Goal: Task Accomplishment & Management: Complete application form

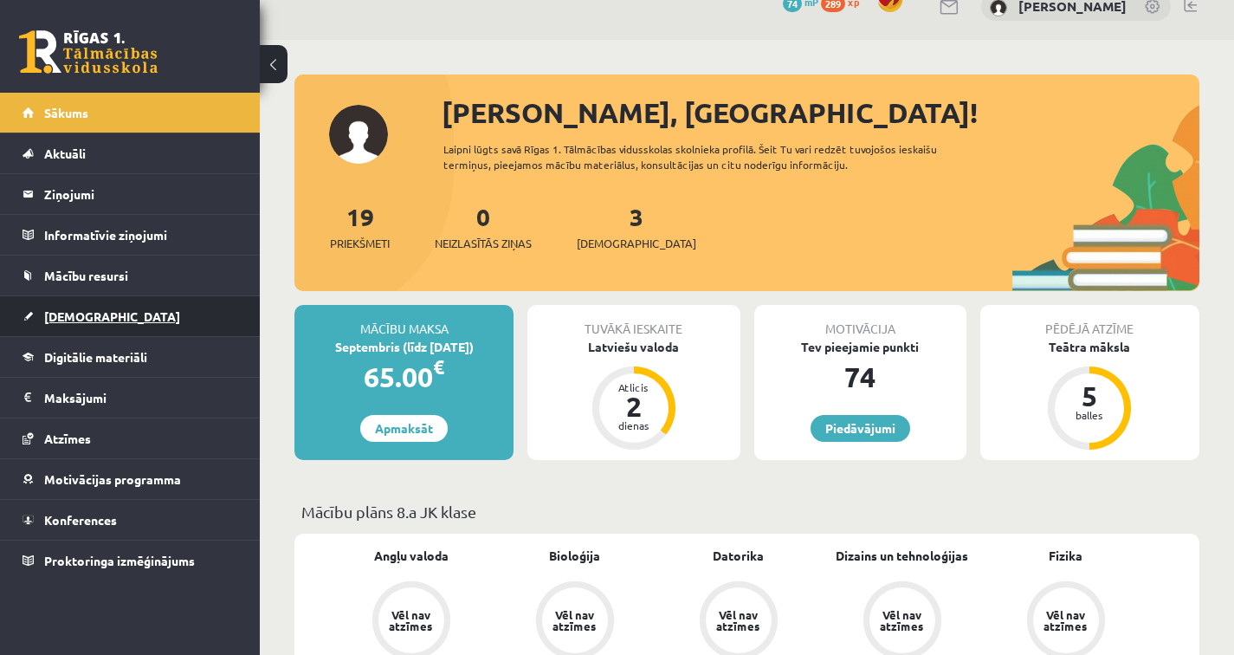
scroll to position [28, 0]
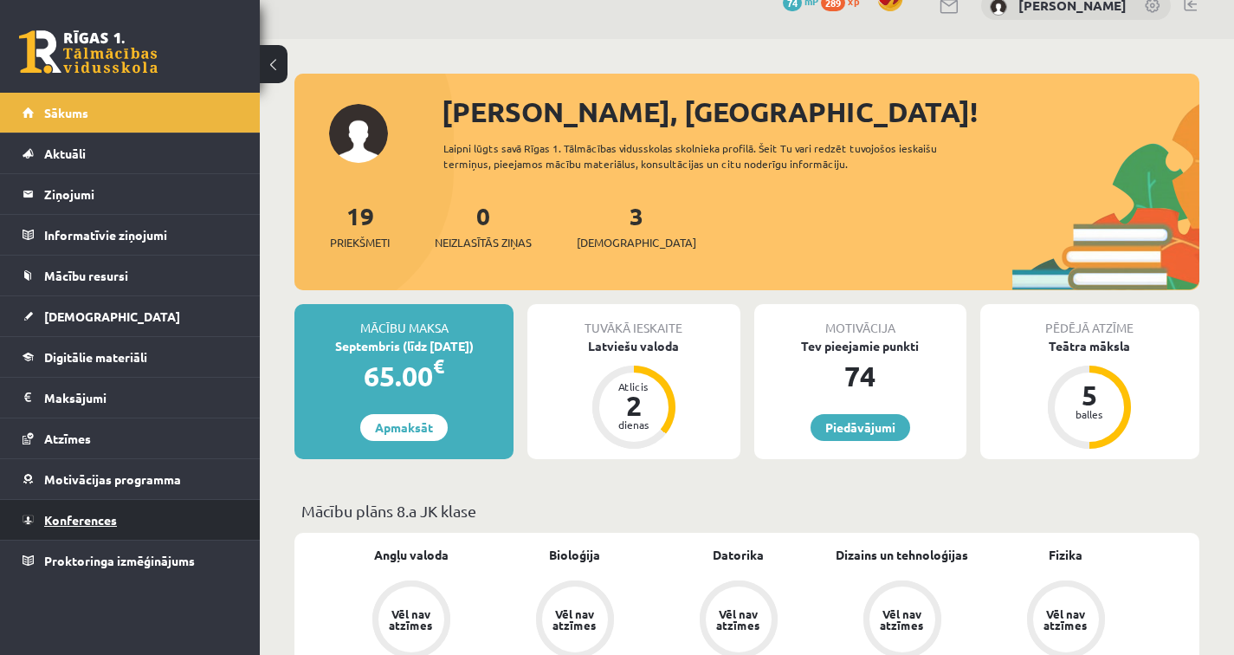
click at [110, 513] on span "Konferences" at bounding box center [80, 520] width 73 height 16
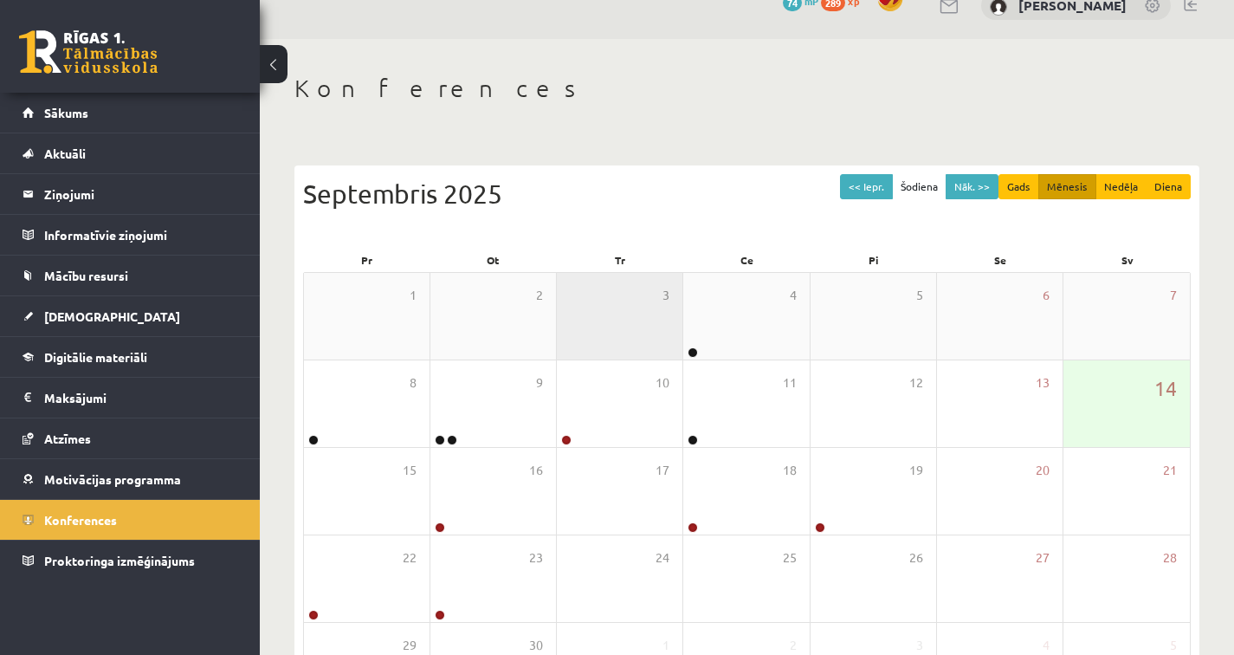
scroll to position [172, 0]
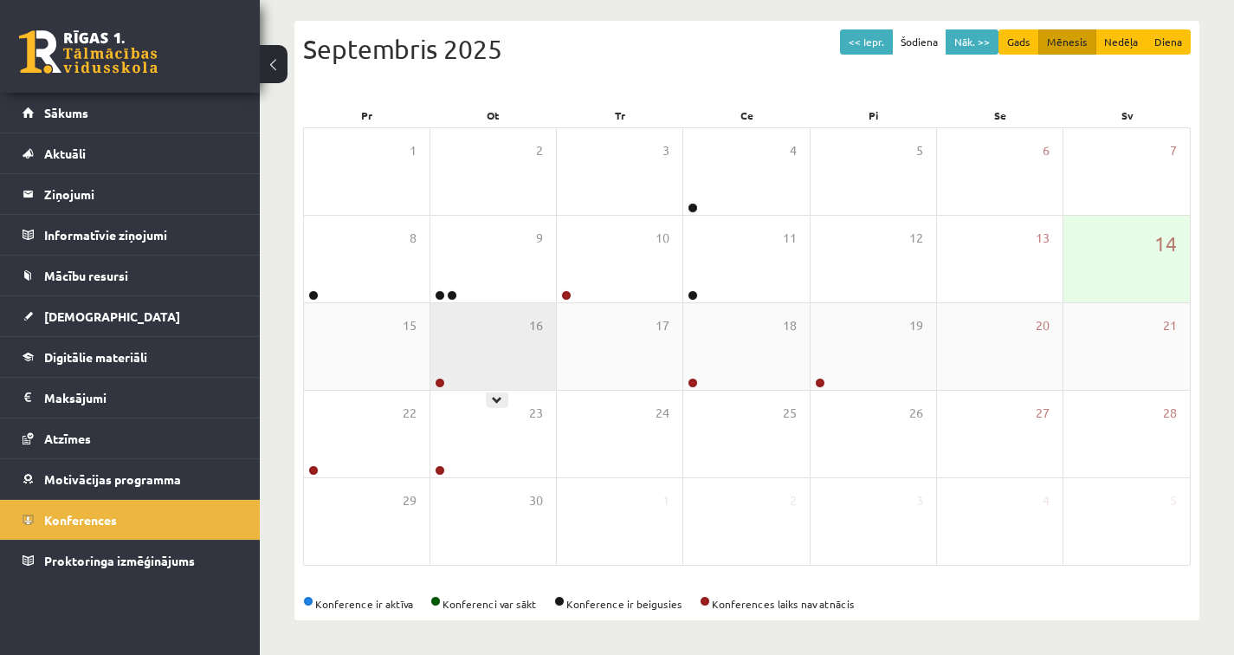
click at [441, 387] on div at bounding box center [438, 384] width 16 height 12
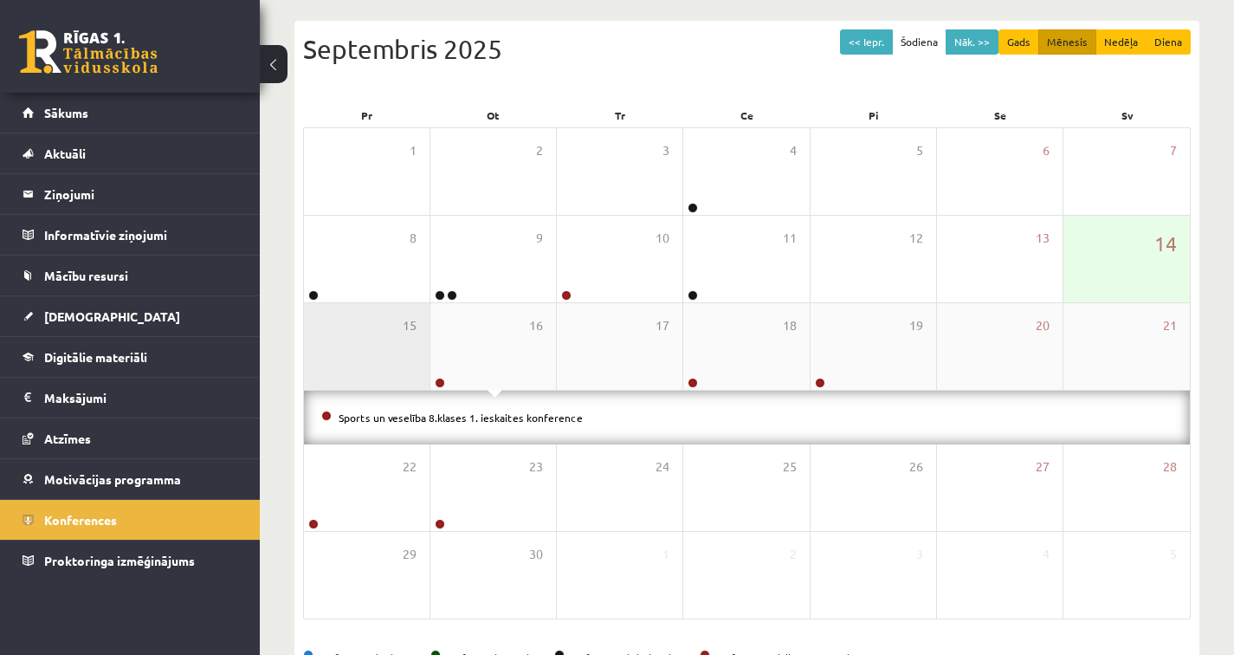
click at [339, 355] on div "15" at bounding box center [367, 346] width 126 height 87
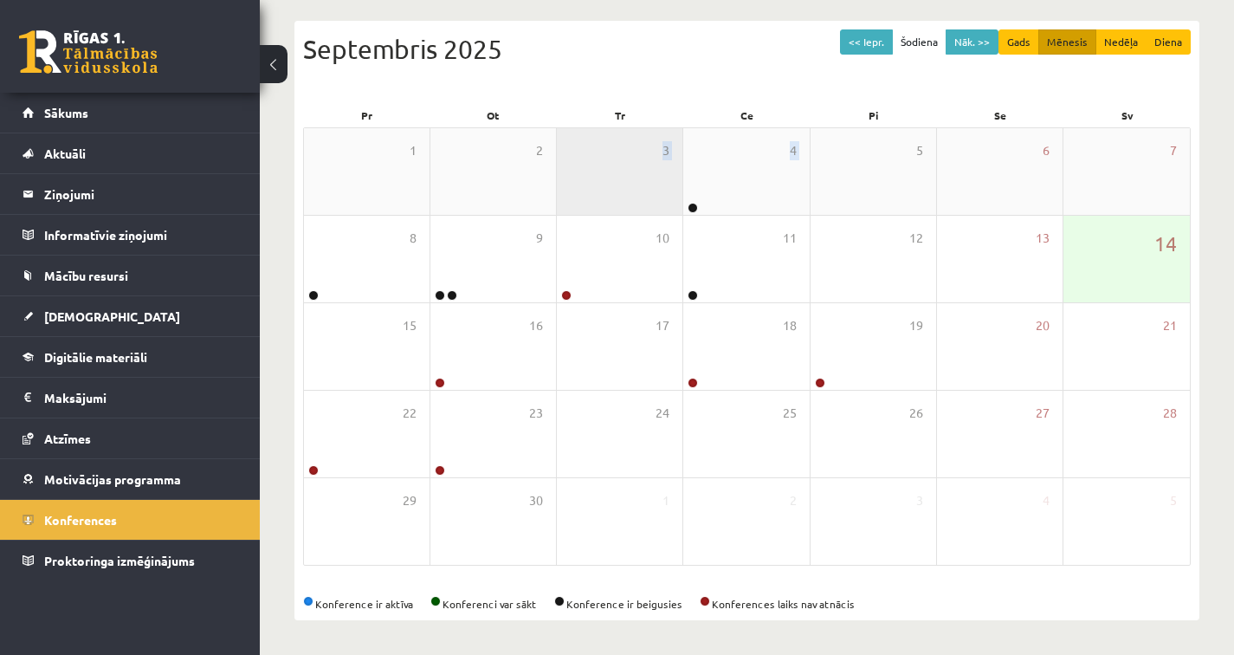
drag, startPoint x: 893, startPoint y: 193, endPoint x: 648, endPoint y: 187, distance: 245.1
click at [648, 187] on div "1 2 3 4 5 6 7" at bounding box center [747, 171] width 886 height 87
click at [638, 192] on div "3" at bounding box center [620, 171] width 126 height 87
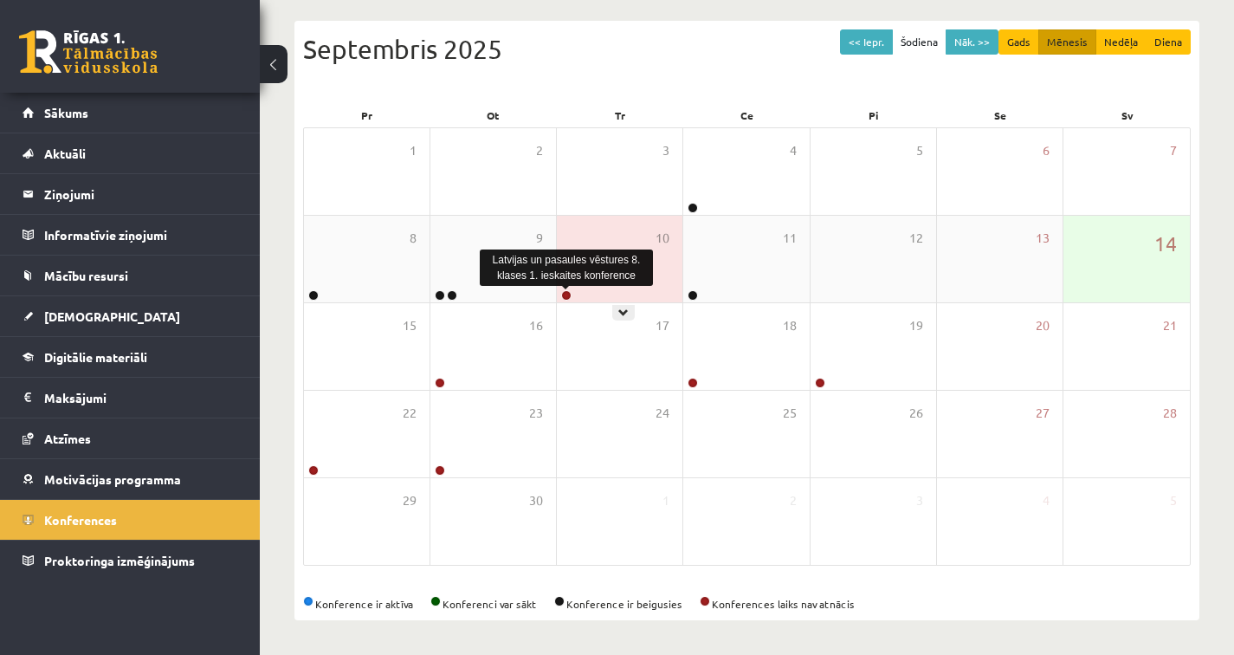
click at [566, 294] on link at bounding box center [566, 295] width 10 height 10
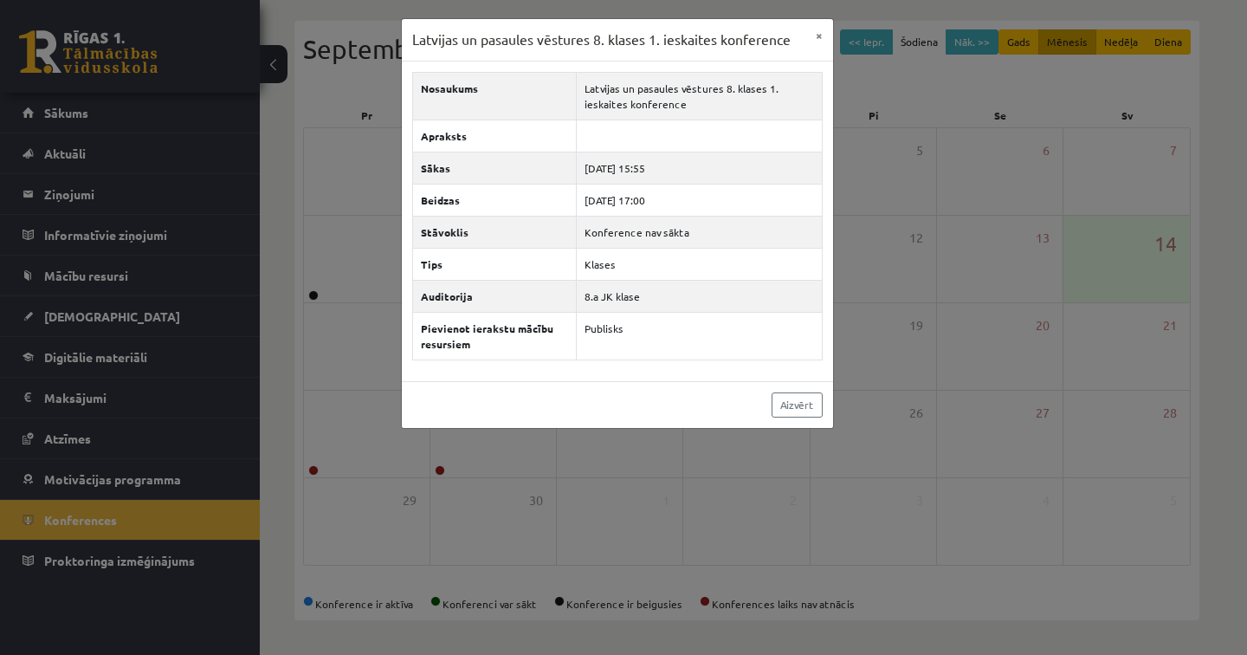
click at [513, 387] on div "Aizvērt" at bounding box center [617, 404] width 431 height 47
click at [672, 452] on div "Latvijas un pasaules vēstures 8. klases 1. ieskaites konference × Nosaukums Lat…" at bounding box center [623, 327] width 1247 height 655
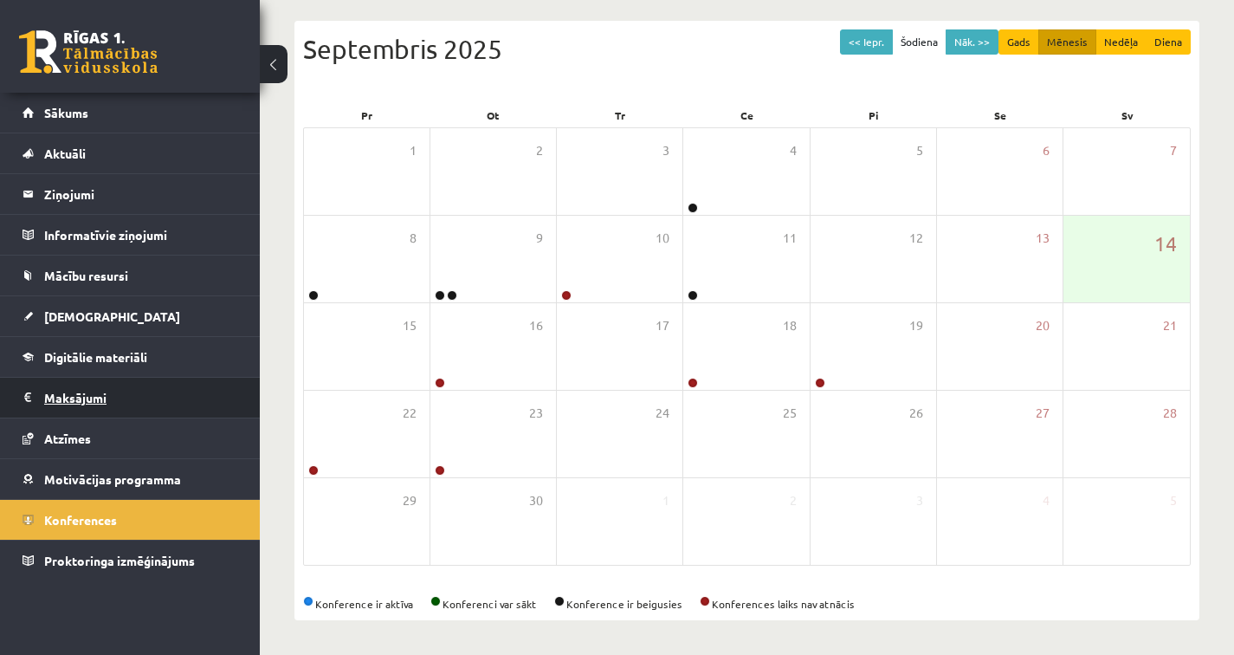
click at [74, 400] on legend "Maksājumi 0" at bounding box center [141, 398] width 194 height 40
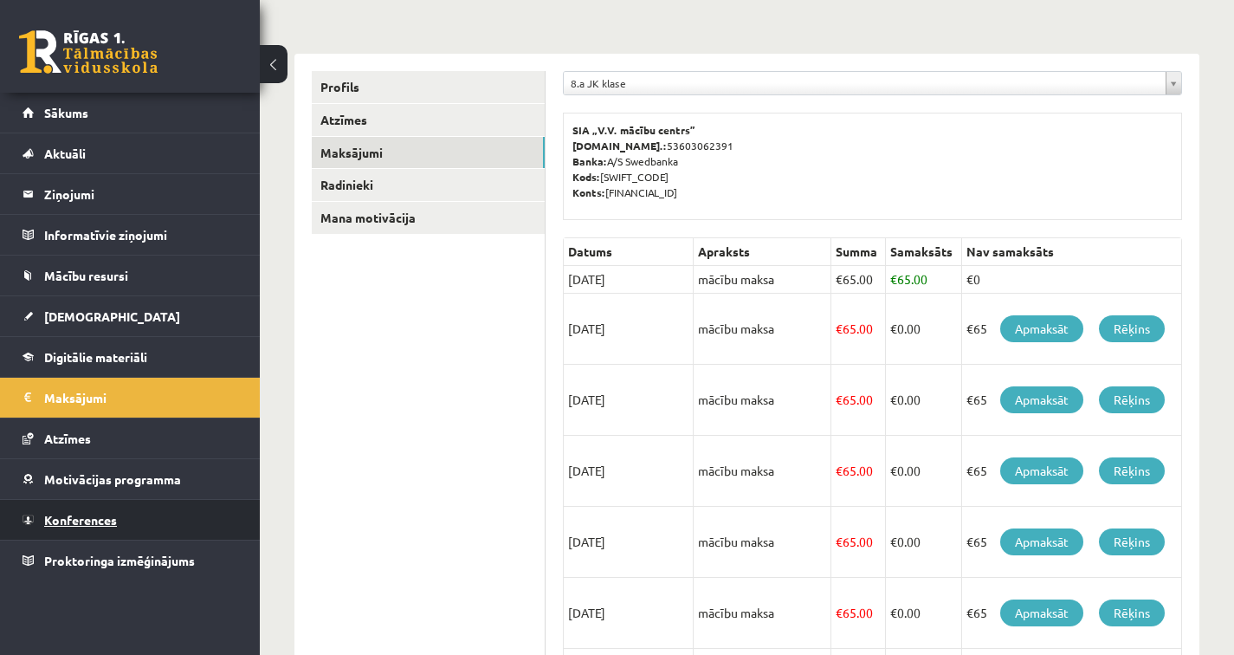
click at [97, 515] on span "Konferences" at bounding box center [80, 520] width 73 height 16
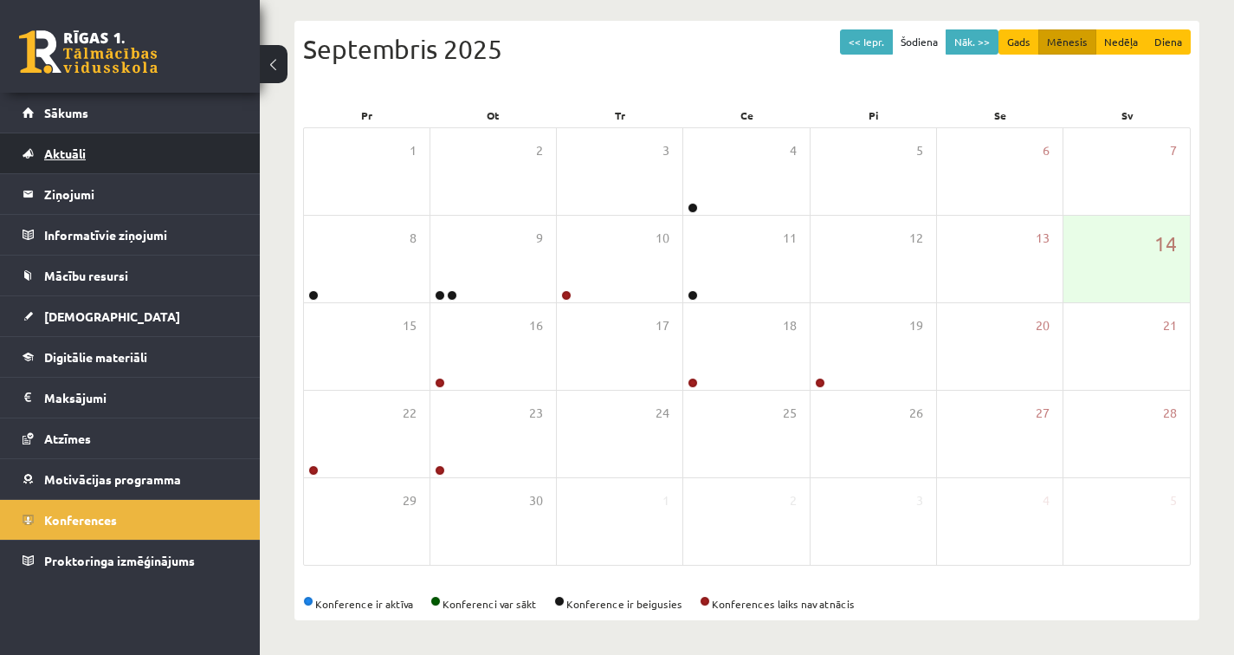
click at [128, 153] on link "Aktuāli" at bounding box center [131, 153] width 216 height 40
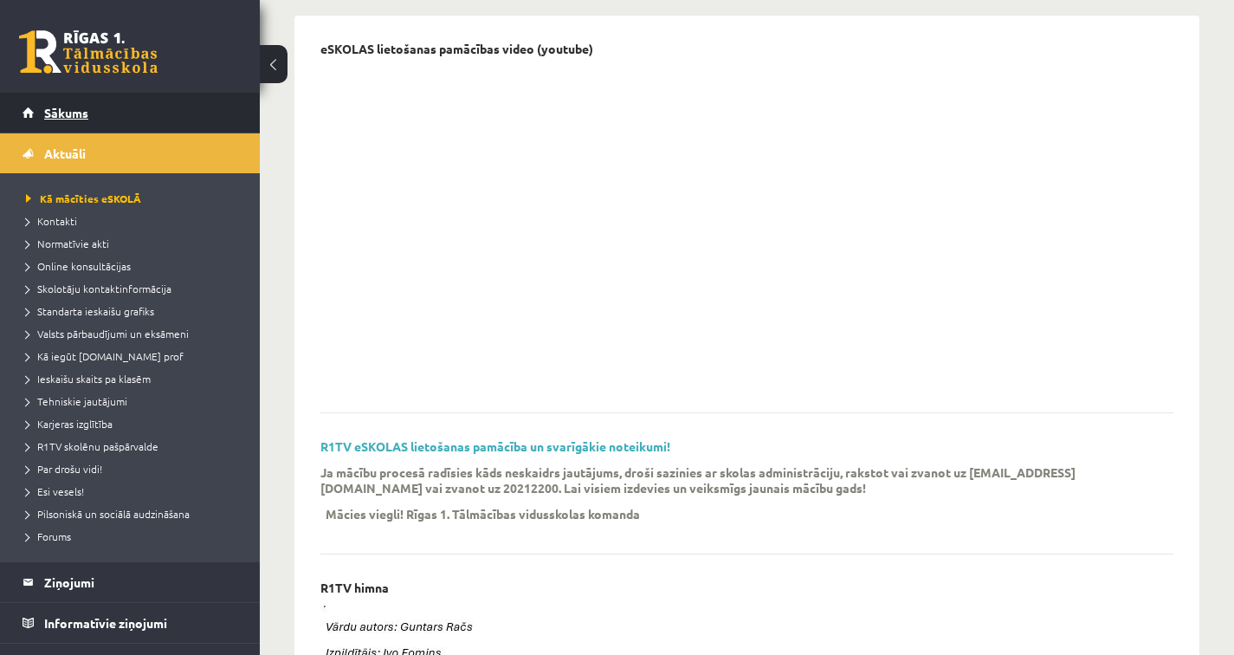
click at [149, 126] on link "Sākums" at bounding box center [131, 113] width 216 height 40
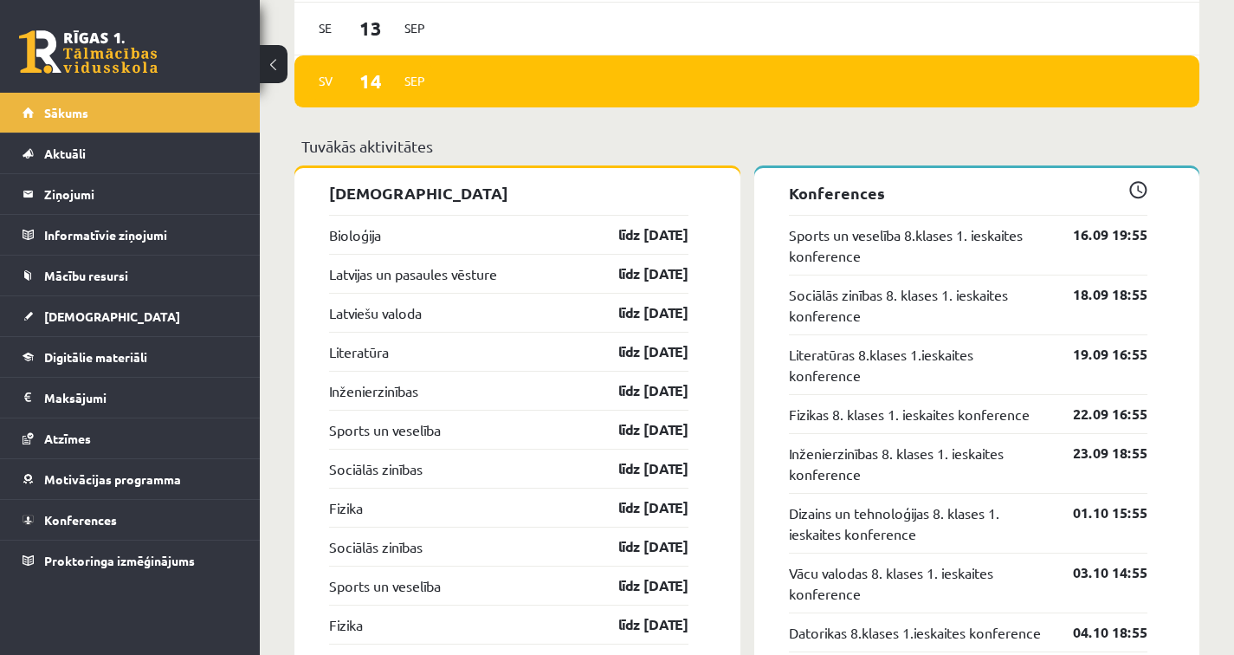
scroll to position [1589, 0]
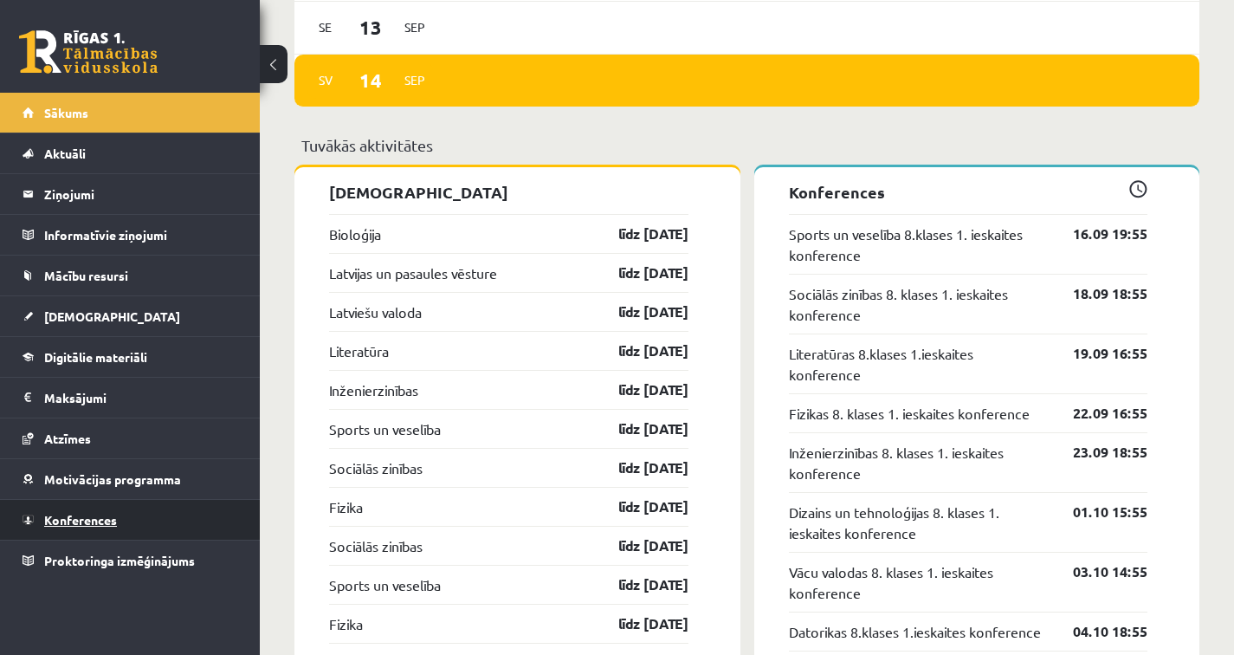
click at [119, 530] on link "Konferences" at bounding box center [131, 520] width 216 height 40
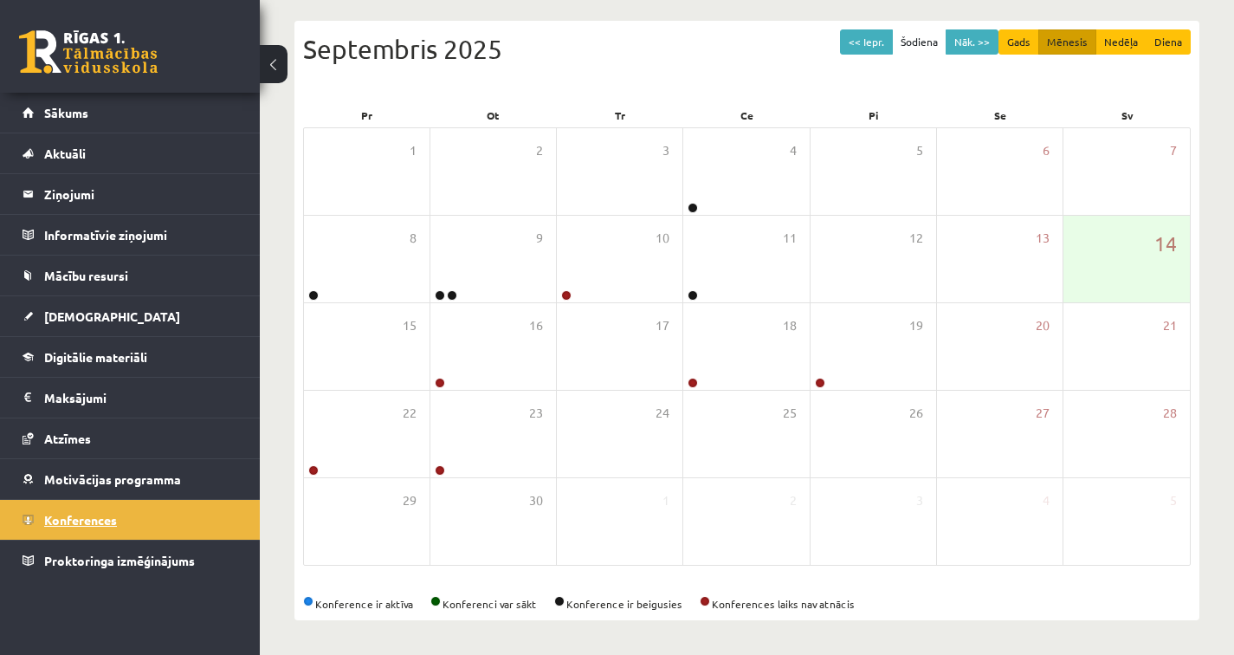
scroll to position [172, 0]
click at [977, 32] on button "Nāk. >>" at bounding box center [972, 41] width 53 height 25
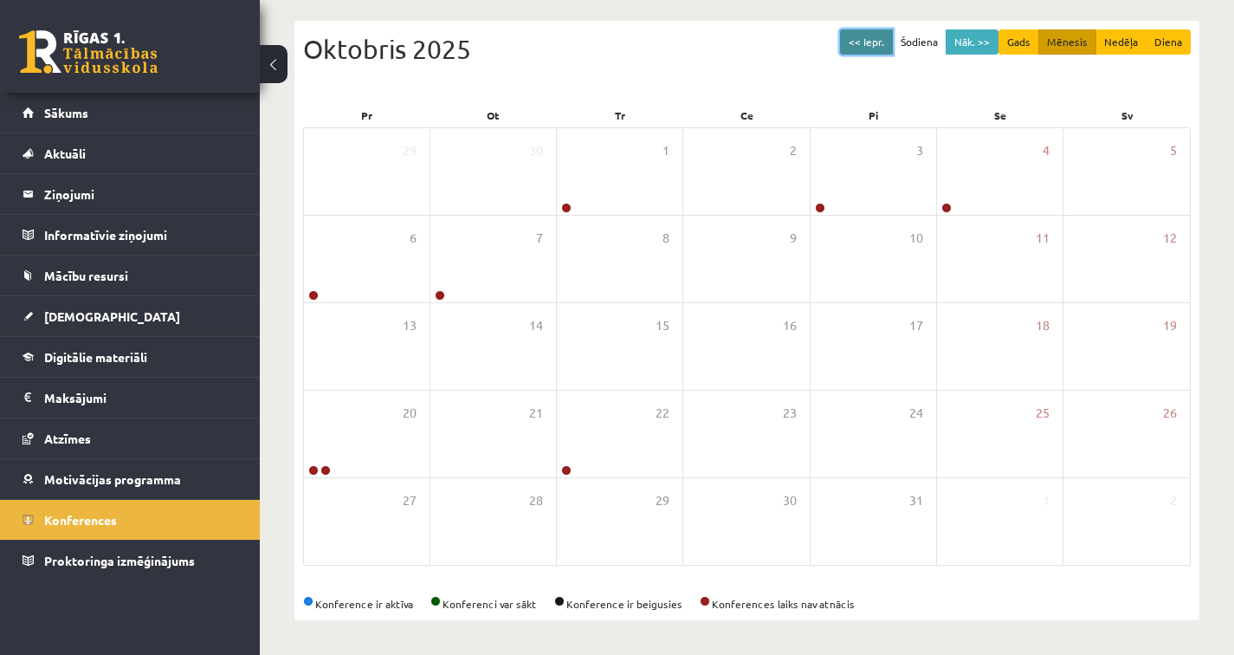
click at [857, 49] on button "<< Iepr." at bounding box center [866, 41] width 53 height 25
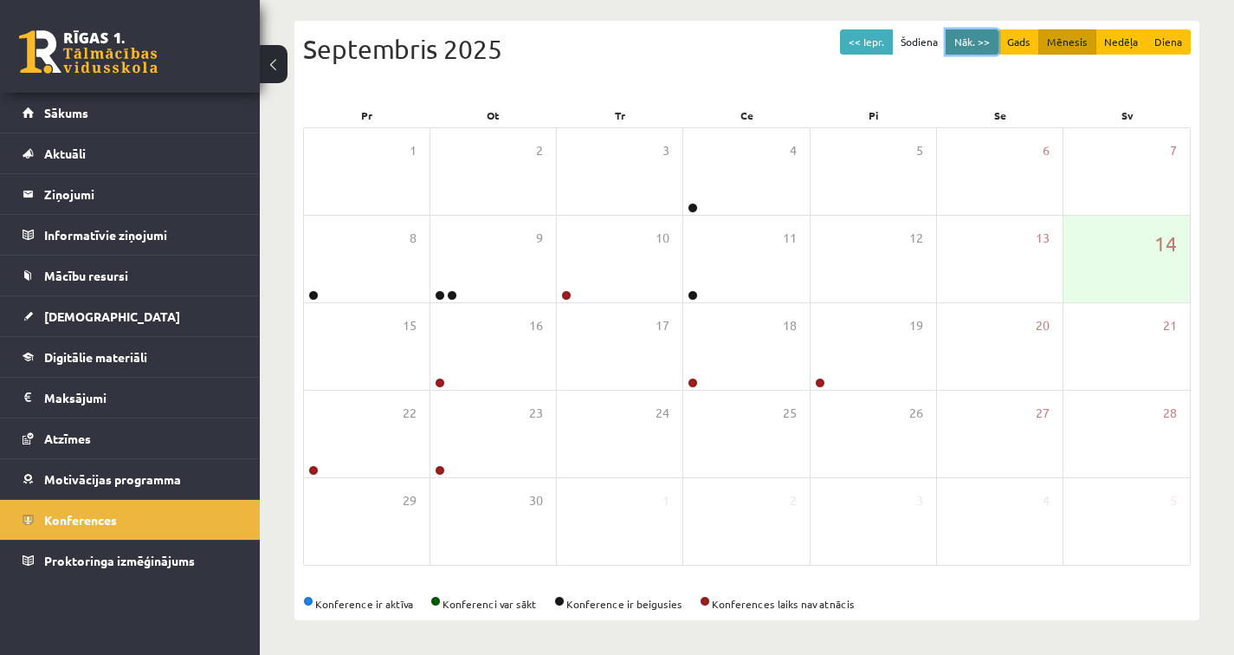
click at [954, 51] on button "Nāk. >>" at bounding box center [972, 41] width 53 height 25
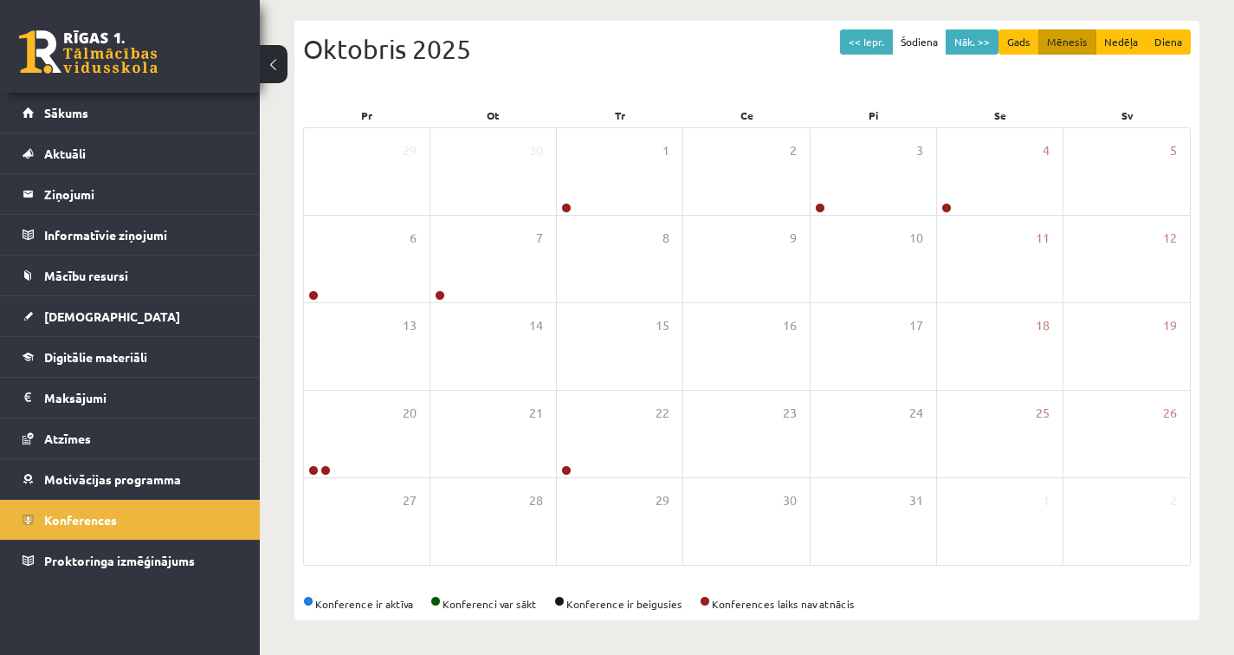
click at [875, 54] on div "Oktobris 2025" at bounding box center [747, 48] width 888 height 39
click at [869, 48] on button "<< Iepr." at bounding box center [866, 41] width 53 height 25
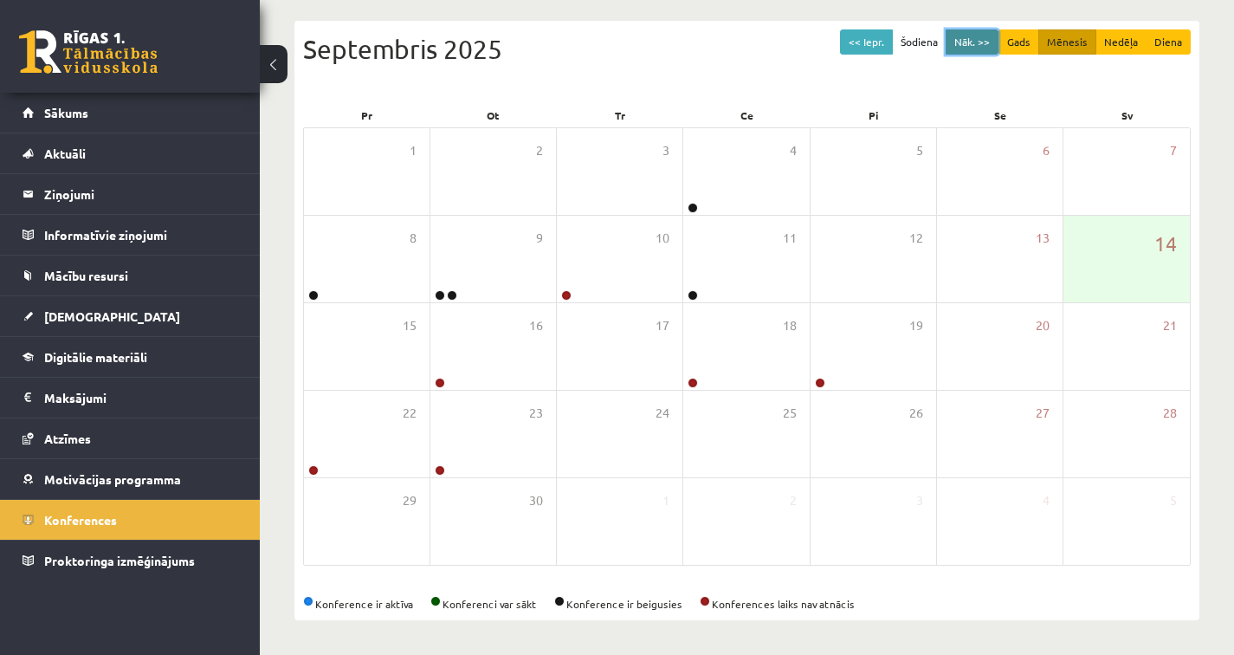
click at [971, 39] on button "Nāk. >>" at bounding box center [972, 41] width 53 height 25
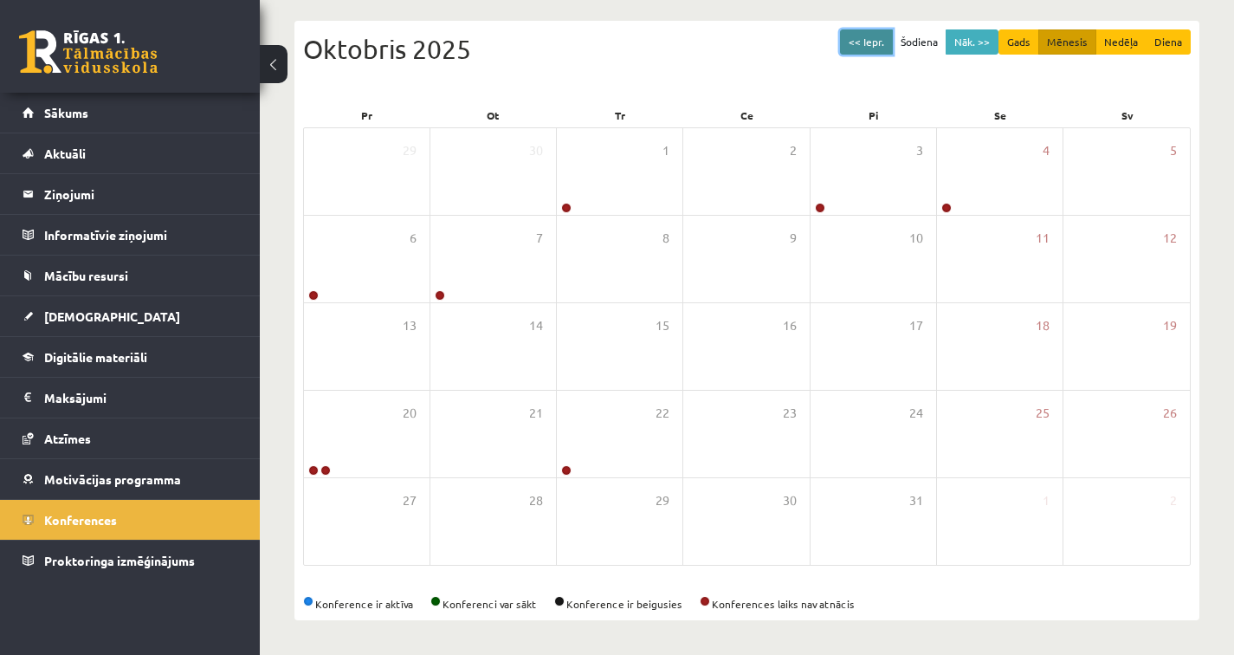
click at [855, 43] on button "<< Iepr." at bounding box center [866, 41] width 53 height 25
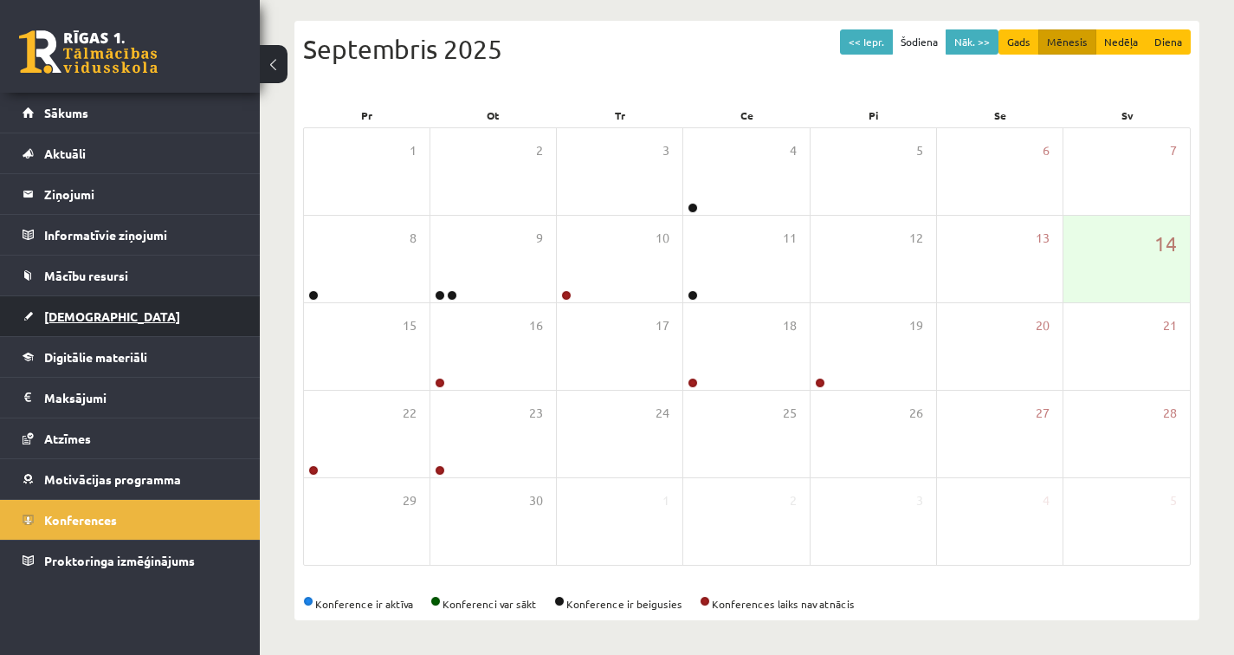
click at [74, 314] on span "[DEMOGRAPHIC_DATA]" at bounding box center [112, 316] width 136 height 16
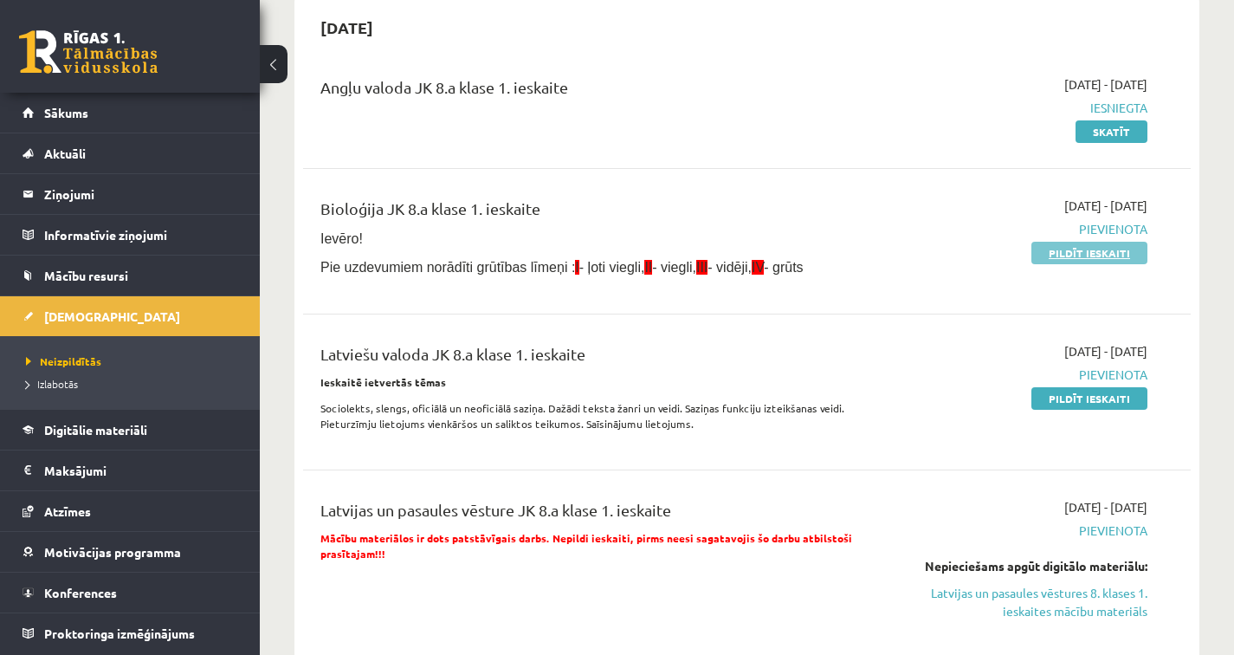
click at [1057, 255] on link "Pildīt ieskaiti" at bounding box center [1089, 253] width 116 height 23
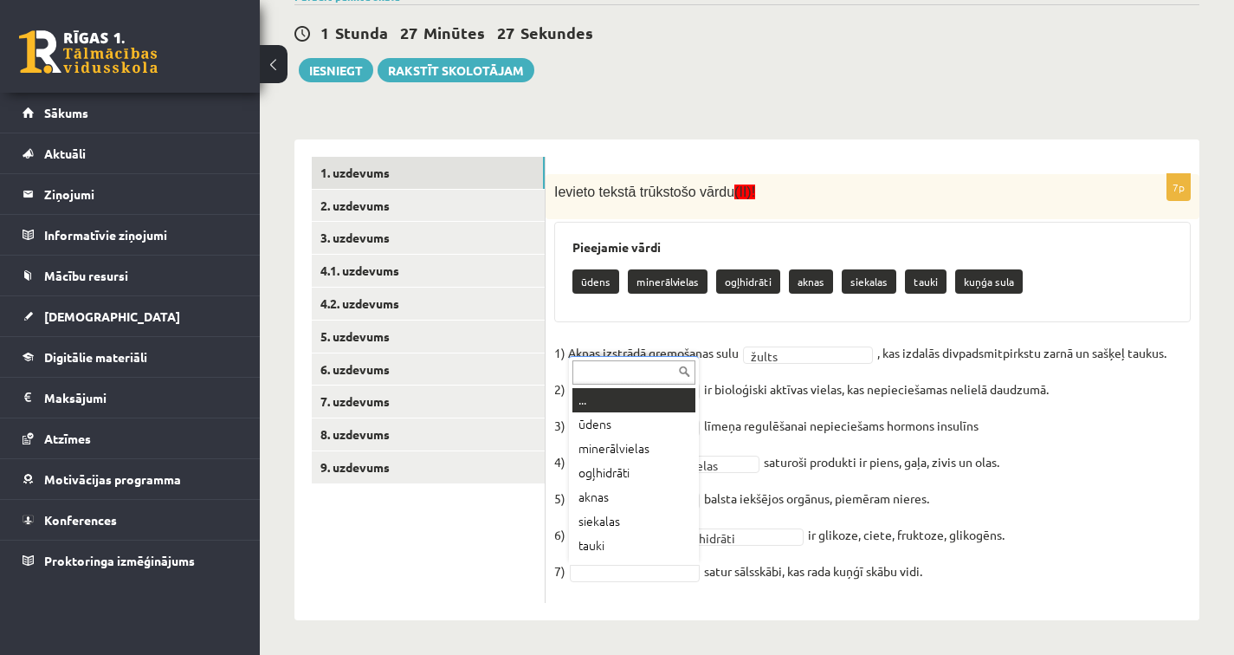
scroll to position [21, 0]
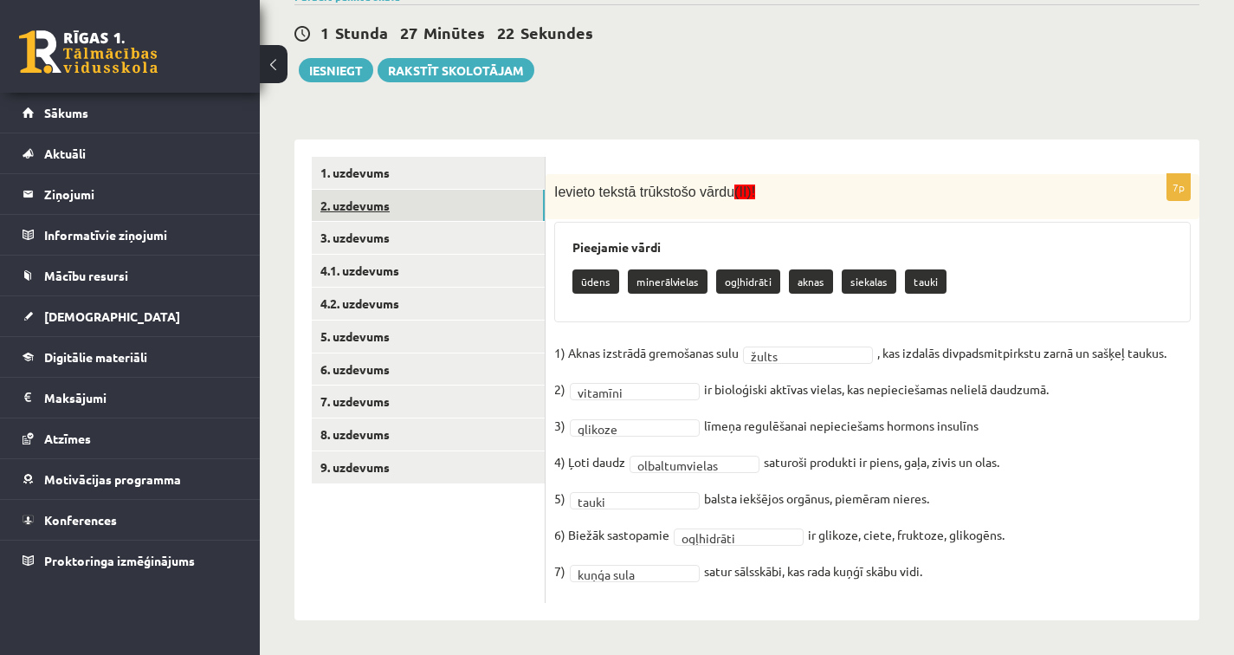
click at [362, 202] on link "2. uzdevums" at bounding box center [428, 206] width 233 height 32
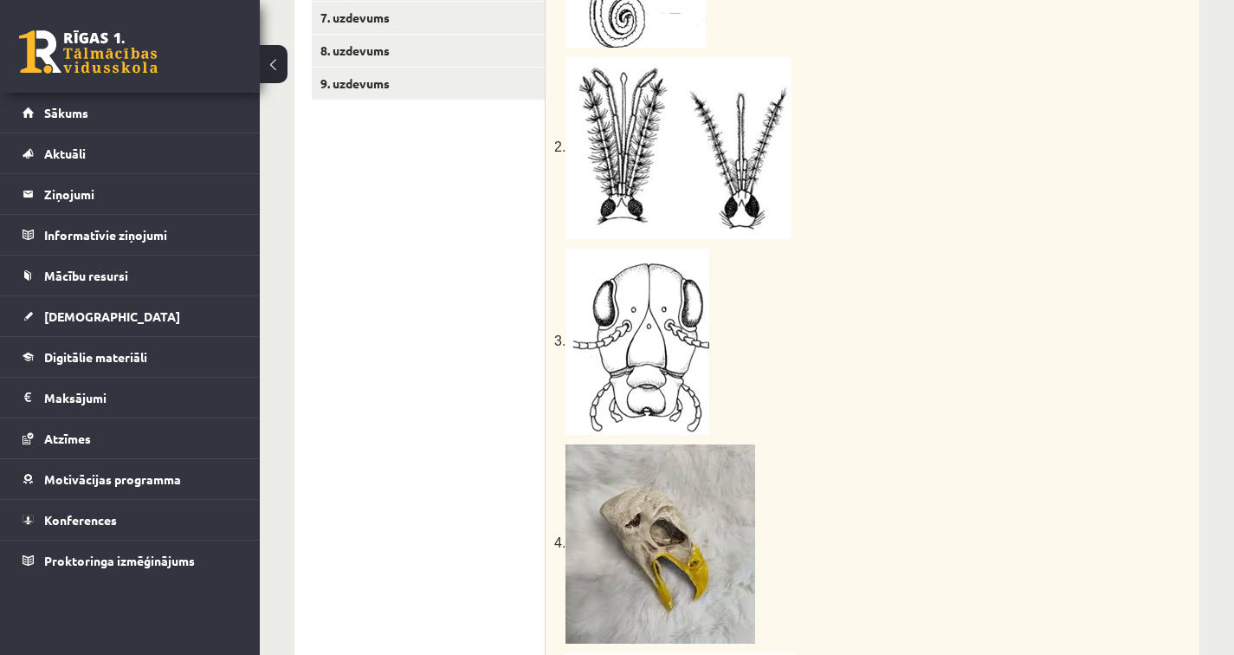
scroll to position [278, 0]
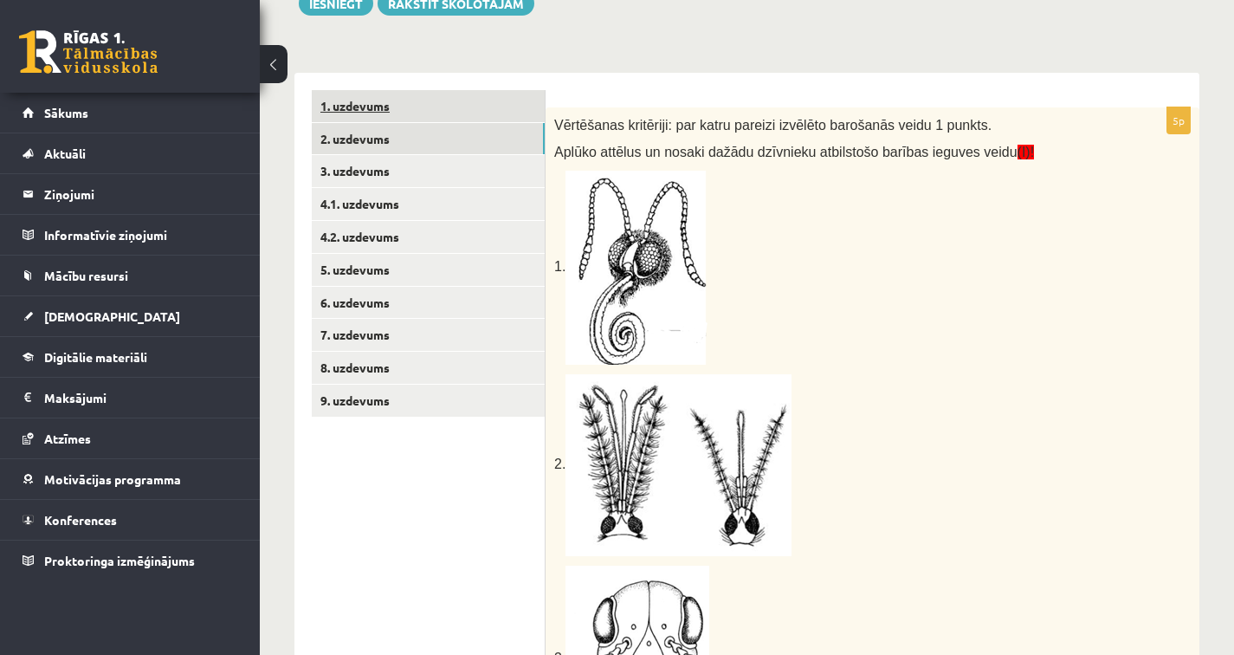
click at [410, 117] on link "1. uzdevums" at bounding box center [428, 106] width 233 height 32
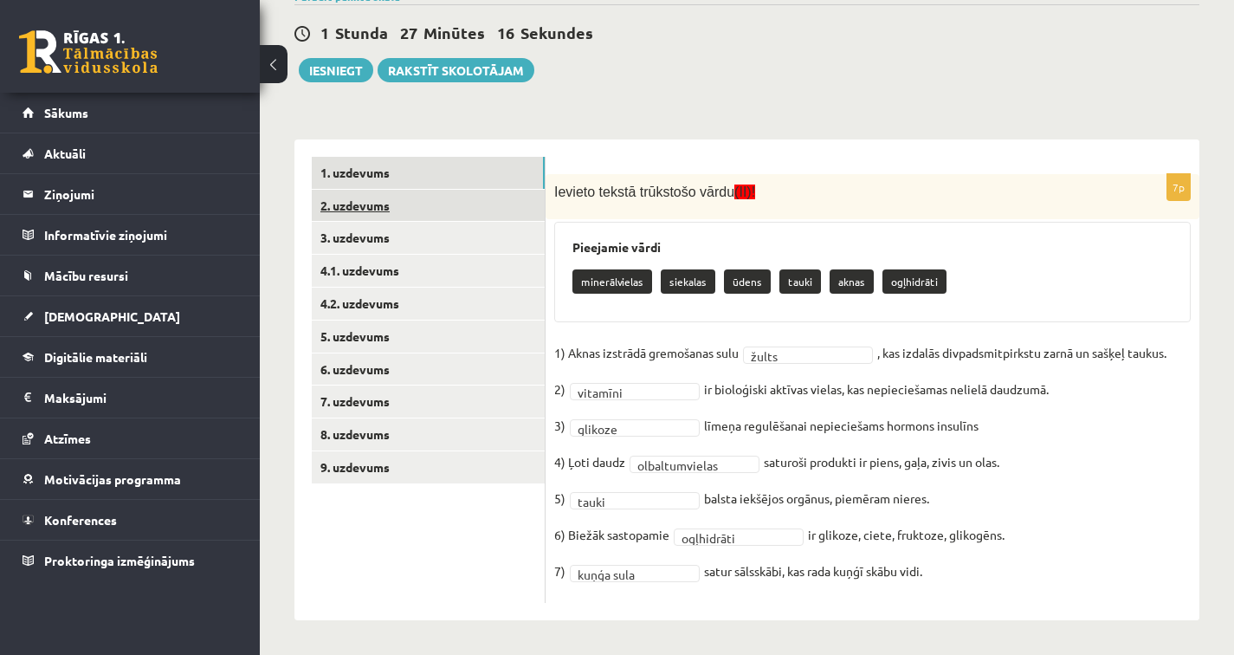
scroll to position [211, 0]
click at [458, 206] on link "2. uzdevums" at bounding box center [428, 206] width 233 height 32
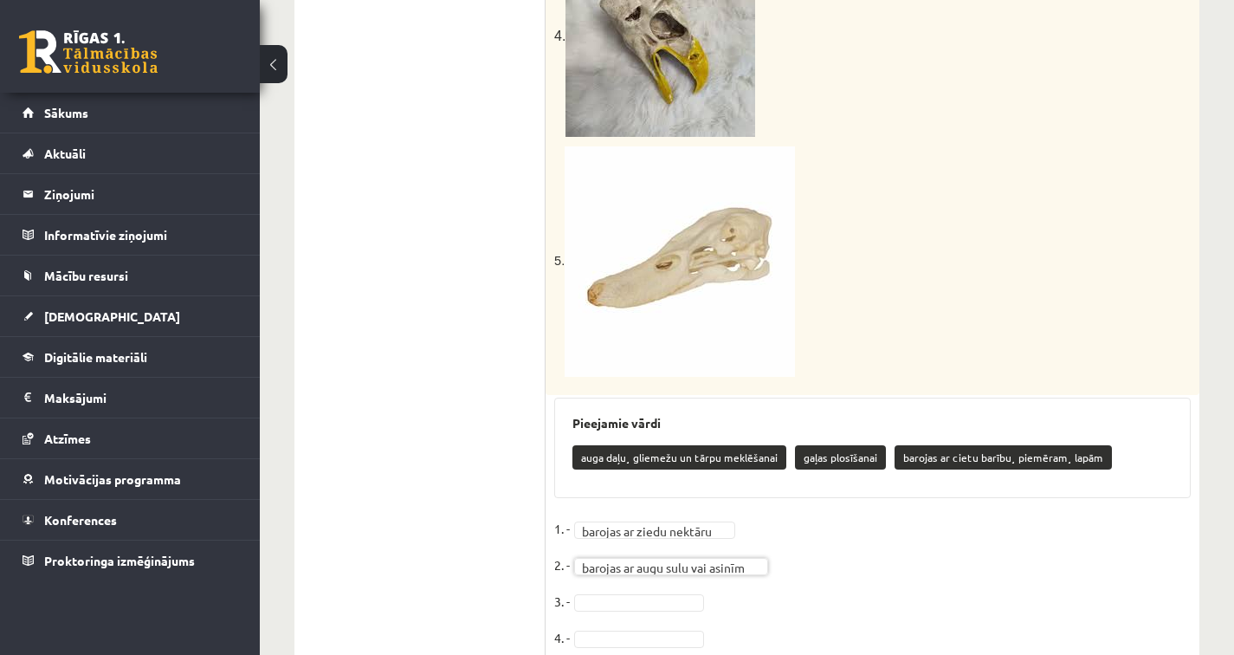
scroll to position [1204, 0]
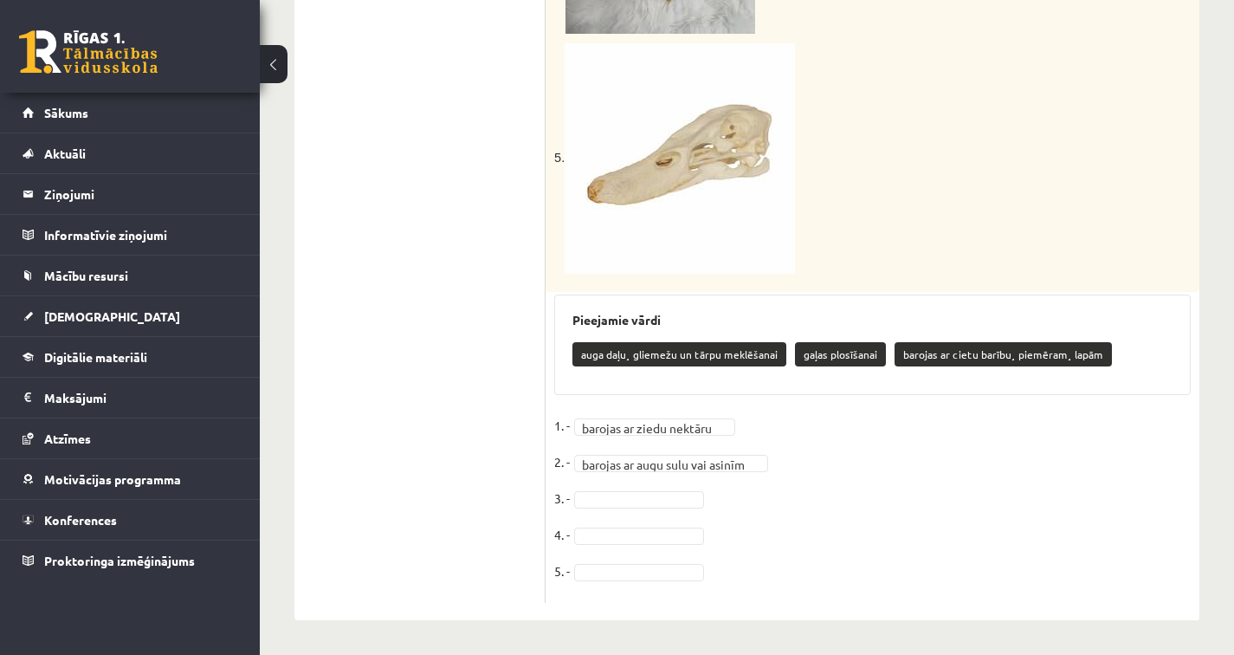
click at [632, 545] on fieldset "**********" at bounding box center [872, 503] width 636 height 182
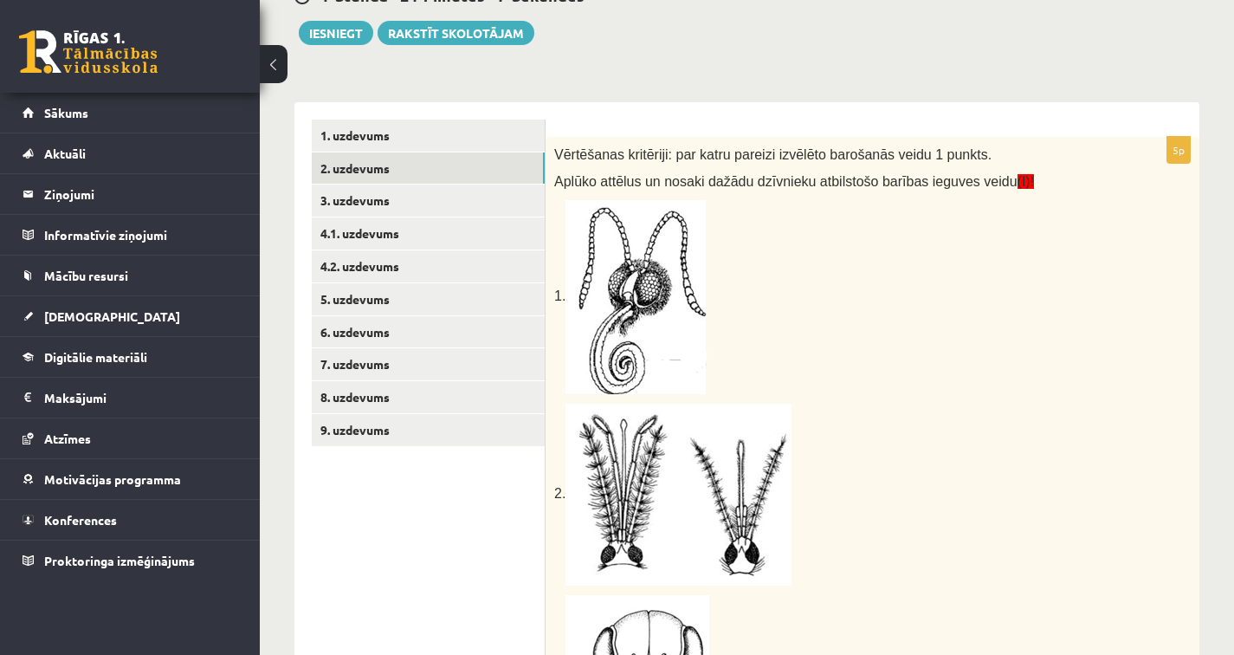
scroll to position [209, 0]
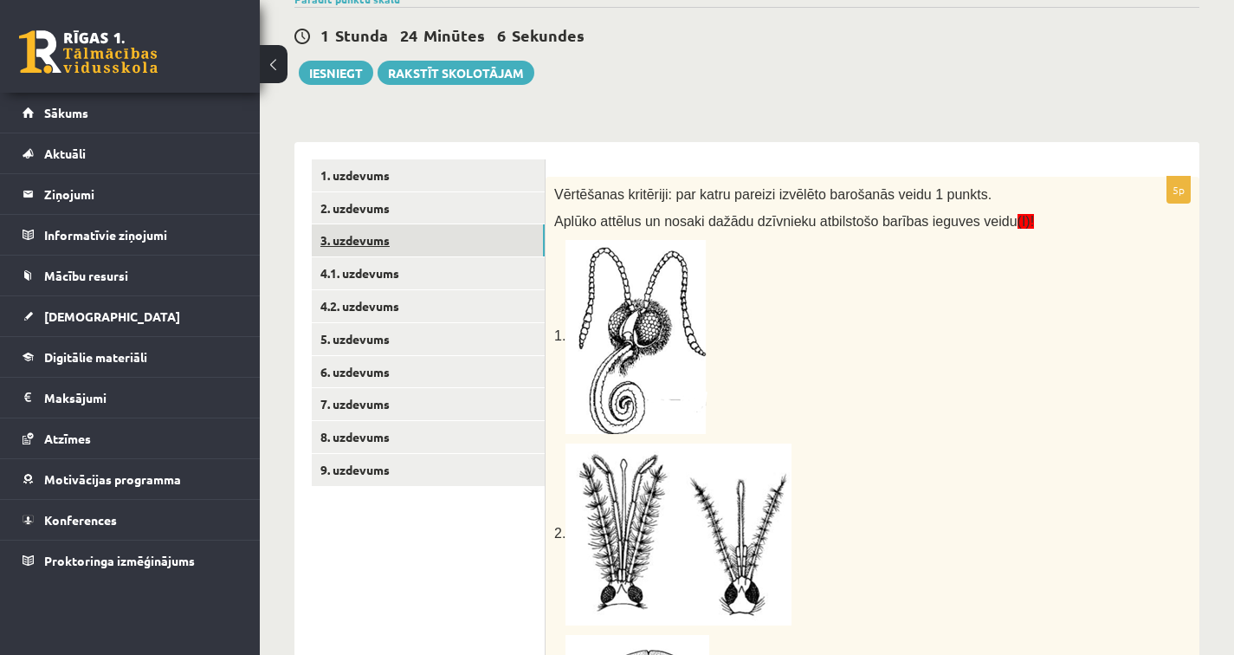
click at [385, 238] on link "3. uzdevums" at bounding box center [428, 240] width 233 height 32
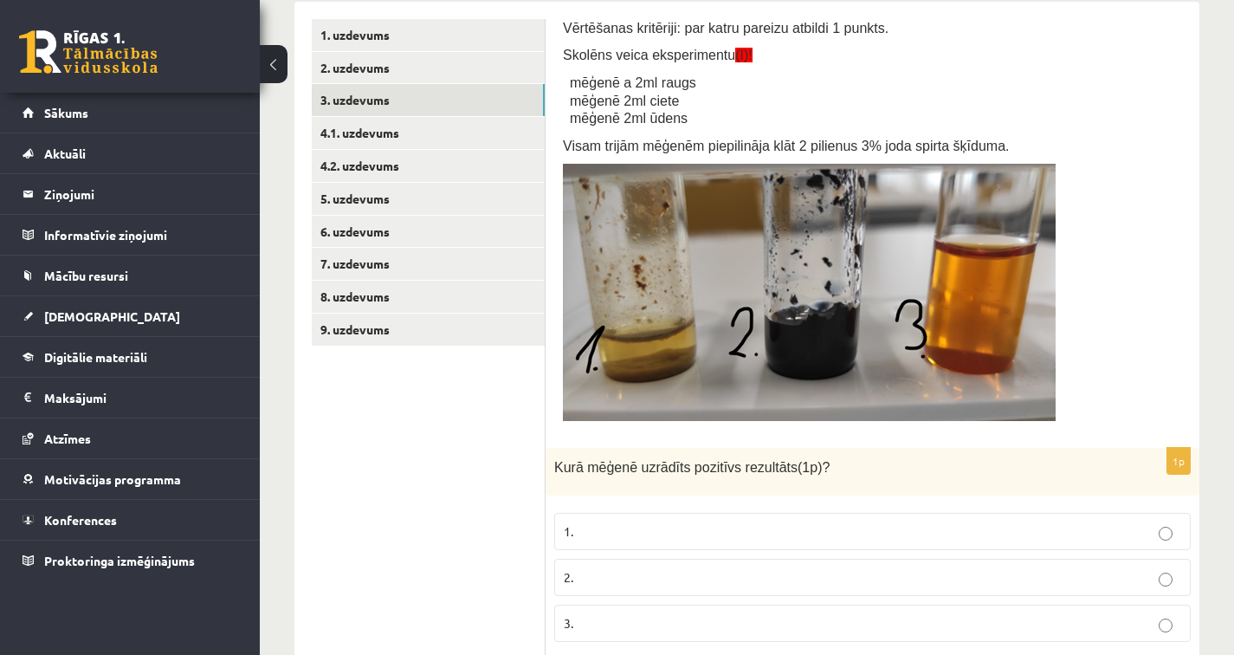
scroll to position [350, 0]
click at [604, 588] on label "2." at bounding box center [872, 576] width 636 height 37
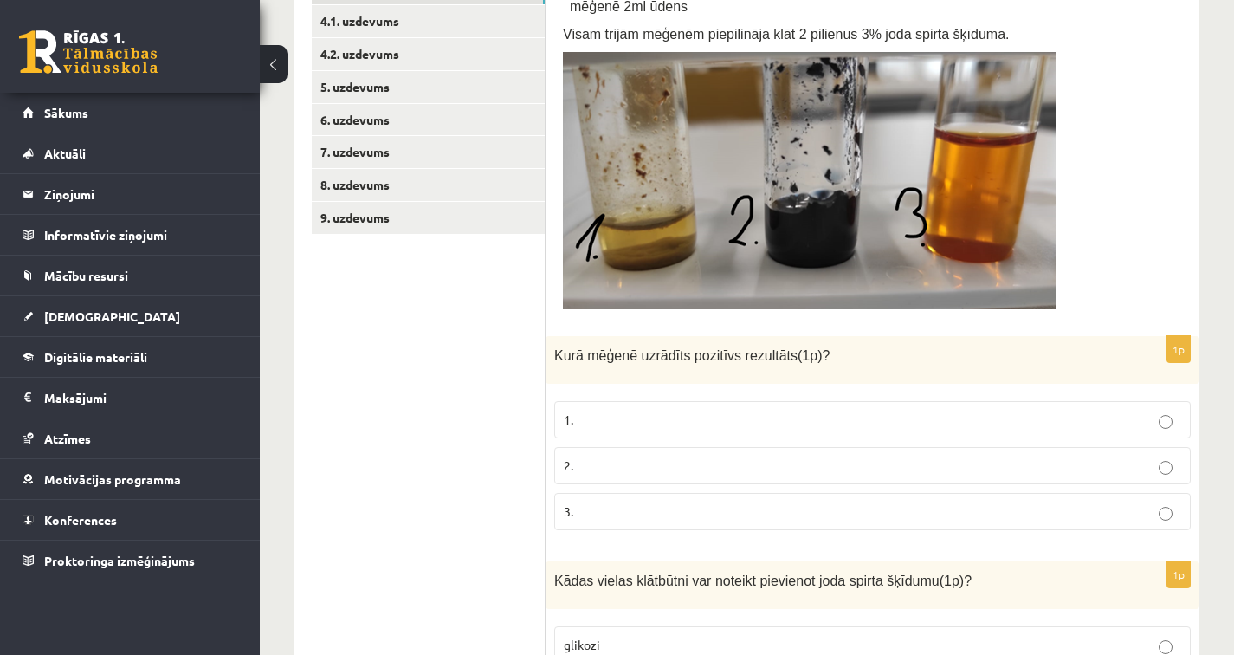
scroll to position [764, 0]
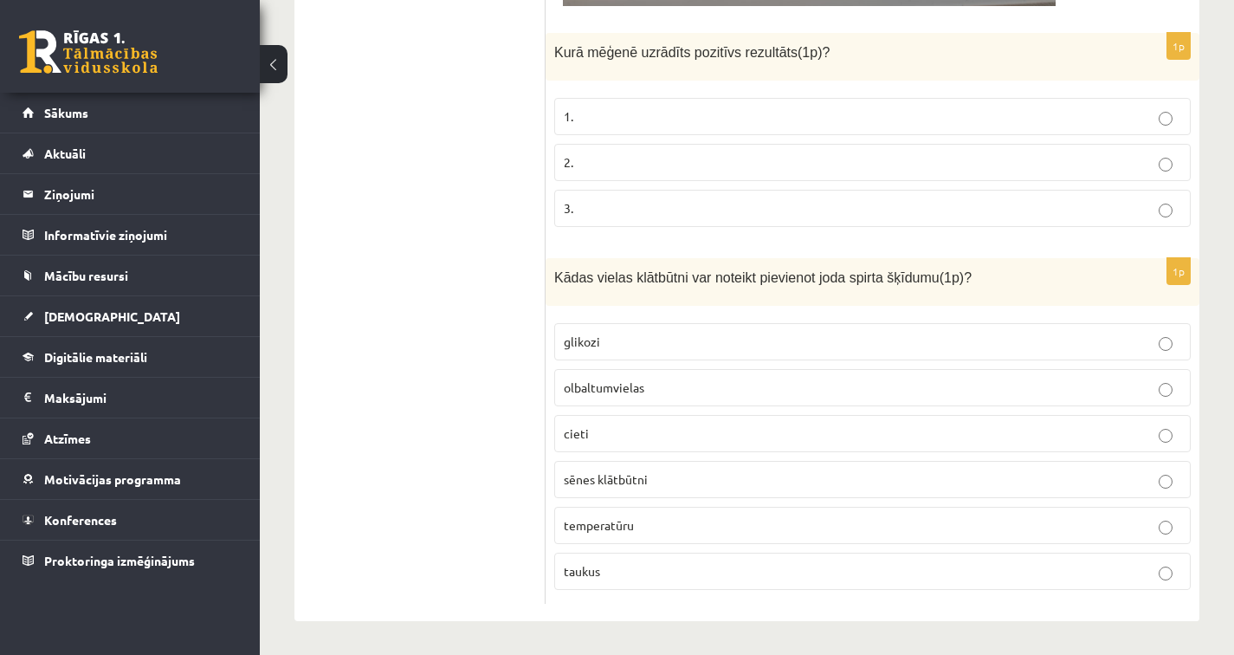
click at [681, 440] on p "cieti" at bounding box center [872, 433] width 617 height 18
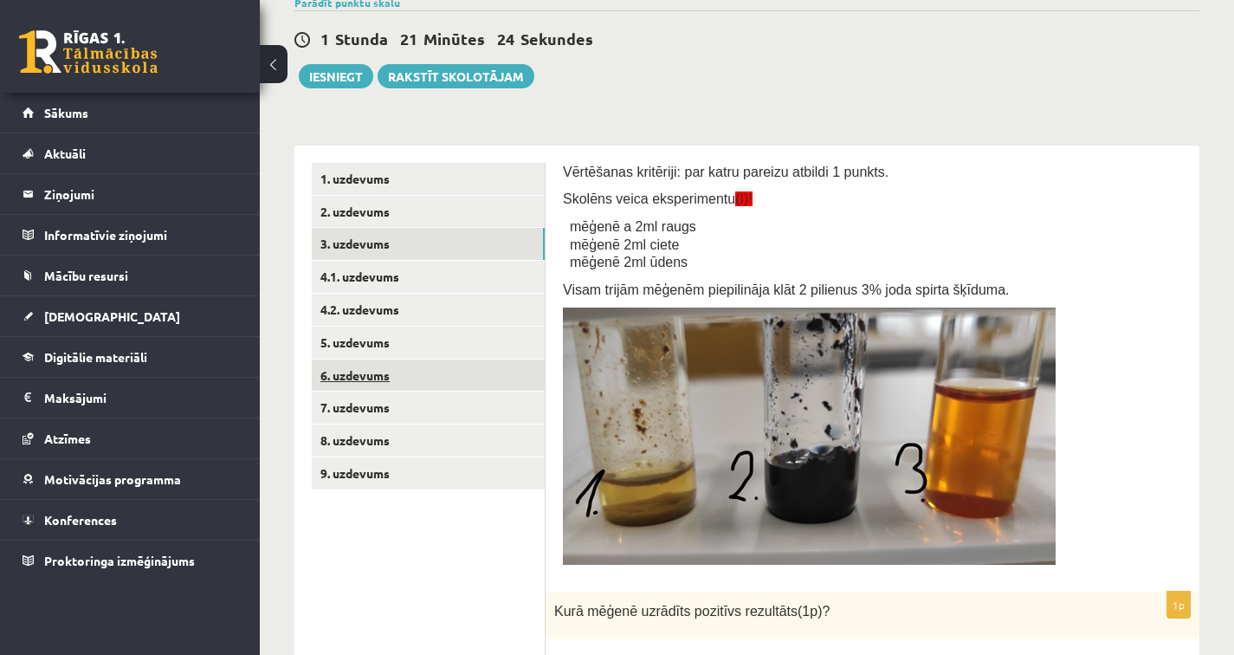
scroll to position [241, 0]
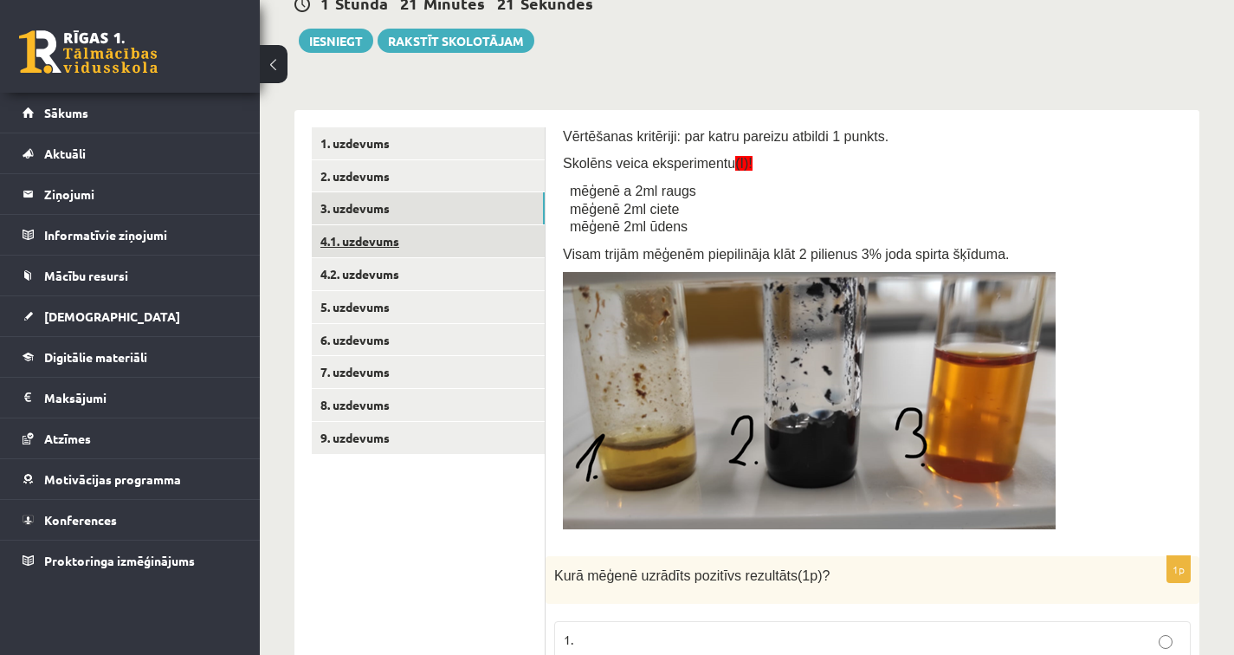
click at [424, 254] on link "4.1. uzdevums" at bounding box center [428, 241] width 233 height 32
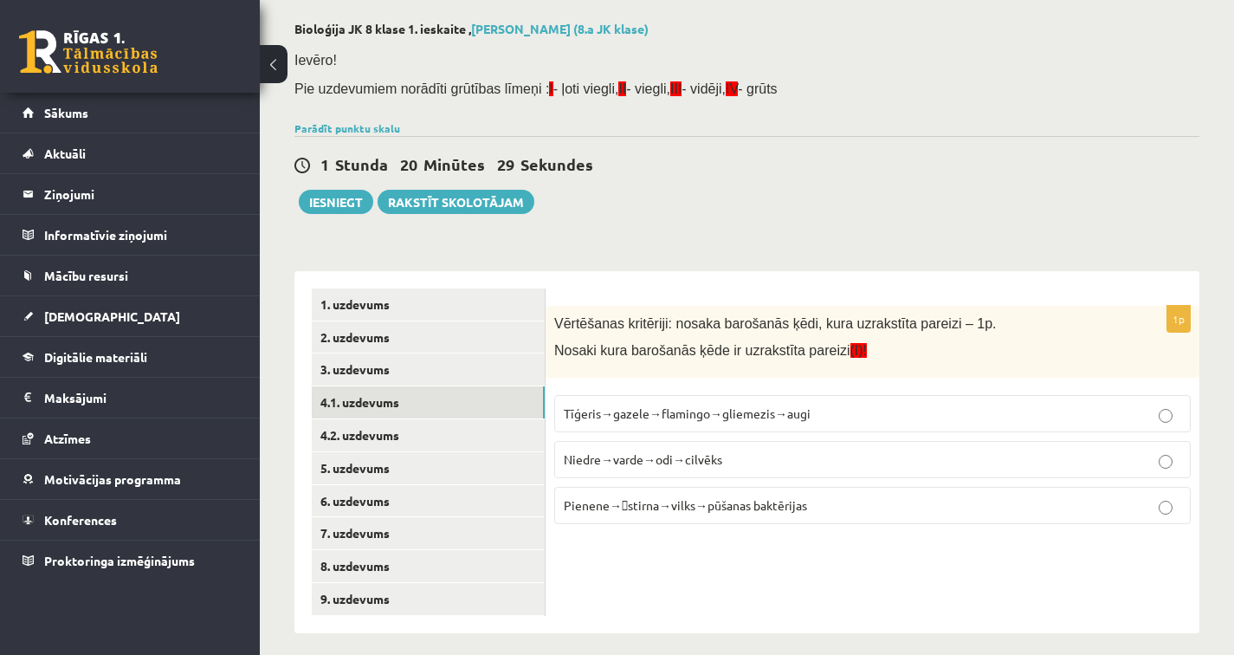
scroll to position [81, 0]
click at [728, 465] on p "Niedre→varde→odi→cilvēks" at bounding box center [872, 458] width 617 height 18
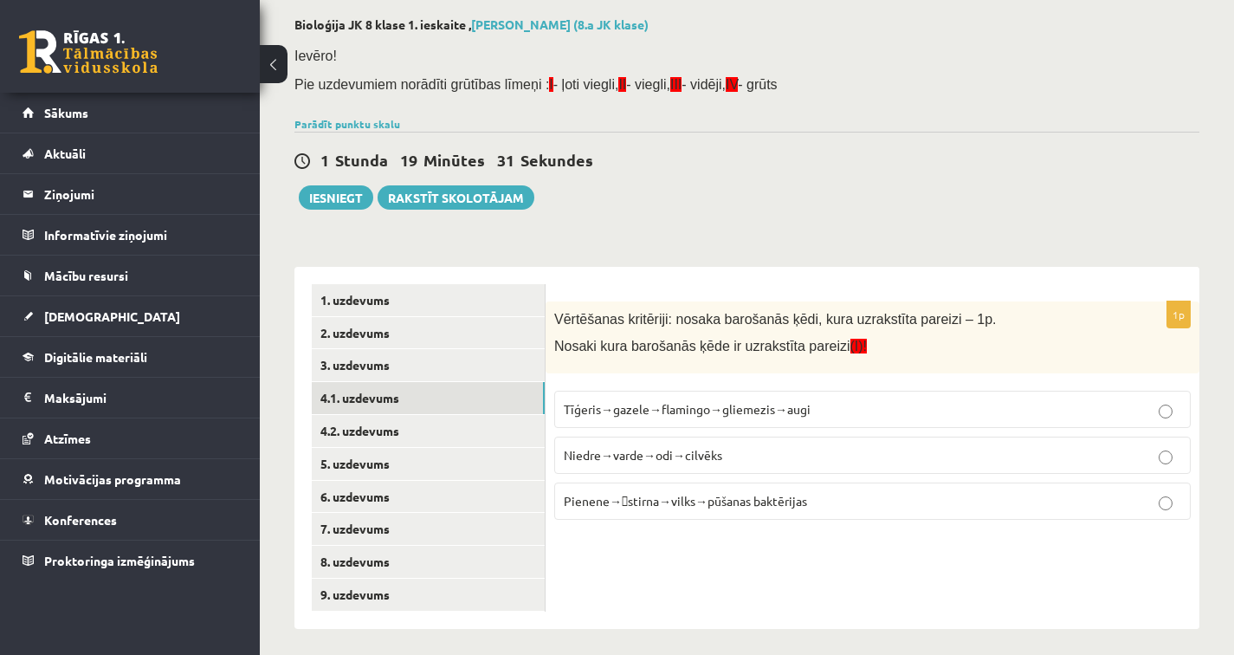
click at [750, 507] on span "Pienene→stirna→vilks→pūšanas baktērijas" at bounding box center [685, 501] width 243 height 16
click at [438, 438] on link "4.2. uzdevums" at bounding box center [428, 431] width 233 height 32
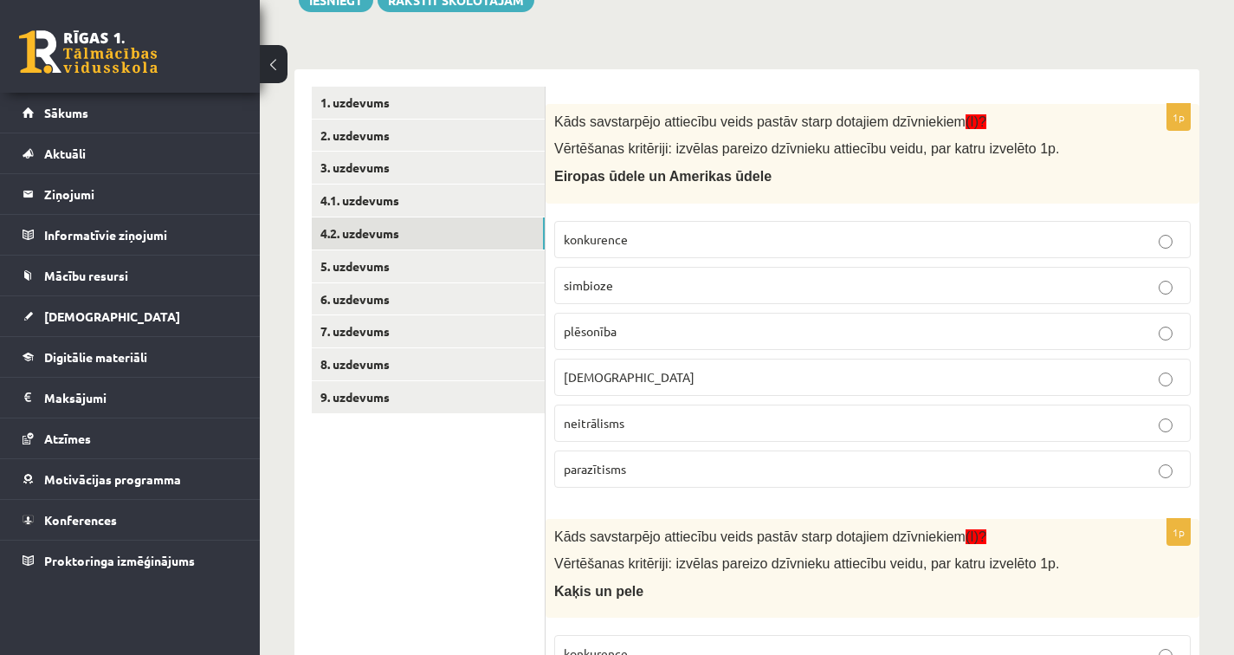
scroll to position [287, 0]
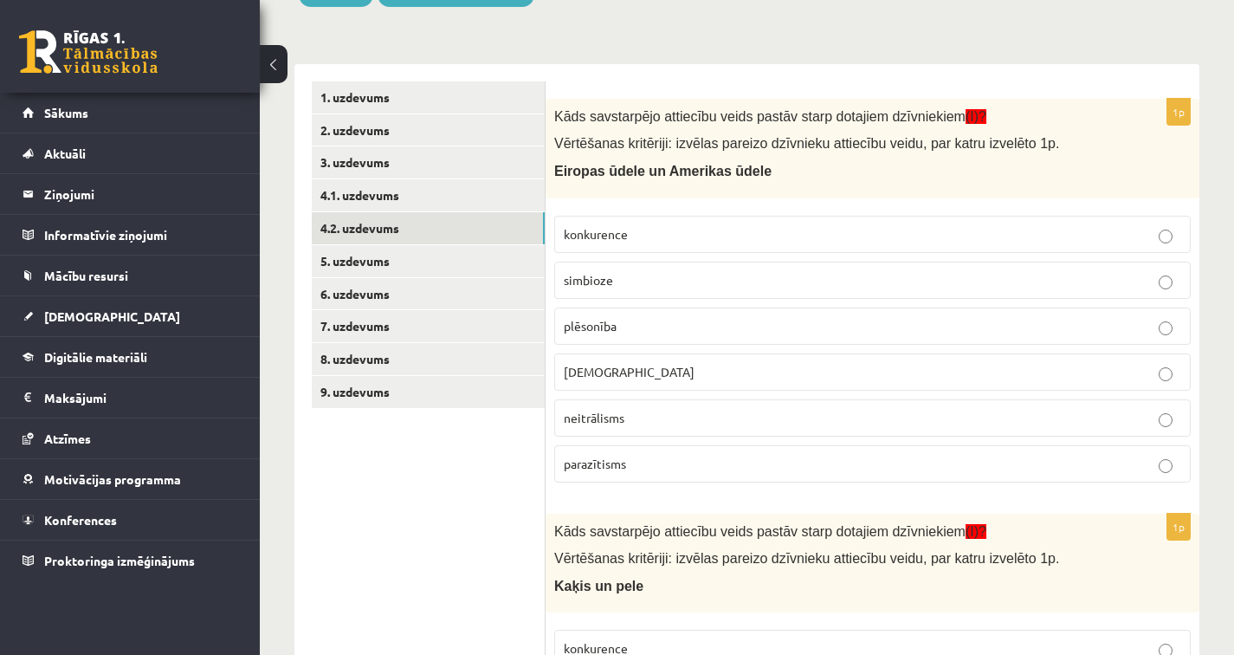
click at [591, 223] on label "konkurence" at bounding box center [872, 234] width 636 height 37
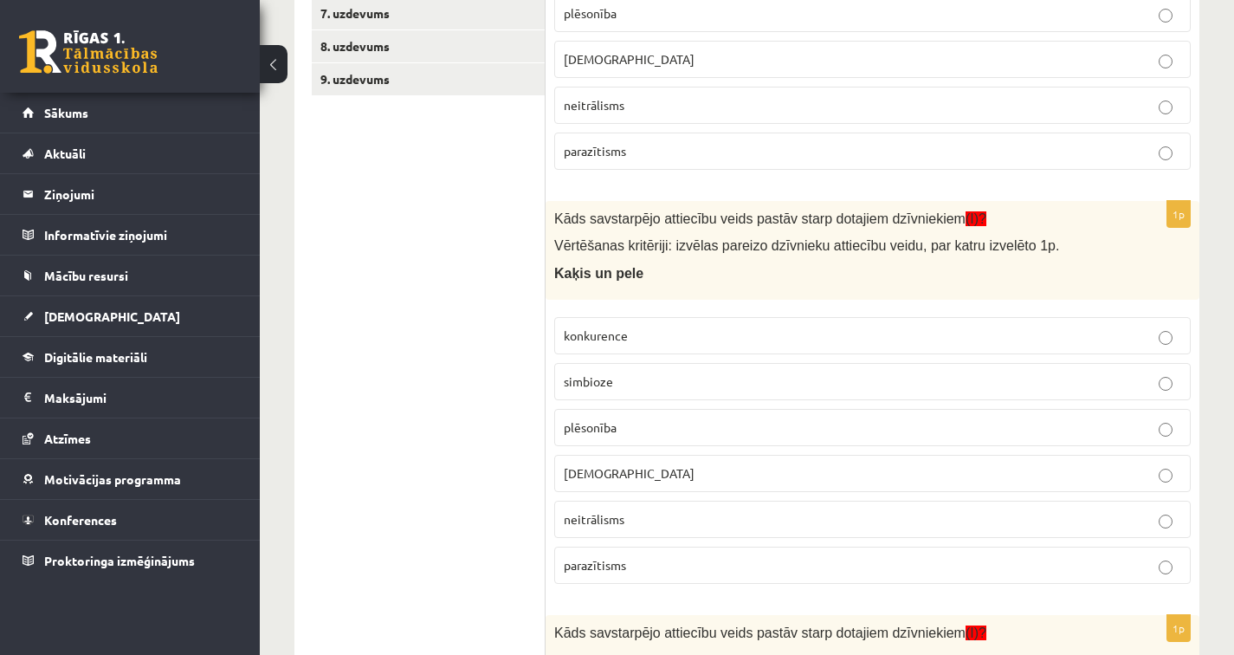
scroll to position [662, 0]
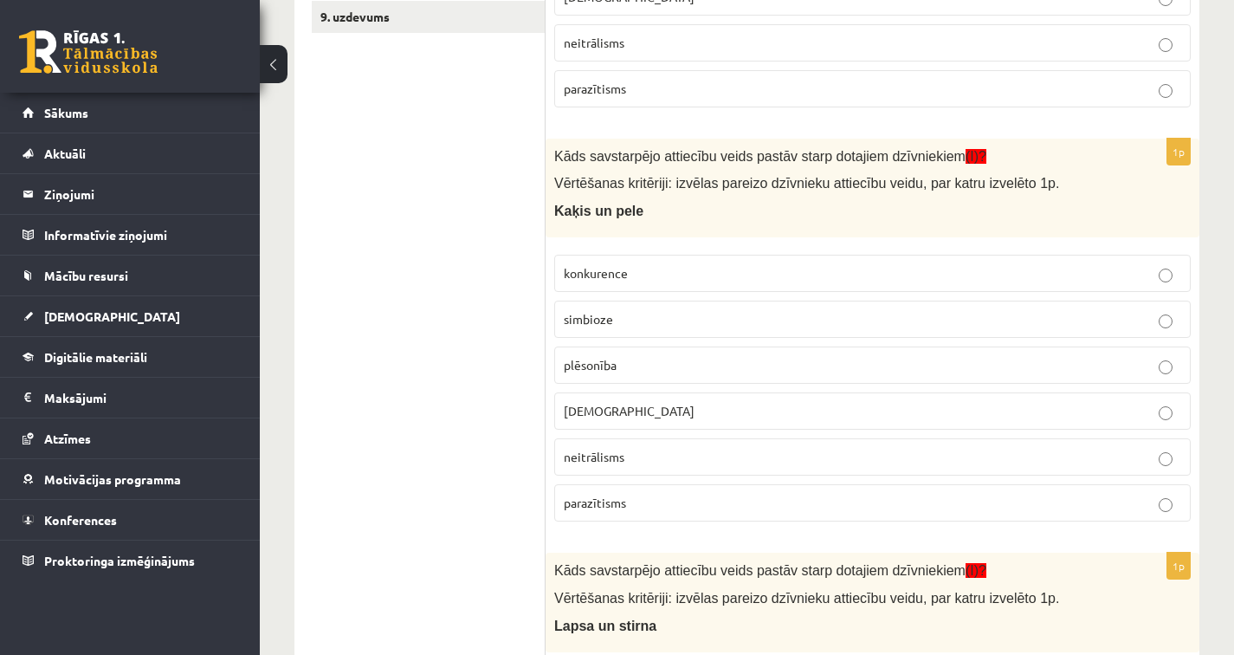
click at [650, 377] on label "plēsonība" at bounding box center [872, 364] width 636 height 37
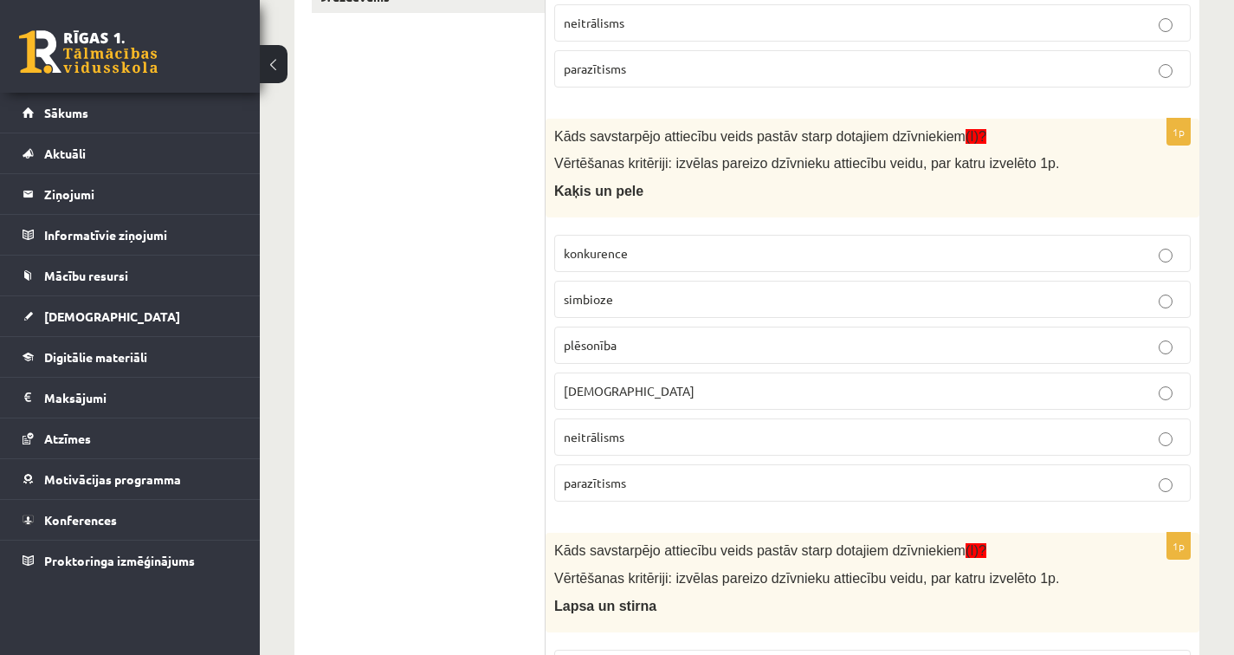
scroll to position [1009, 0]
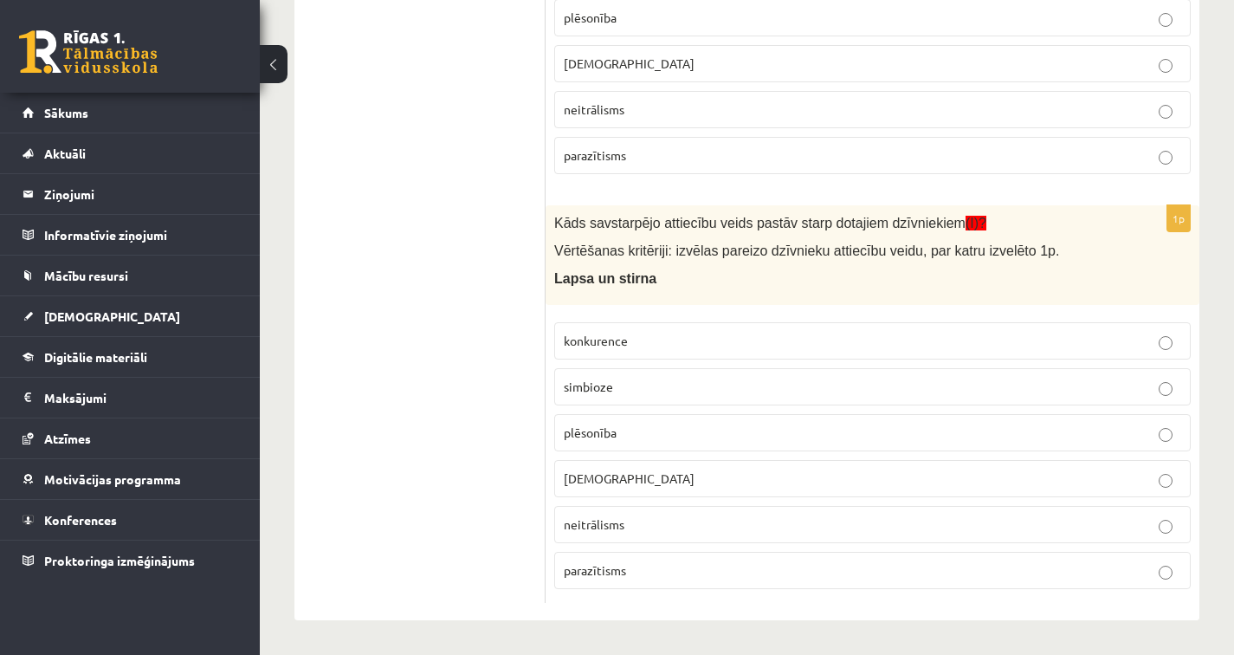
click at [600, 516] on p "neitrālisms" at bounding box center [872, 524] width 617 height 18
click at [606, 436] on span "plēsonība" at bounding box center [590, 432] width 53 height 16
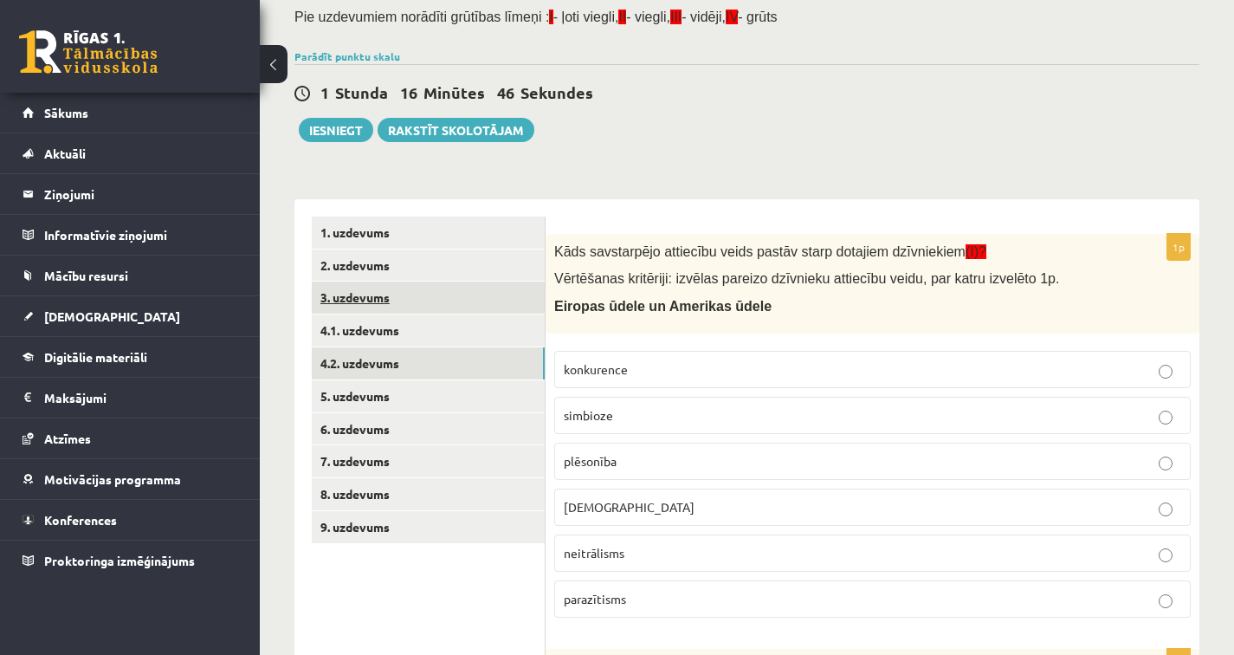
scroll to position [0, 0]
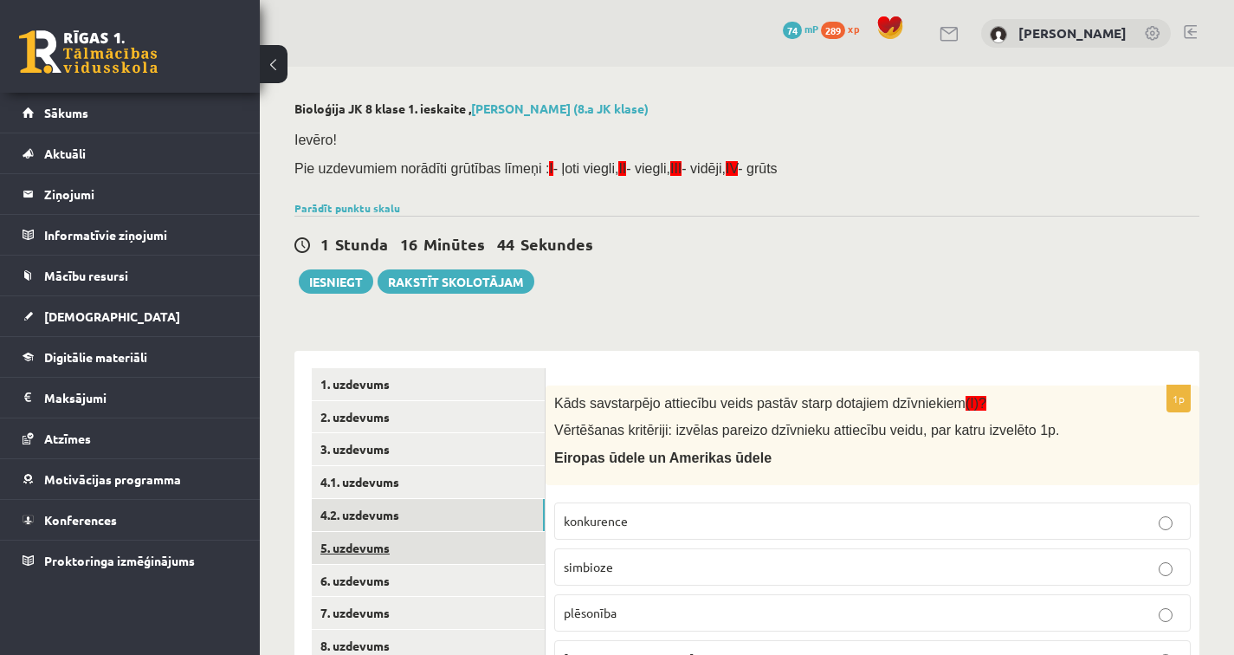
click at [421, 537] on link "5. uzdevums" at bounding box center [428, 548] width 233 height 32
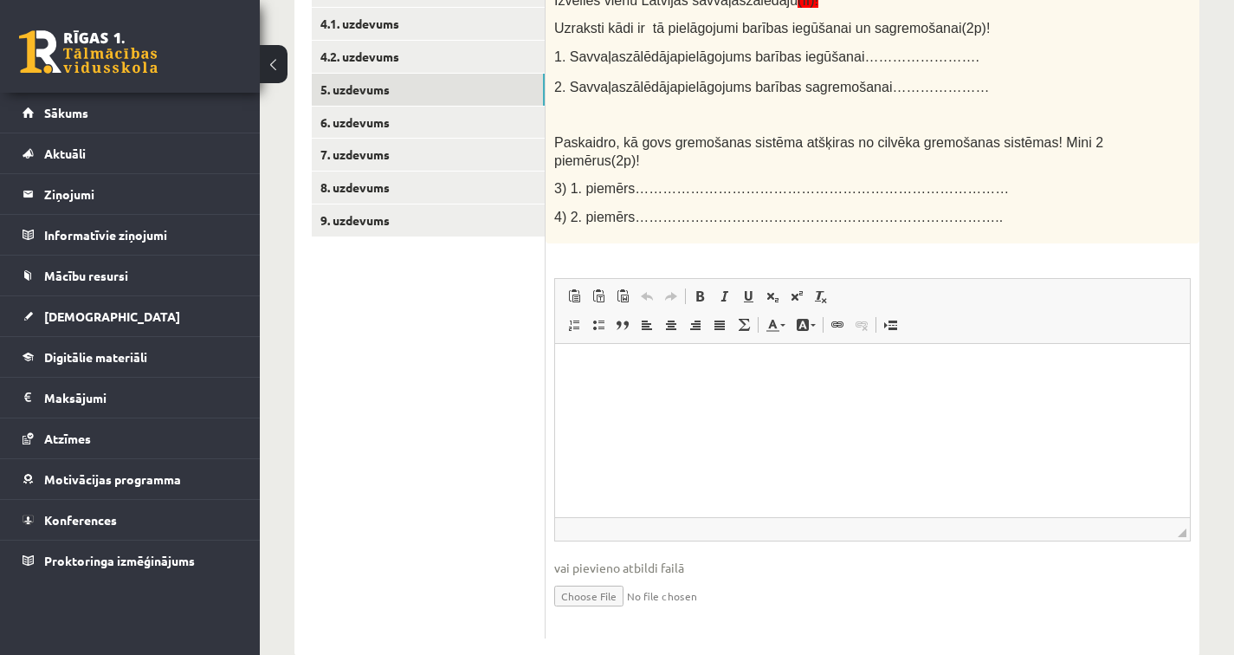
scroll to position [495, 0]
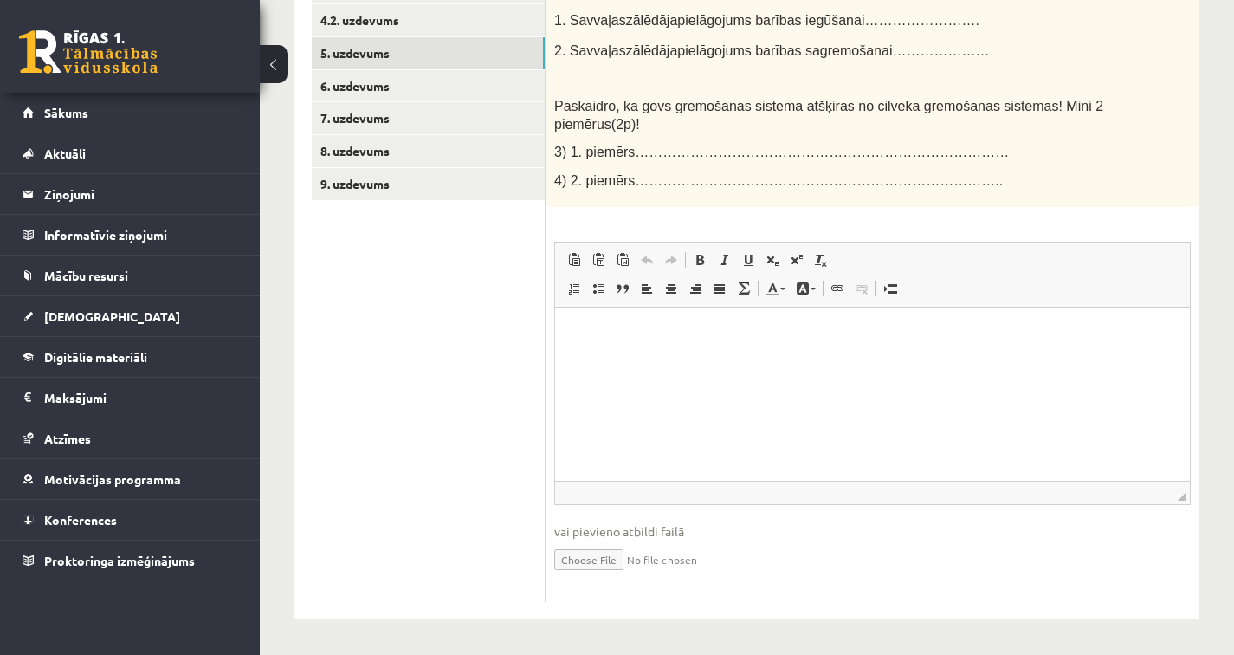
click at [582, 333] on p "Bagātinātā teksta redaktors, wiswyg-editor-user-answer-47024934284880" at bounding box center [872, 334] width 600 height 18
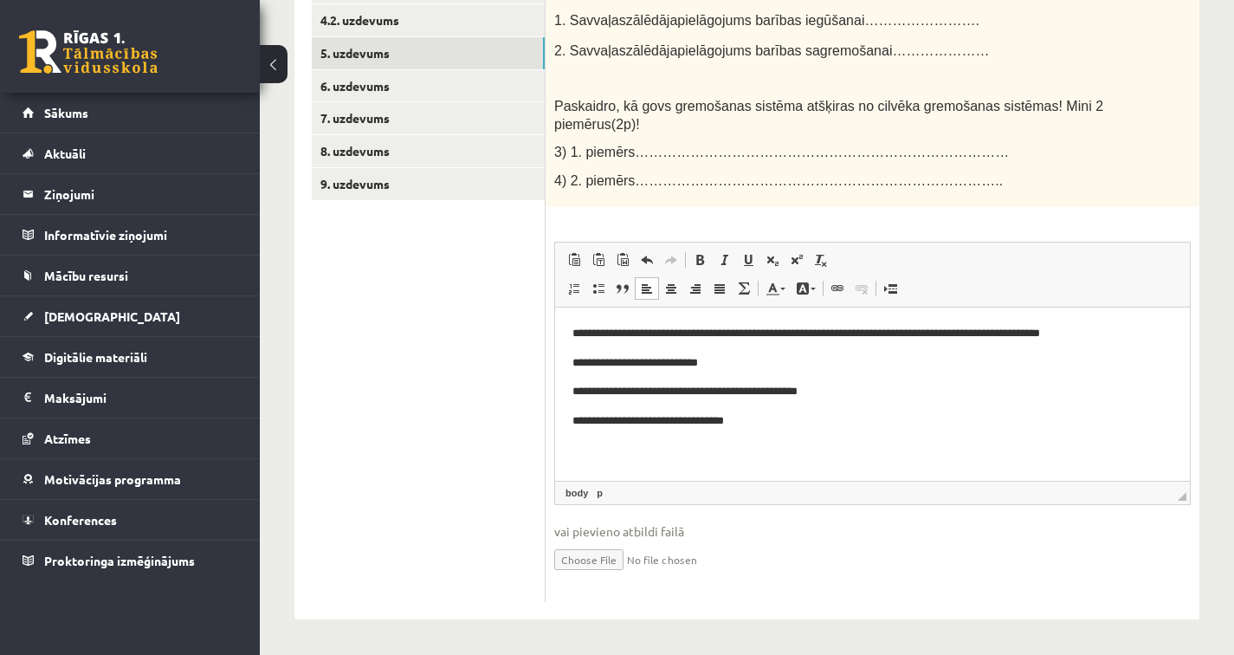
click at [704, 418] on p "**********" at bounding box center [872, 421] width 600 height 18
click at [709, 420] on p "**********" at bounding box center [872, 421] width 600 height 18
click at [778, 423] on p "**********" at bounding box center [872, 421] width 600 height 18
click at [513, 499] on ul "1. uzdevums 2. uzdevums 3. uzdevums 4.1. uzdevums 4.2. uzdevums 5. uzdevums 6. …" at bounding box center [429, 238] width 234 height 729
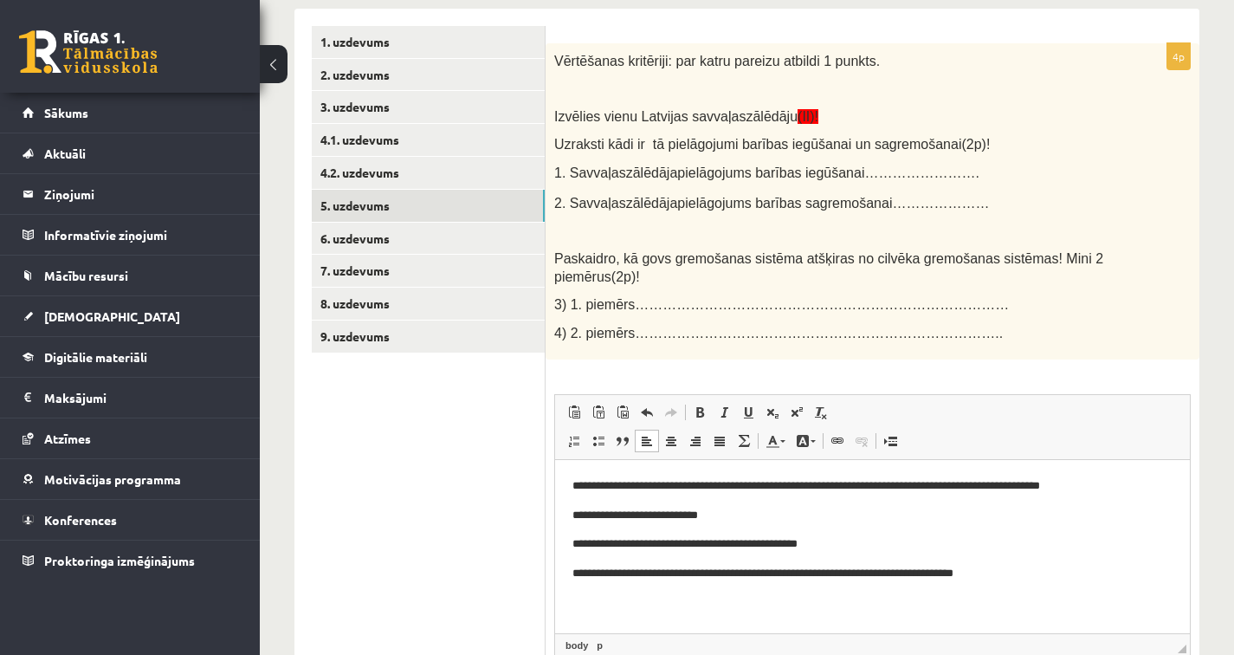
scroll to position [183, 0]
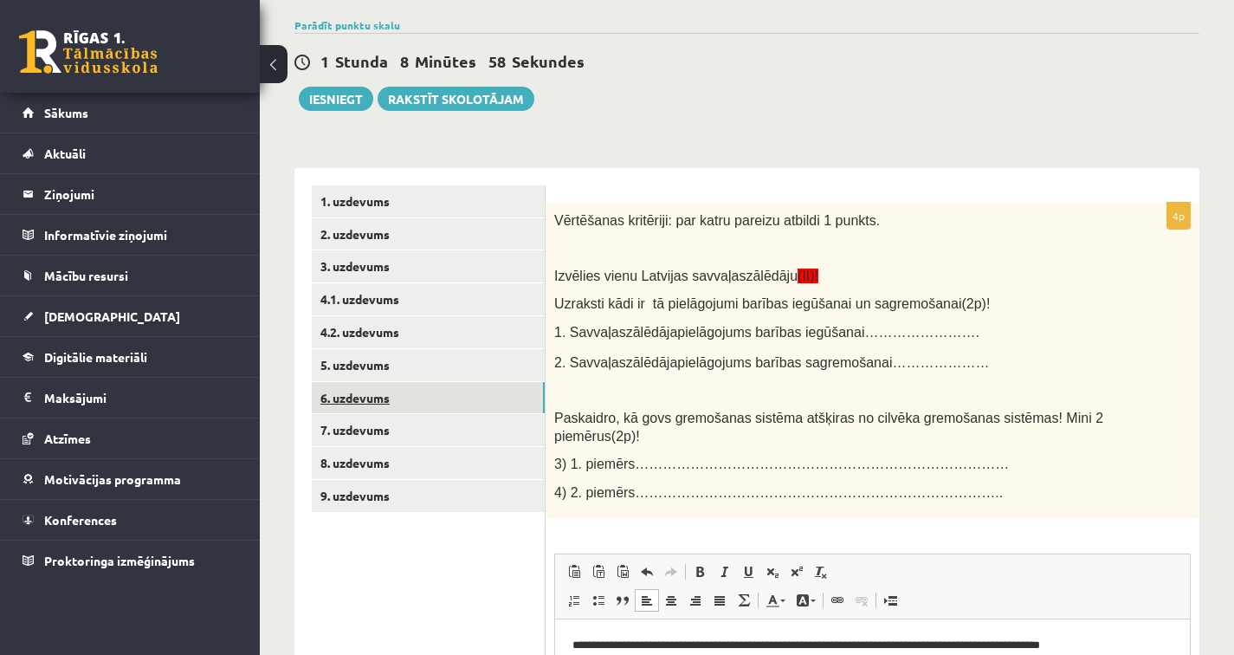
click at [364, 401] on link "6. uzdevums" at bounding box center [428, 398] width 233 height 32
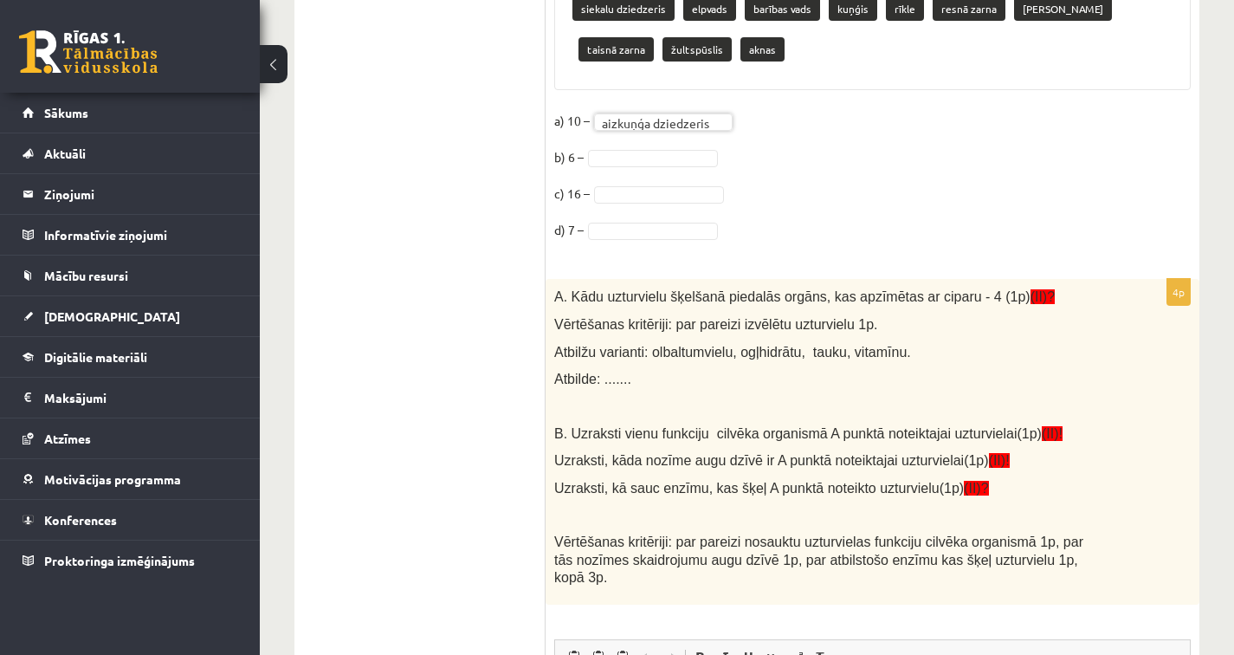
scroll to position [1055, 0]
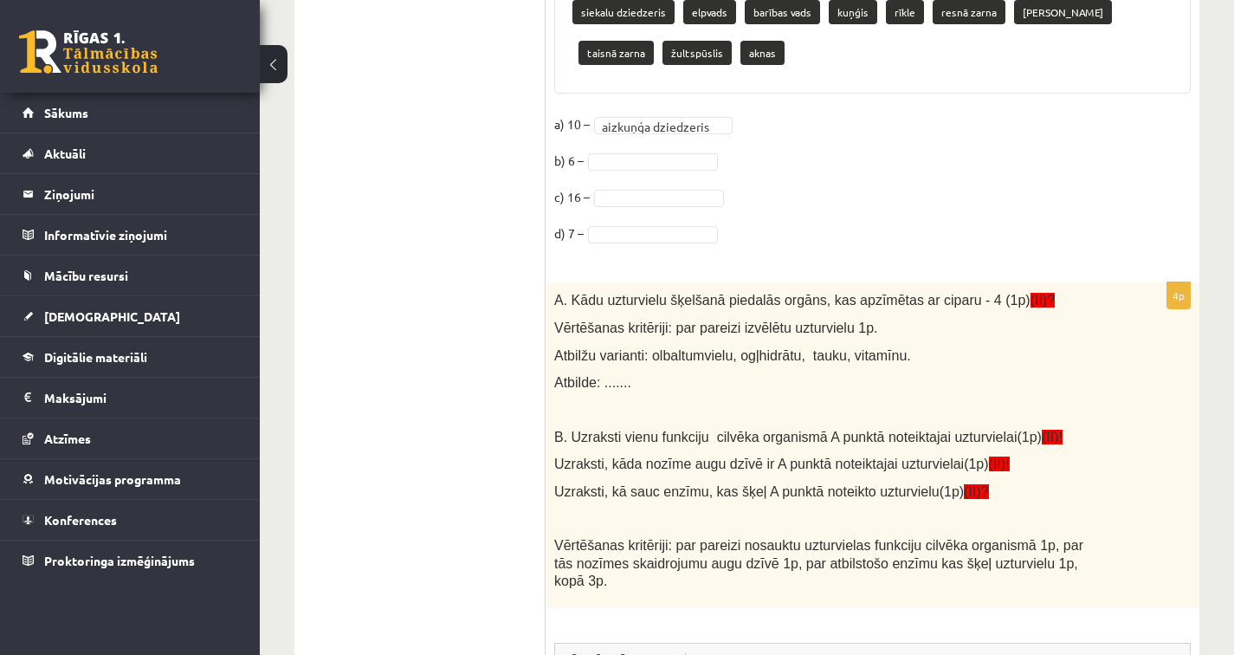
click at [667, 167] on fieldset "**********" at bounding box center [872, 183] width 636 height 145
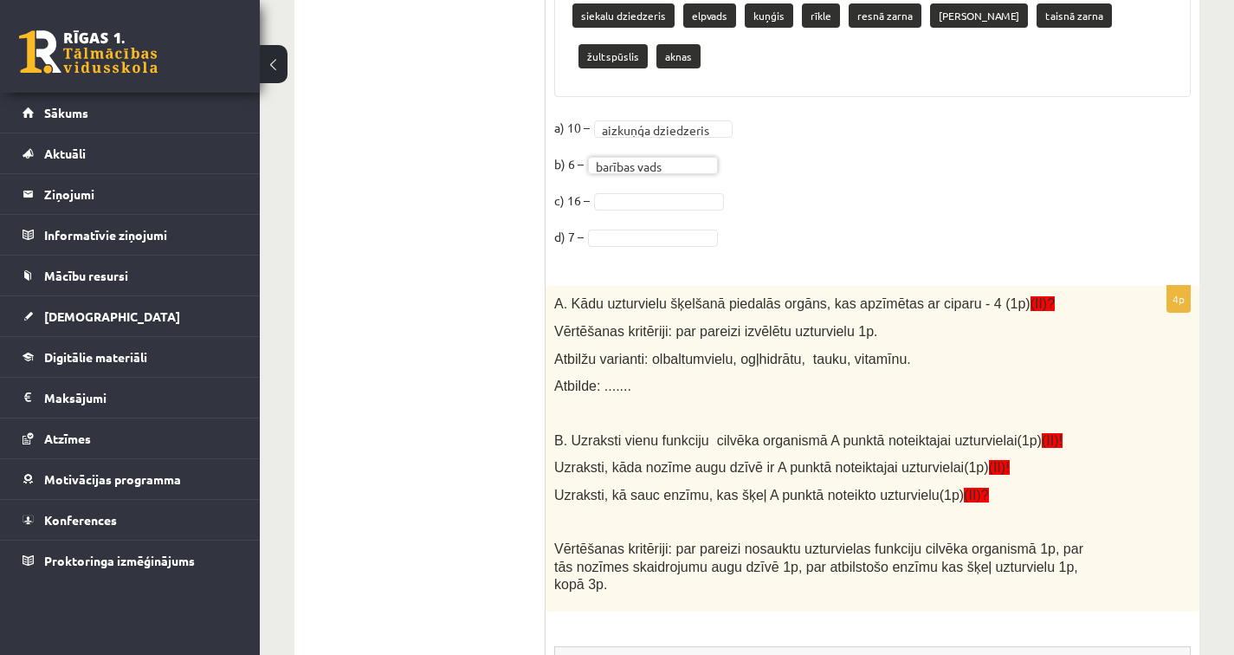
scroll to position [1028, 0]
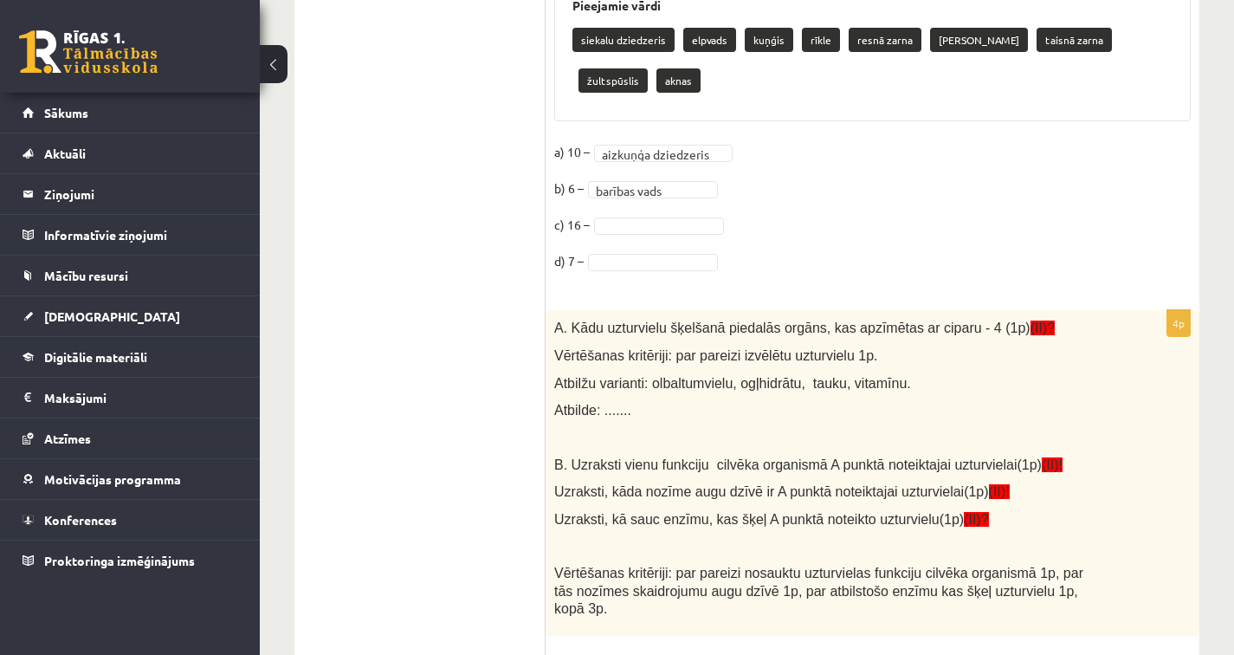
click at [623, 234] on fieldset "**********" at bounding box center [872, 211] width 636 height 145
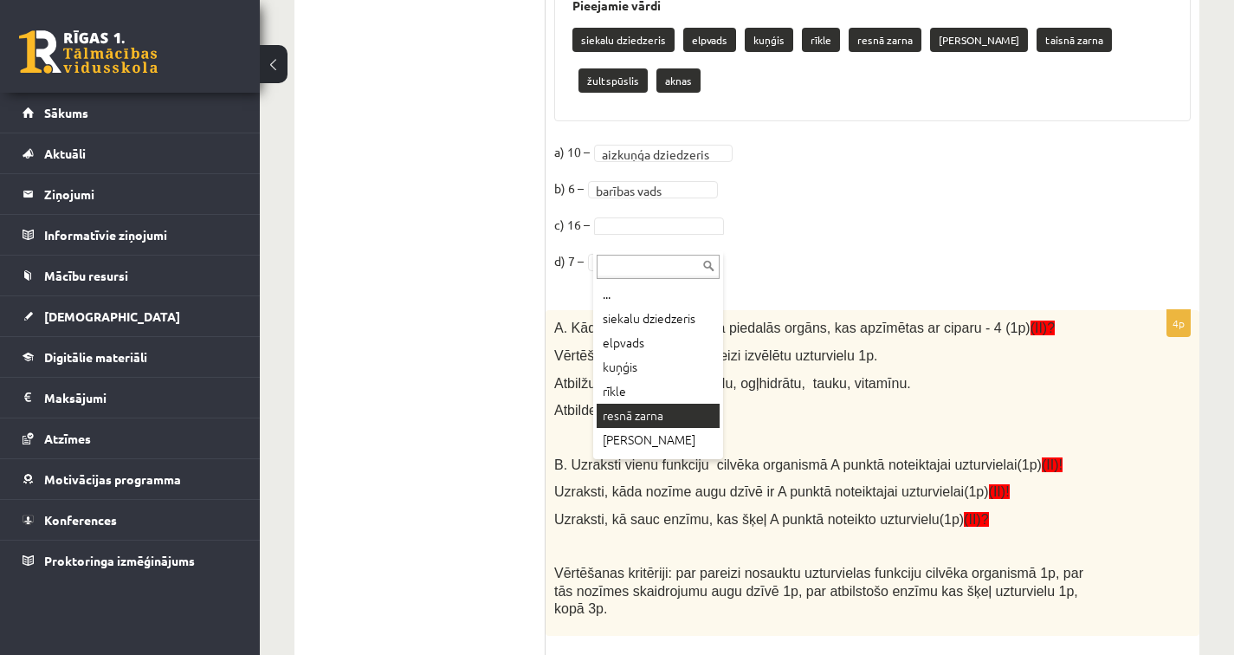
drag, startPoint x: 639, startPoint y: 417, endPoint x: 677, endPoint y: 354, distance: 73.8
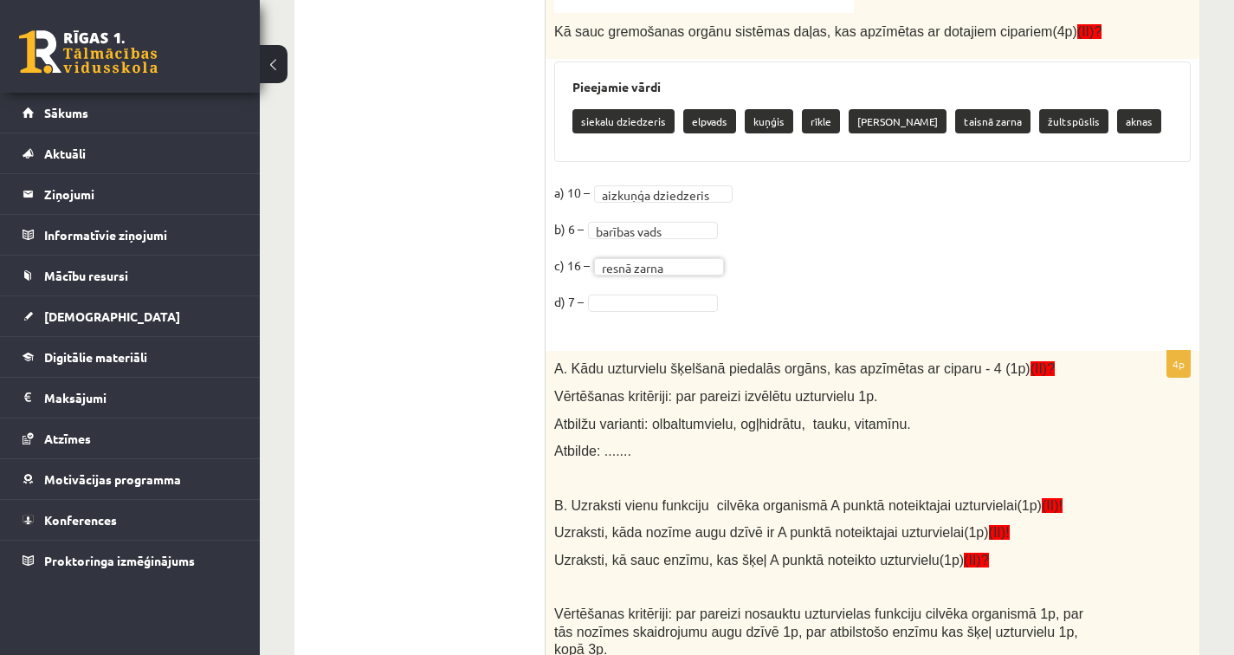
scroll to position [943, 0]
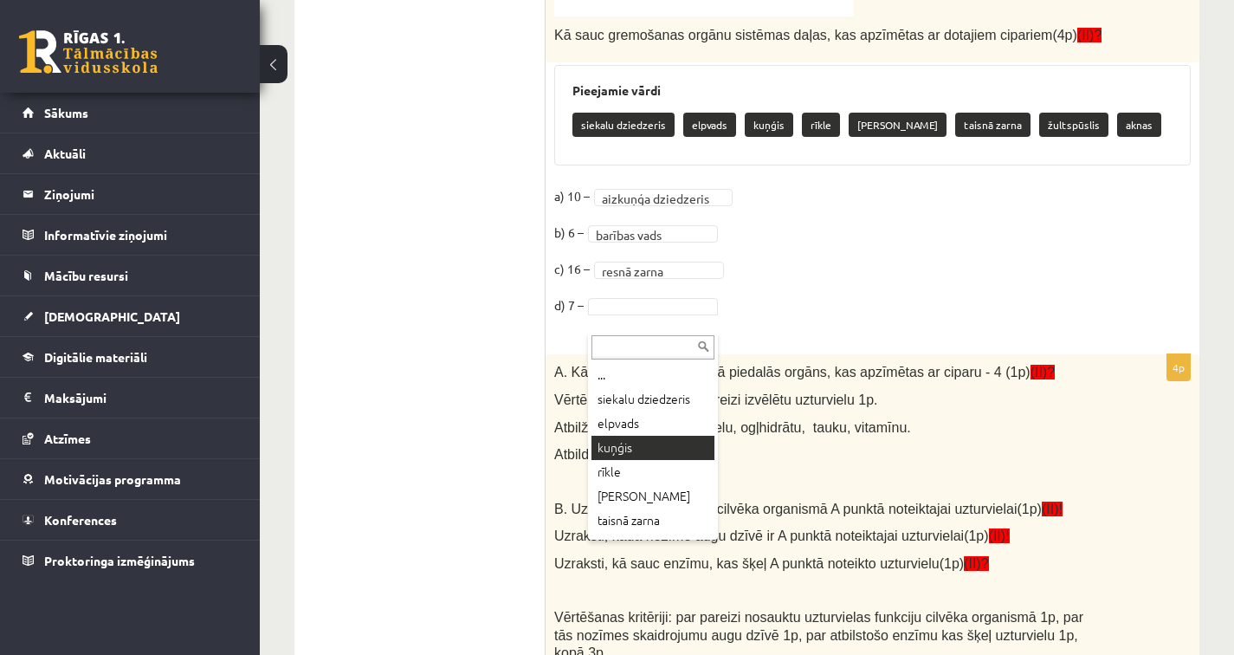
drag, startPoint x: 636, startPoint y: 456, endPoint x: 666, endPoint y: 403, distance: 60.5
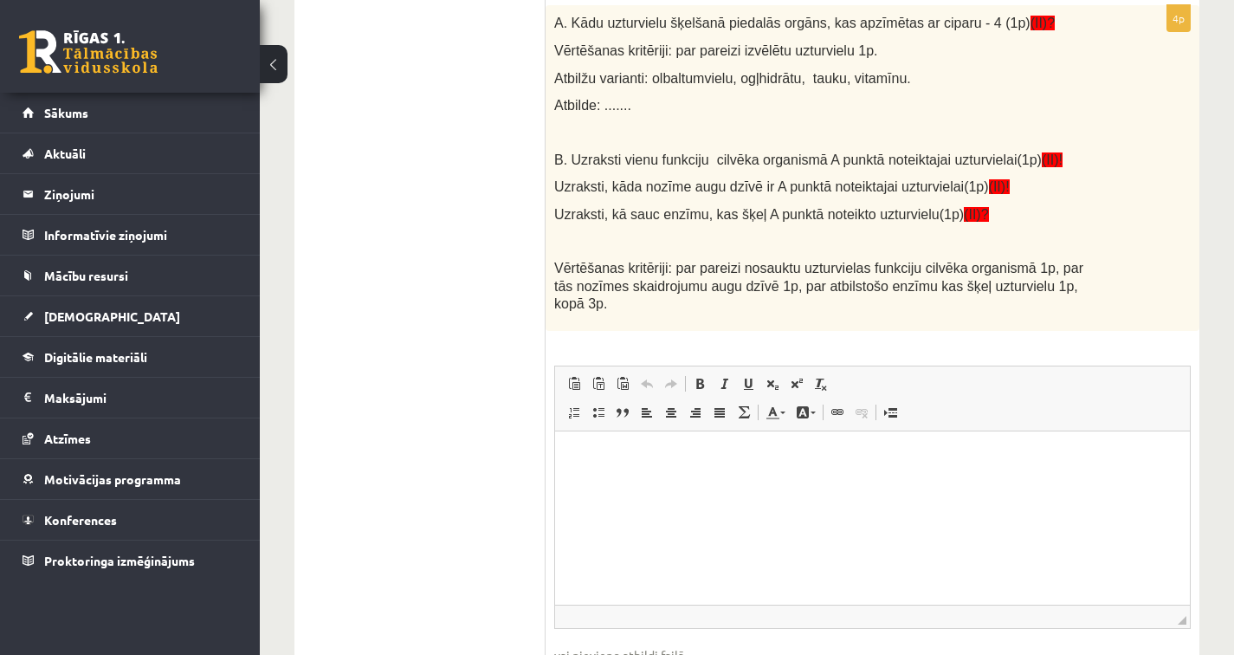
scroll to position [1298, 0]
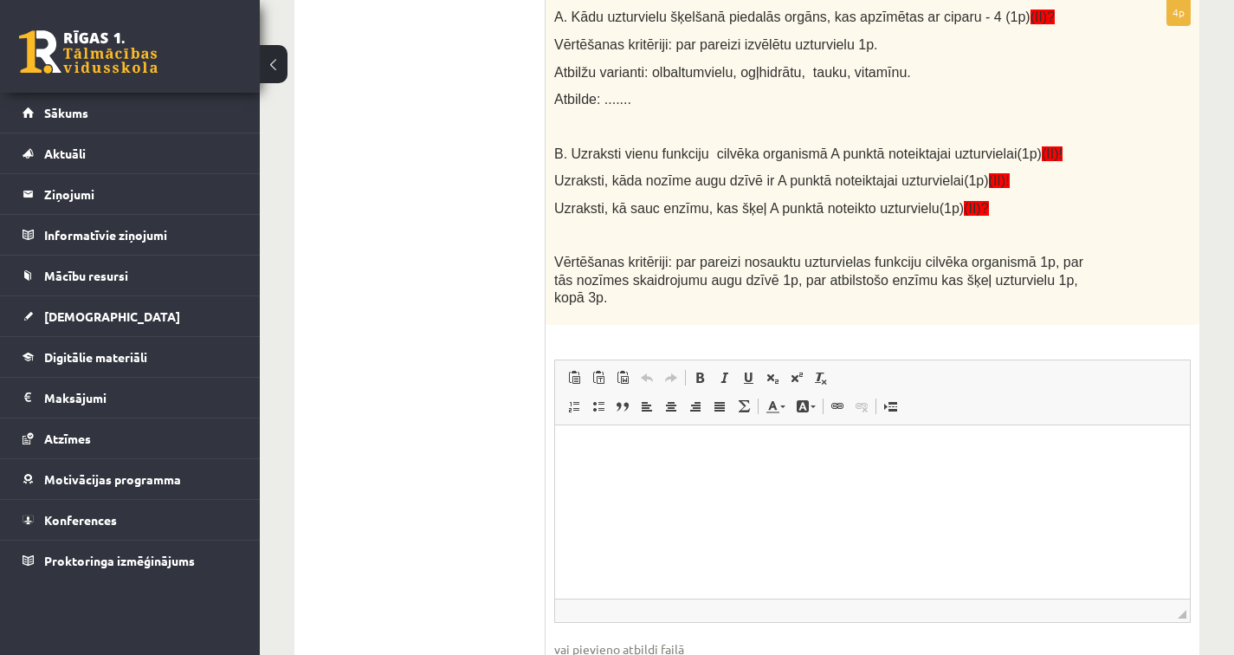
click at [580, 455] on p "Bagātinātā teksta redaktors, wiswyg-editor-user-answer-47024935564880" at bounding box center [872, 451] width 600 height 18
click at [584, 482] on p "**********" at bounding box center [872, 480] width 600 height 18
click at [584, 503] on p "Bagātinātā teksta redaktors, wiswyg-editor-user-answer-47024935564880" at bounding box center [872, 509] width 600 height 18
click at [610, 513] on p "**********" at bounding box center [872, 509] width 600 height 18
click at [711, 518] on html "**********" at bounding box center [872, 479] width 635 height 111
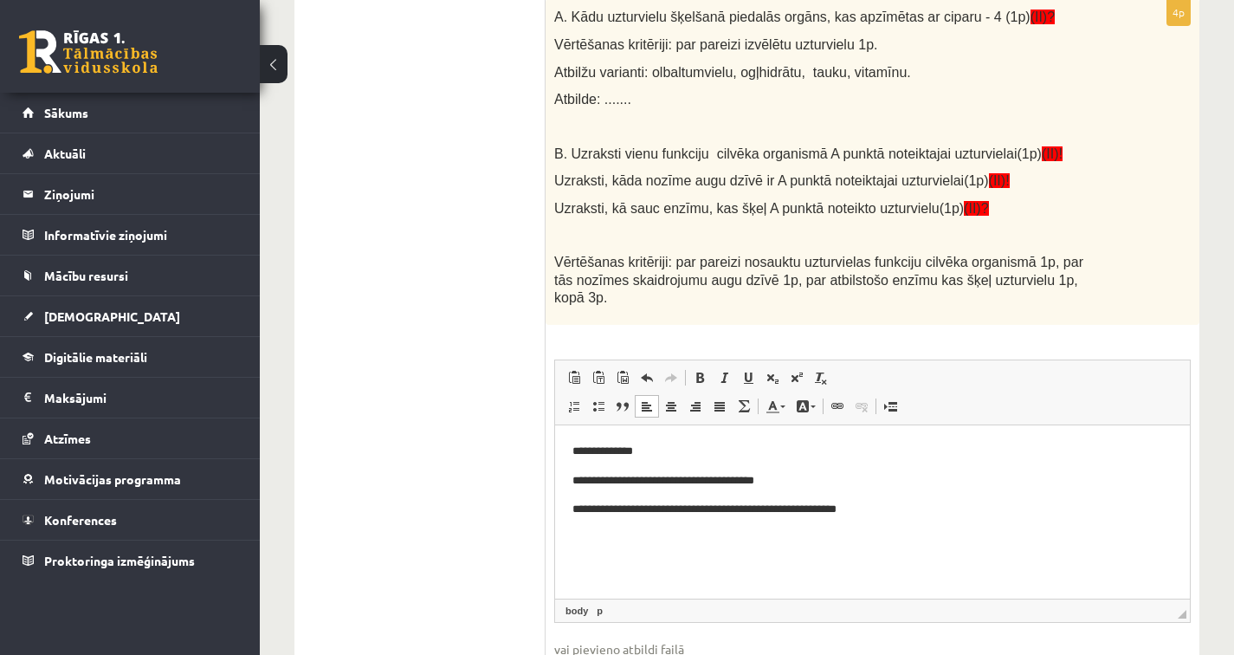
click at [791, 507] on p "**********" at bounding box center [872, 509] width 600 height 18
click at [845, 493] on body "**********" at bounding box center [872, 495] width 600 height 106
click at [687, 545] on p "*********" at bounding box center [872, 538] width 600 height 18
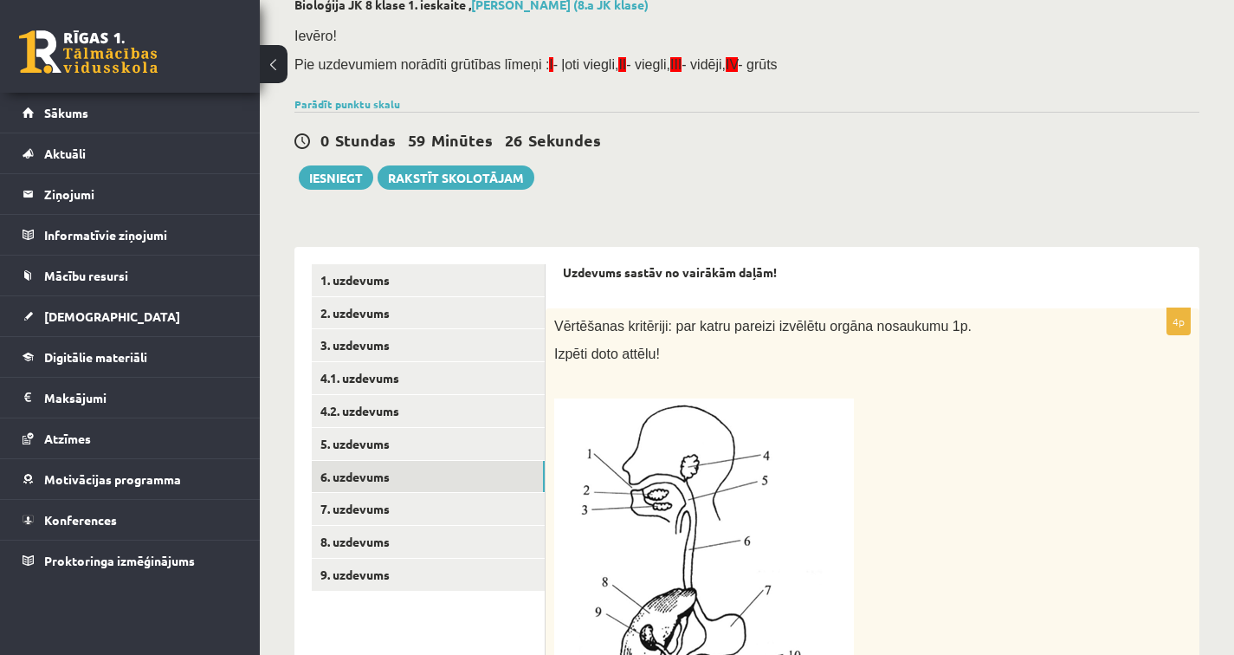
scroll to position [119, 0]
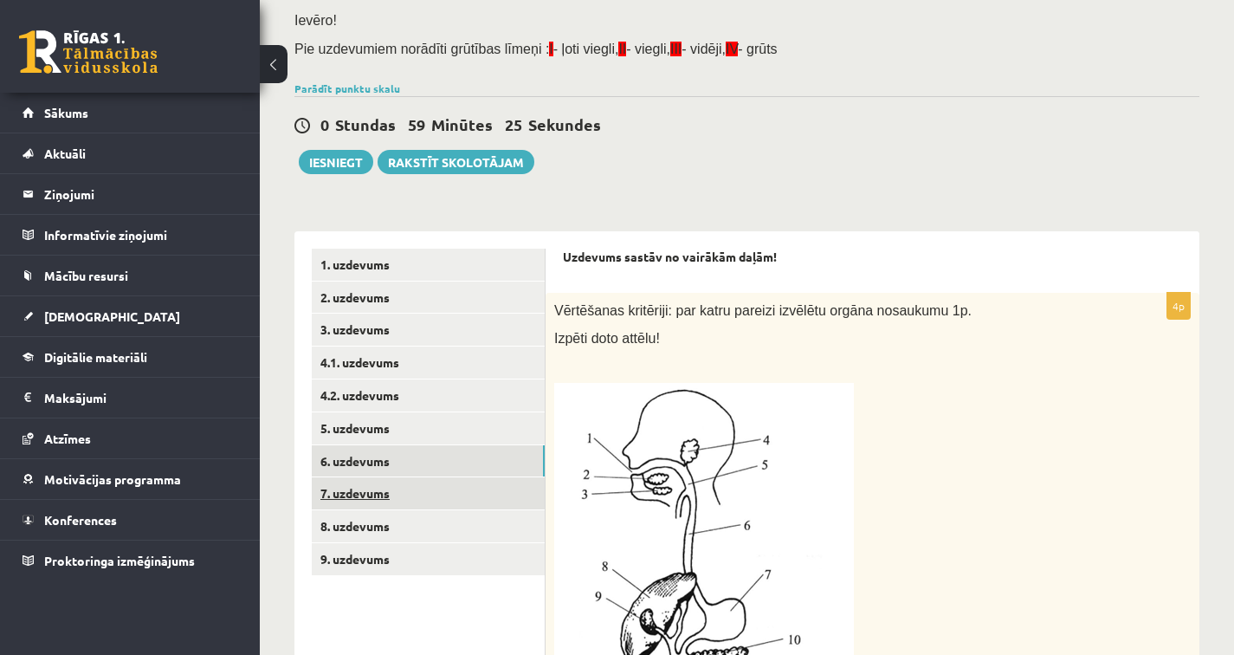
click at [449, 503] on link "7. uzdevums" at bounding box center [428, 493] width 233 height 32
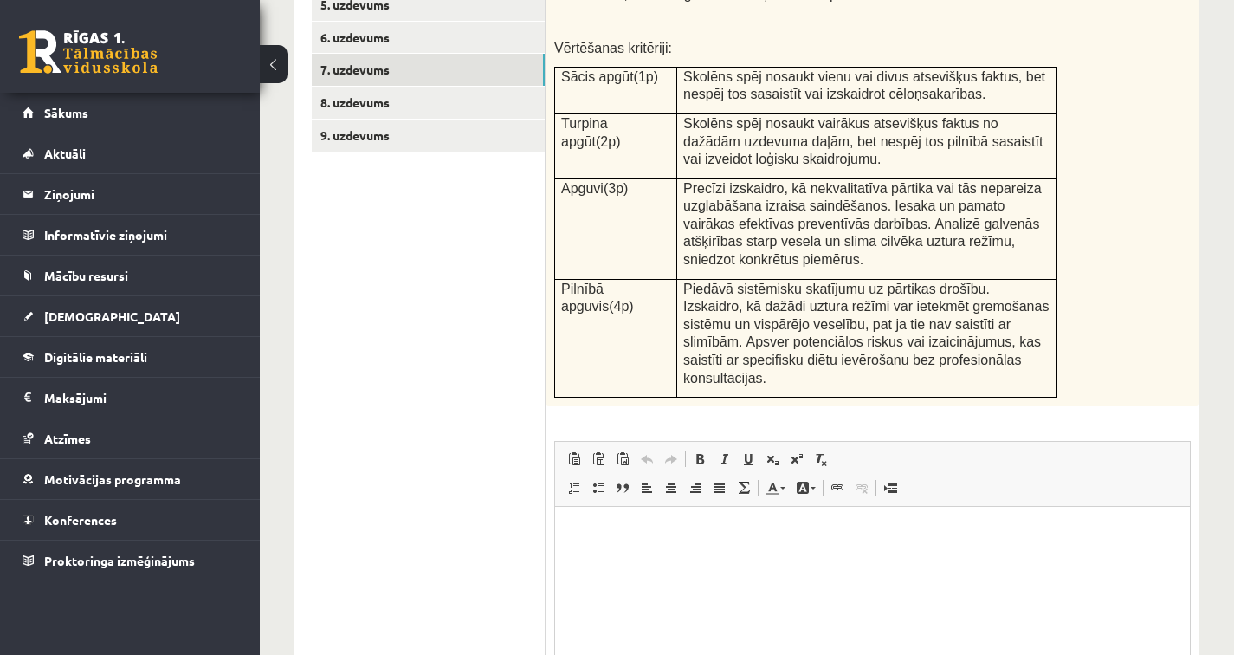
scroll to position [544, 0]
click at [573, 552] on html at bounding box center [872, 532] width 635 height 53
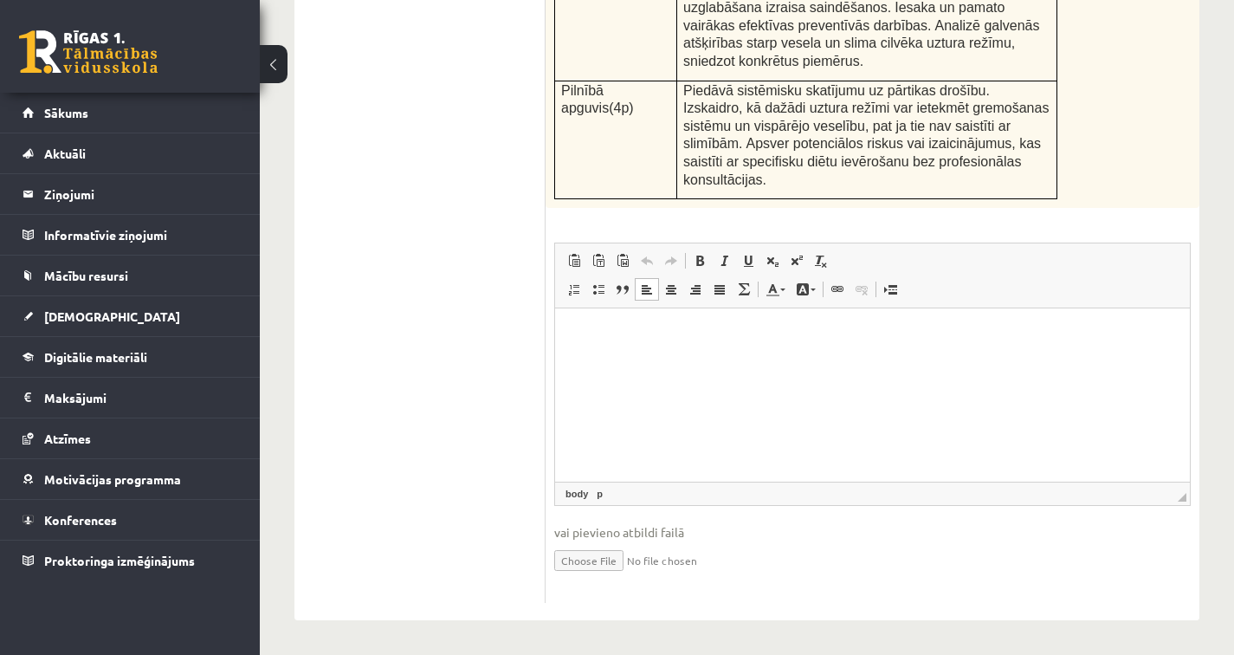
scroll to position [742, 0]
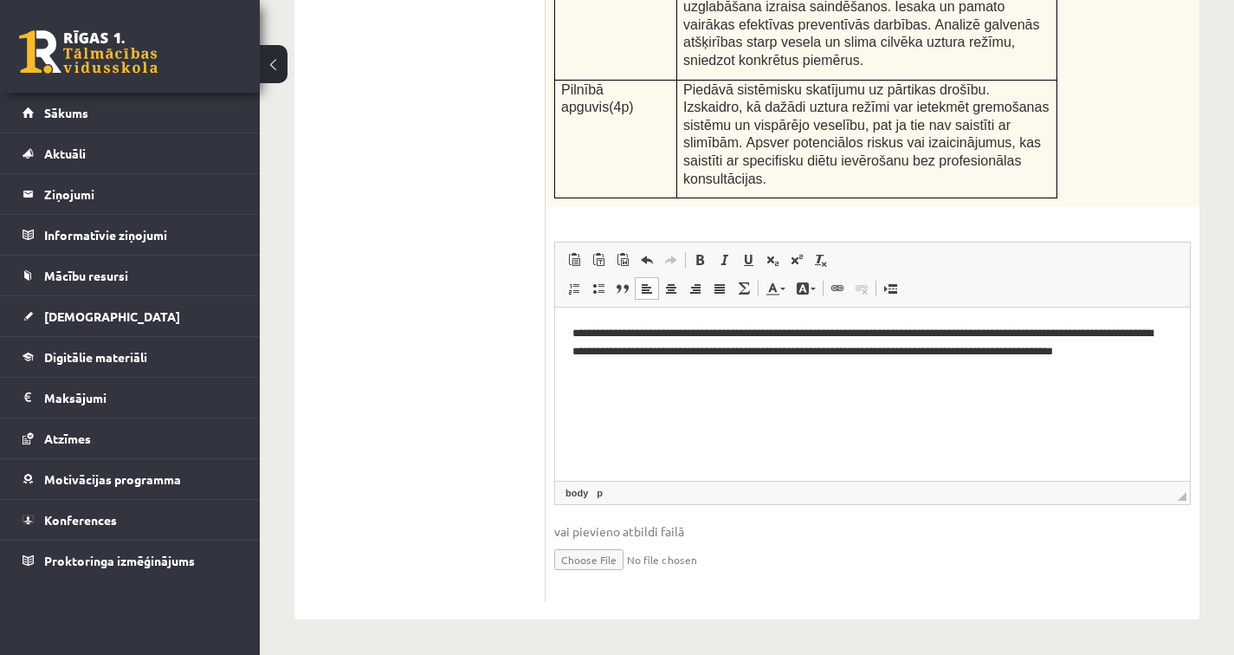
click at [1156, 354] on p "**********" at bounding box center [872, 352] width 600 height 54
click at [623, 380] on html "**********" at bounding box center [872, 351] width 635 height 88
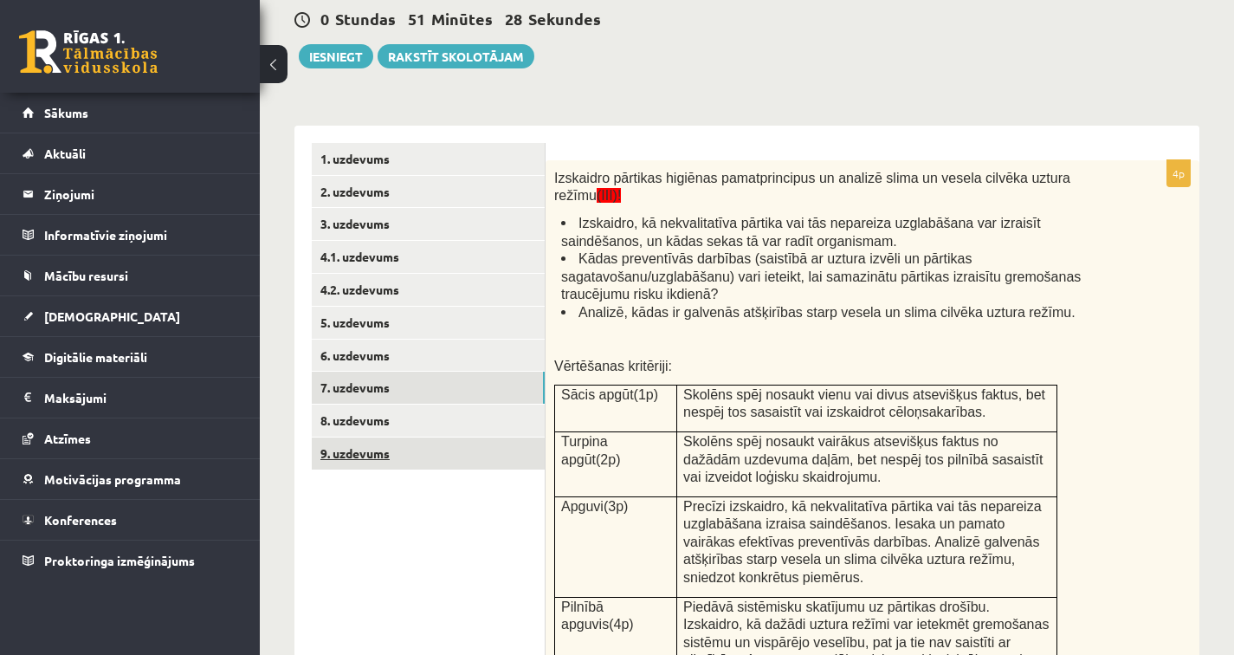
scroll to position [368, 0]
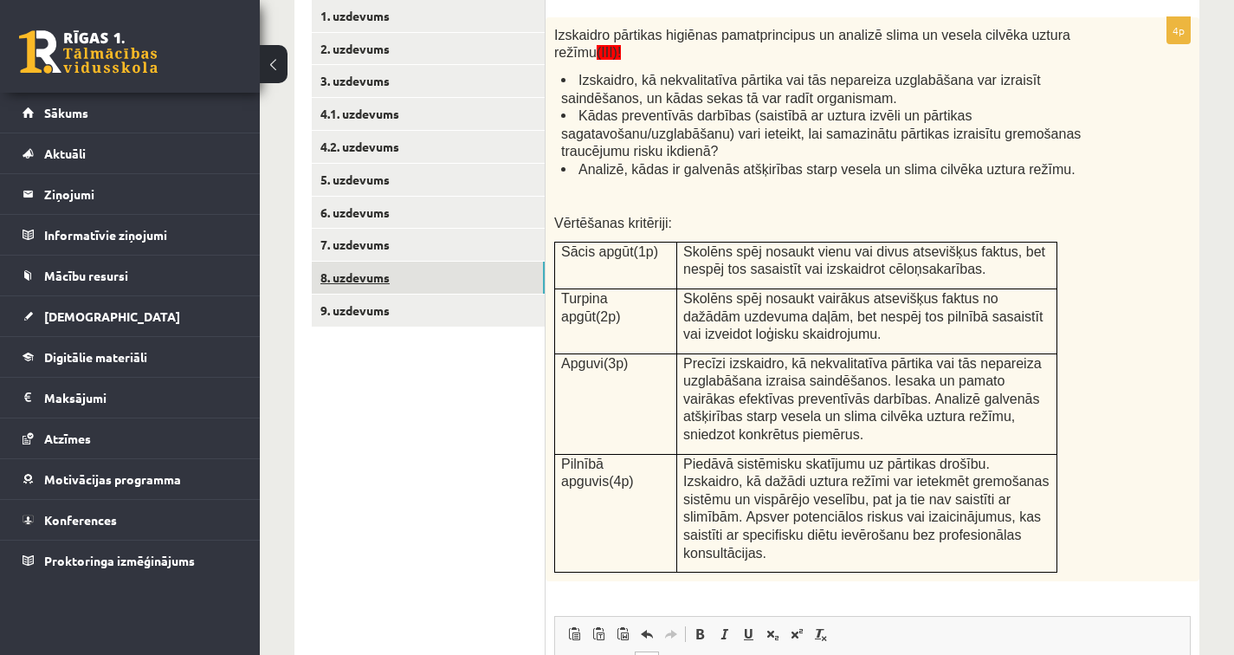
click at [406, 274] on link "8. uzdevums" at bounding box center [428, 277] width 233 height 32
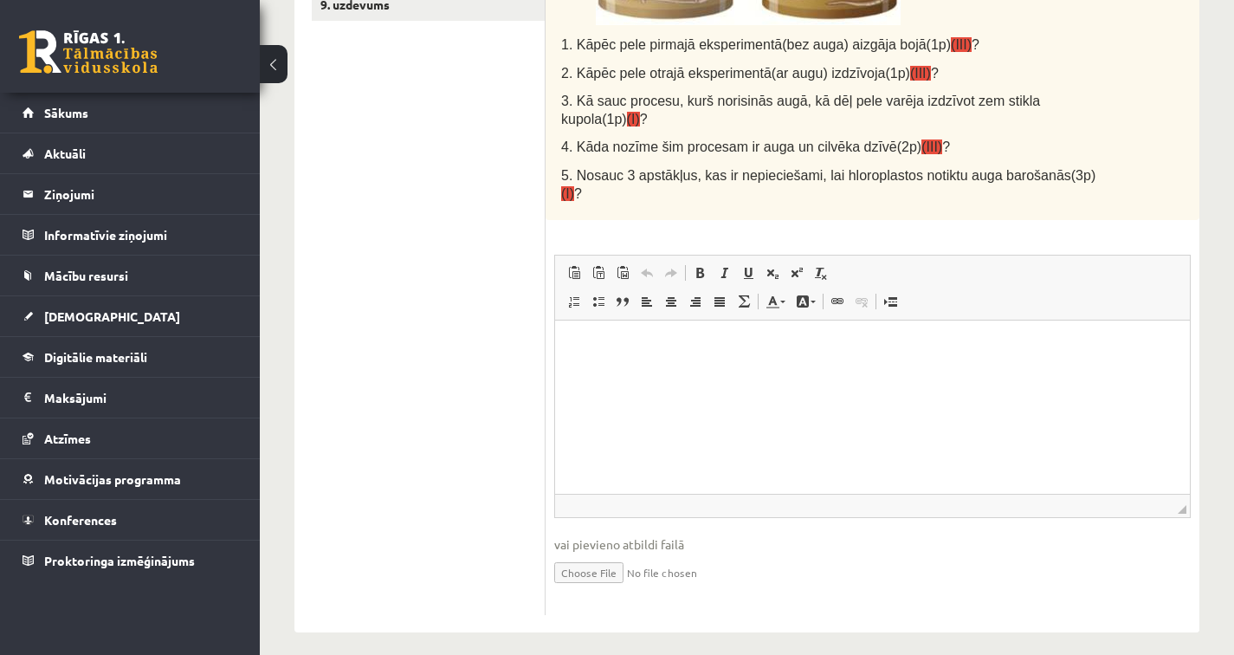
scroll to position [687, 0]
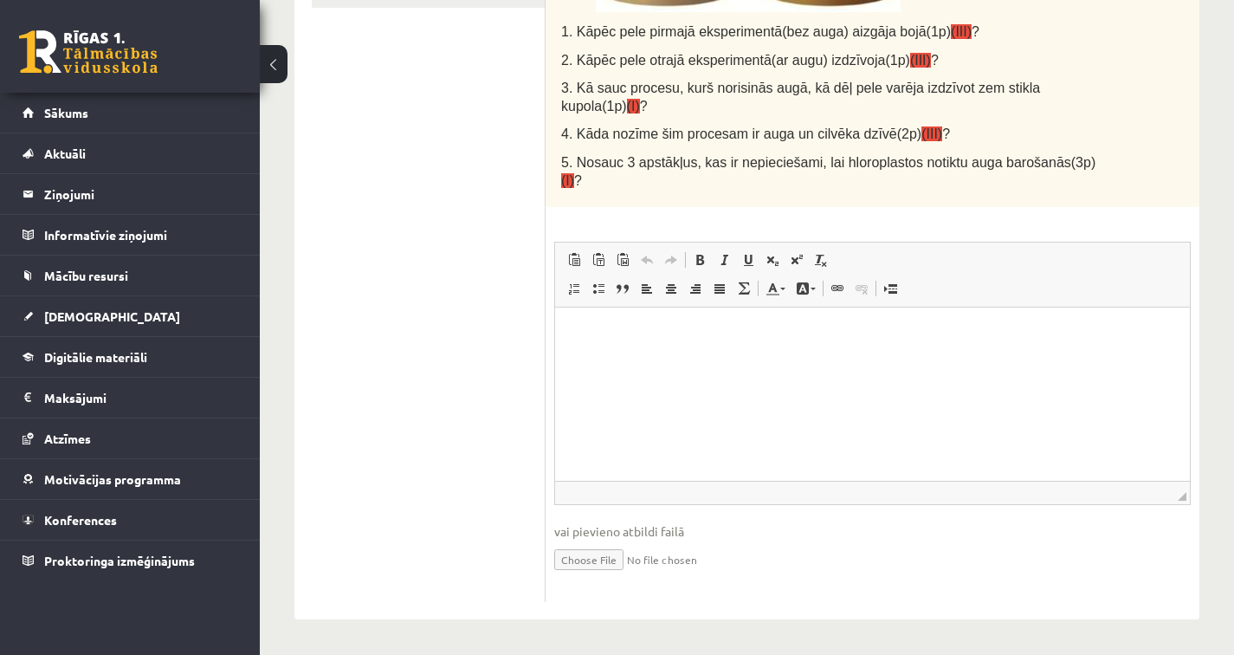
click at [638, 353] on html at bounding box center [872, 333] width 635 height 53
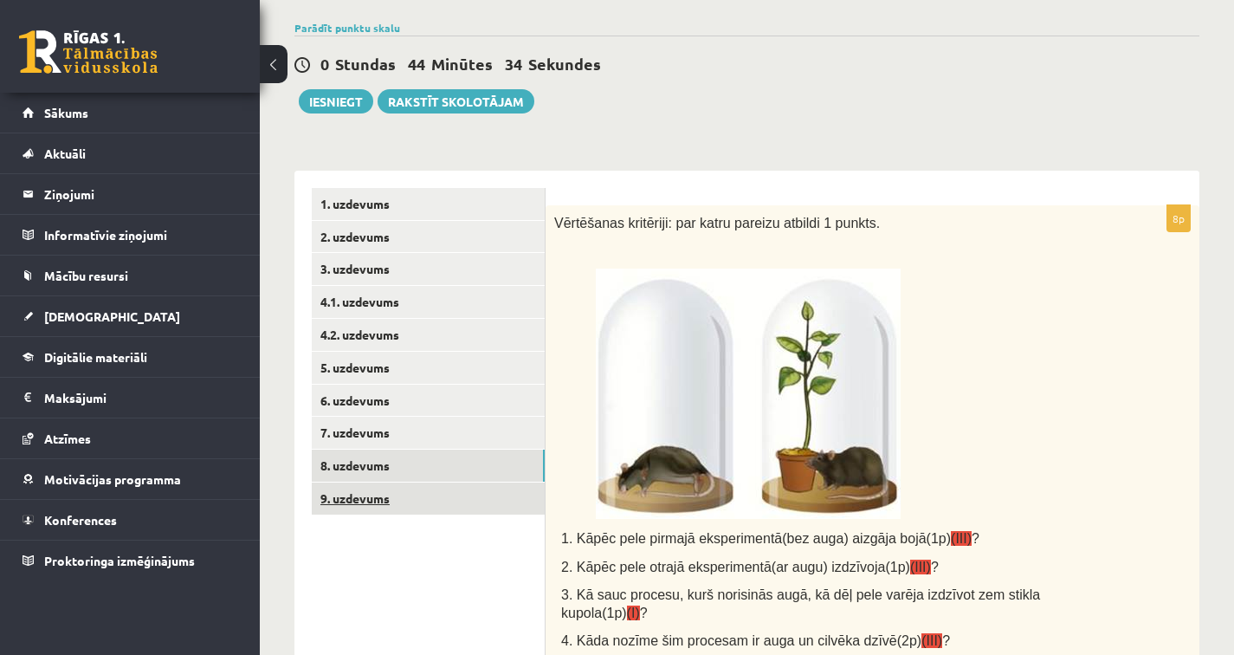
scroll to position [191, 0]
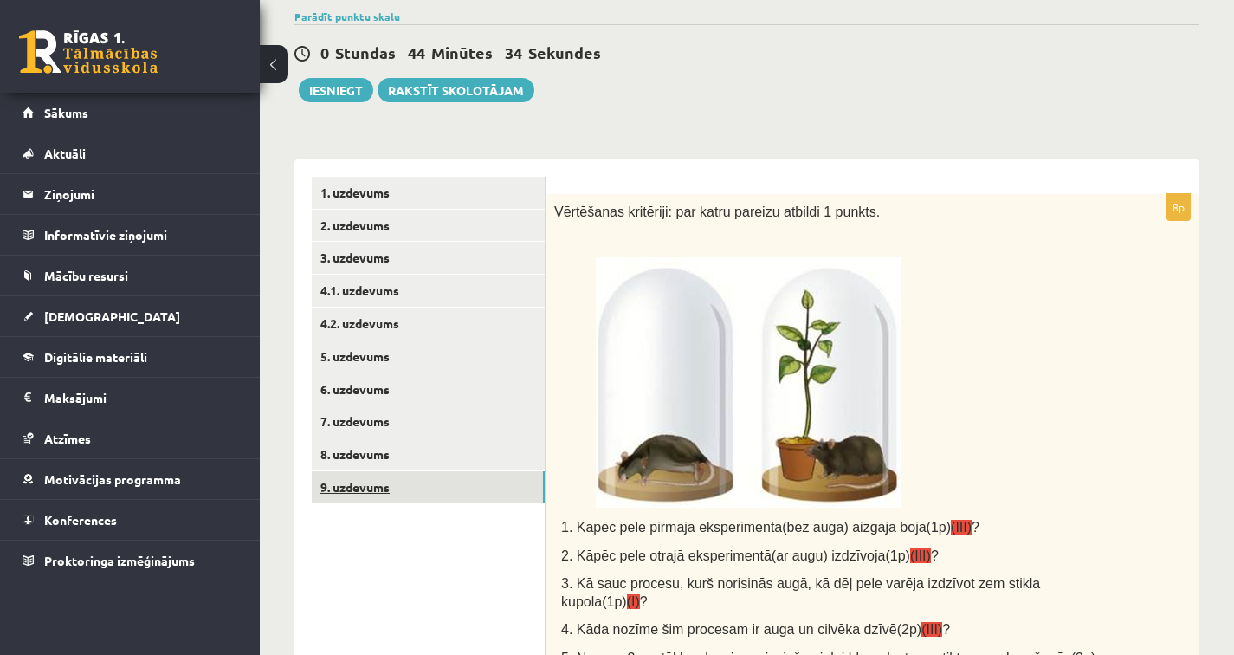
click at [391, 477] on link "9. uzdevums" at bounding box center [428, 487] width 233 height 32
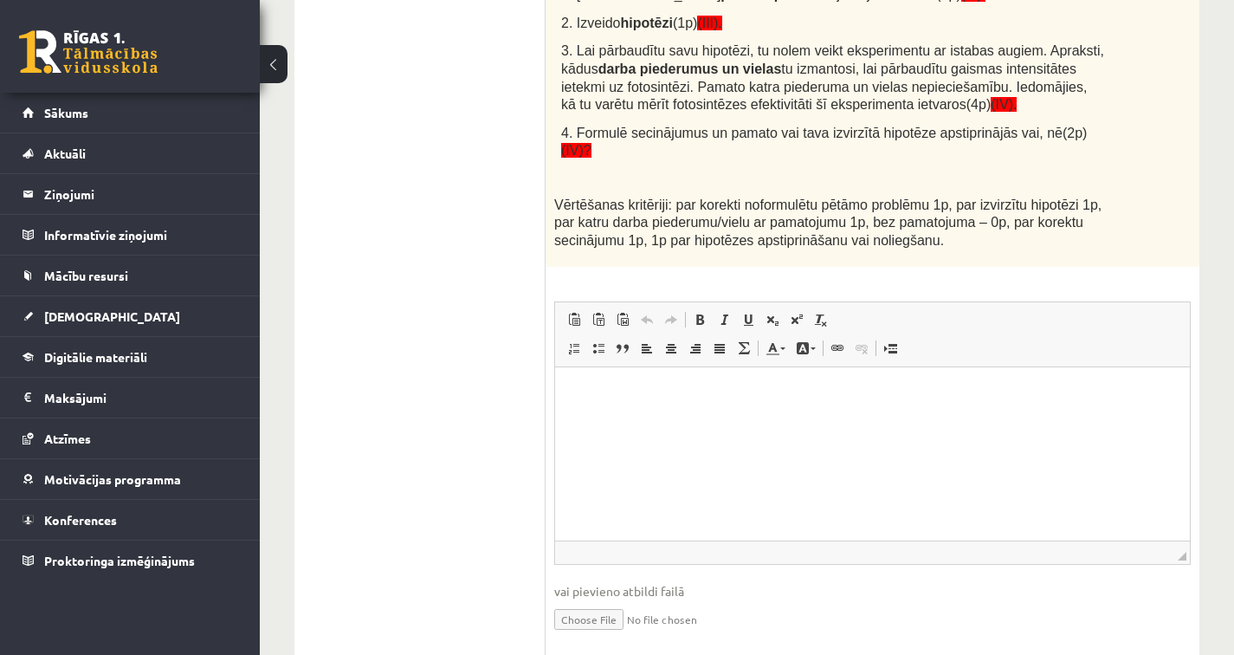
scroll to position [834, 0]
click at [558, 376] on html at bounding box center [872, 391] width 635 height 53
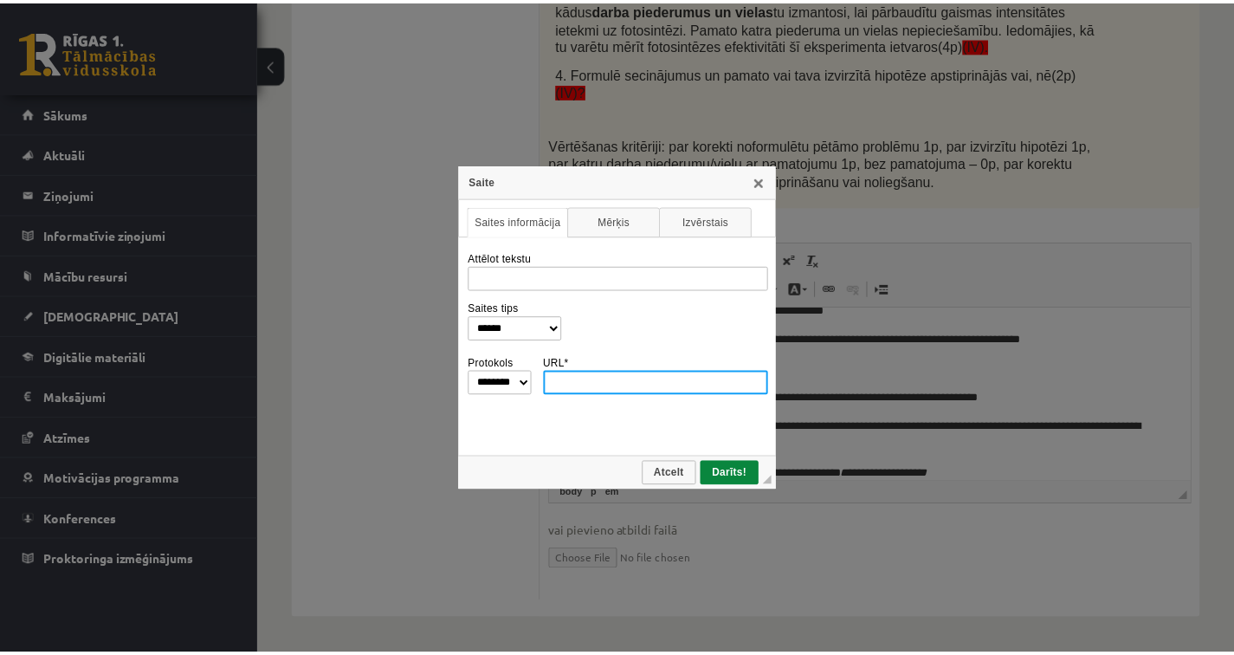
scroll to position [0, 0]
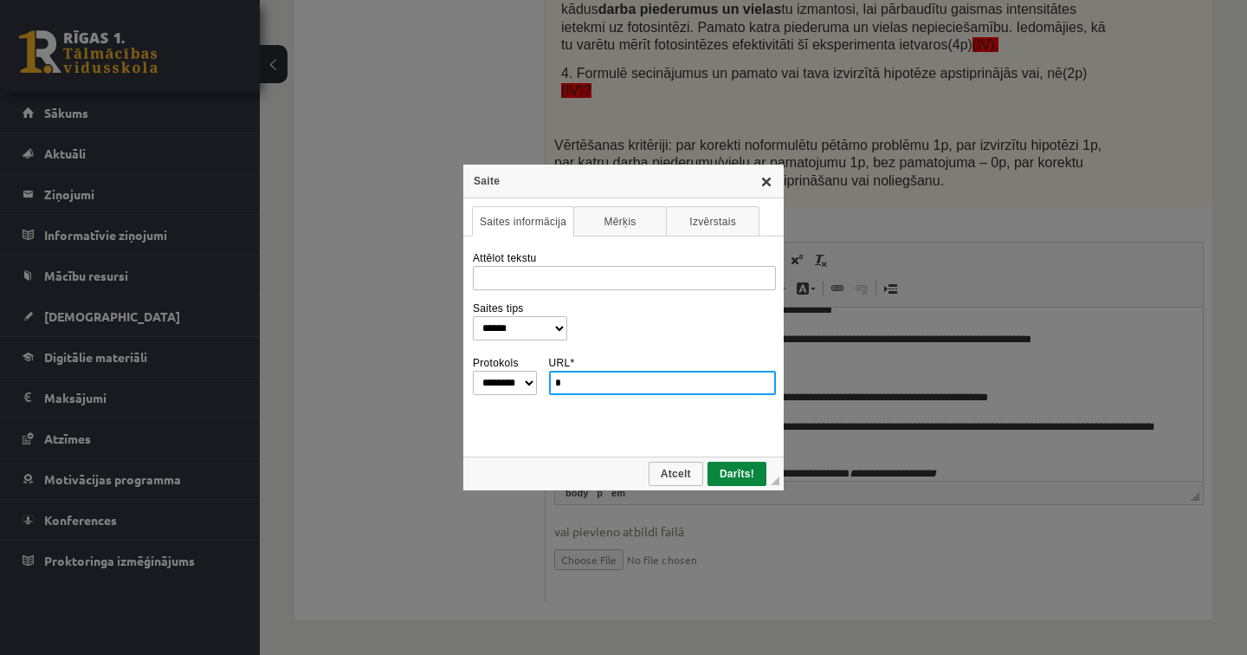
type input "*"
click at [767, 178] on link "X" at bounding box center [766, 181] width 14 height 14
click at [769, 184] on link "X" at bounding box center [766, 181] width 14 height 14
click at [686, 477] on span "Atcelt" at bounding box center [675, 474] width 51 height 12
click at [731, 470] on span "Darīts!" at bounding box center [736, 474] width 55 height 12
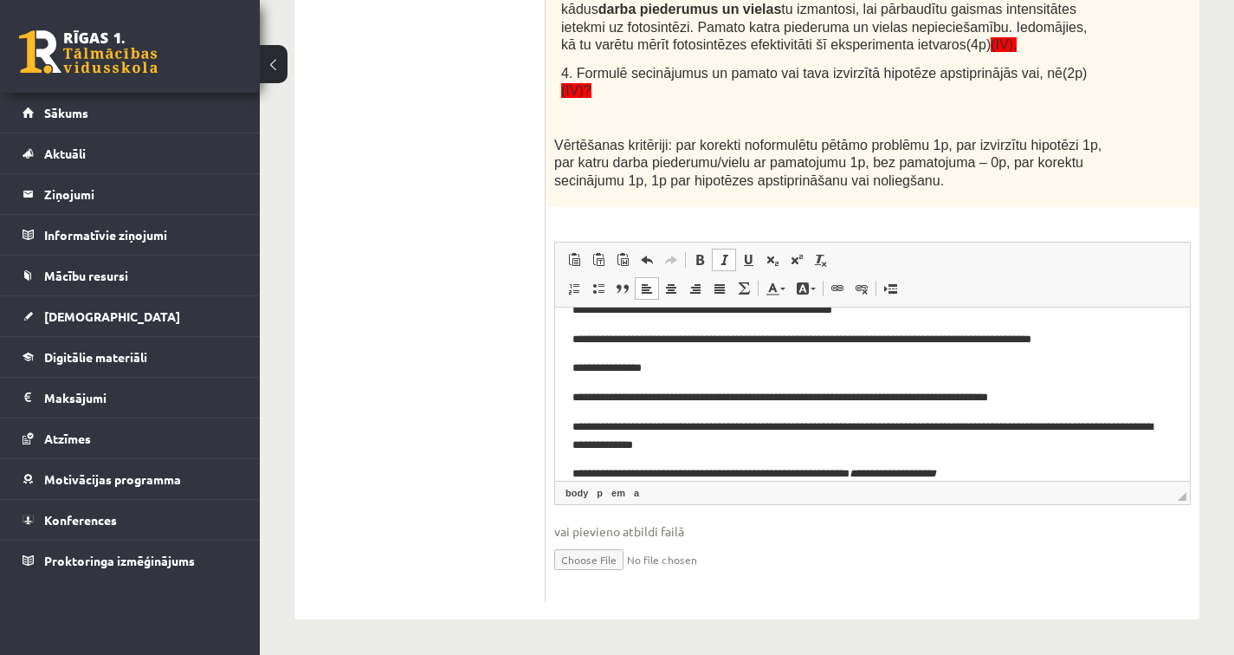
scroll to position [26, 0]
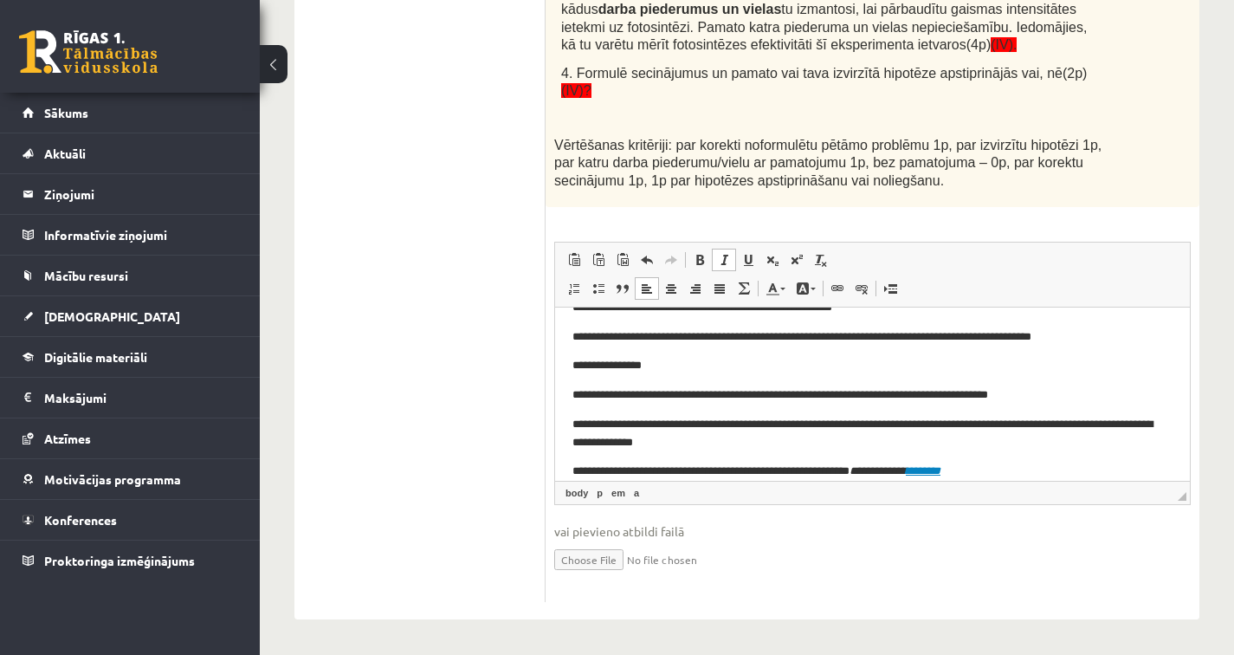
click at [992, 467] on p "**********" at bounding box center [865, 471] width 587 height 18
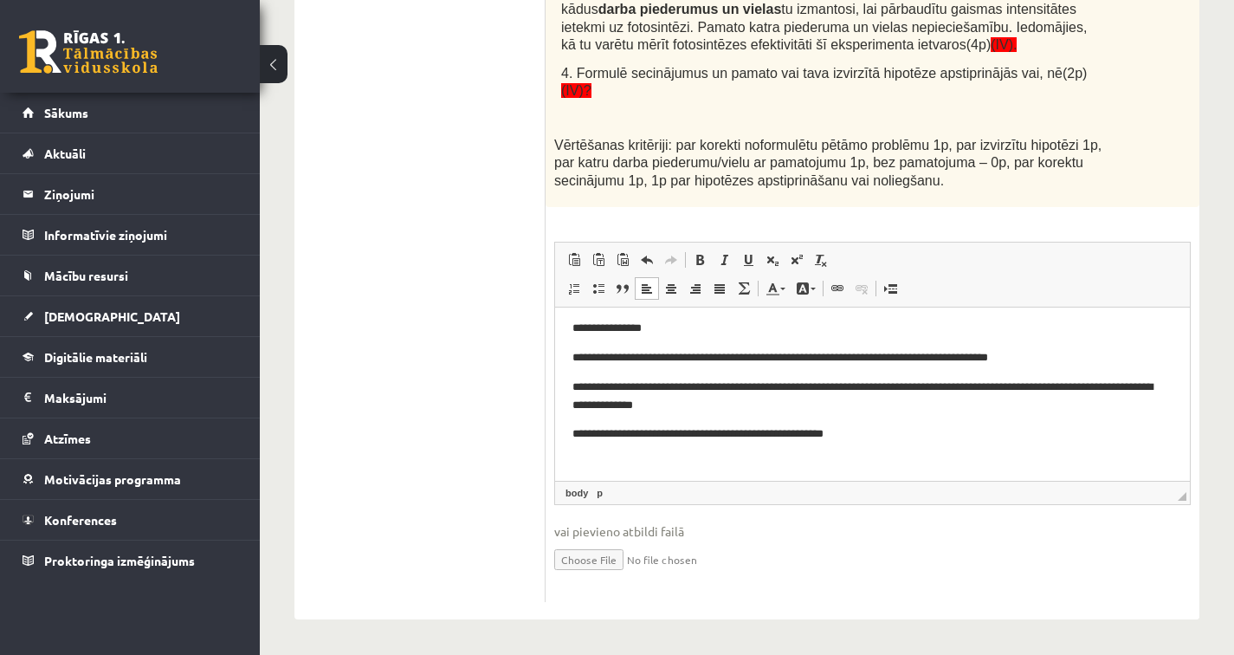
scroll to position [73, 0]
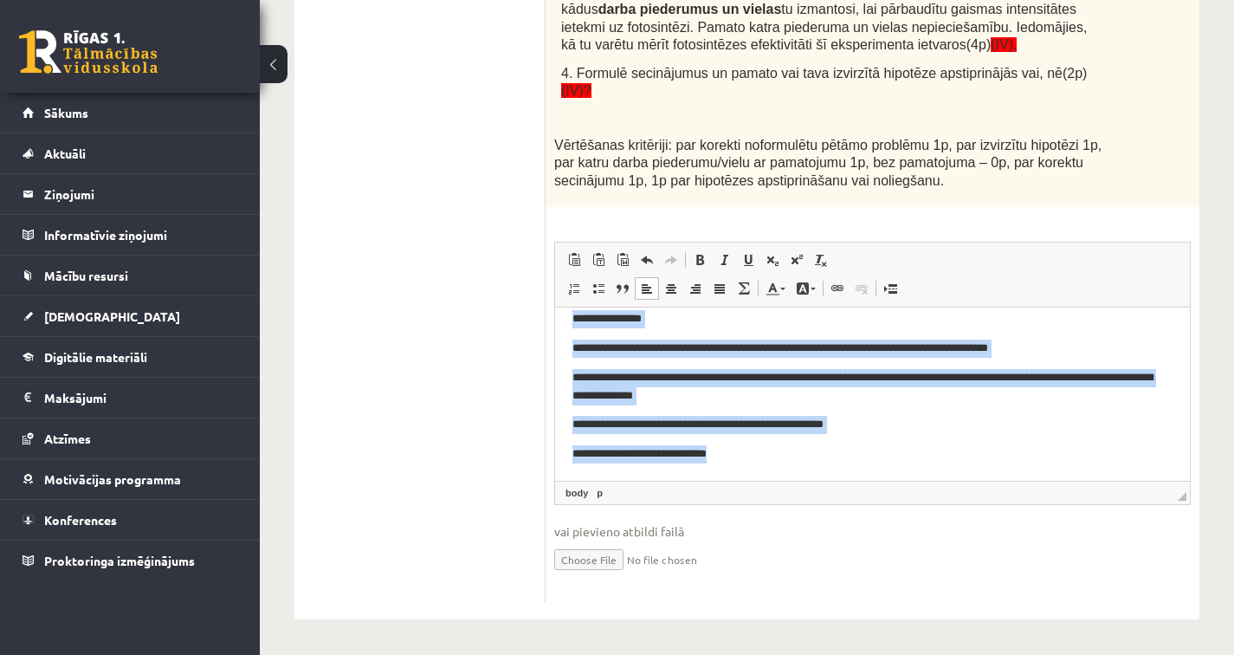
click at [1036, 449] on p "**********" at bounding box center [865, 454] width 587 height 18
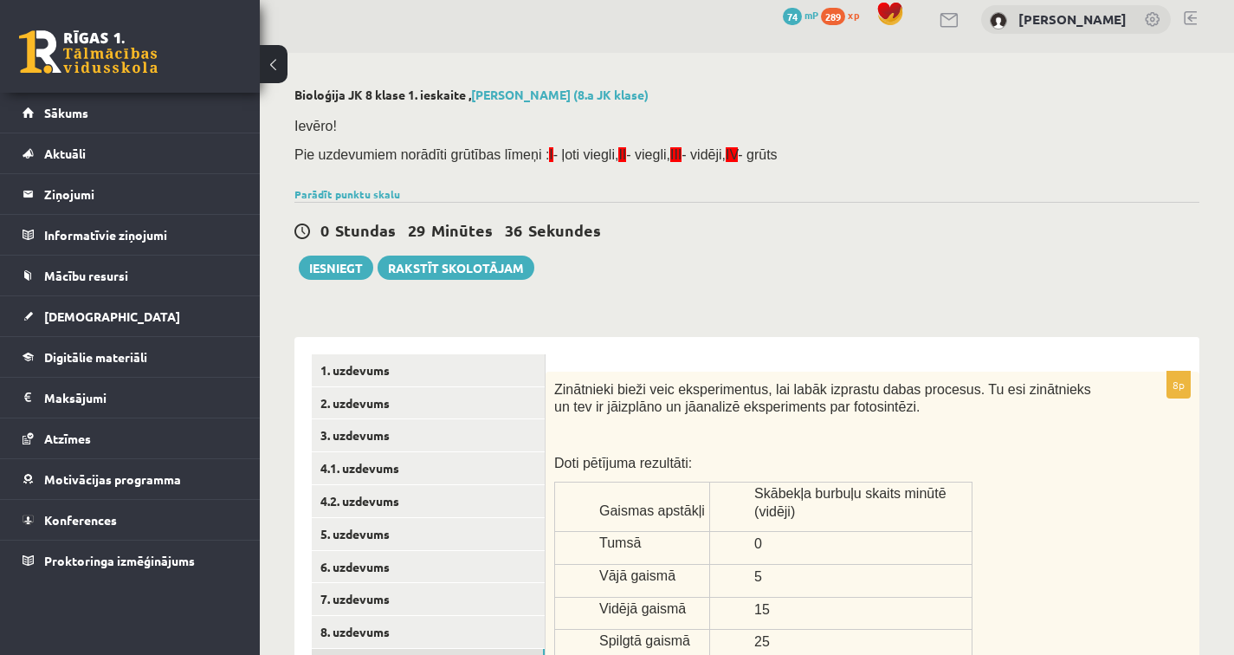
scroll to position [29, 0]
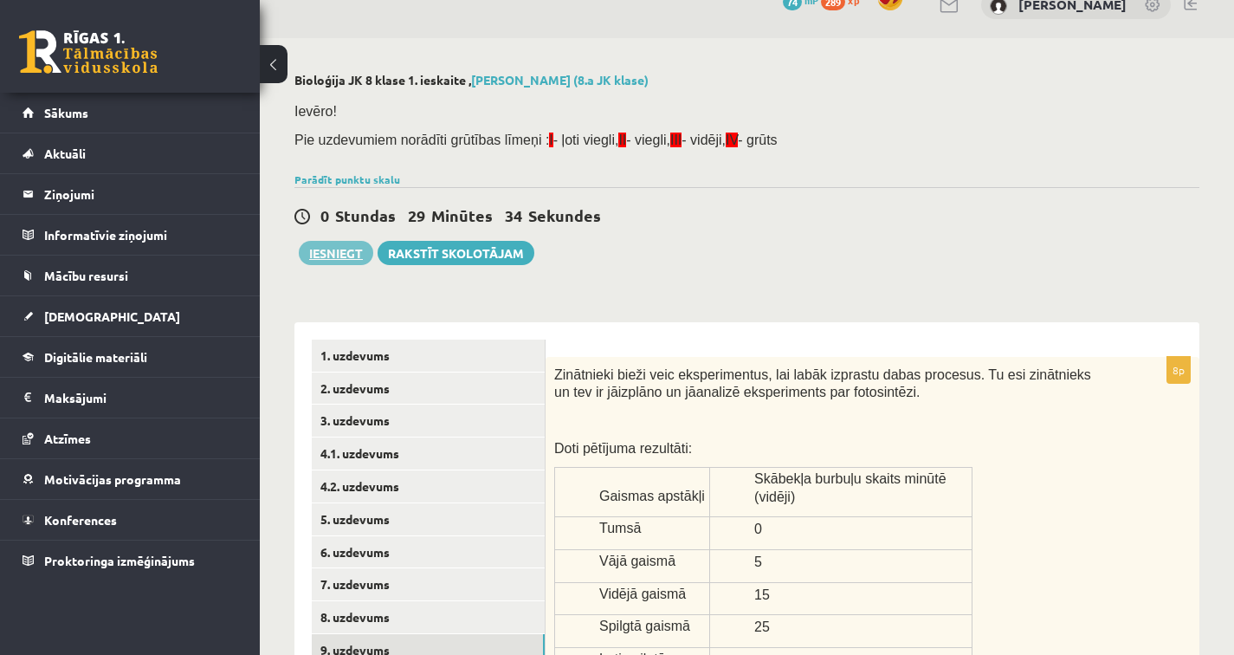
click at [313, 248] on button "Iesniegt" at bounding box center [336, 253] width 74 height 24
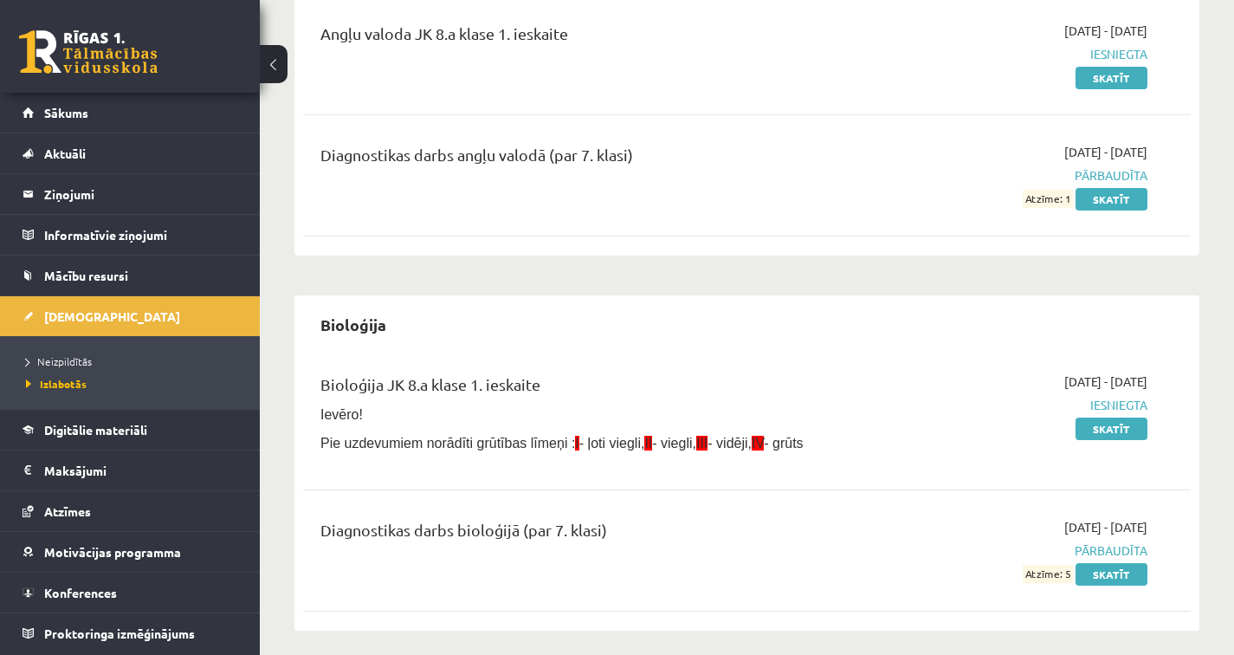
scroll to position [294, 0]
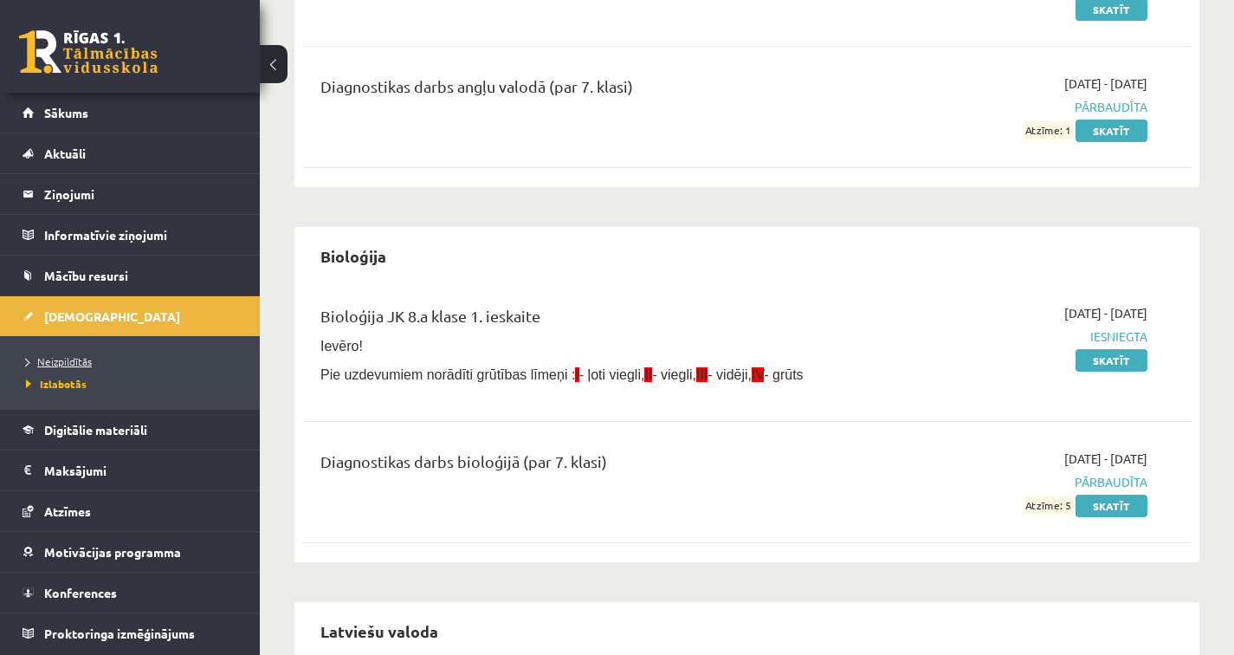
click at [161, 354] on link "Neizpildītās" at bounding box center [134, 361] width 216 height 16
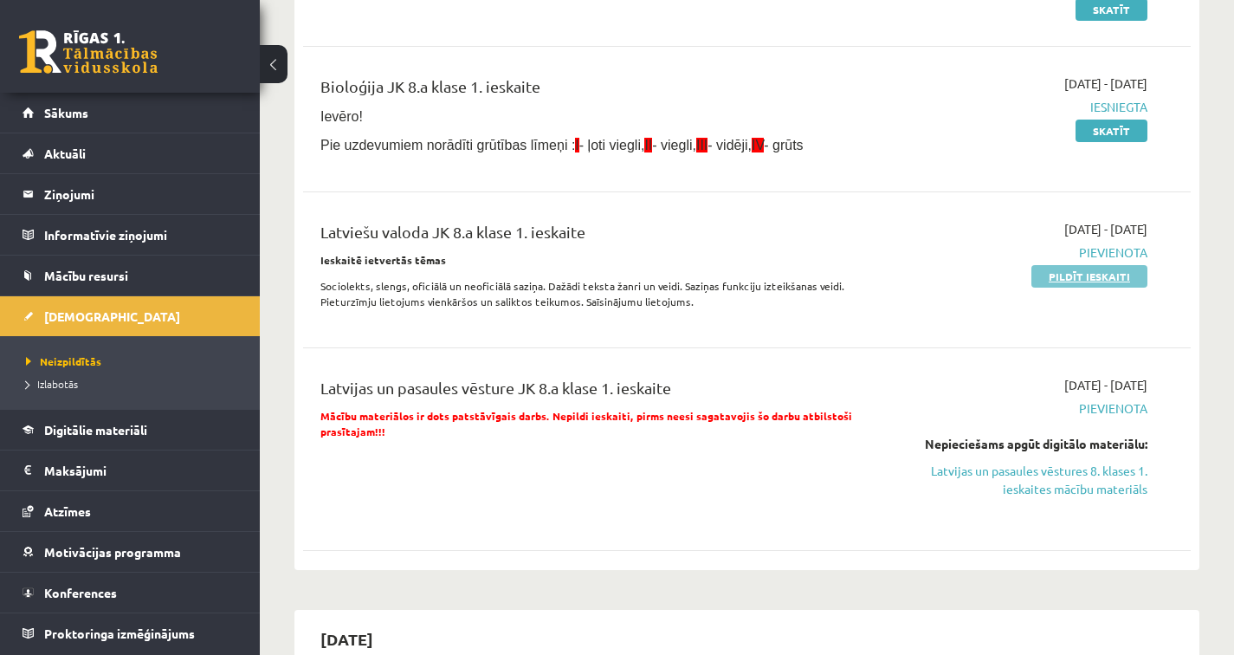
click at [1067, 270] on link "Pildīt ieskaiti" at bounding box center [1089, 276] width 116 height 23
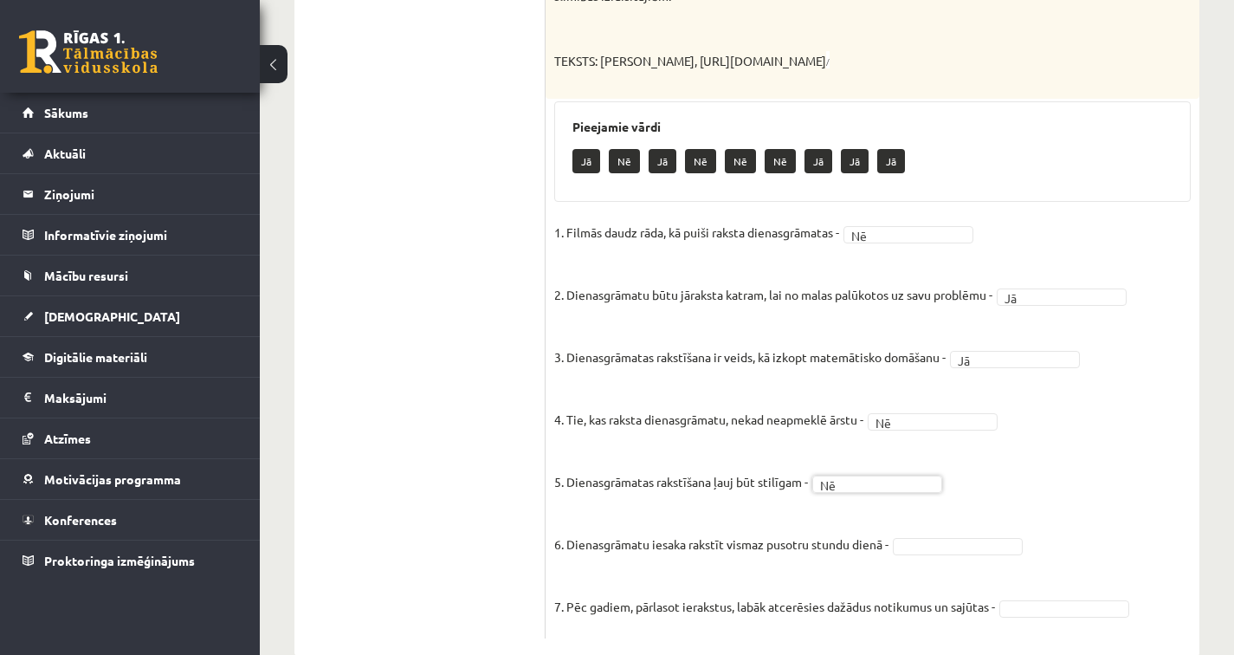
scroll to position [1202, 0]
click at [1029, 558] on fieldset "1. Filmās daudz rāda, kā puiši raksta dienasgrāmatas - Nē ** 2. Dienasgrāmatu b…" at bounding box center [872, 422] width 636 height 410
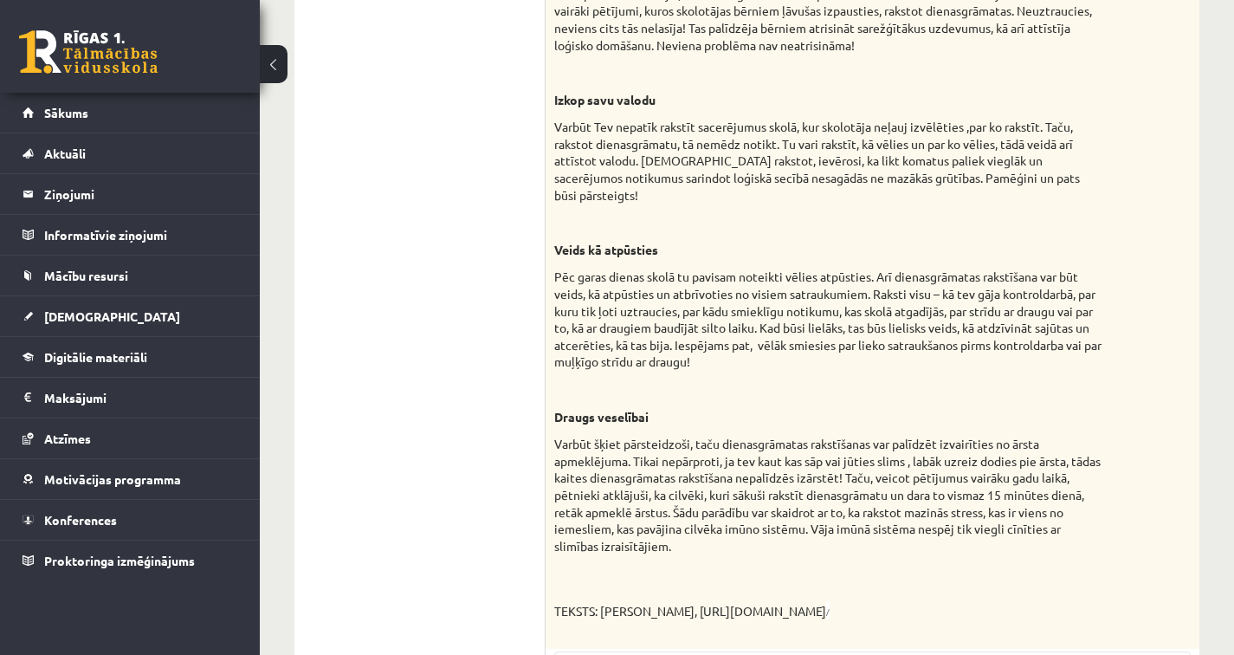
scroll to position [0, 0]
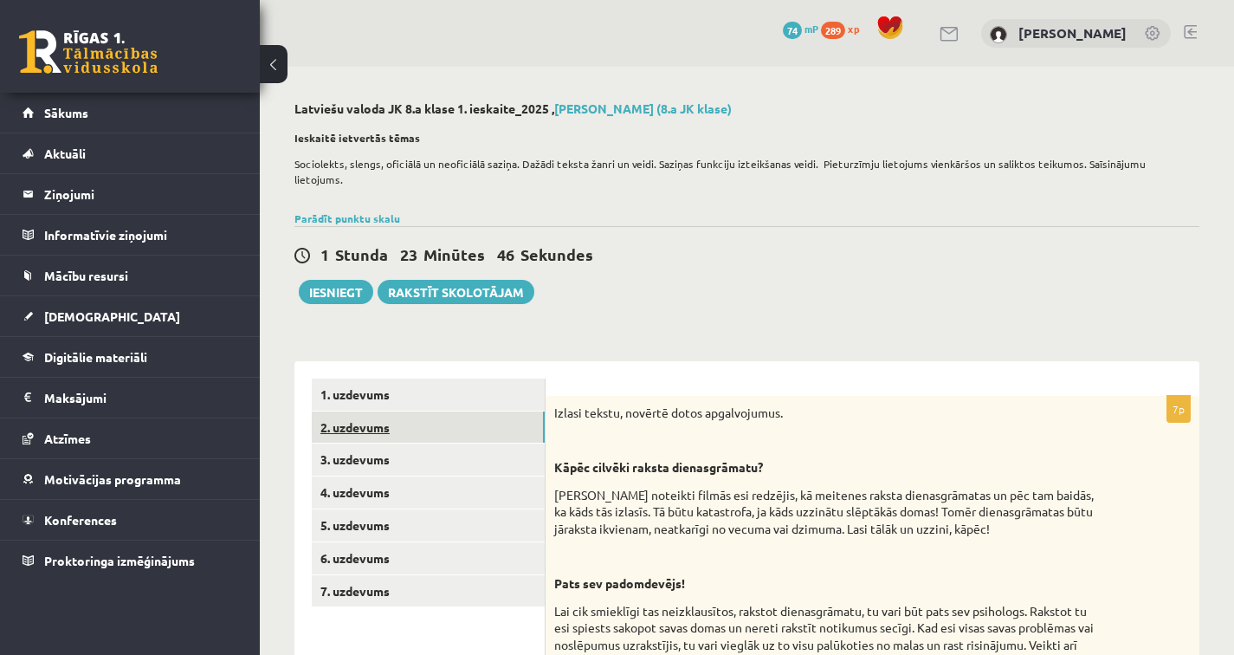
click at [421, 414] on link "2. uzdevums" at bounding box center [428, 427] width 233 height 32
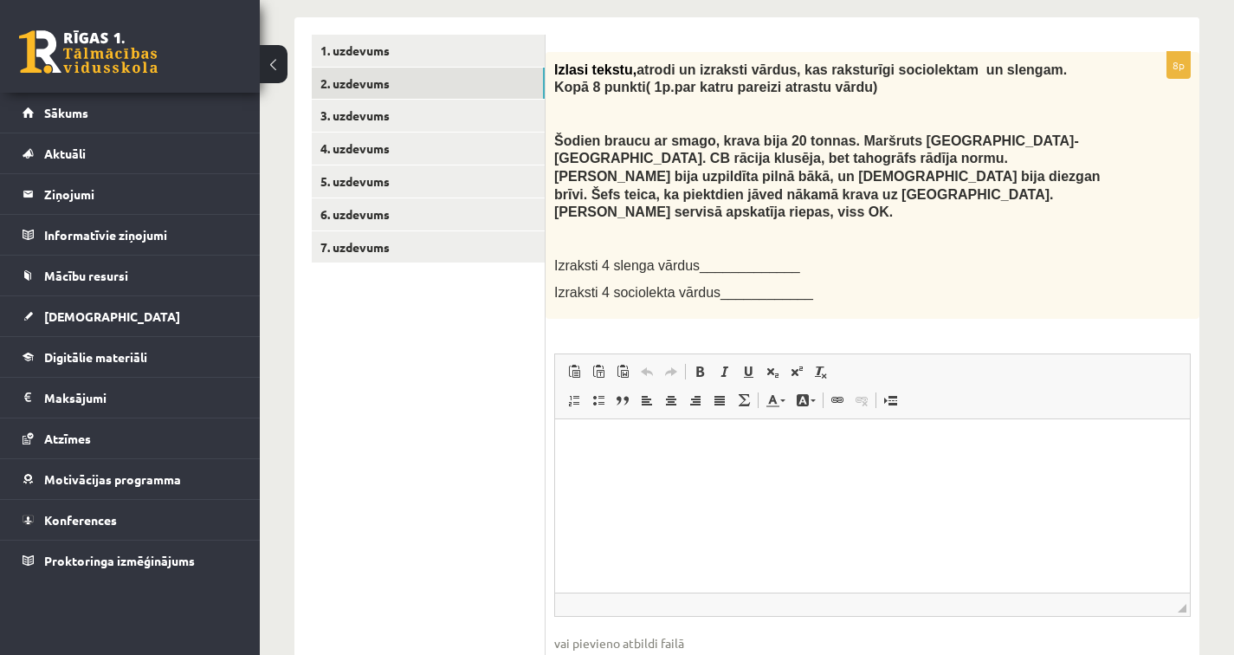
scroll to position [343, 0]
click at [585, 428] on html at bounding box center [872, 446] width 635 height 53
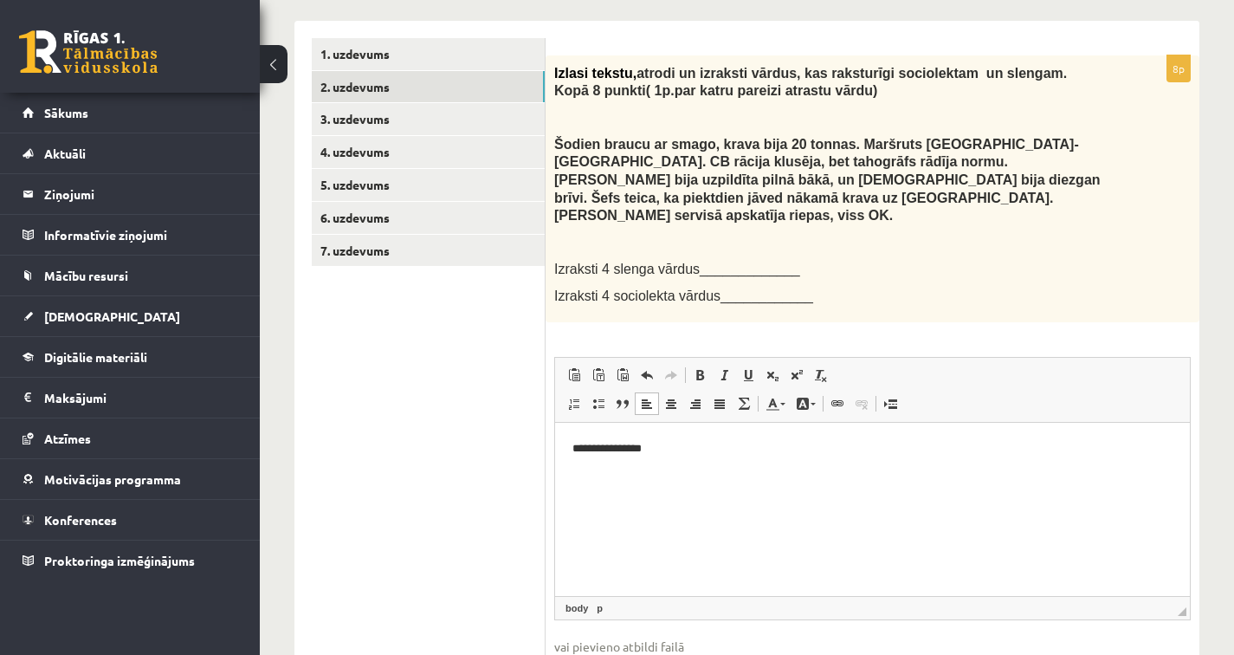
scroll to position [339, 0]
click at [421, 104] on link "3. uzdevums" at bounding box center [428, 120] width 233 height 32
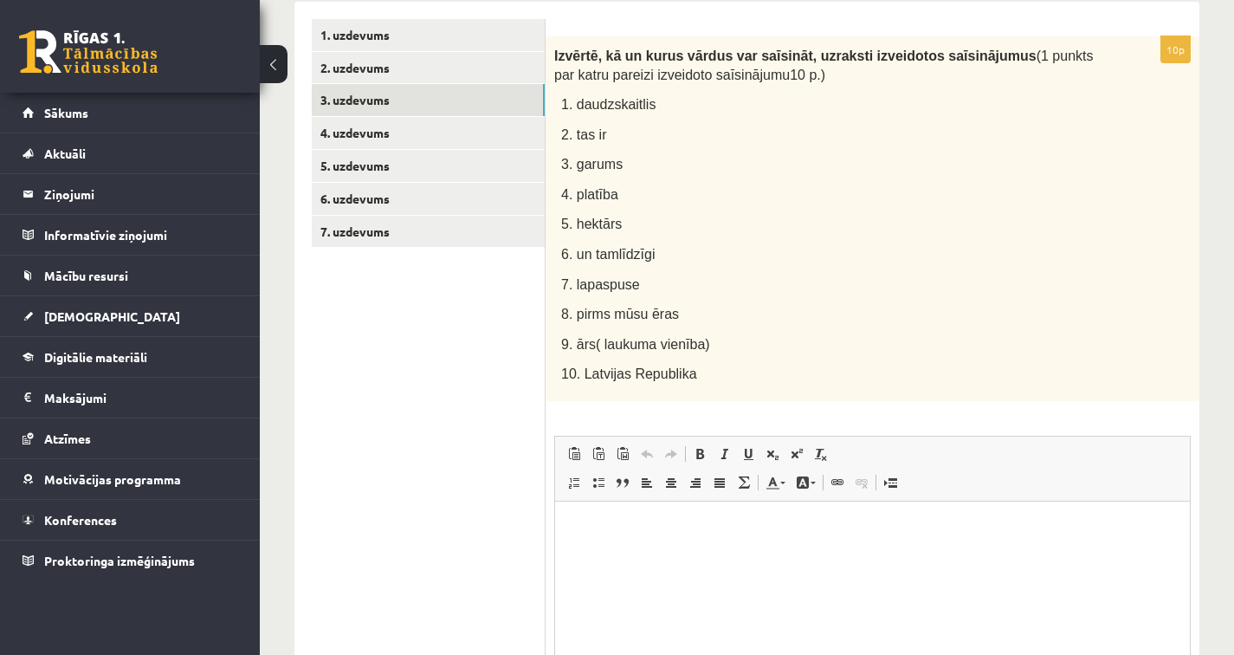
scroll to position [360, 0]
click at [610, 546] on html at bounding box center [872, 526] width 635 height 53
click at [599, 523] on p "*******" at bounding box center [872, 526] width 600 height 18
click at [598, 561] on p "**" at bounding box center [872, 555] width 600 height 18
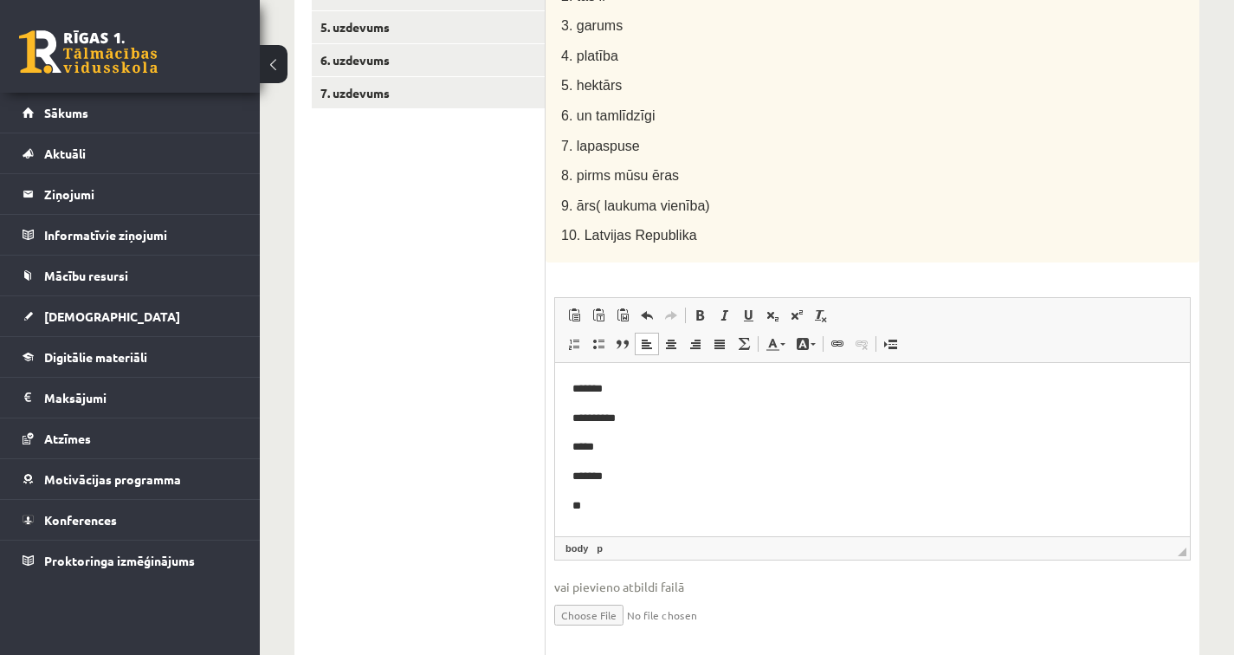
scroll to position [469, 0]
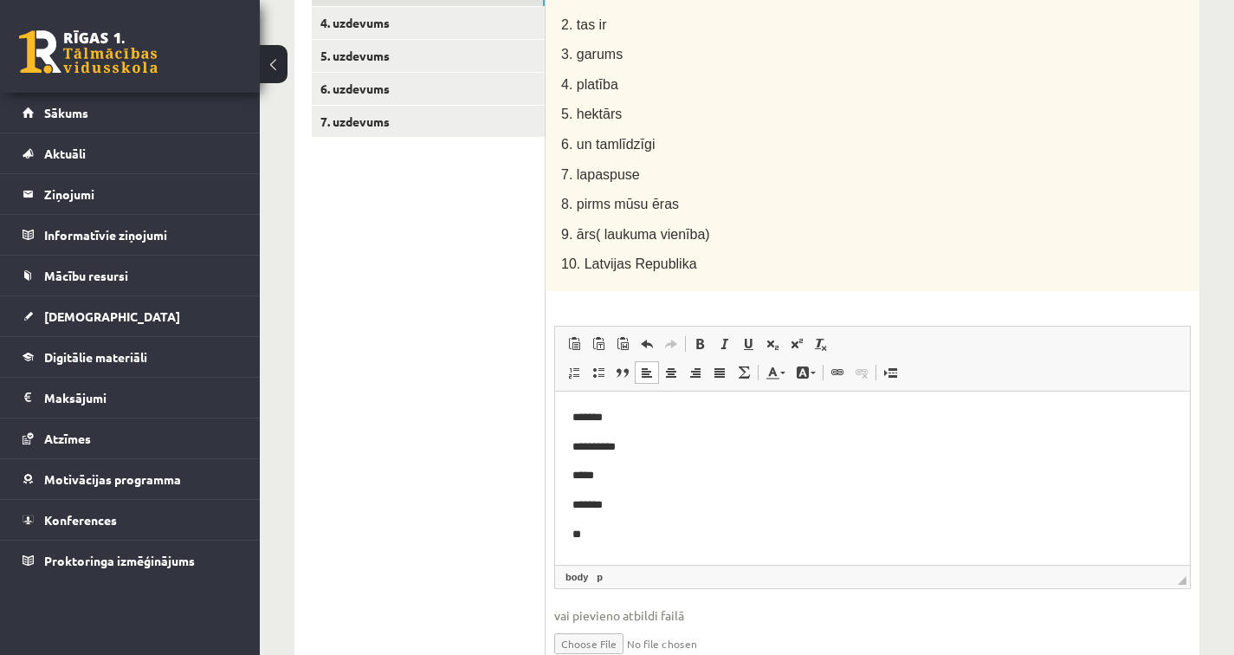
click at [610, 505] on p "*******" at bounding box center [872, 504] width 600 height 18
click at [605, 531] on p "**" at bounding box center [872, 534] width 600 height 18
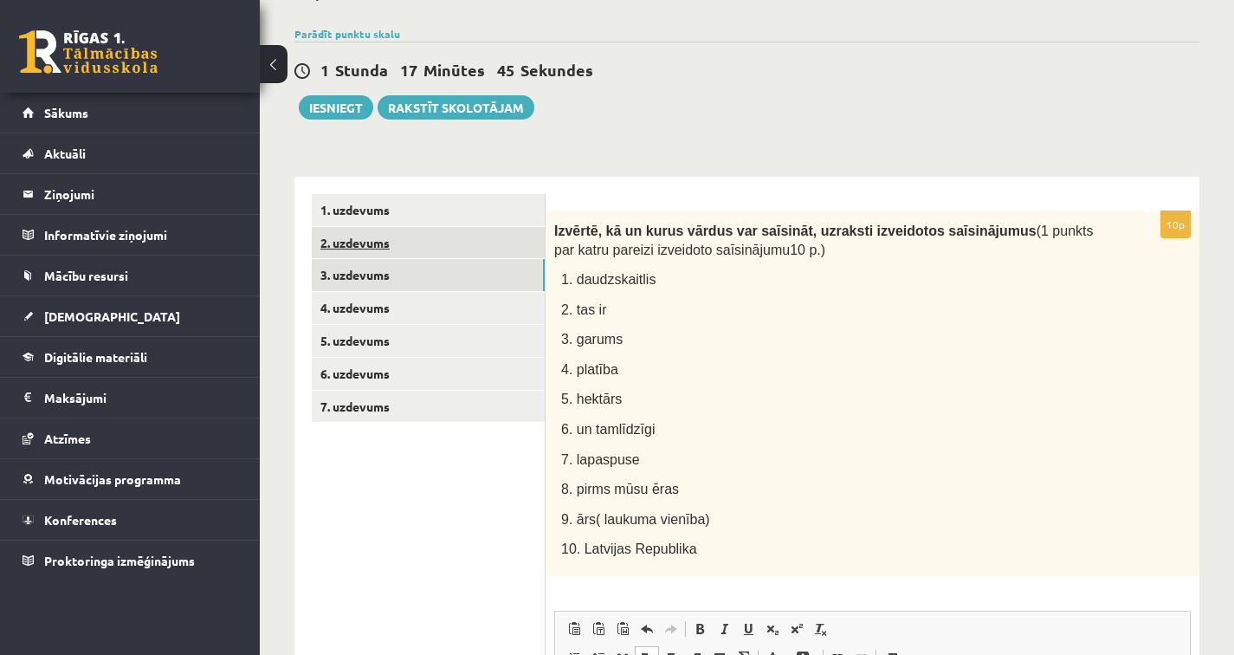
scroll to position [153, 0]
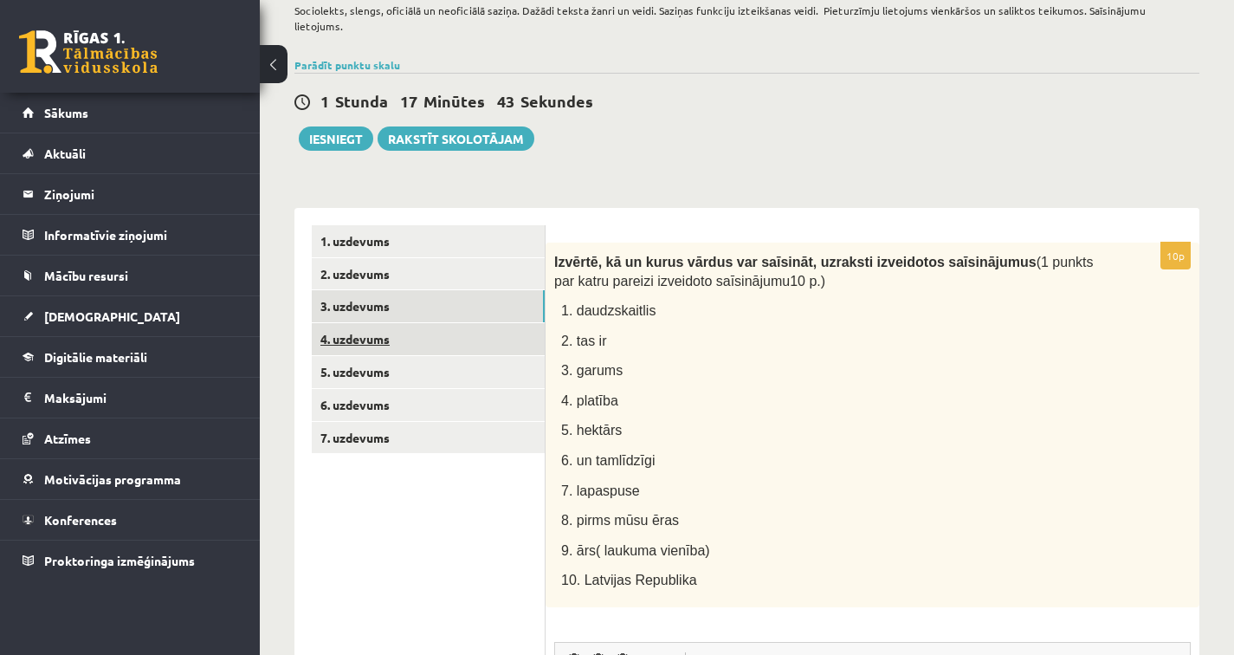
click at [408, 323] on link "4. uzdevums" at bounding box center [428, 339] width 233 height 32
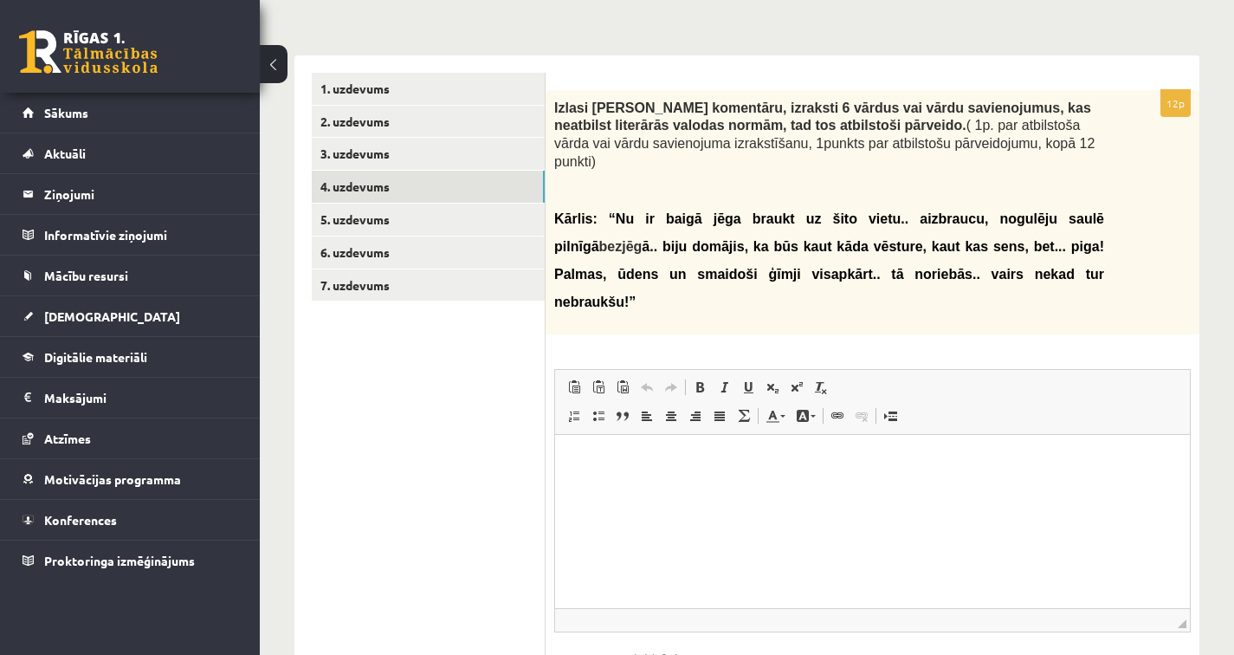
scroll to position [305, 0]
click at [599, 487] on html at bounding box center [872, 461] width 635 height 53
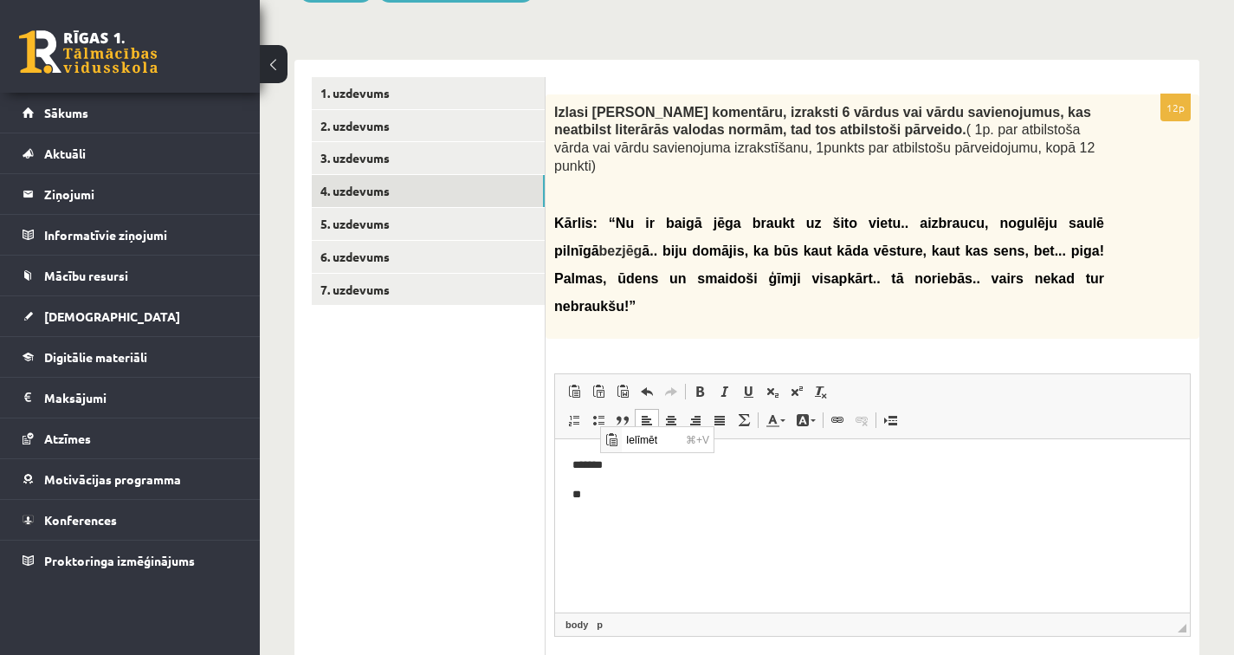
scroll to position [0, 0]
click at [759, 491] on p "**" at bounding box center [872, 494] width 600 height 18
click at [667, 452] on html "**********" at bounding box center [872, 478] width 635 height 81
click at [611, 468] on p "*******" at bounding box center [872, 464] width 600 height 18
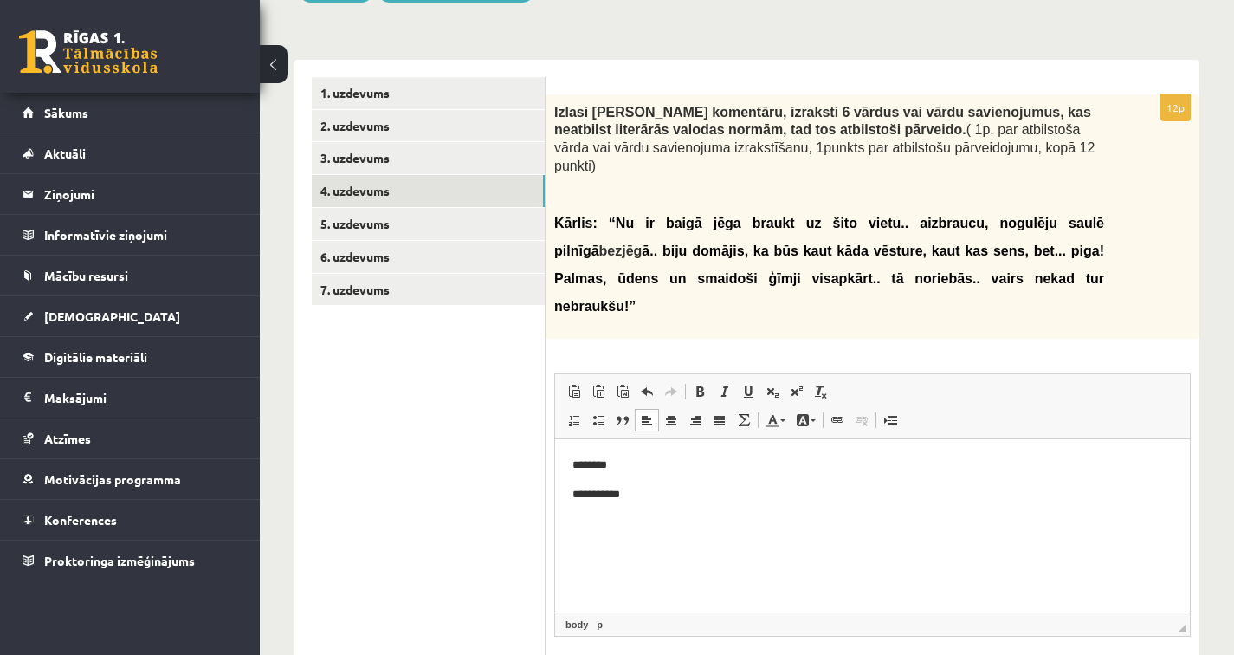
click at [645, 503] on html "**********" at bounding box center [872, 478] width 635 height 81
click at [591, 472] on p "********" at bounding box center [872, 464] width 600 height 18
click at [665, 506] on html "**********" at bounding box center [872, 478] width 635 height 81
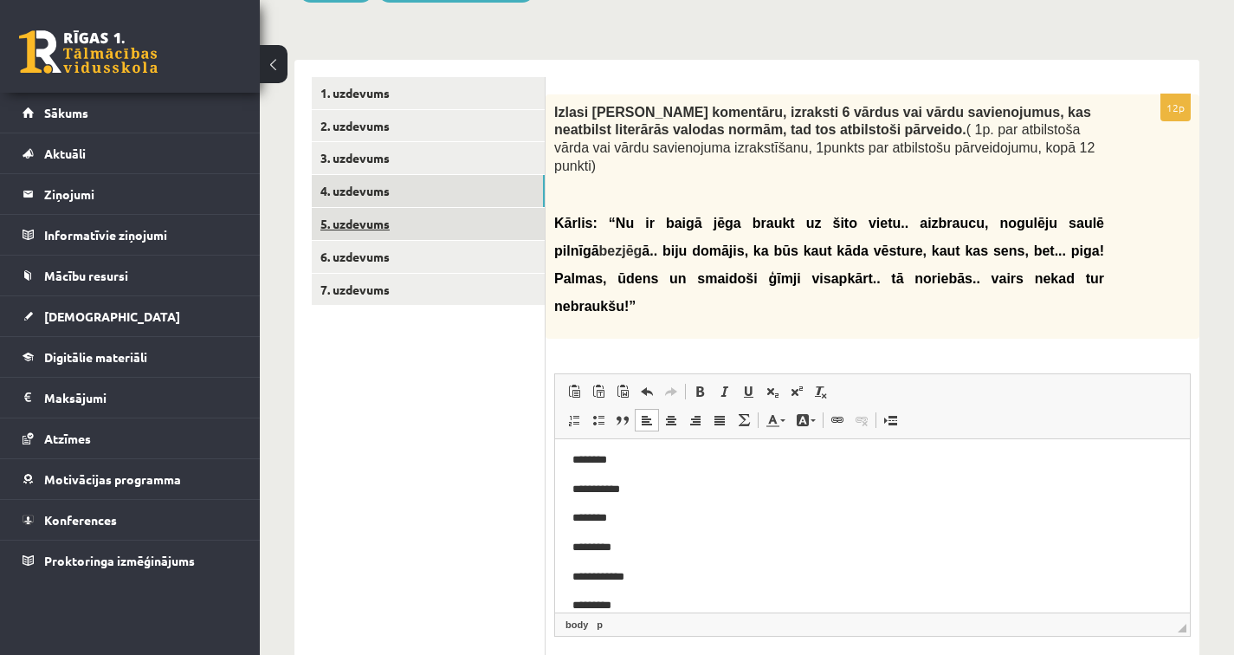
click at [477, 215] on link "5. uzdevums" at bounding box center [428, 224] width 233 height 32
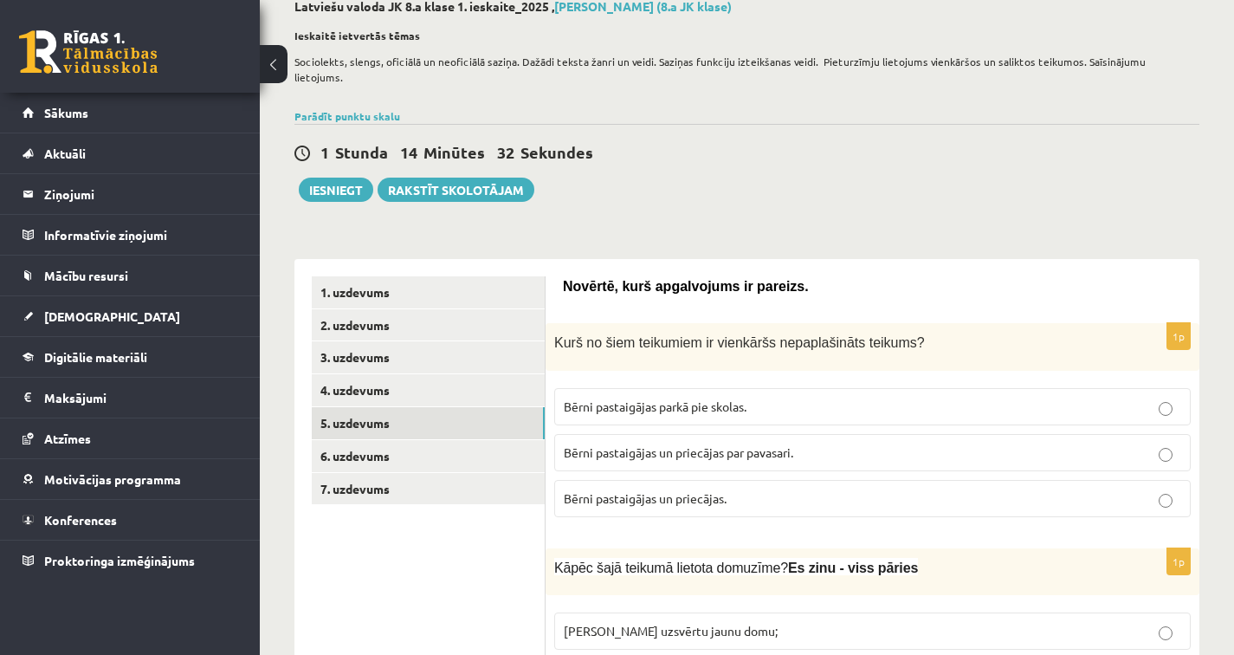
scroll to position [202, 0]
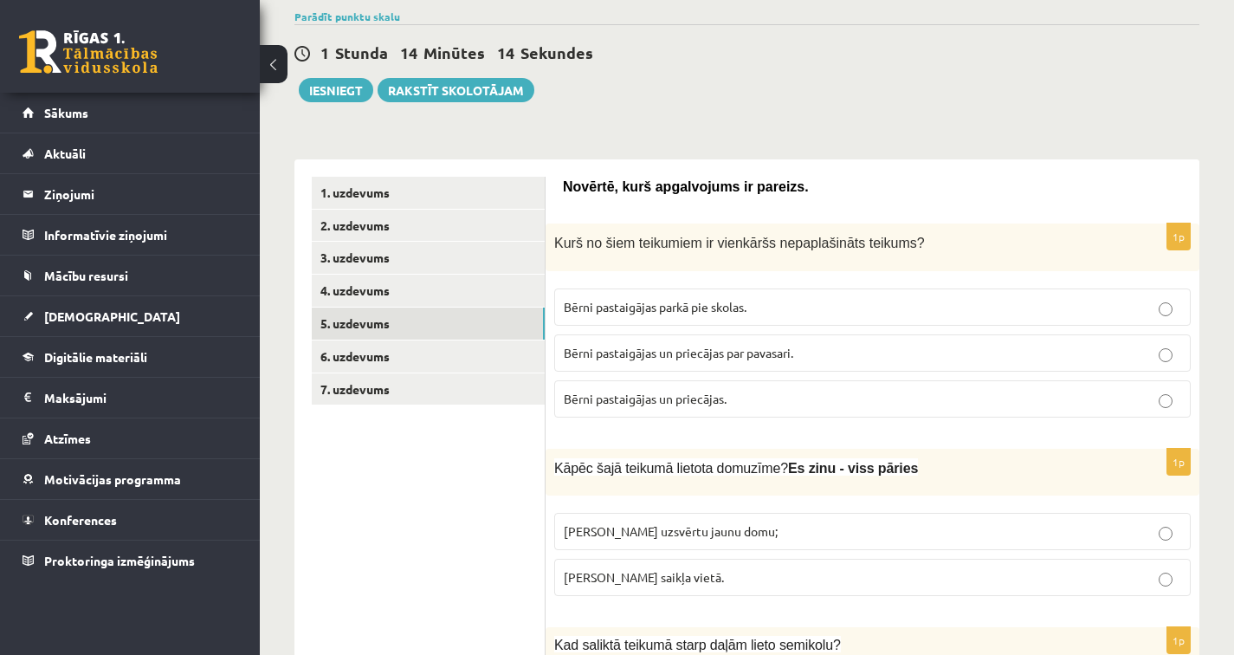
click at [712, 391] on span "Bērni pastaigājas un priecājas." at bounding box center [645, 399] width 163 height 16
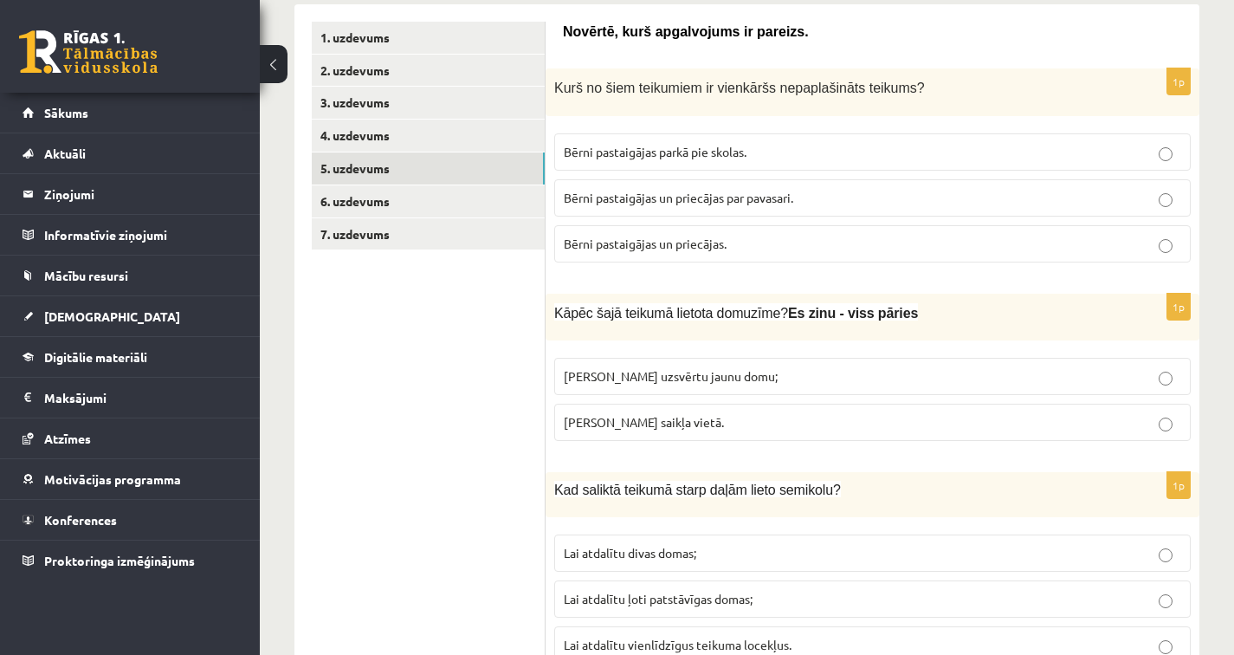
scroll to position [358, 0]
drag, startPoint x: 615, startPoint y: 361, endPoint x: 591, endPoint y: 361, distance: 24.2
click at [614, 366] on span "[PERSON_NAME] uzsvērtu jaunu domu;" at bounding box center [671, 374] width 214 height 16
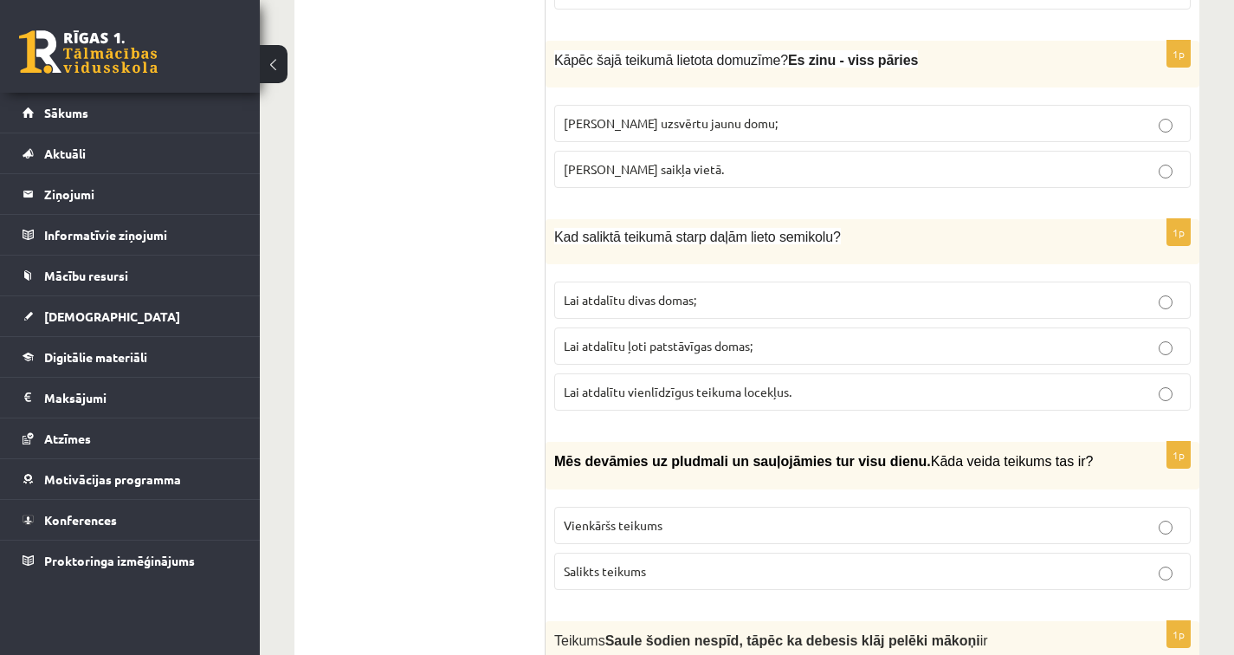
scroll to position [613, 0]
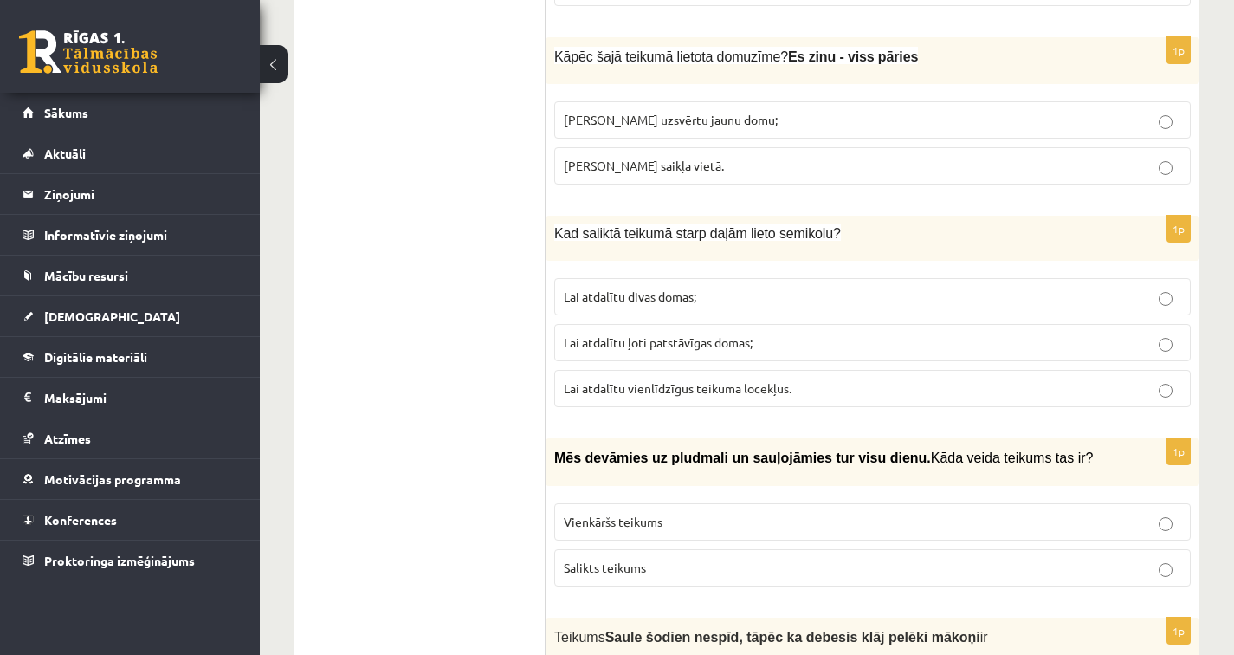
click at [593, 335] on label "Lai atdalītu ļoti patstāvīgas domas;" at bounding box center [872, 342] width 636 height 37
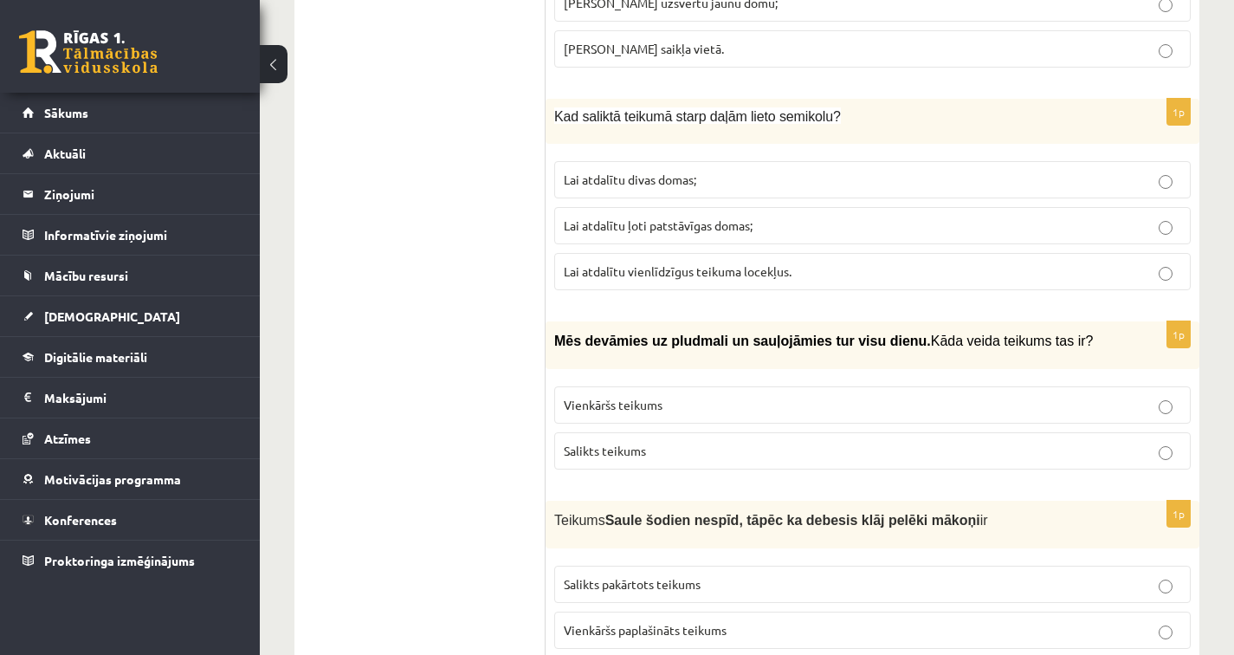
scroll to position [811, 0]
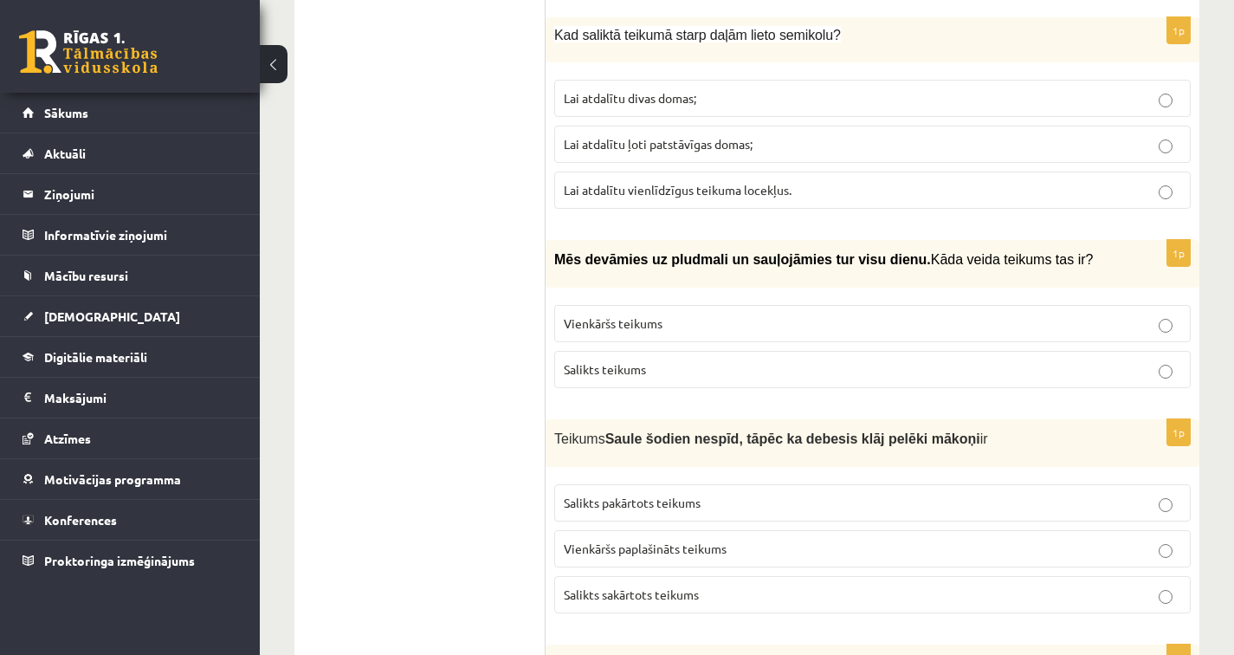
click at [623, 182] on span "Lai atdalītu vienlīdzīgus teikuma locekļus." at bounding box center [678, 190] width 228 height 16
click at [621, 144] on label "Lai atdalītu ļoti patstāvīgas domas;" at bounding box center [872, 144] width 636 height 37
click at [642, 89] on p "Lai atdalītu divas domas;" at bounding box center [872, 98] width 617 height 18
click at [616, 364] on label "Salikts teikums" at bounding box center [872, 369] width 636 height 37
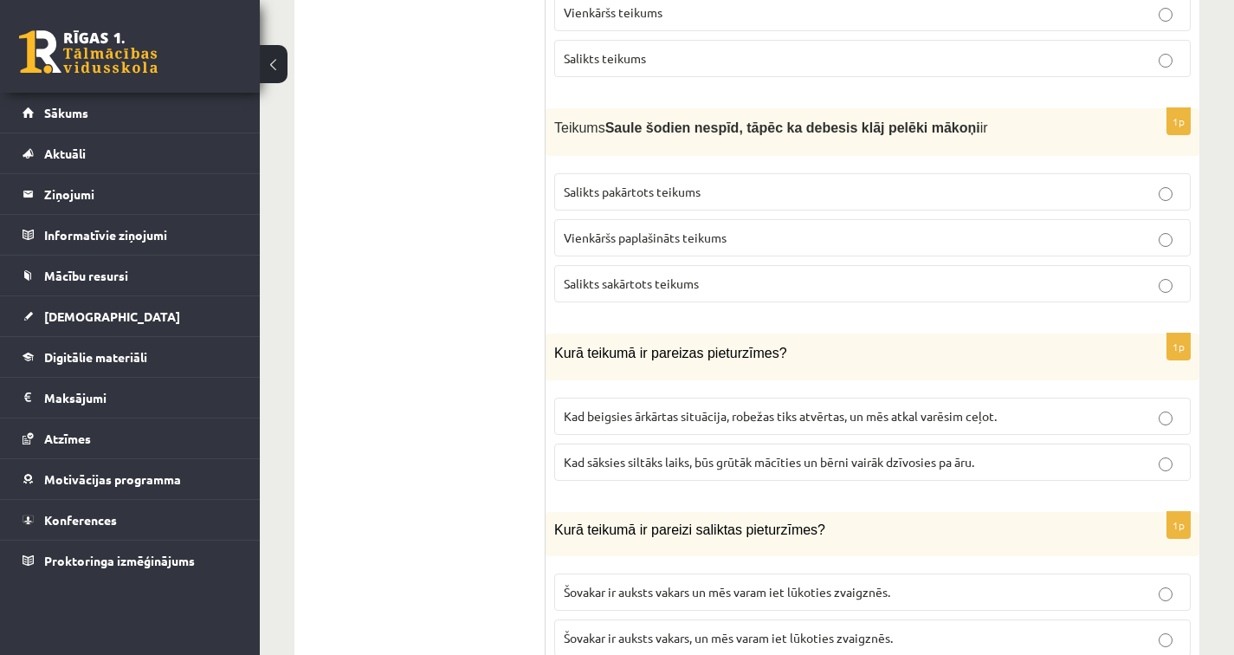
scroll to position [1121, 0]
click at [680, 231] on label "Vienkāršs paplašināts teikums" at bounding box center [872, 238] width 636 height 37
click at [586, 184] on span "Salikts pakārtots teikums" at bounding box center [632, 192] width 137 height 16
click at [647, 278] on label "Salikts sakārtots teikums" at bounding box center [872, 284] width 636 height 37
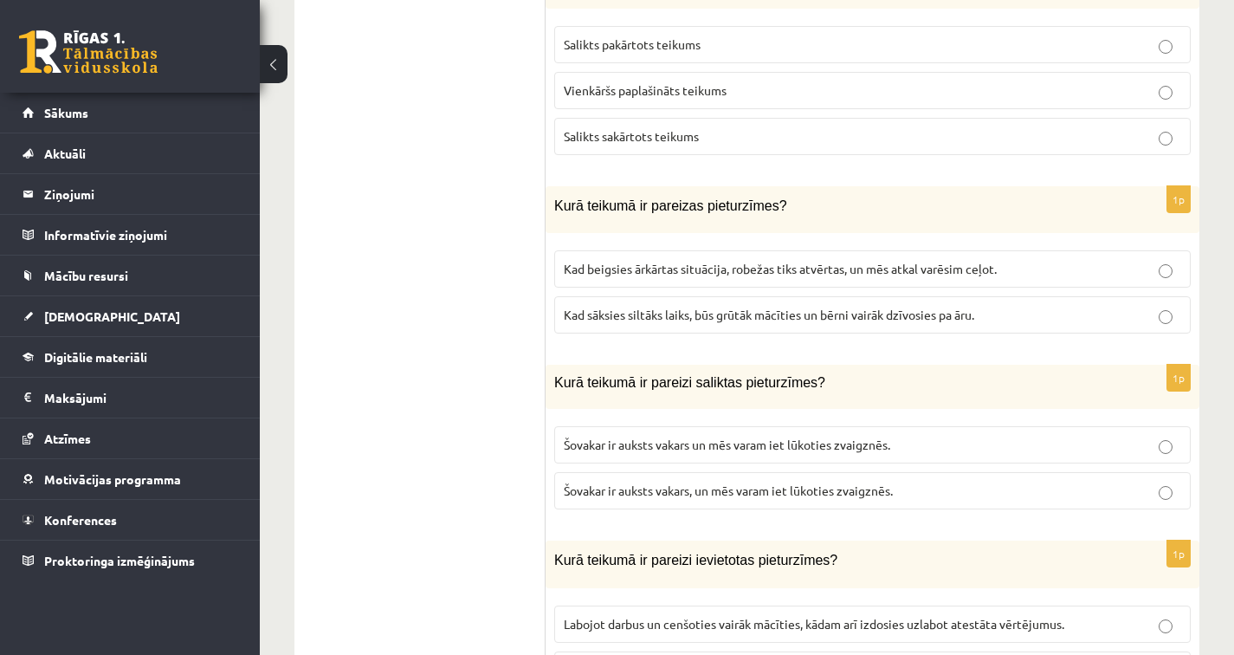
scroll to position [1270, 0]
click at [720, 306] on span "Kad sāksies siltāks laiks, būs grūtāk mācīties un bērni vairāk dzīvosies pa āru." at bounding box center [769, 314] width 410 height 16
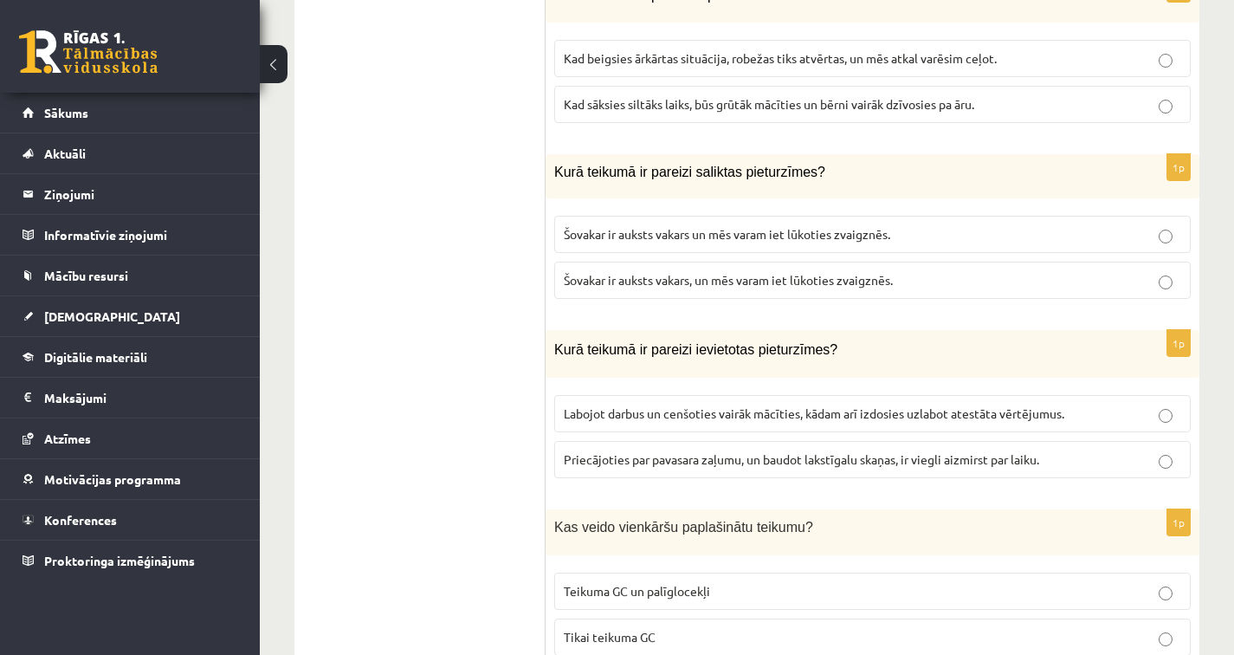
scroll to position [1479, 0]
click at [758, 227] on label "Šovakar ir auksts vakars un mēs varam iet lūkoties zvaigznēs." at bounding box center [872, 234] width 636 height 37
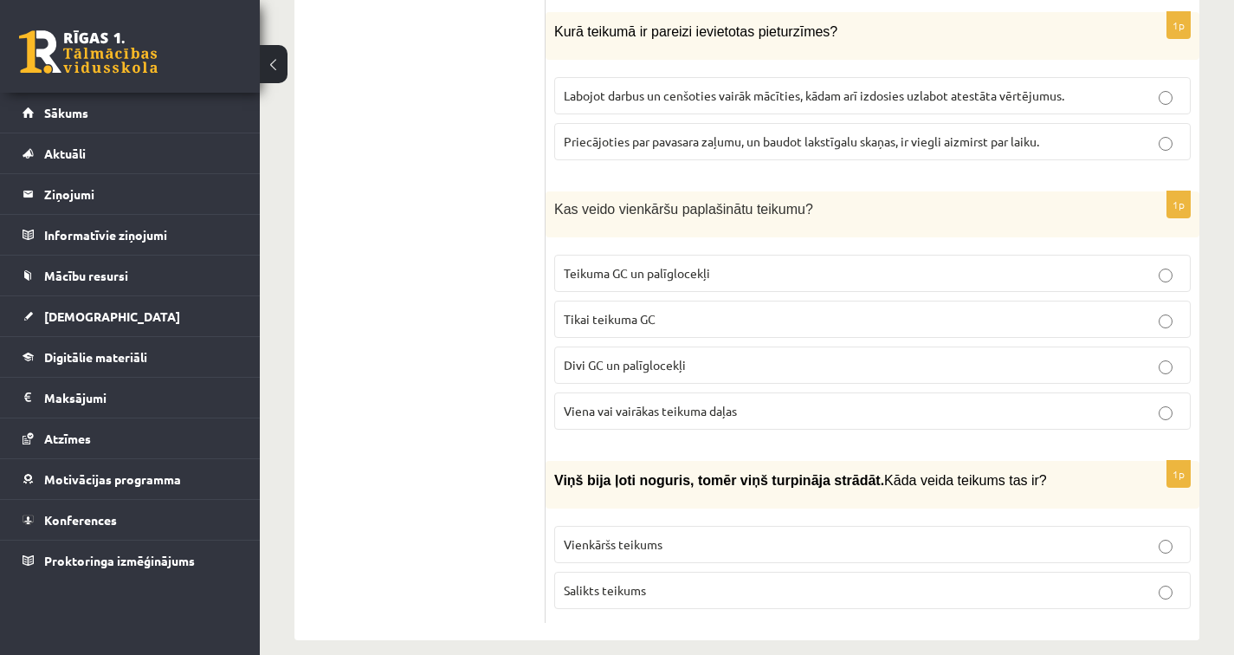
scroll to position [1800, 0]
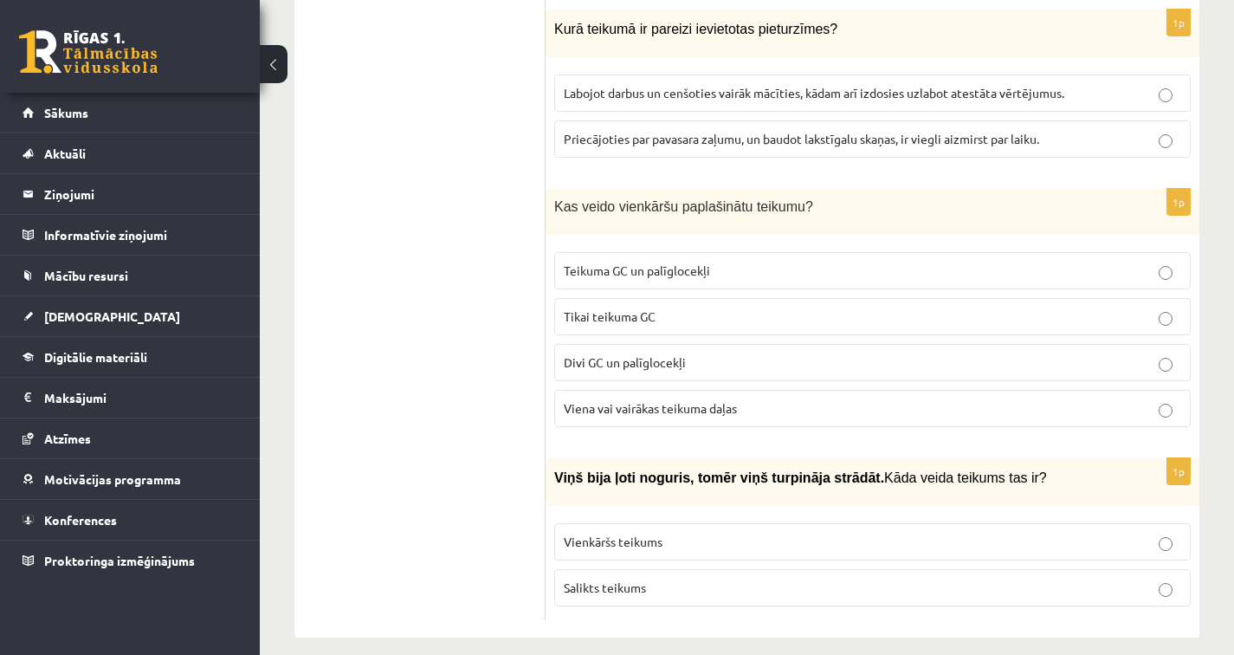
click at [690, 131] on span "Priecājoties par pavasara zaļumu, un baudot lakstīgalu skaņas, ir viegli aizmir…" at bounding box center [801, 139] width 475 height 16
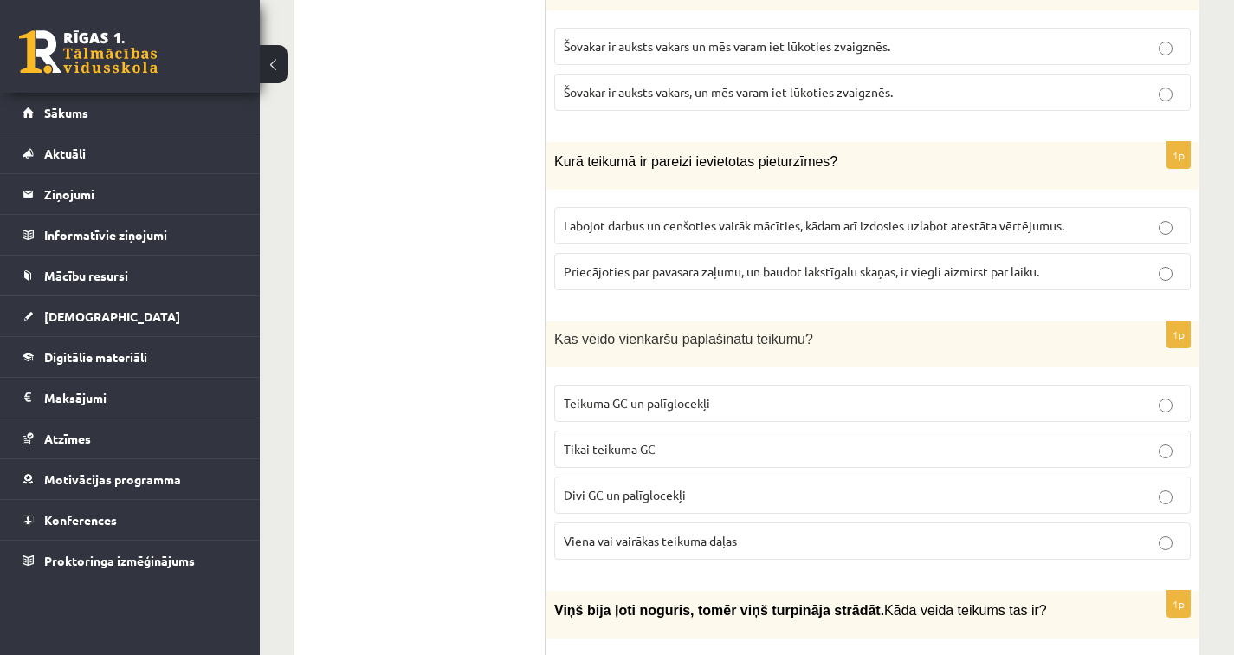
scroll to position [1664, 0]
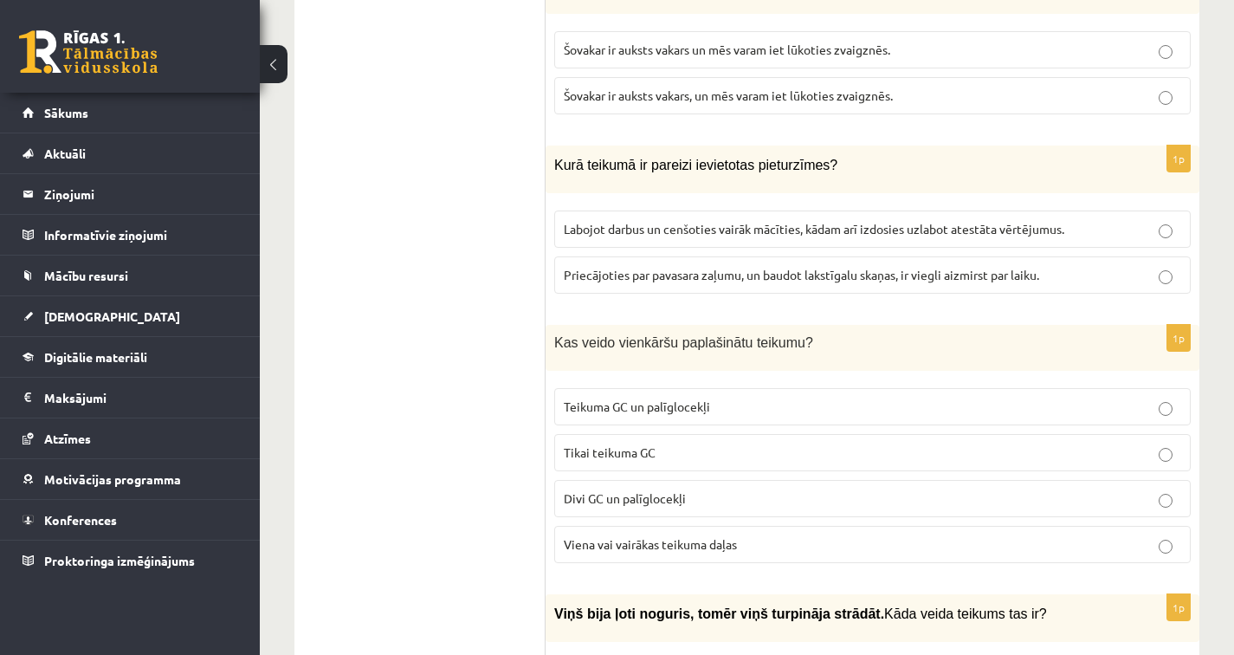
click at [690, 87] on span "Šovakar ir auksts vakars, un mēs varam iet lūkoties zvaigznēs." at bounding box center [728, 95] width 329 height 16
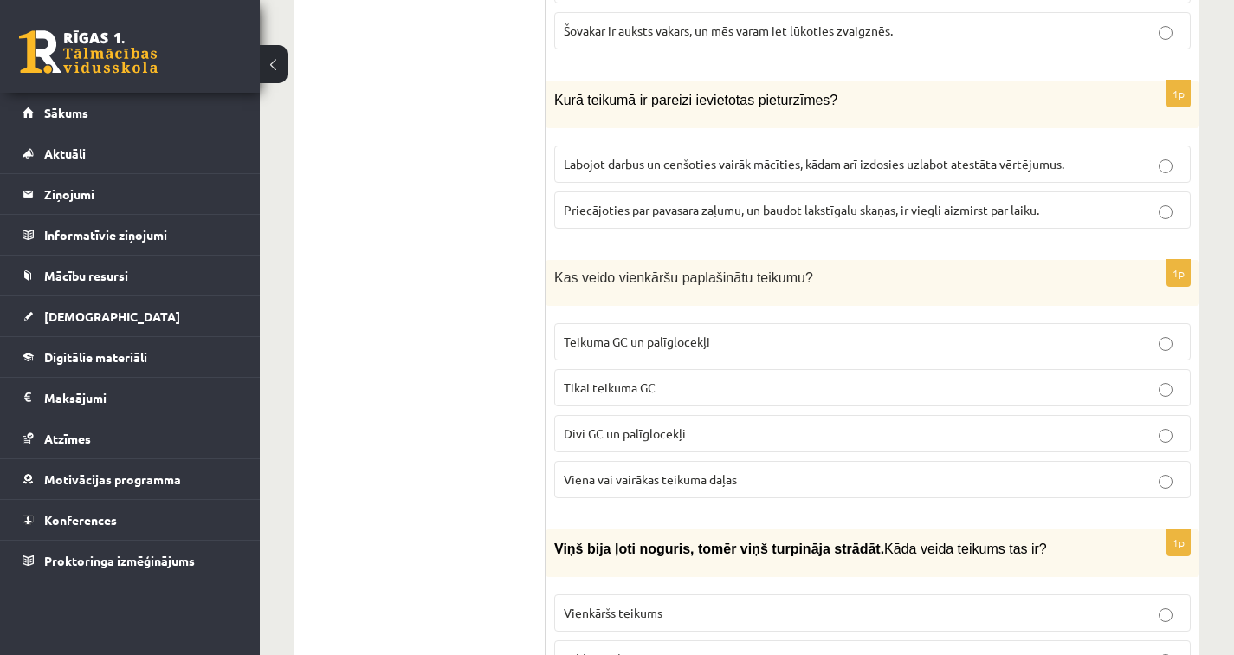
scroll to position [1800, 0]
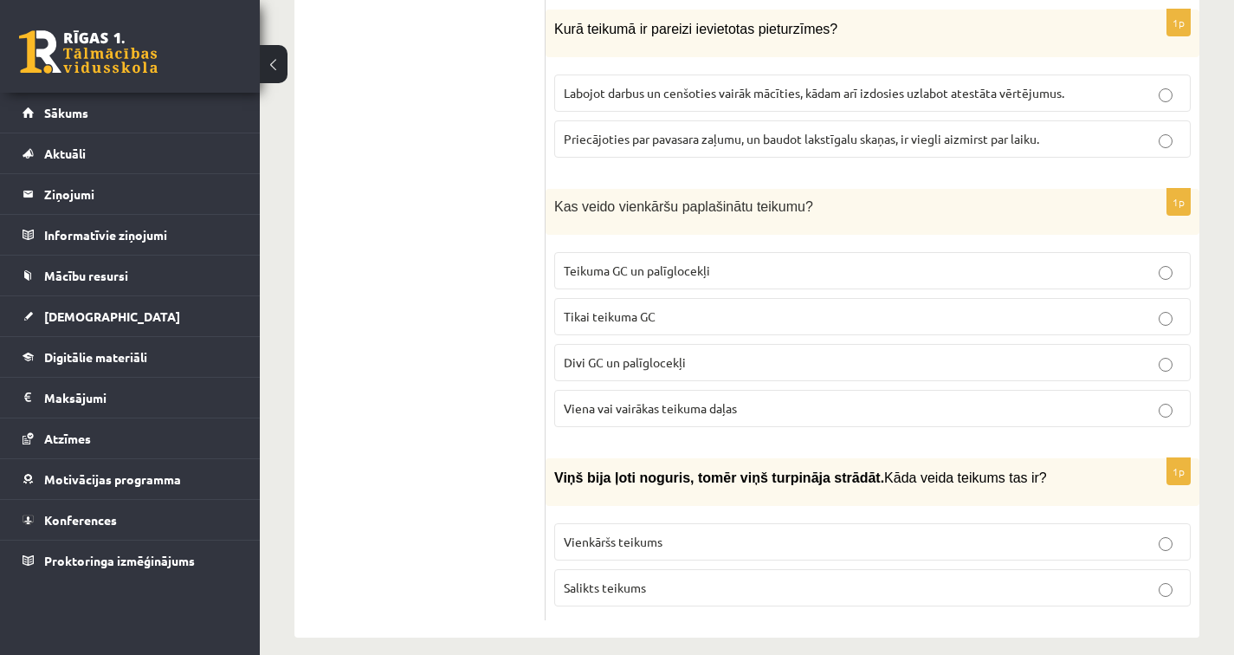
click at [622, 399] on p "Viena vai vairākas teikuma daļas" at bounding box center [872, 408] width 617 height 18
click at [646, 578] on p "Salikts teikums" at bounding box center [872, 587] width 617 height 18
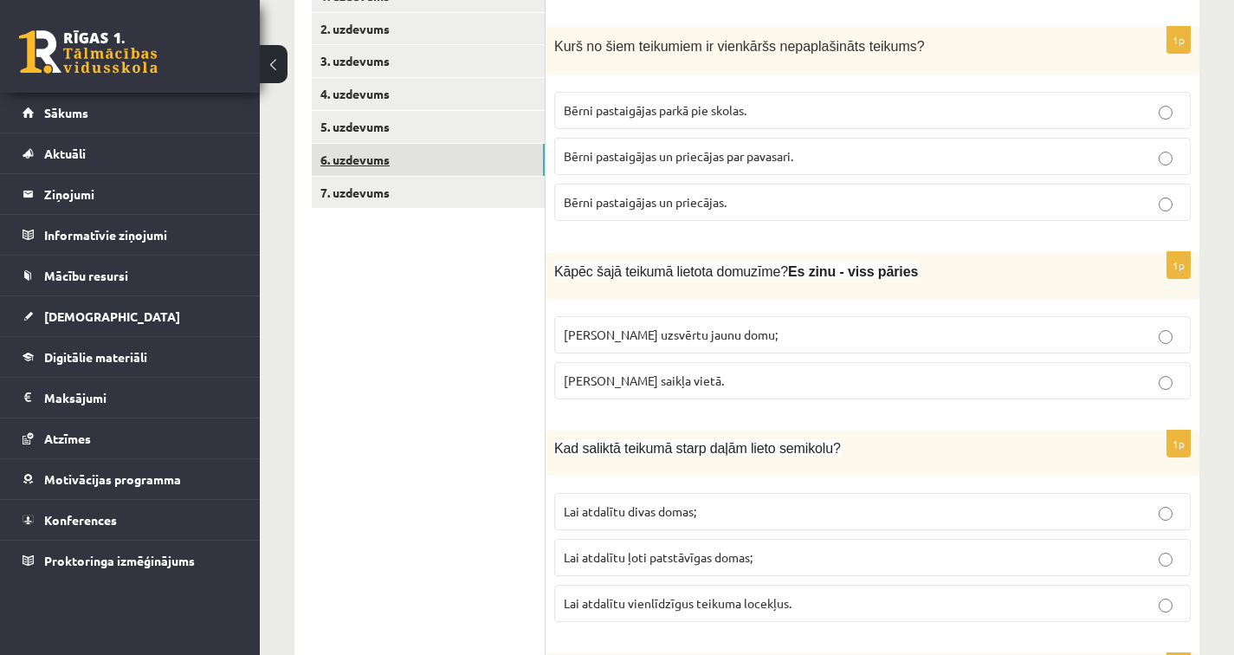
click at [439, 148] on link "6. uzdevums" at bounding box center [428, 160] width 233 height 32
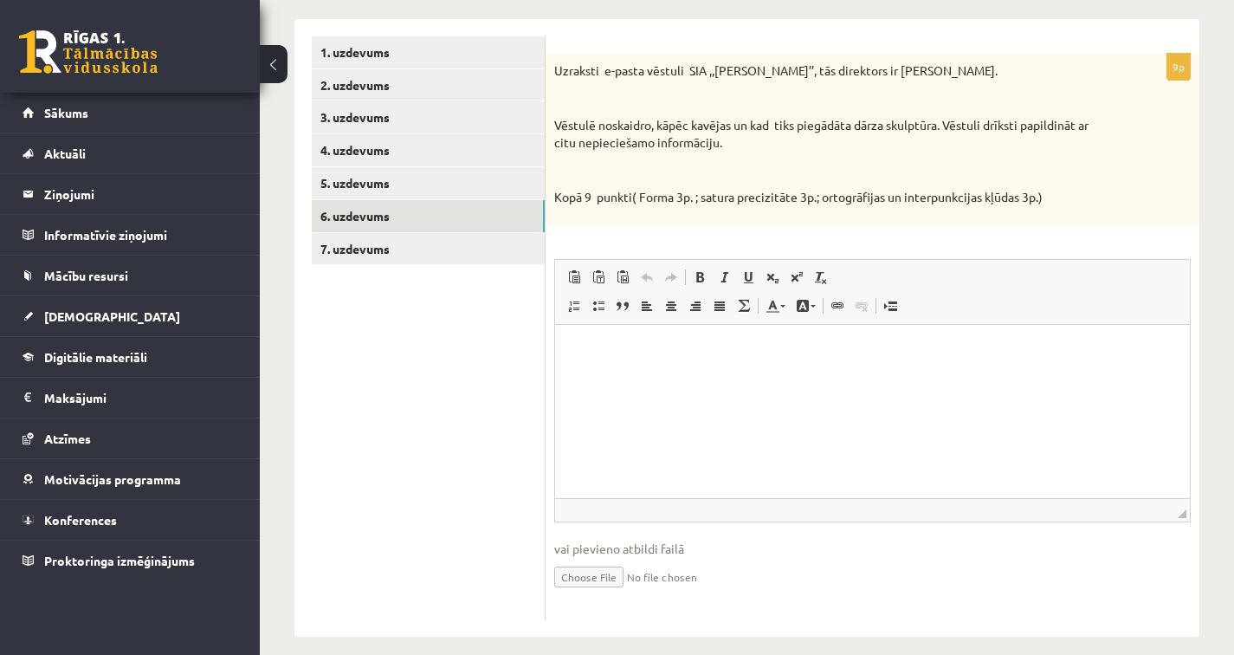
scroll to position [342, 0]
click at [434, 243] on link "7. uzdevums" at bounding box center [428, 249] width 233 height 32
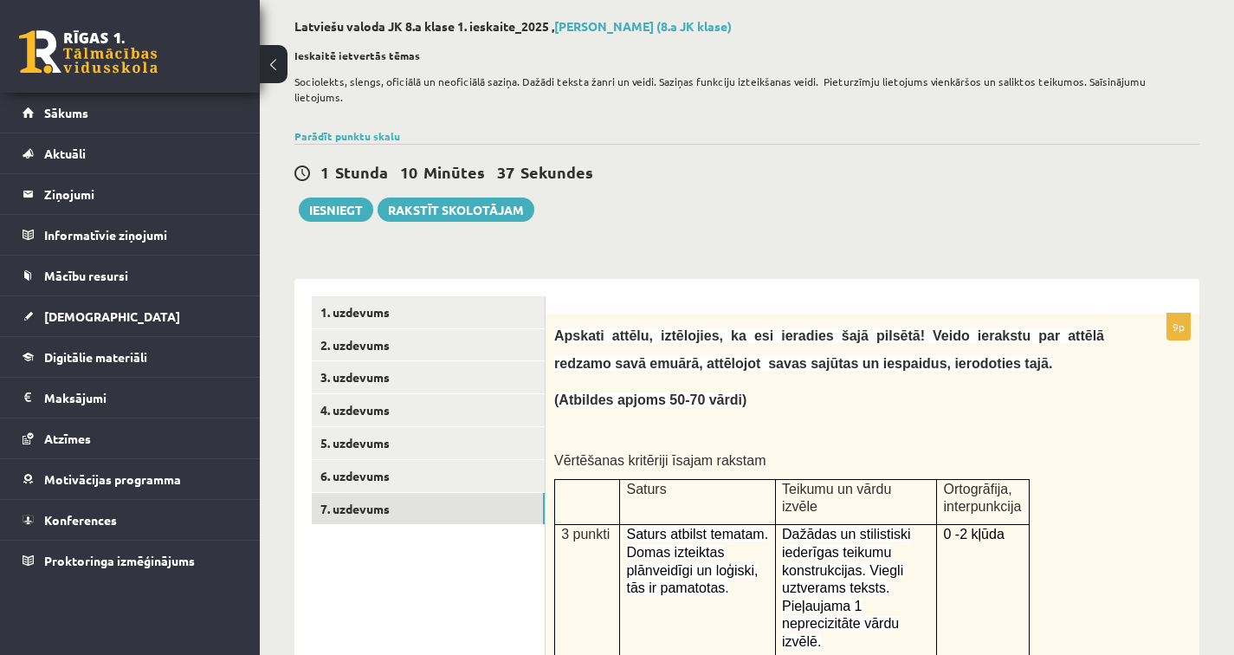
scroll to position [53, 0]
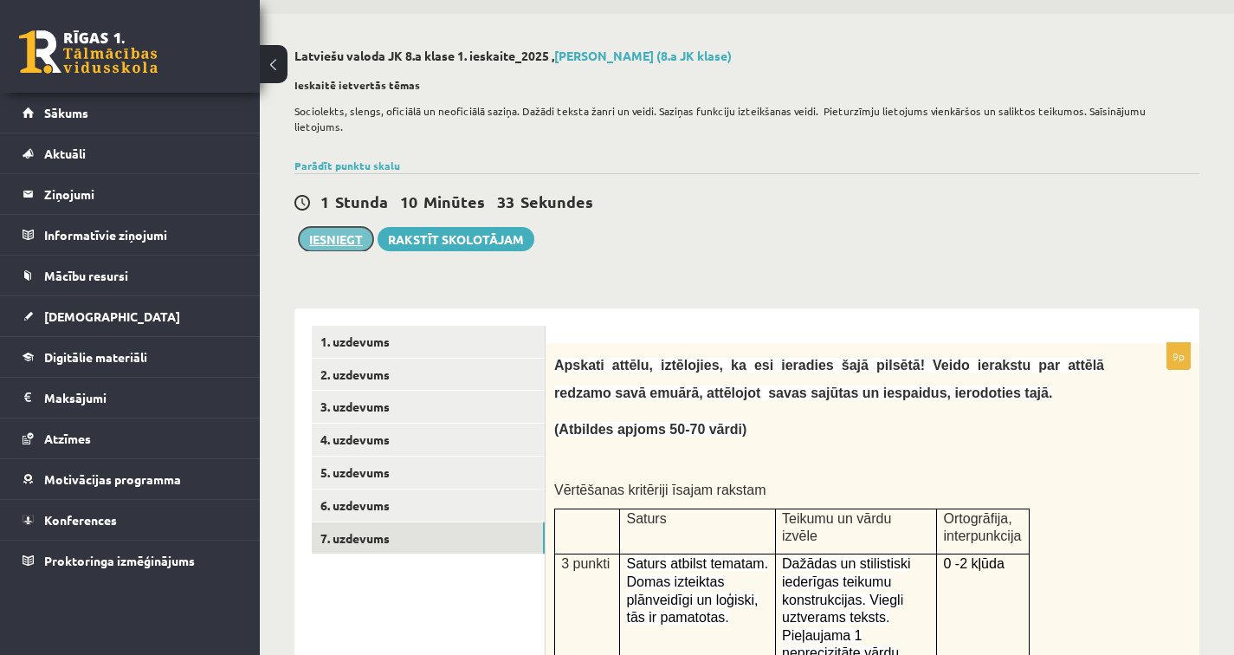
click at [348, 227] on button "Iesniegt" at bounding box center [336, 239] width 74 height 24
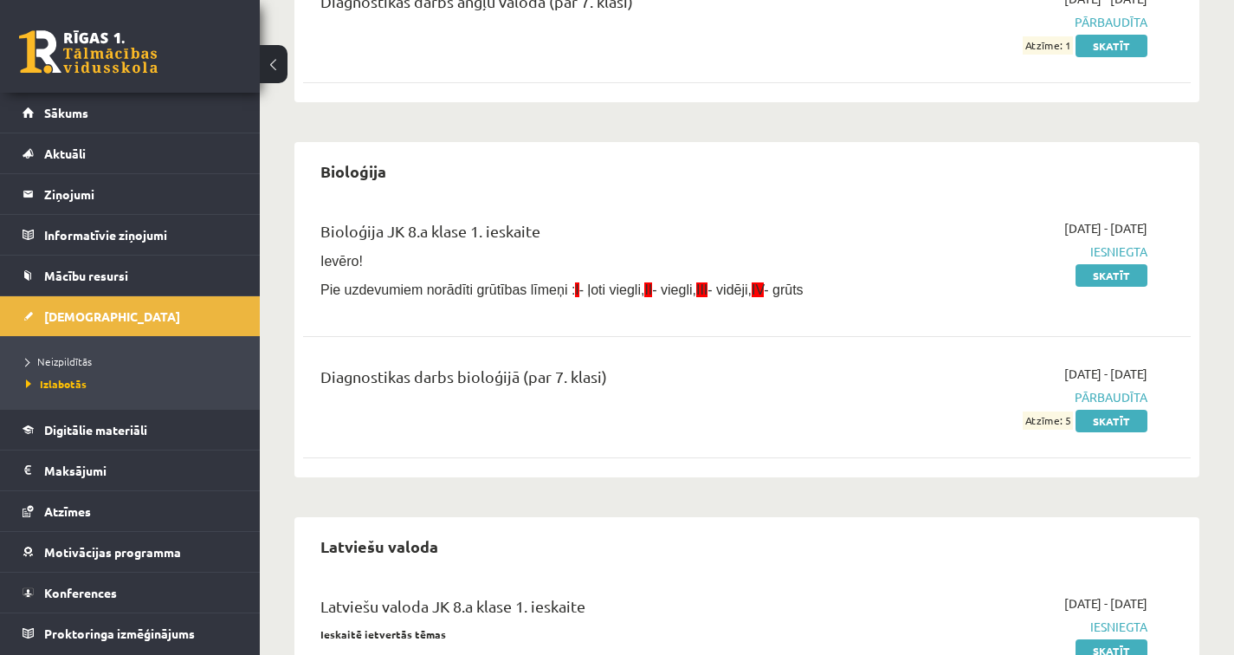
scroll to position [422, 0]
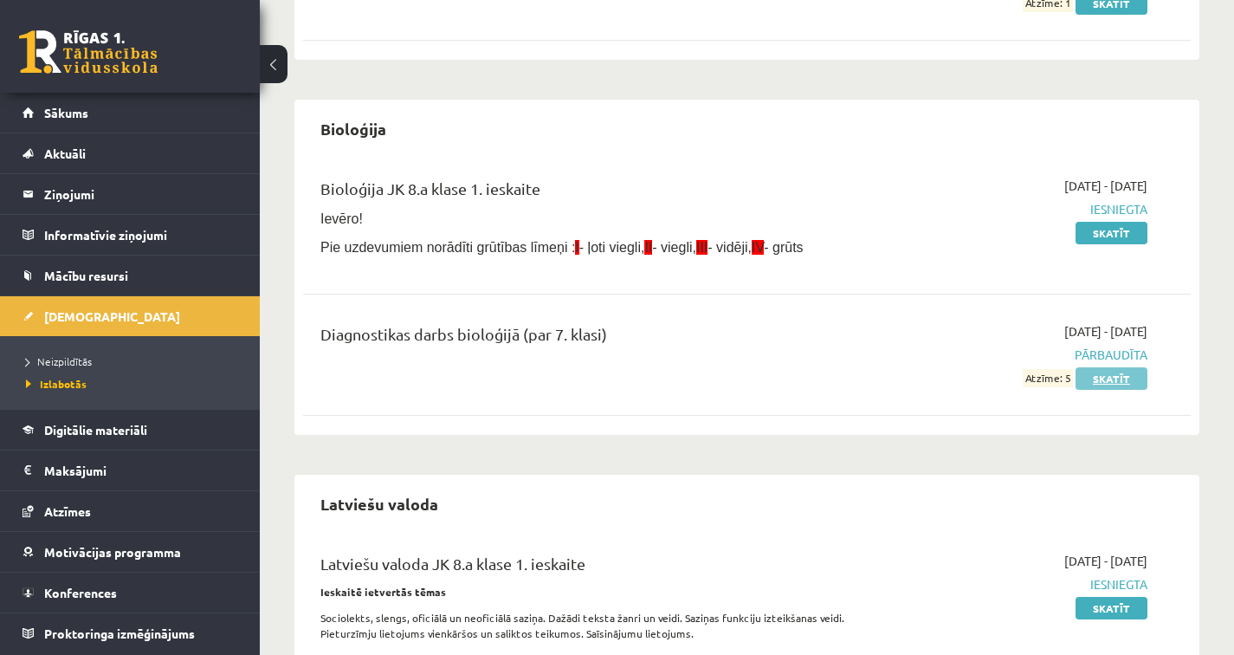
click at [1109, 382] on link "Skatīt" at bounding box center [1111, 378] width 72 height 23
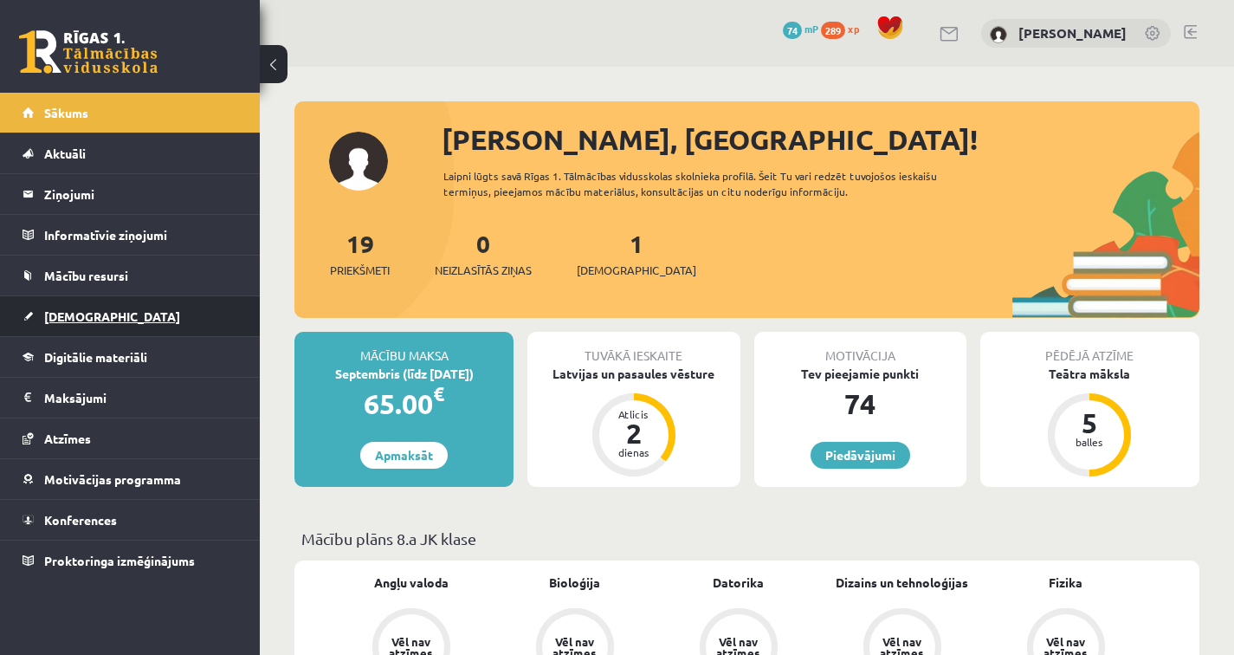
click at [100, 326] on link "[DEMOGRAPHIC_DATA]" at bounding box center [131, 316] width 216 height 40
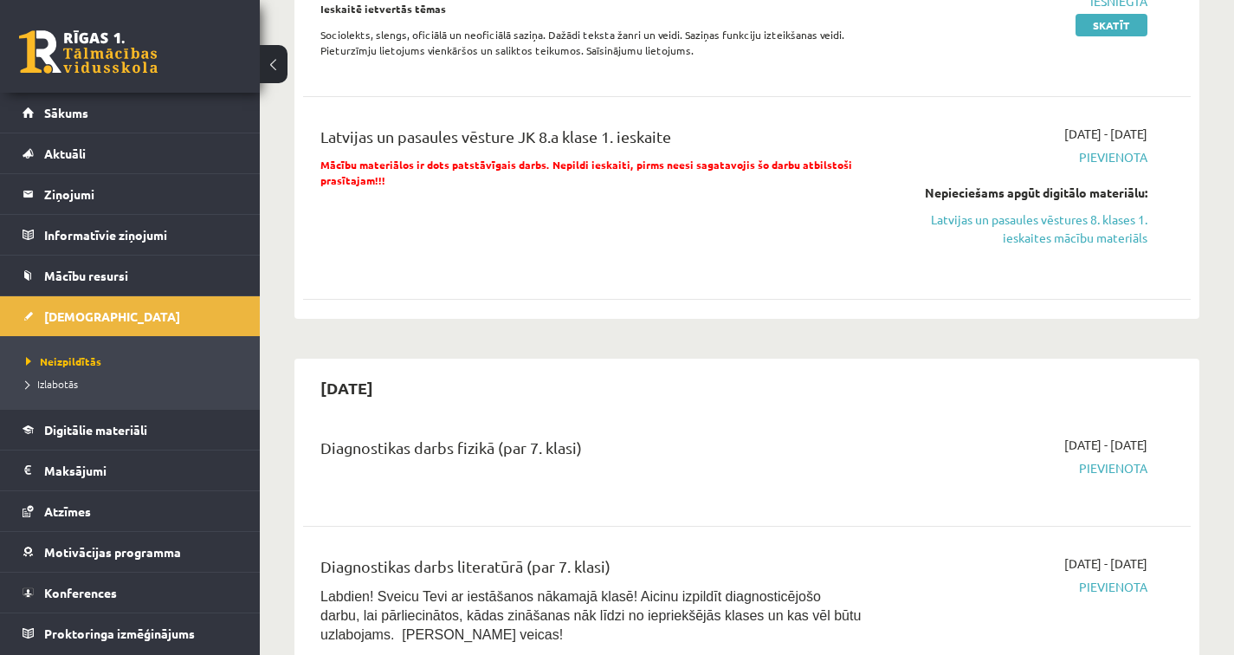
scroll to position [368, 0]
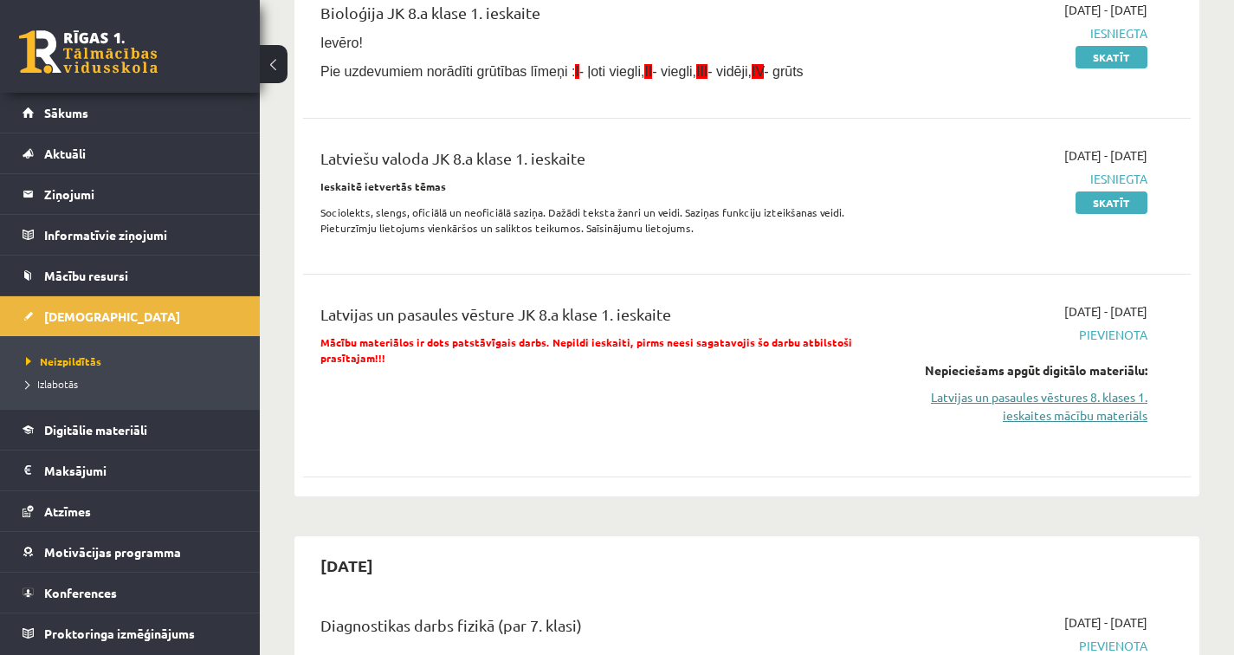
click at [1073, 408] on link "Latvijas un pasaules vēstures 8. klases 1. ieskaites mācību materiāls" at bounding box center [1018, 406] width 258 height 36
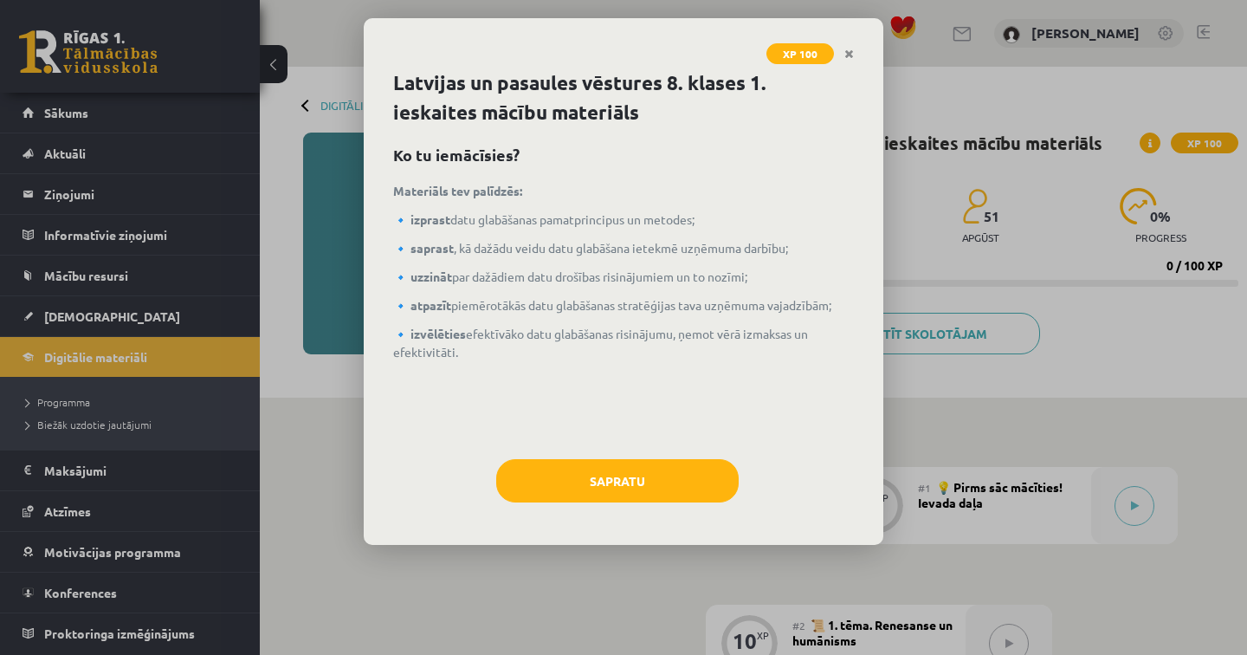
click at [616, 455] on div "Latvijas un pasaules vēstures 8. klases 1. ieskaites mācību materiāls Ko tu iem…" at bounding box center [624, 306] width 520 height 476
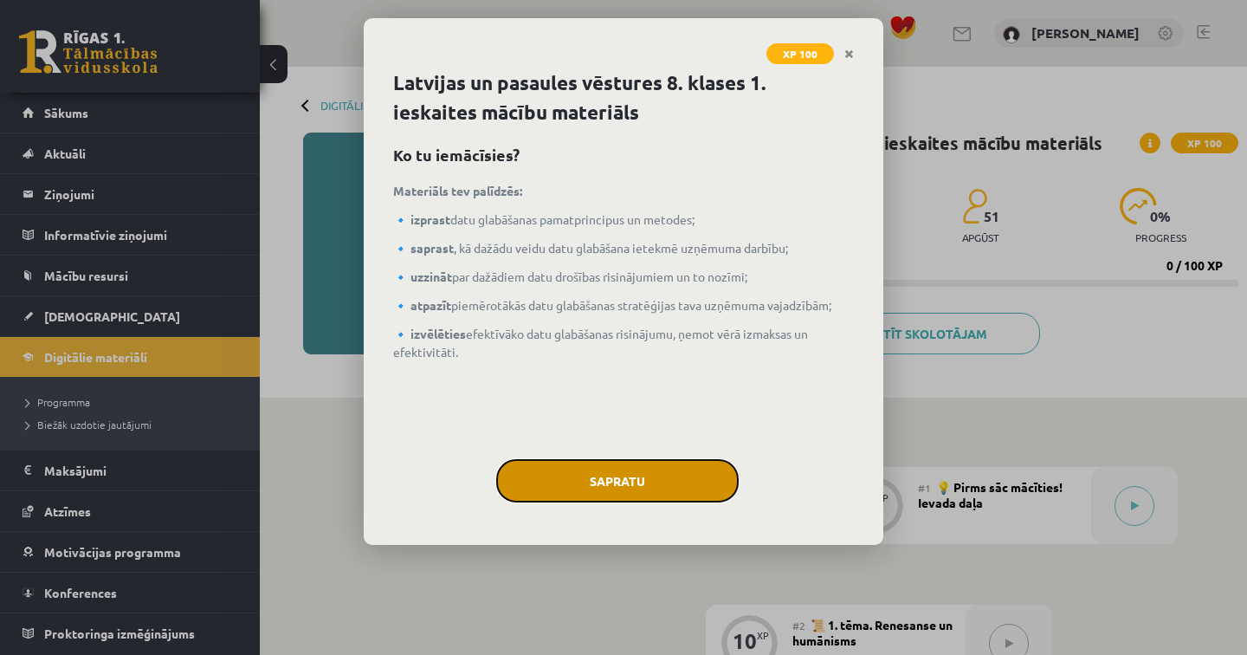
click at [600, 487] on button "Sapratu" at bounding box center [617, 480] width 242 height 43
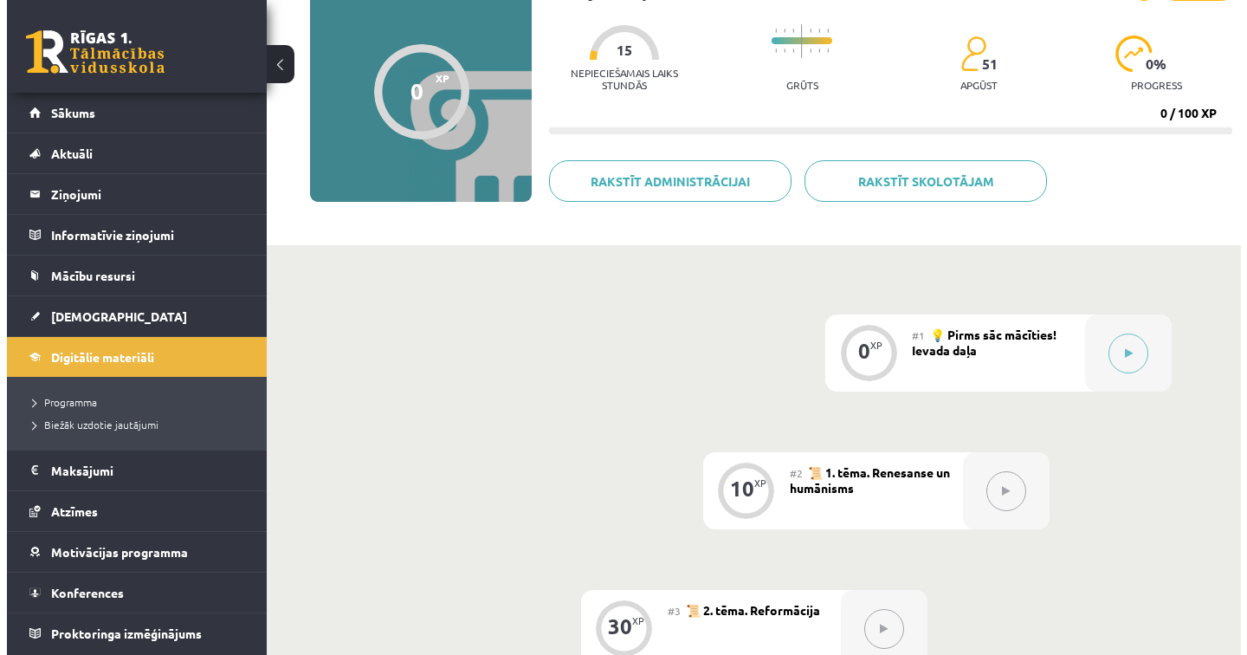
scroll to position [399, 0]
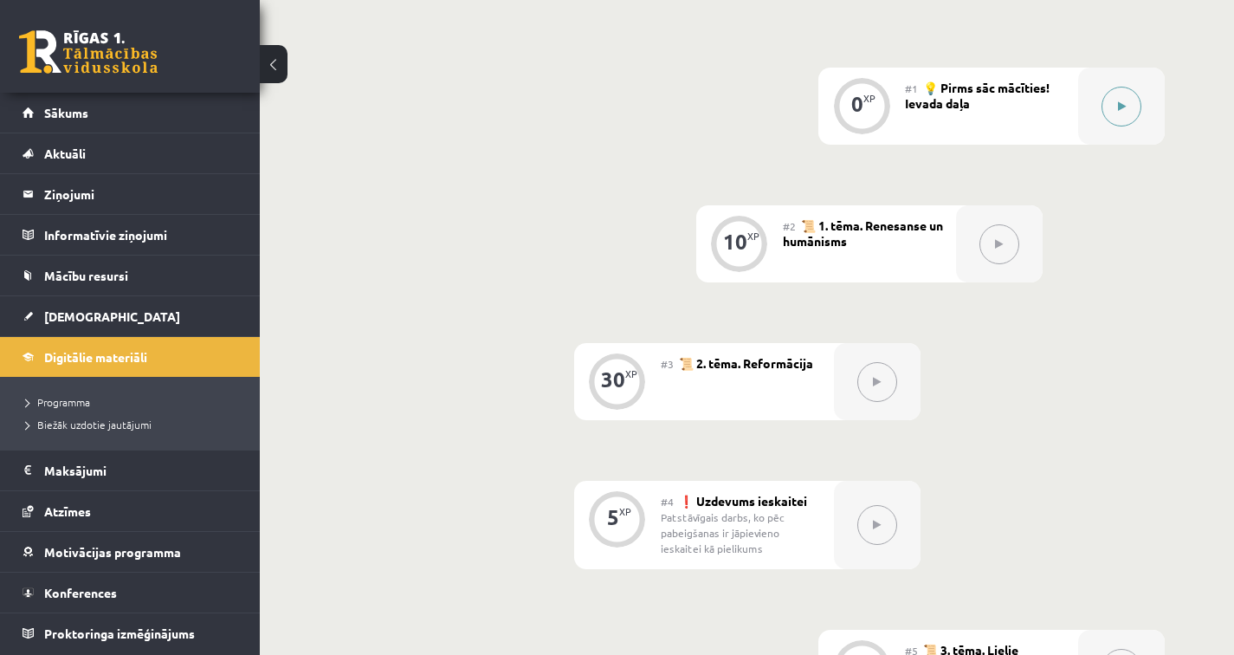
click at [1113, 129] on div at bounding box center [1121, 106] width 87 height 77
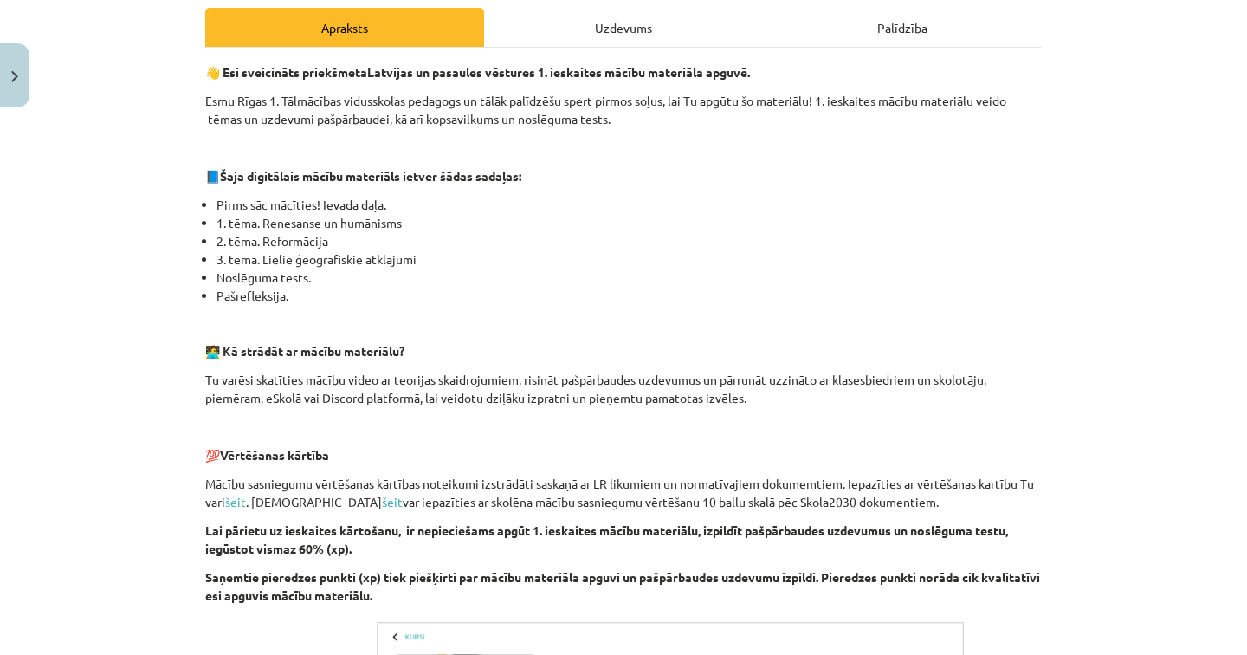
scroll to position [625, 0]
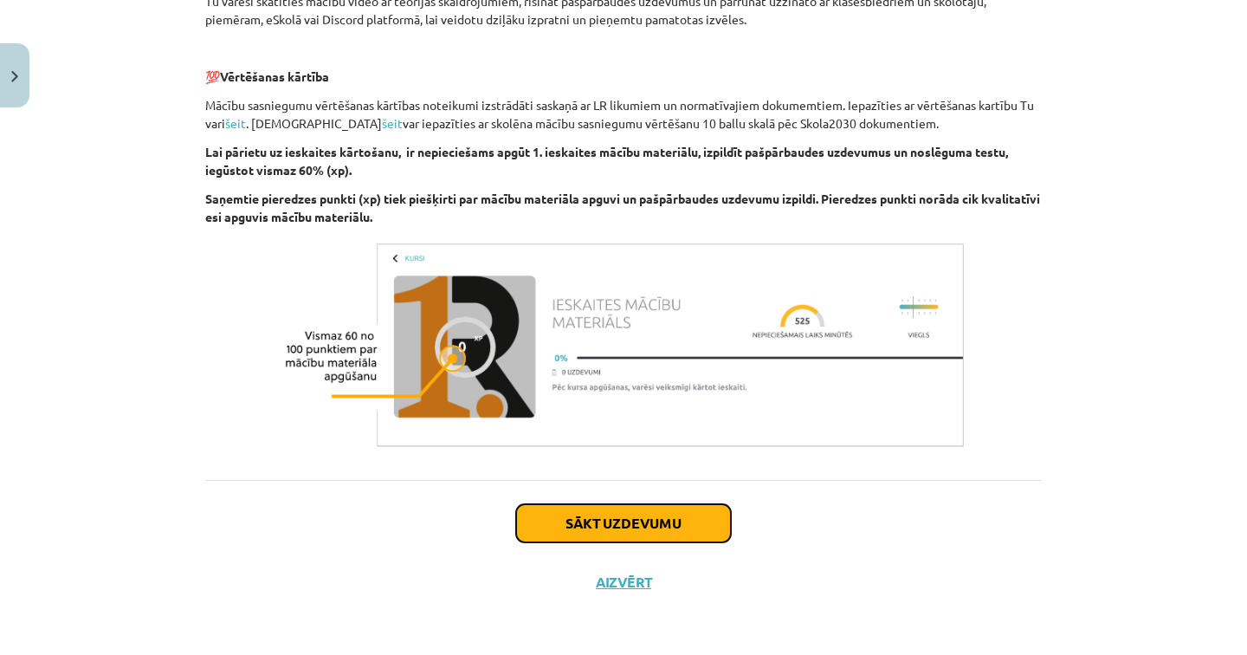
click at [653, 520] on button "Sākt uzdevumu" at bounding box center [623, 523] width 215 height 38
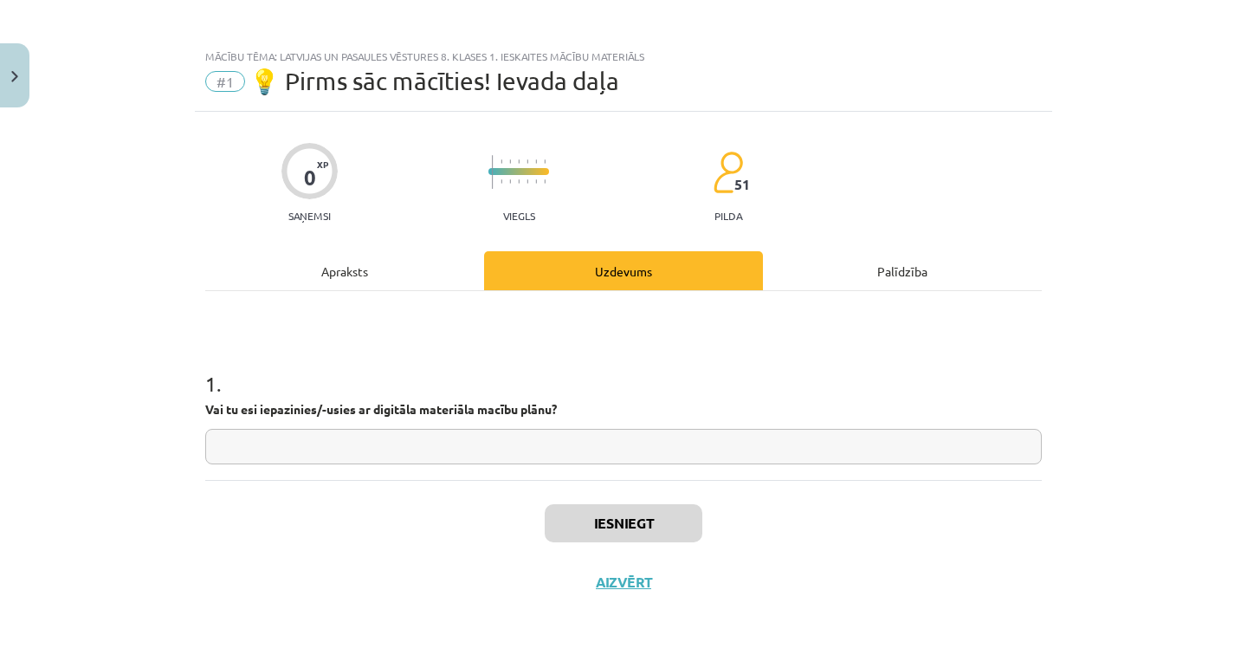
scroll to position [3, 0]
click at [709, 446] on input "text" at bounding box center [623, 447] width 836 height 36
type input "**"
click at [668, 504] on button "Iesniegt" at bounding box center [624, 523] width 158 height 38
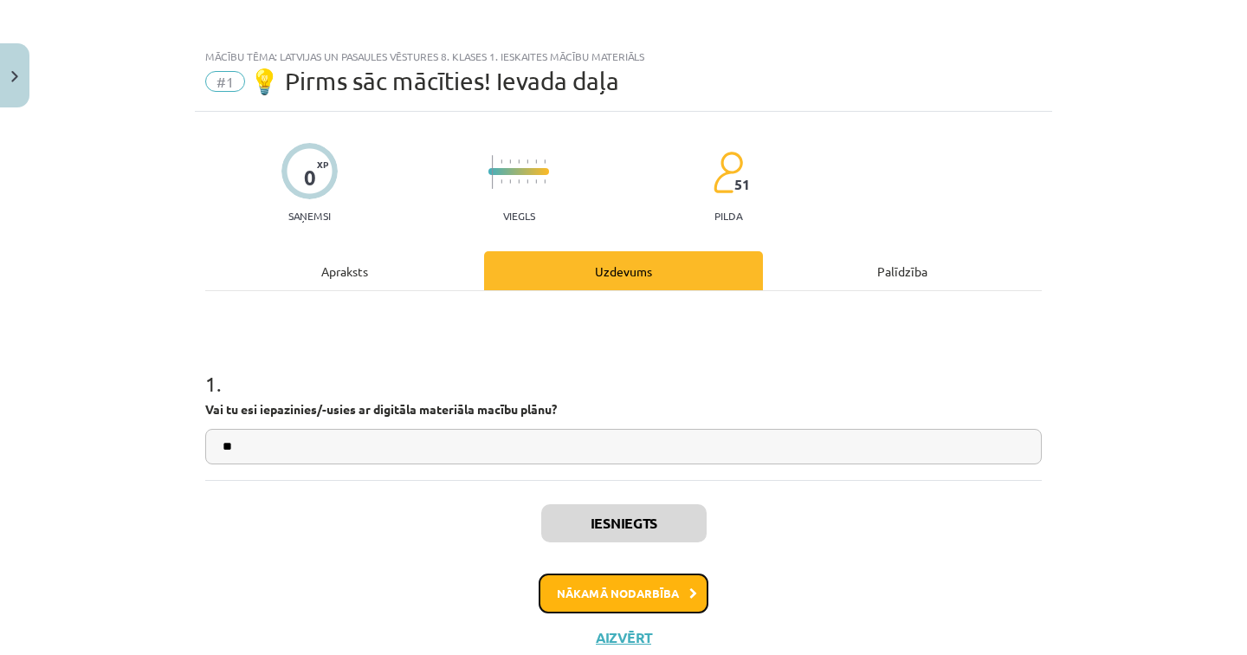
click at [632, 600] on button "Nākamā nodarbība" at bounding box center [624, 593] width 170 height 40
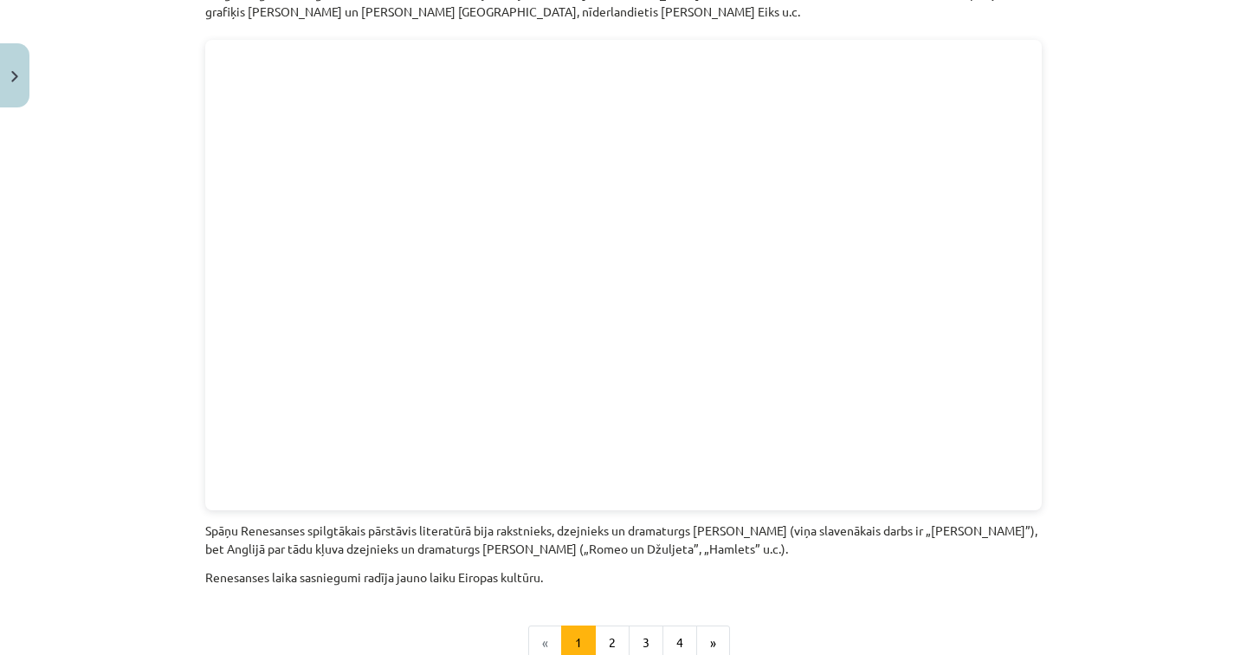
scroll to position [3813, 0]
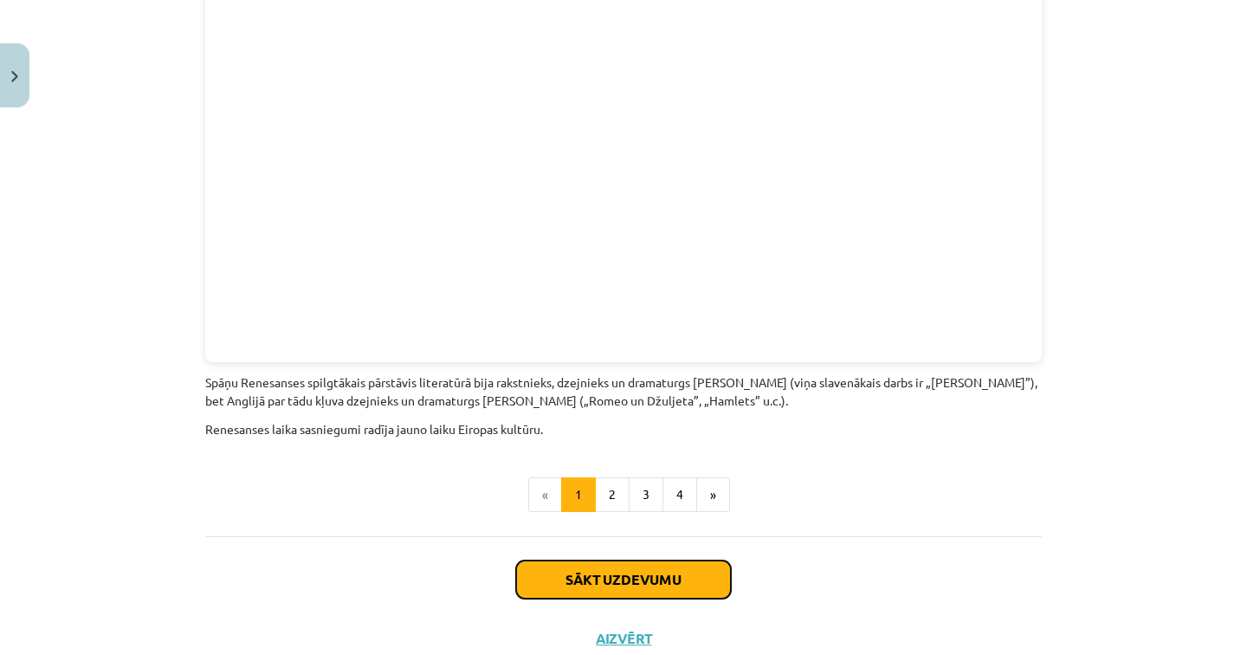
click at [600, 560] on button "Sākt uzdevumu" at bounding box center [623, 579] width 215 height 38
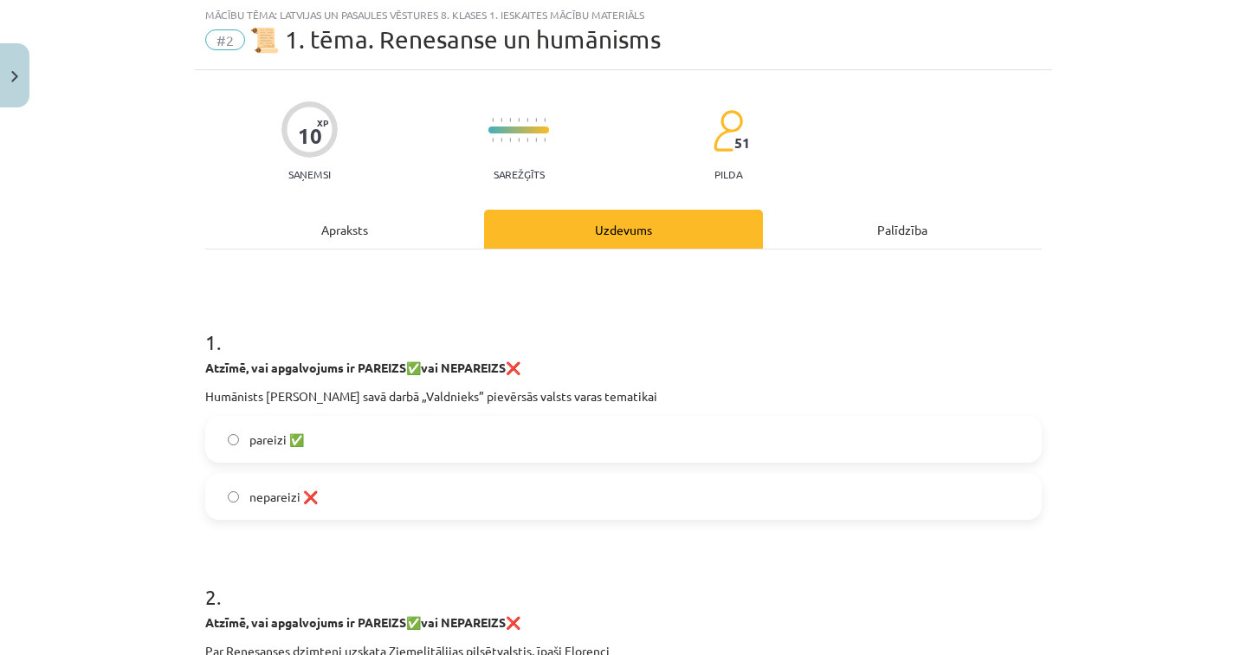
scroll to position [262, 0]
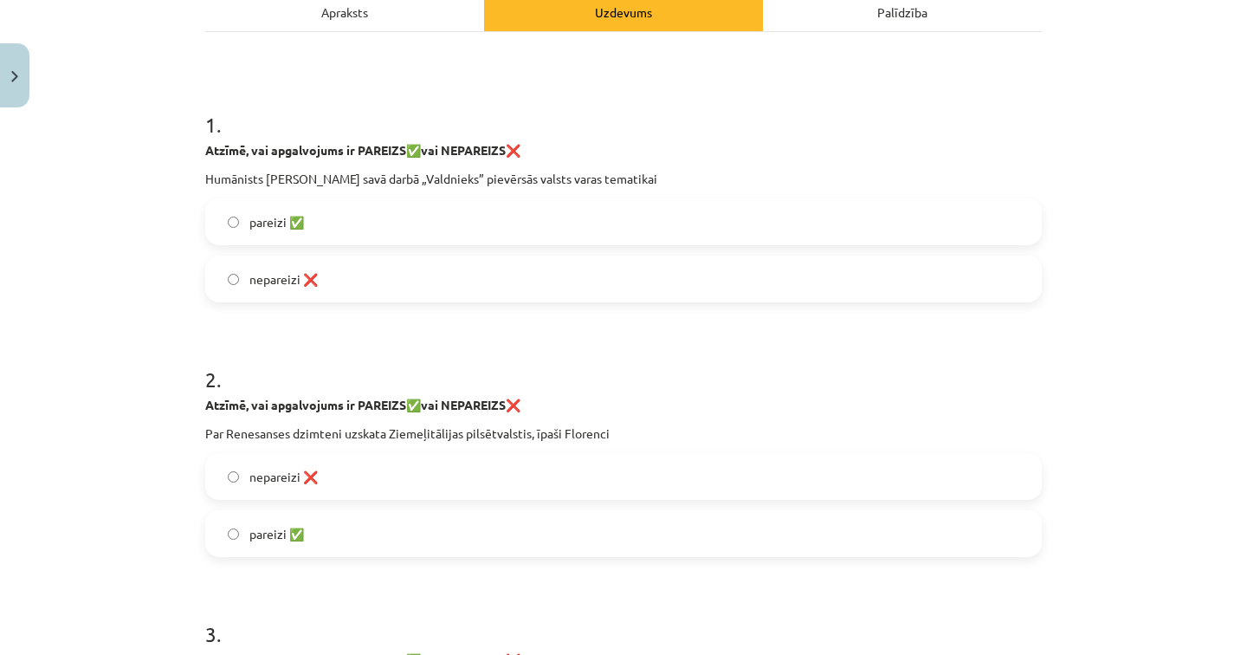
click at [349, 288] on label "nepareizi ❌" at bounding box center [623, 278] width 833 height 43
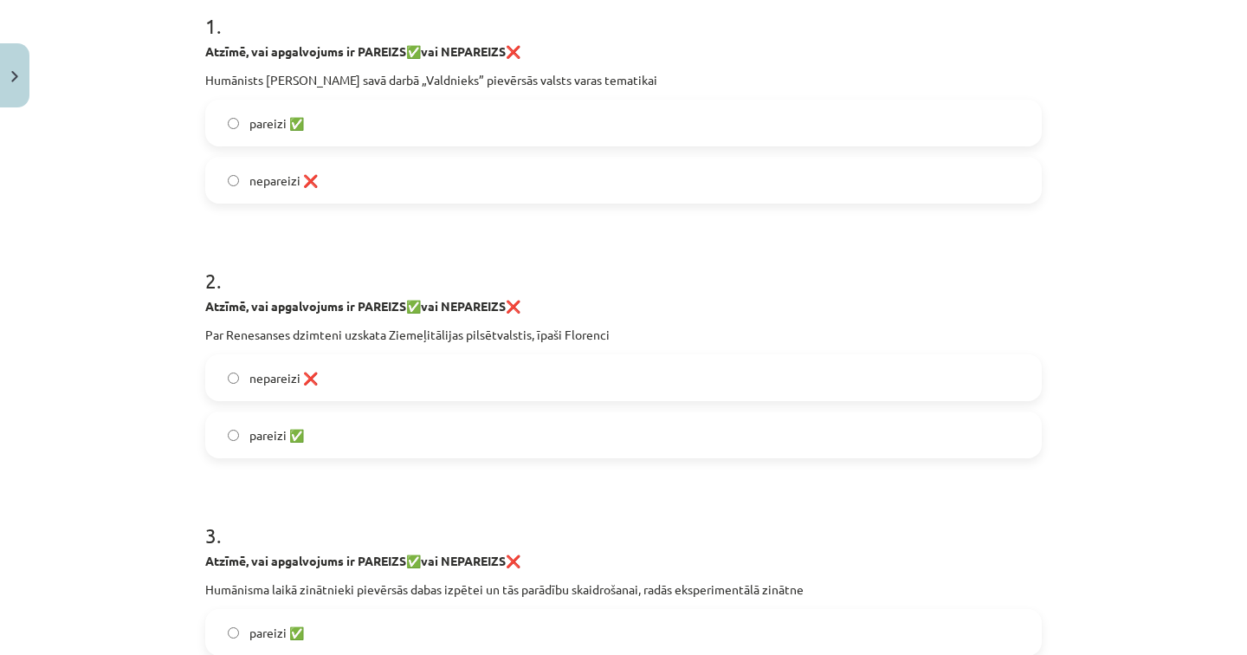
scroll to position [387, 0]
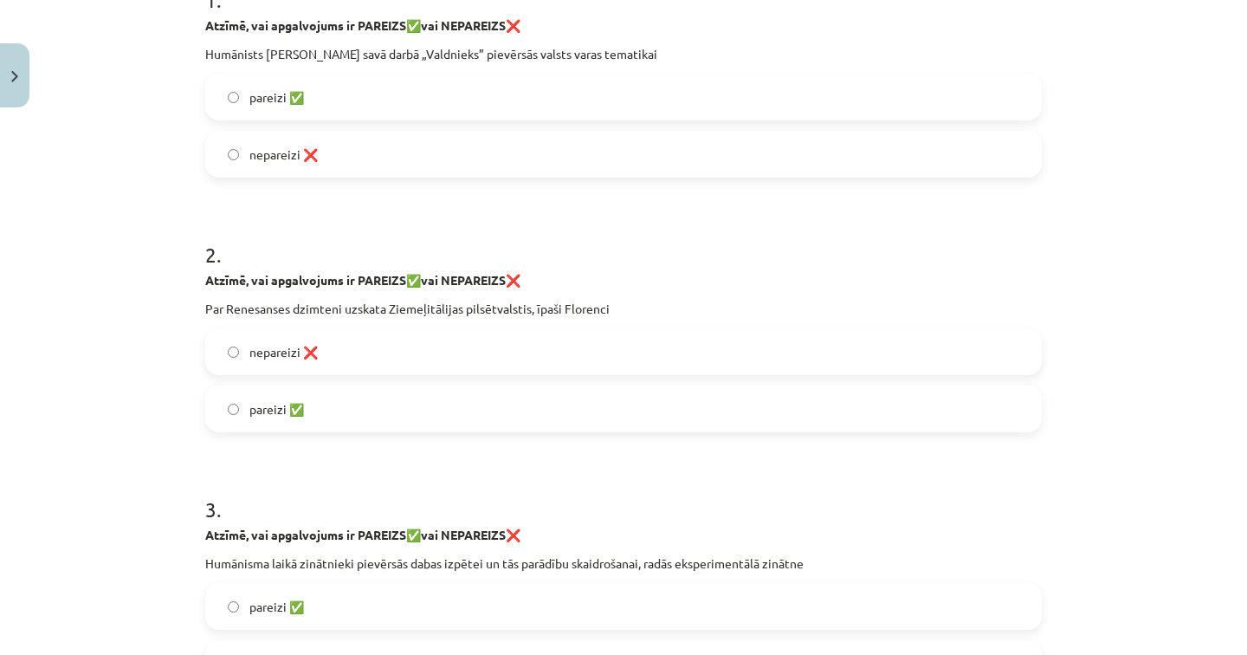
click at [372, 408] on label "pareizi ✅" at bounding box center [623, 408] width 833 height 43
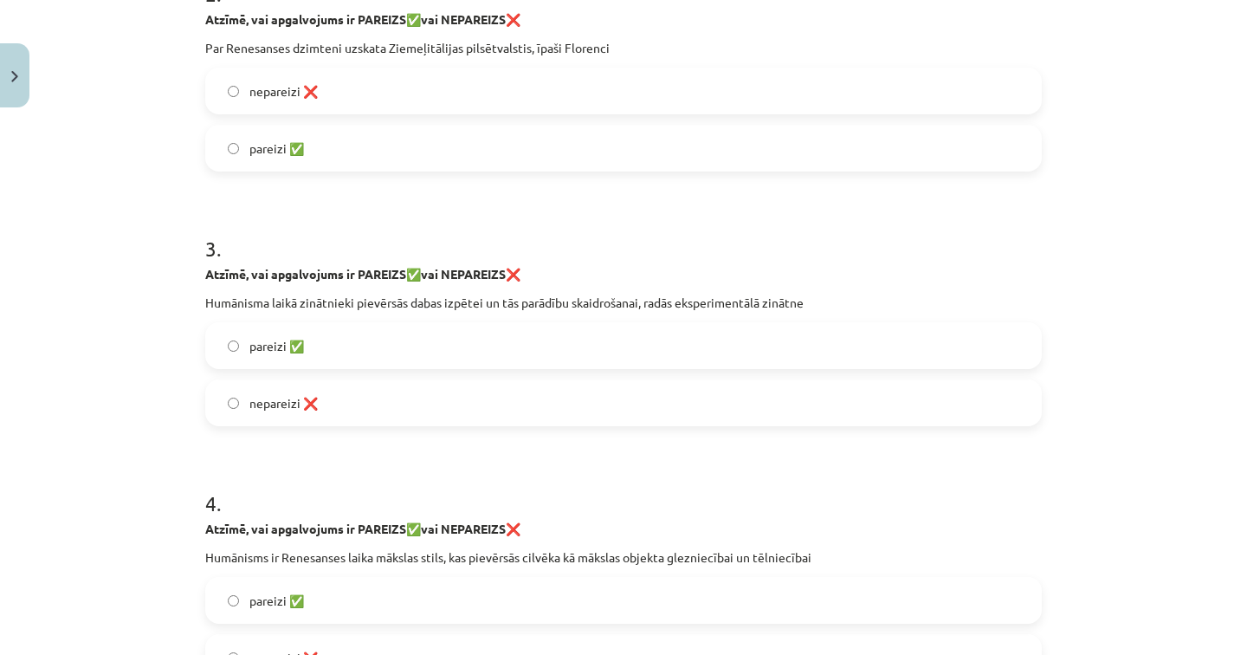
scroll to position [649, 0]
click at [371, 335] on label "pareizi ✅" at bounding box center [623, 344] width 833 height 43
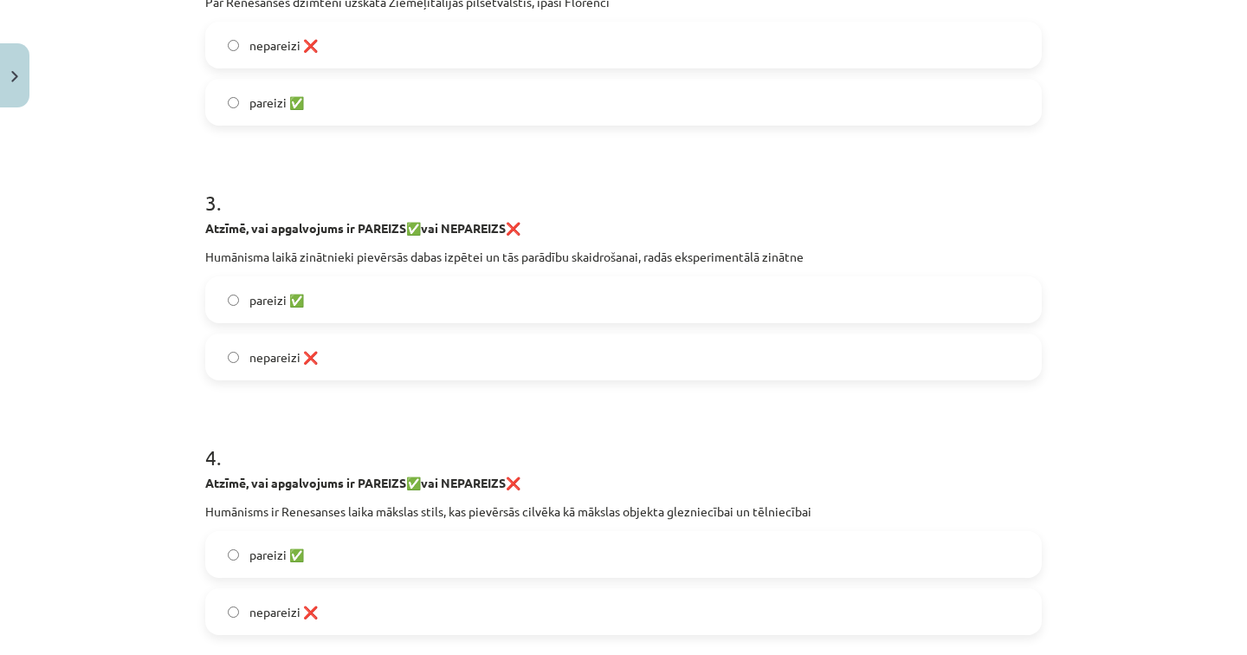
scroll to position [789, 0]
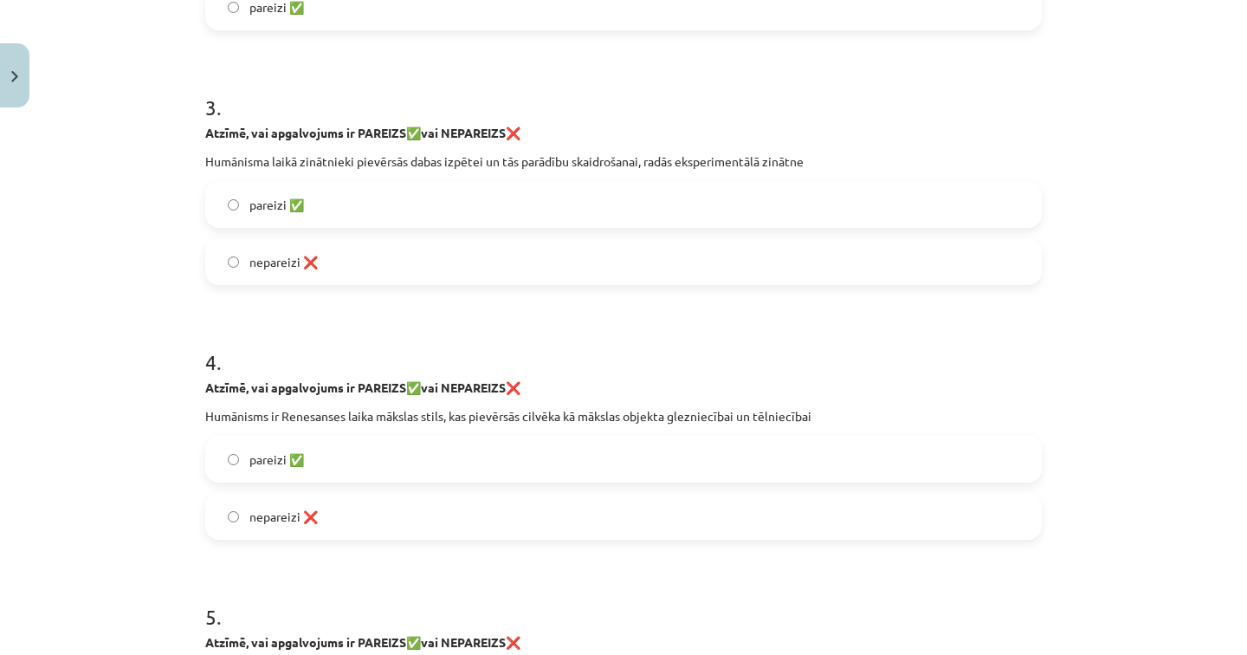
click at [347, 499] on label "nepareizi ❌" at bounding box center [623, 515] width 833 height 43
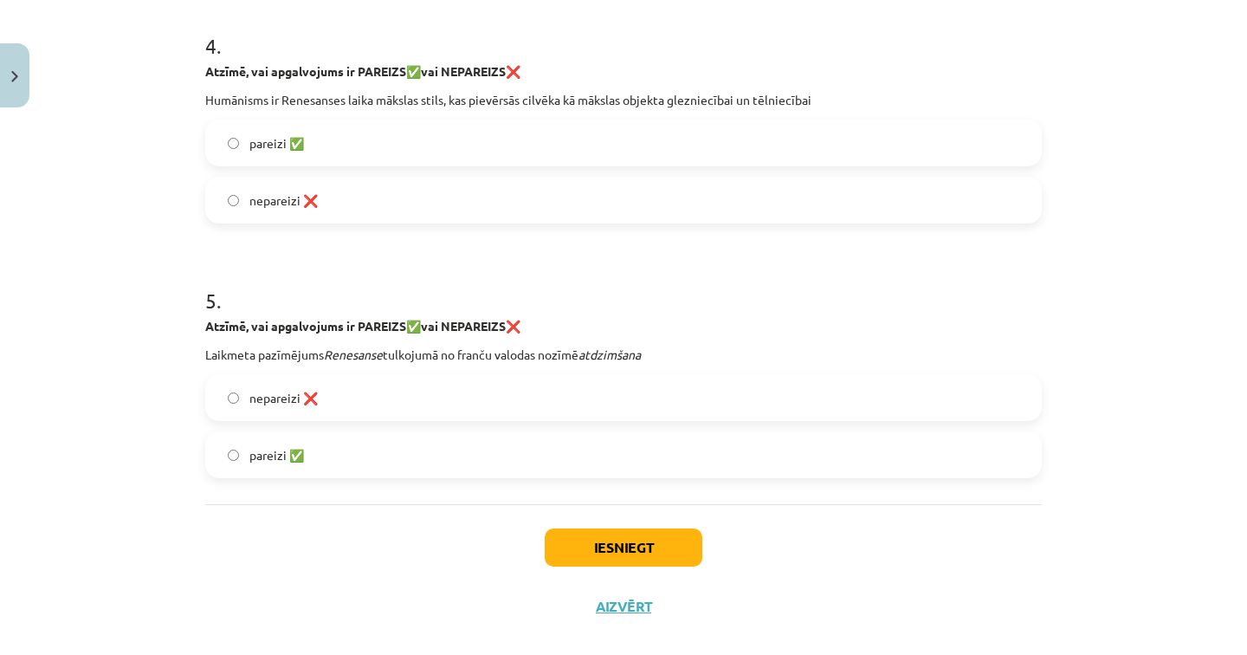
scroll to position [1106, 0]
click at [371, 453] on label "pareizi ✅" at bounding box center [623, 453] width 833 height 43
click at [387, 376] on div "5 . Atzīmē, vai apgalvojums ir PAREIZS ✅ vai NEPAREIZS ❌ Laikmeta pazīmējums Re…" at bounding box center [623, 367] width 836 height 220
click at [388, 405] on label "nepareizi ❌" at bounding box center [623, 396] width 833 height 43
click at [583, 529] on button "Iesniegt" at bounding box center [624, 546] width 158 height 38
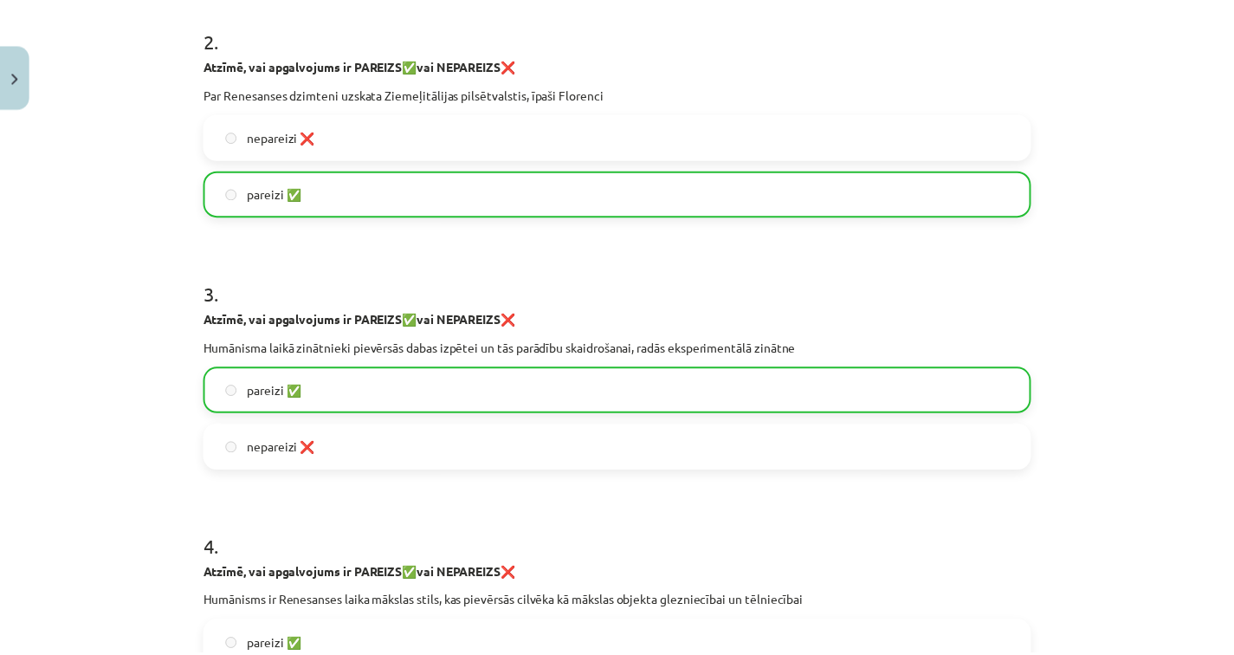
scroll to position [1184, 0]
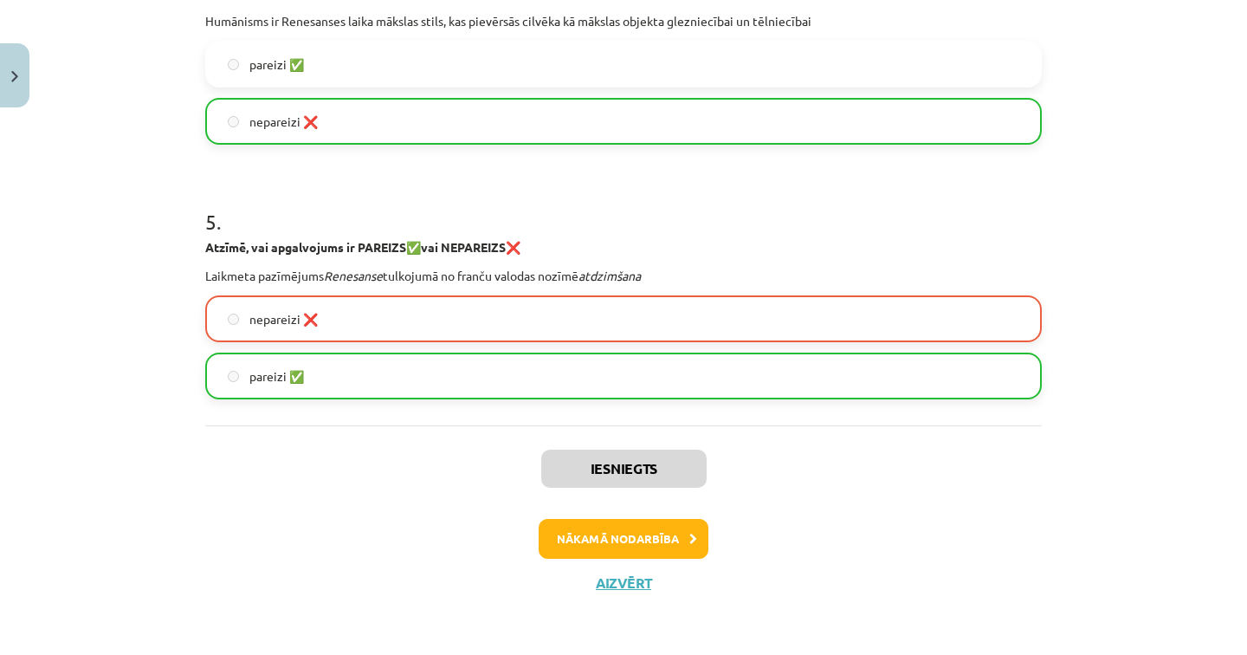
click at [603, 591] on div "Iesniegts Nākamā nodarbība Aizvērt" at bounding box center [623, 513] width 836 height 177
click at [603, 589] on button "Aizvērt" at bounding box center [624, 582] width 66 height 17
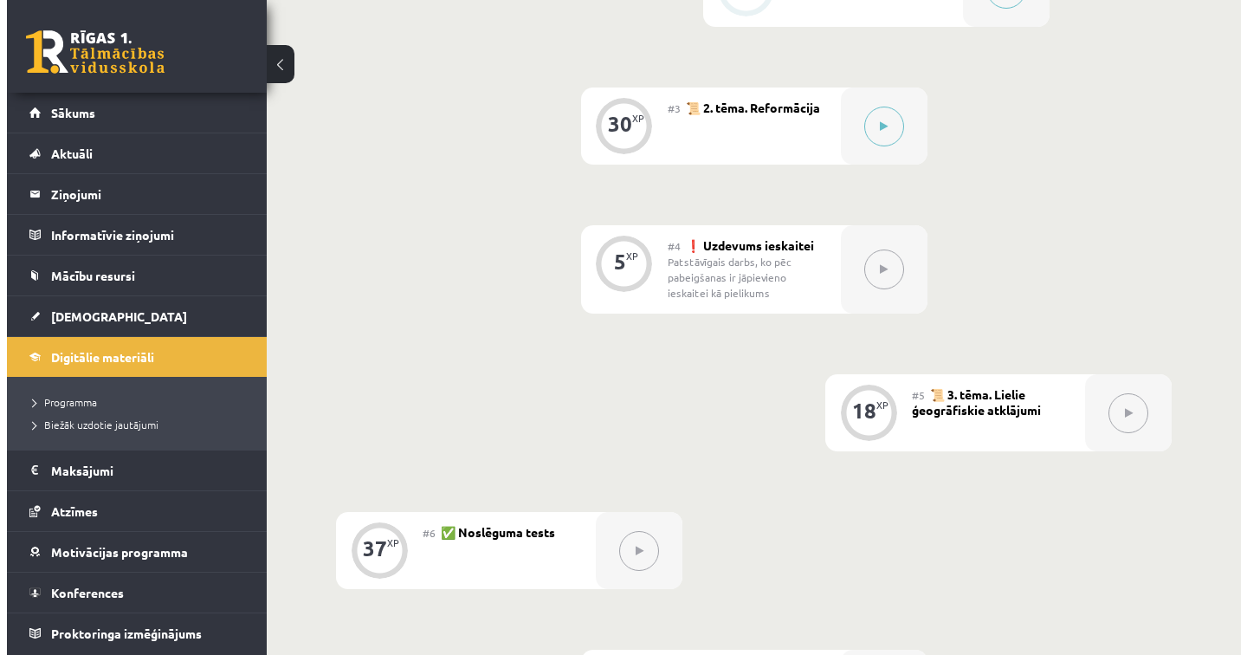
scroll to position [654, 0]
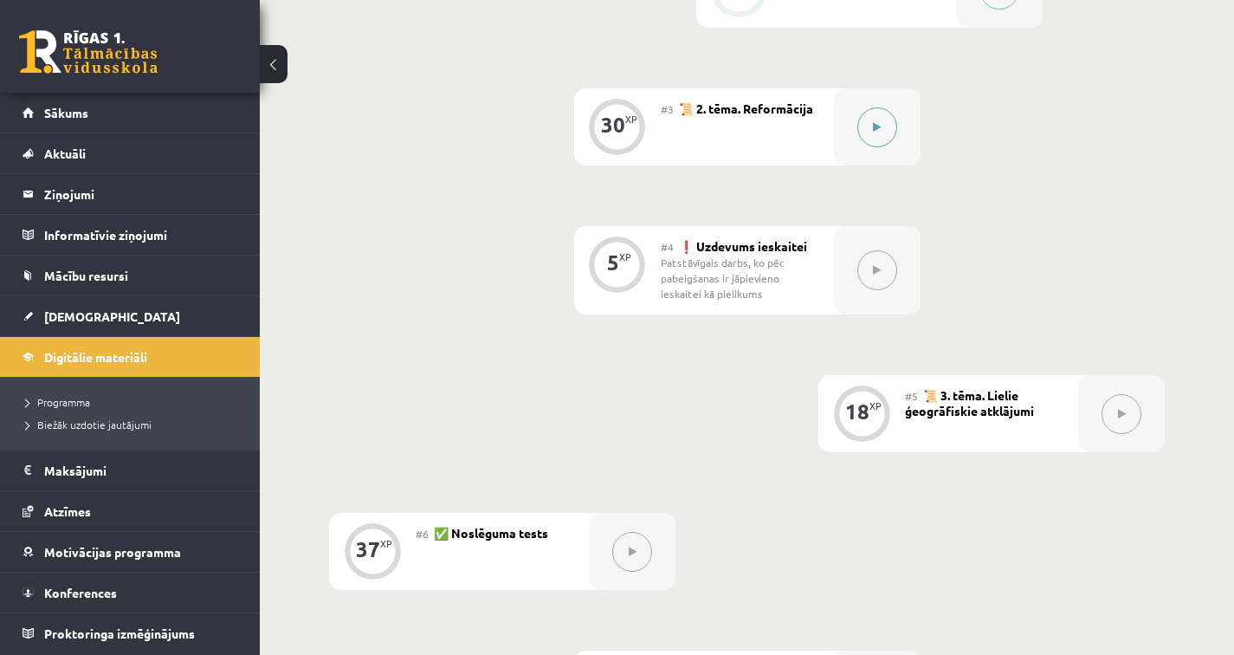
click at [889, 119] on button at bounding box center [877, 127] width 40 height 40
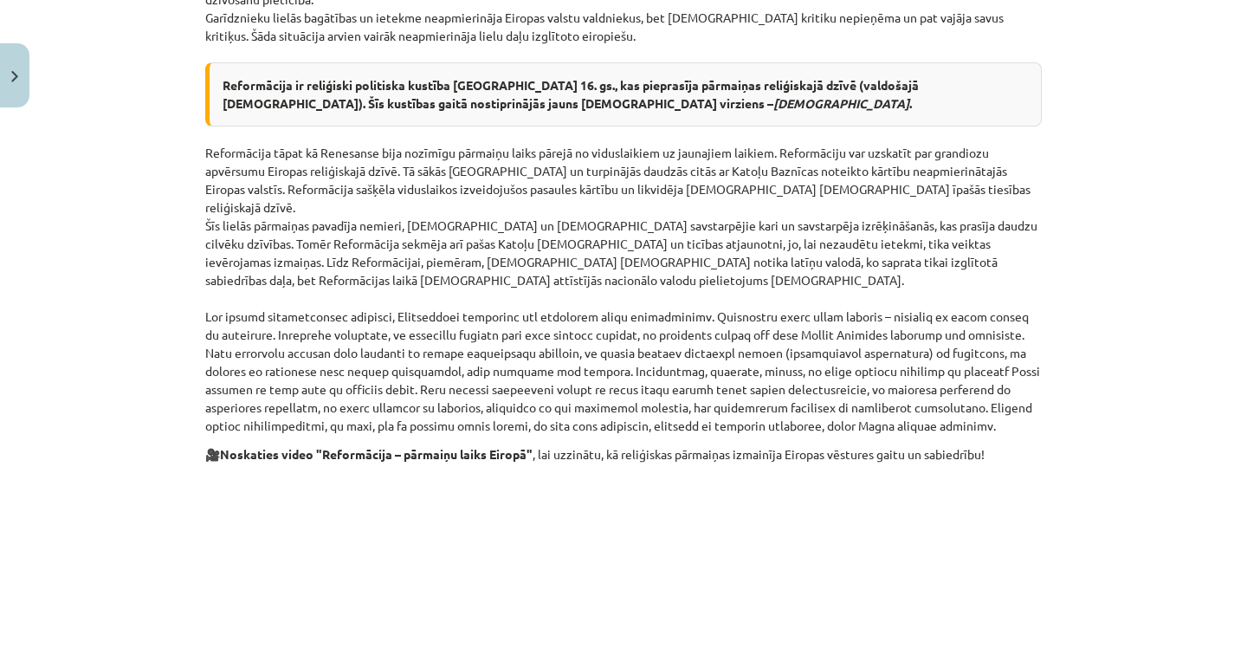
scroll to position [916, 0]
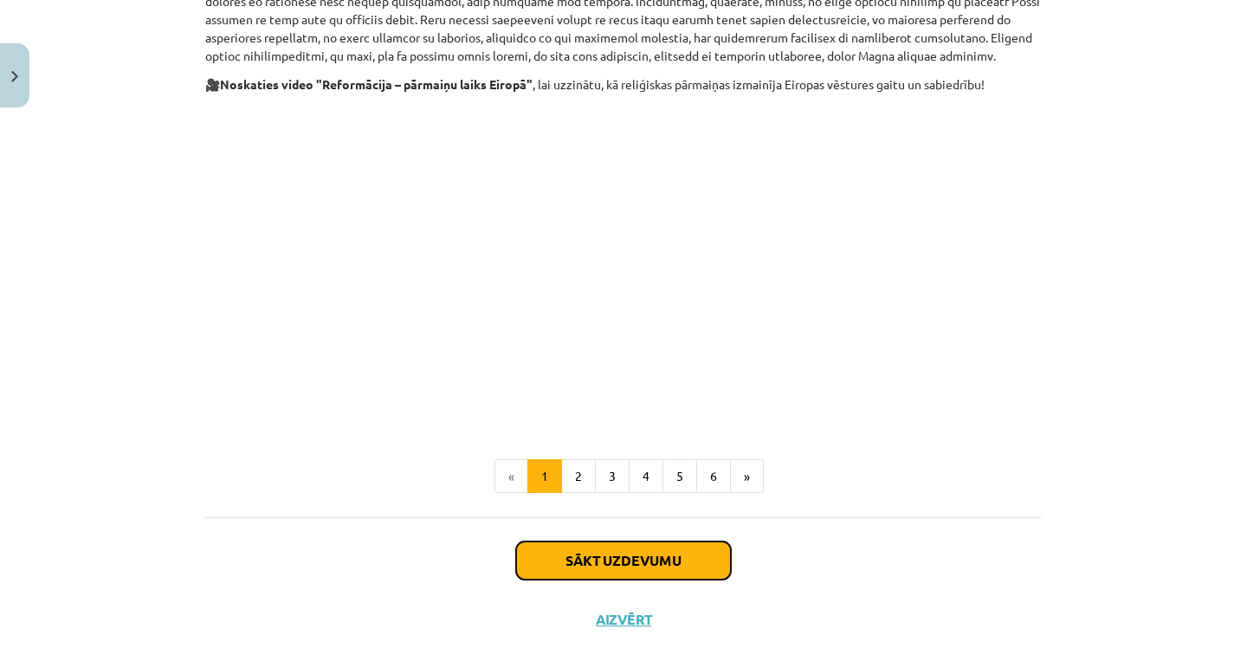
click at [610, 541] on button "Sākt uzdevumu" at bounding box center [623, 560] width 215 height 38
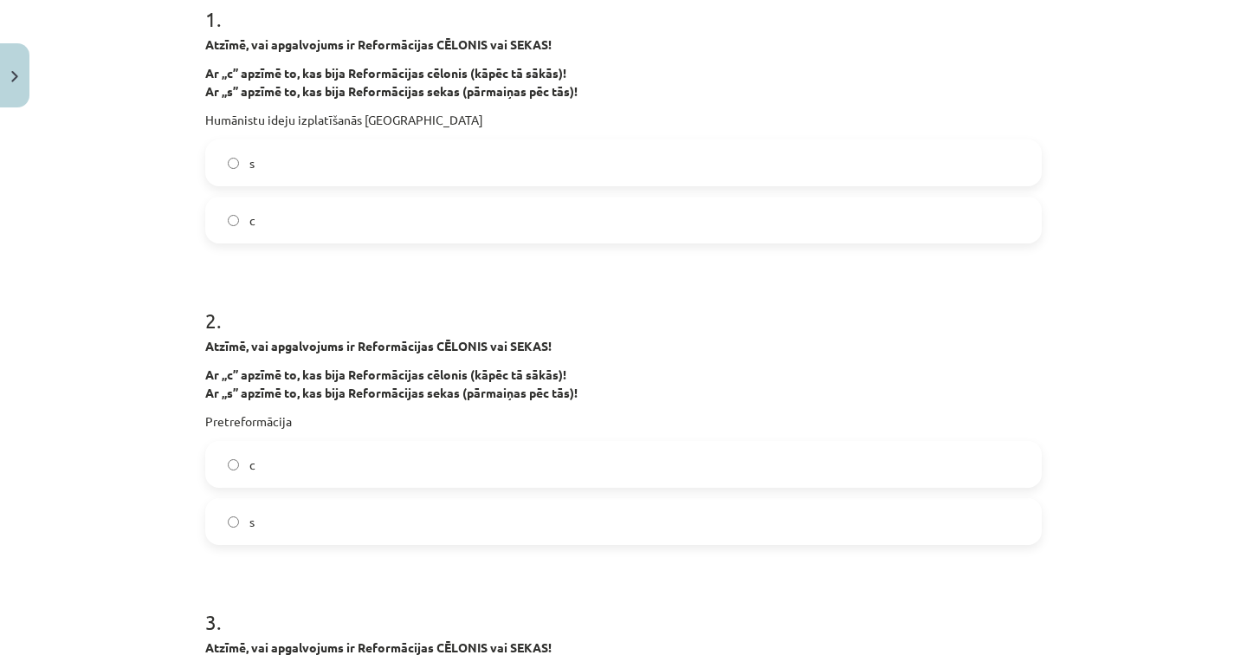
scroll to position [367, 0]
click at [290, 231] on label "с" at bounding box center [623, 220] width 833 height 43
click at [273, 520] on label "s" at bounding box center [623, 521] width 833 height 43
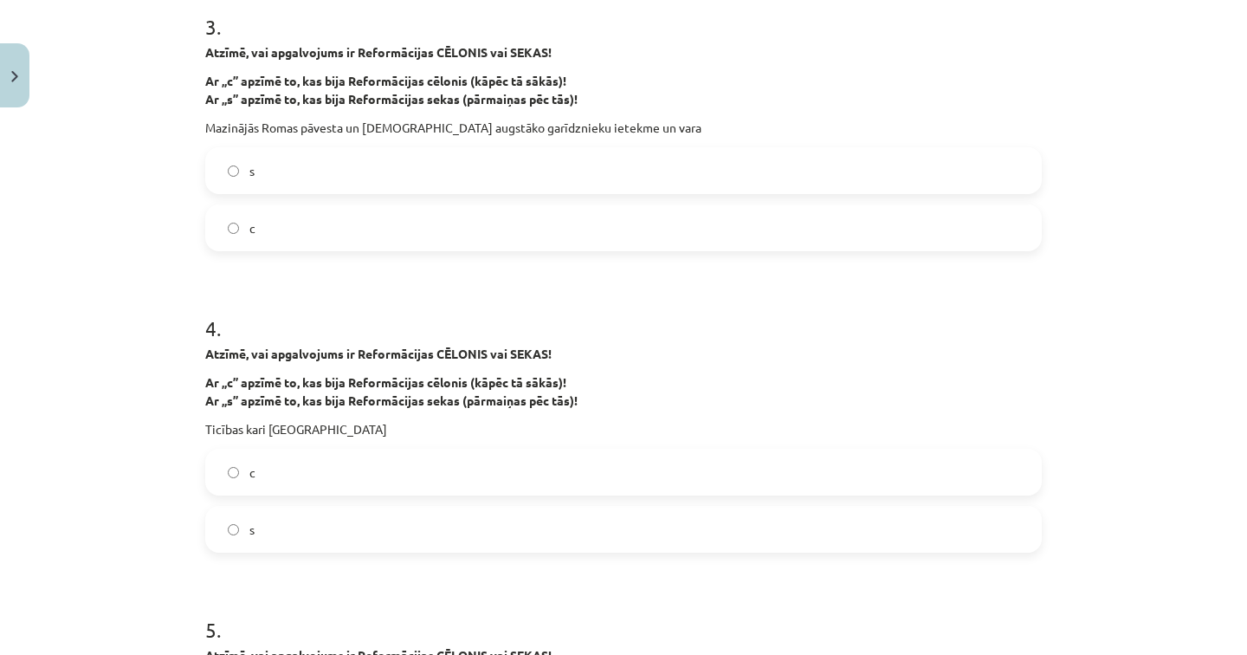
scroll to position [977, 0]
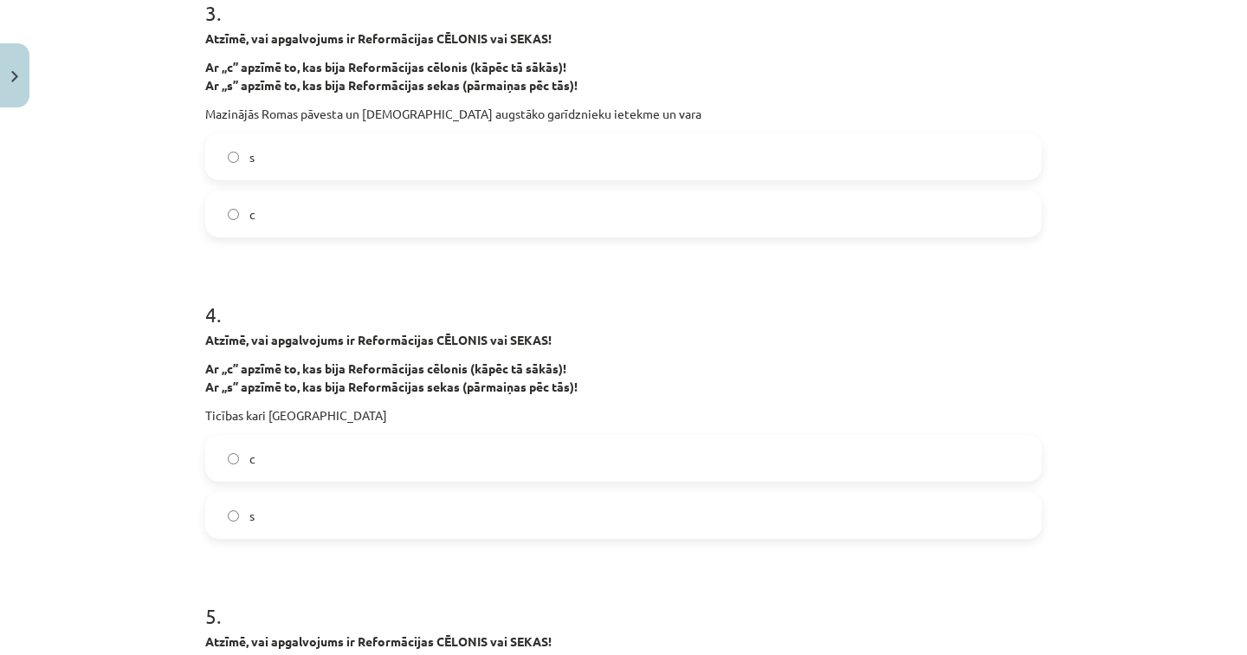
click at [242, 148] on label "s" at bounding box center [623, 156] width 833 height 43
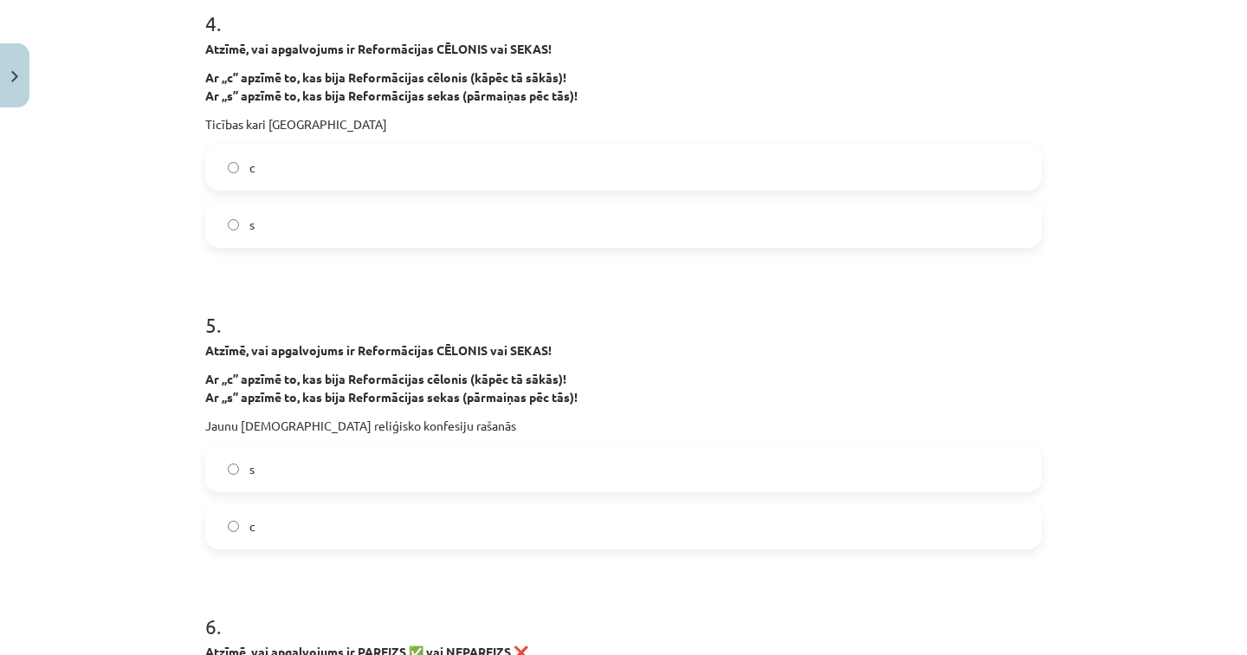
click at [289, 230] on label "s" at bounding box center [623, 224] width 833 height 43
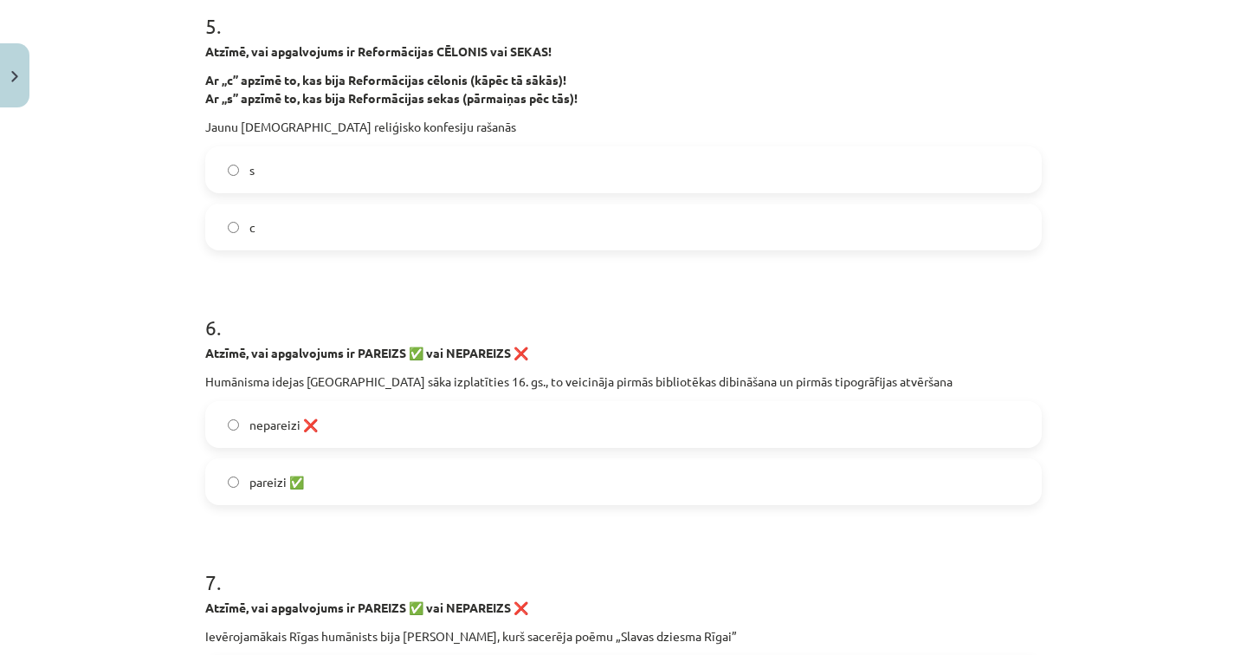
scroll to position [1584, 0]
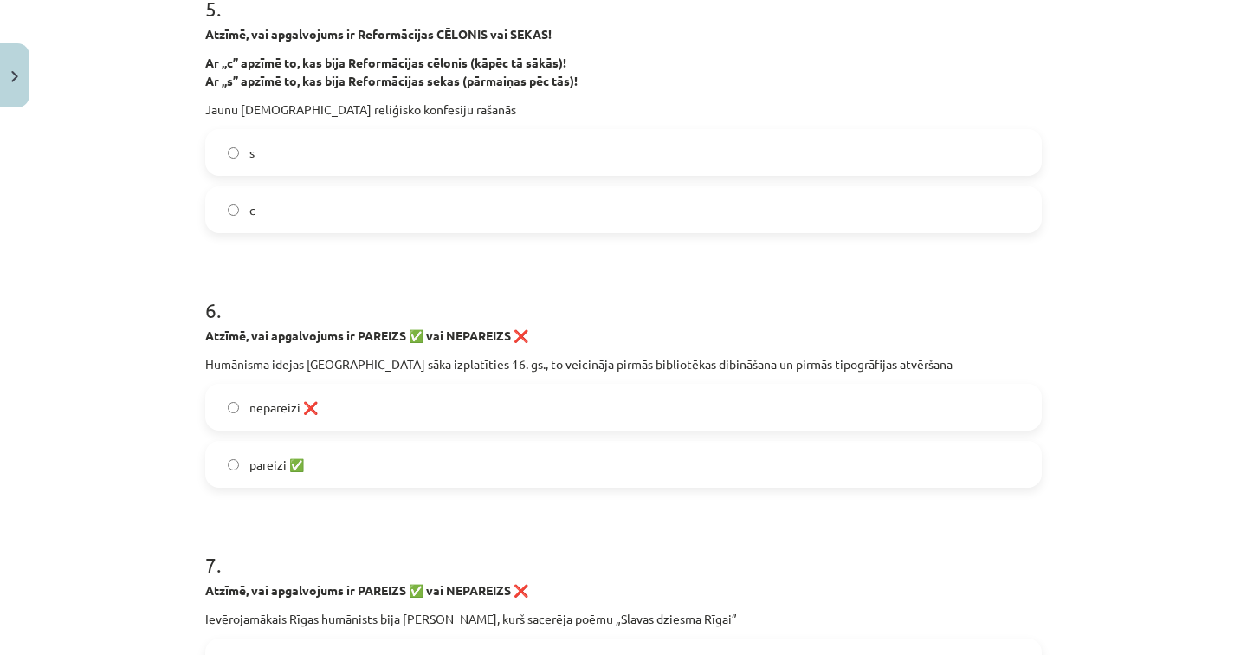
click at [268, 147] on label "s" at bounding box center [623, 152] width 833 height 43
click at [283, 466] on span "pareizi ✅" at bounding box center [276, 464] width 55 height 18
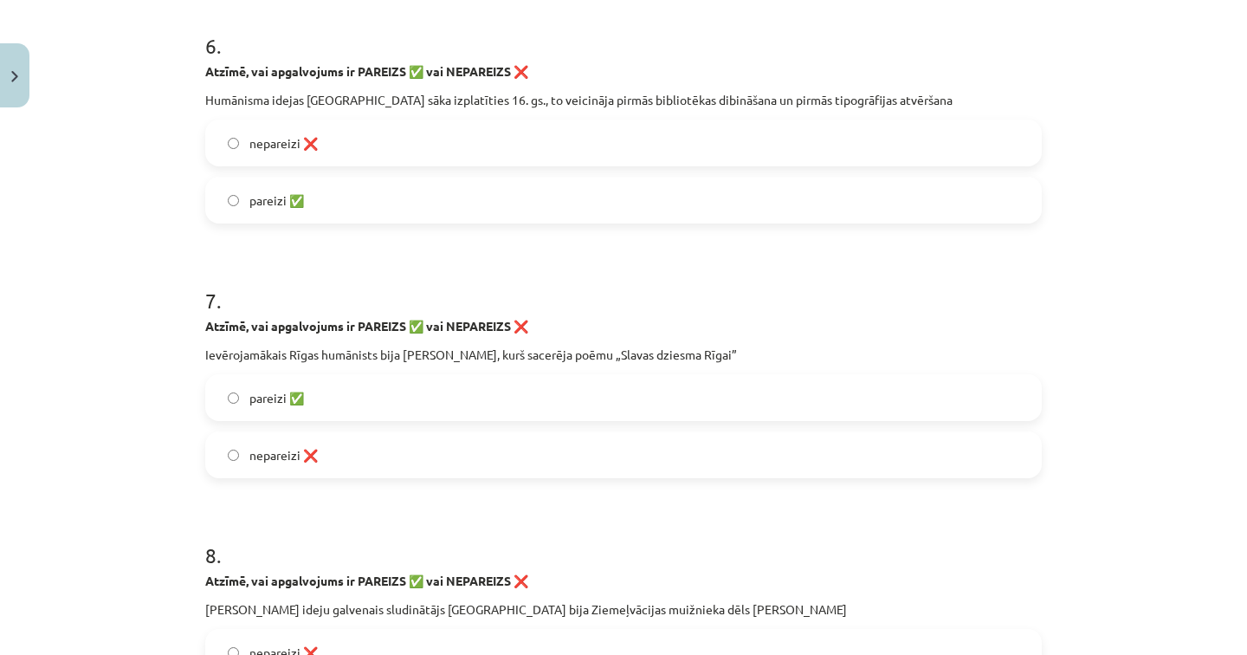
scroll to position [2078, 0]
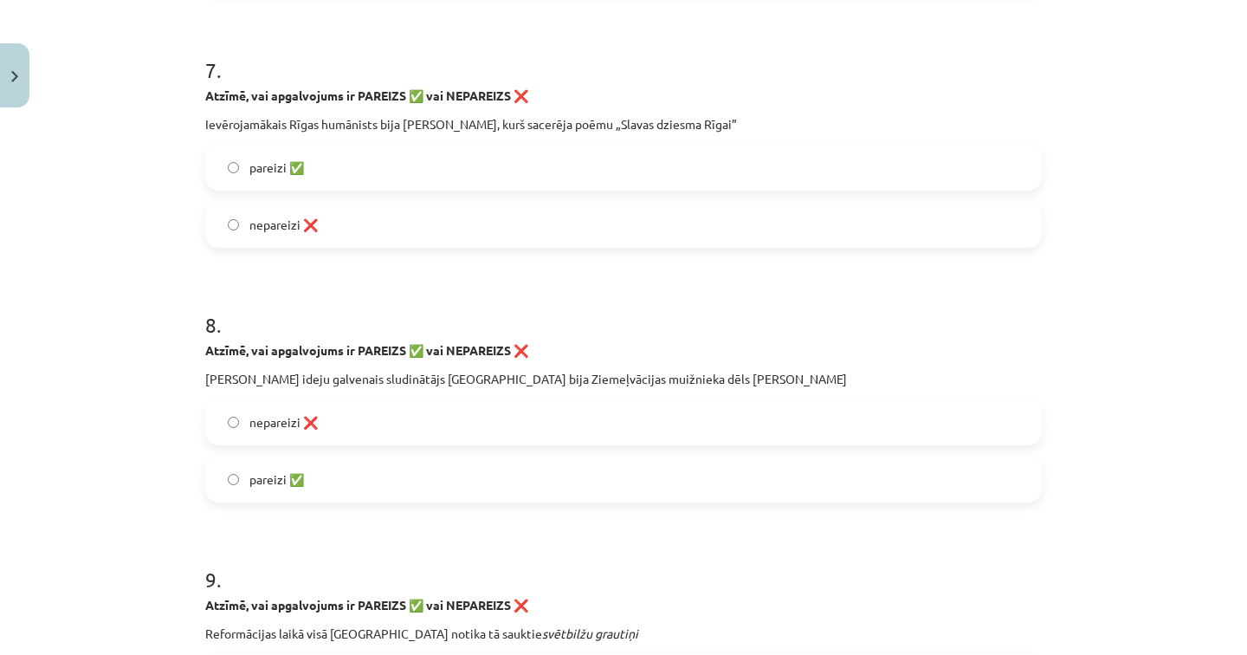
click at [292, 174] on span "pareizi ✅" at bounding box center [276, 167] width 55 height 18
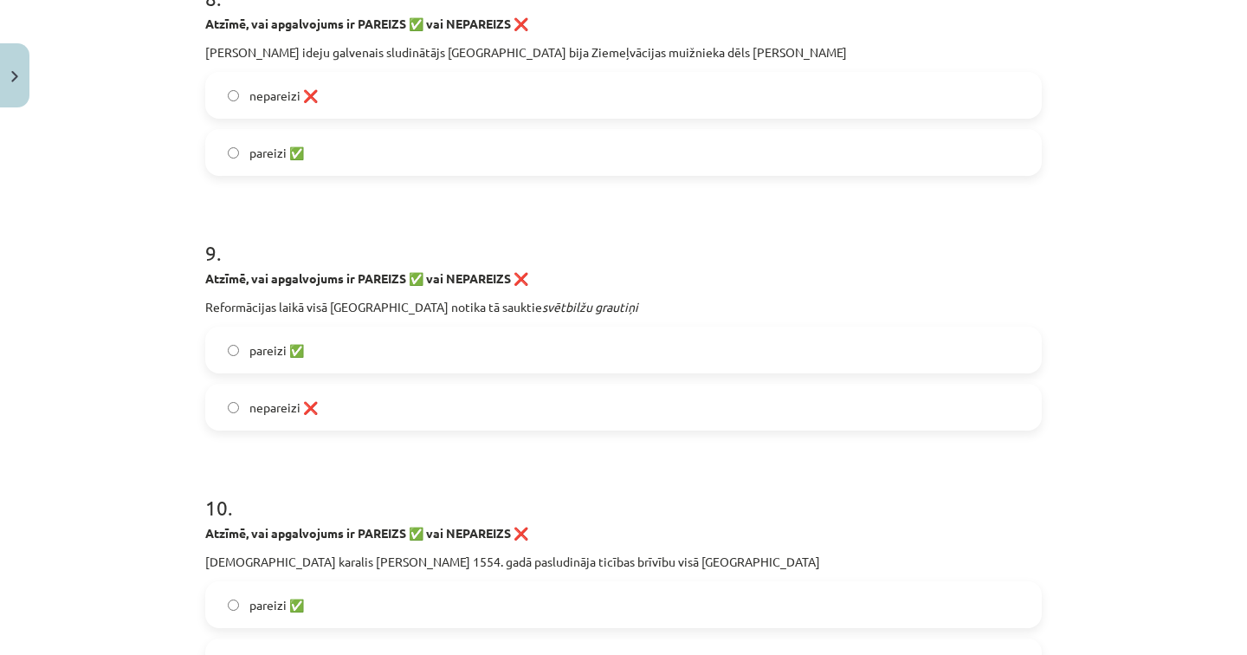
scroll to position [2379, 0]
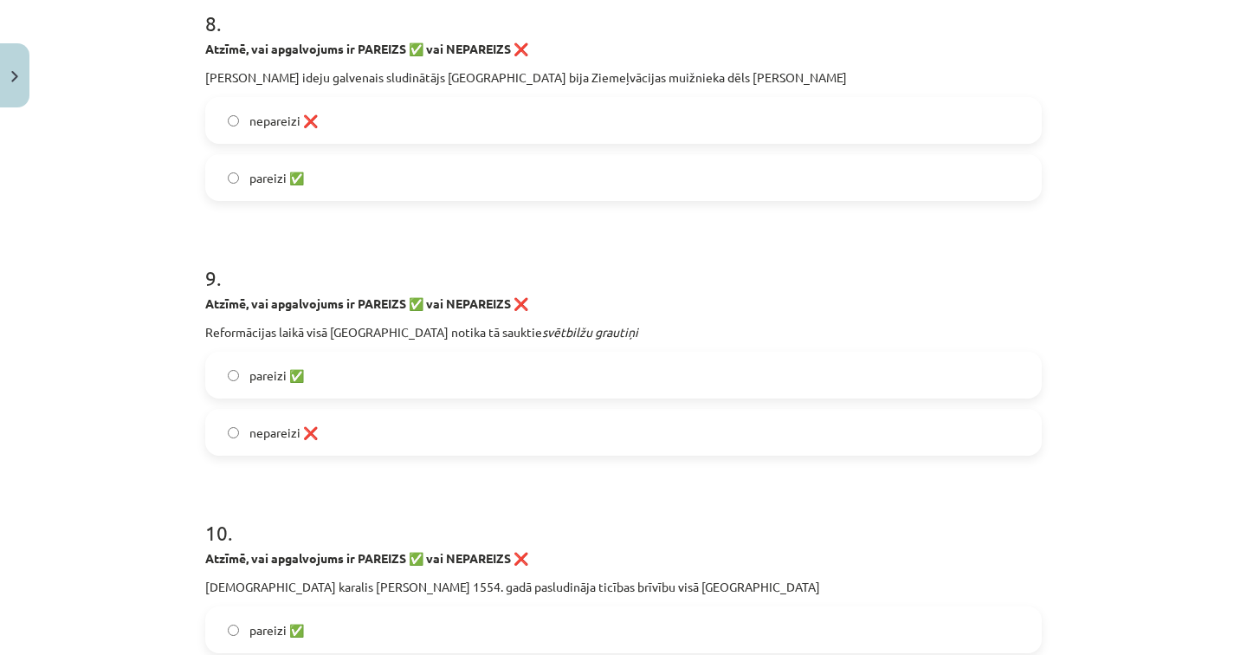
click at [289, 178] on span "pareizi ✅" at bounding box center [276, 178] width 55 height 18
click at [295, 375] on span "pareizi ✅" at bounding box center [276, 375] width 55 height 18
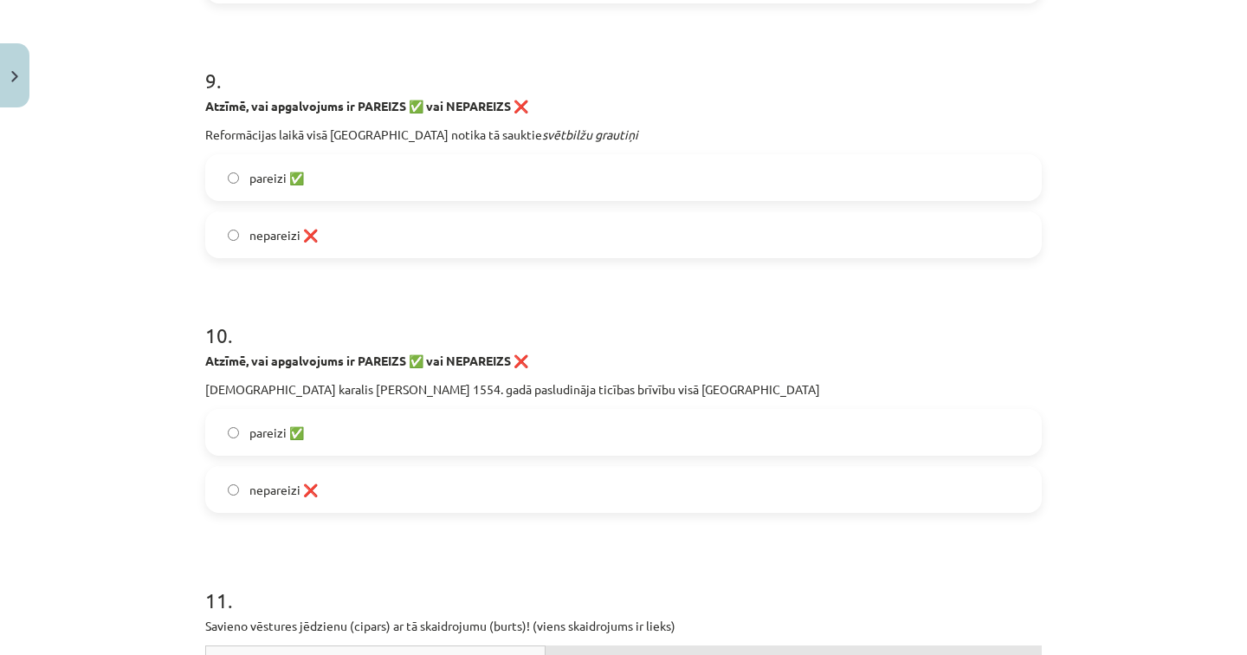
scroll to position [2687, 0]
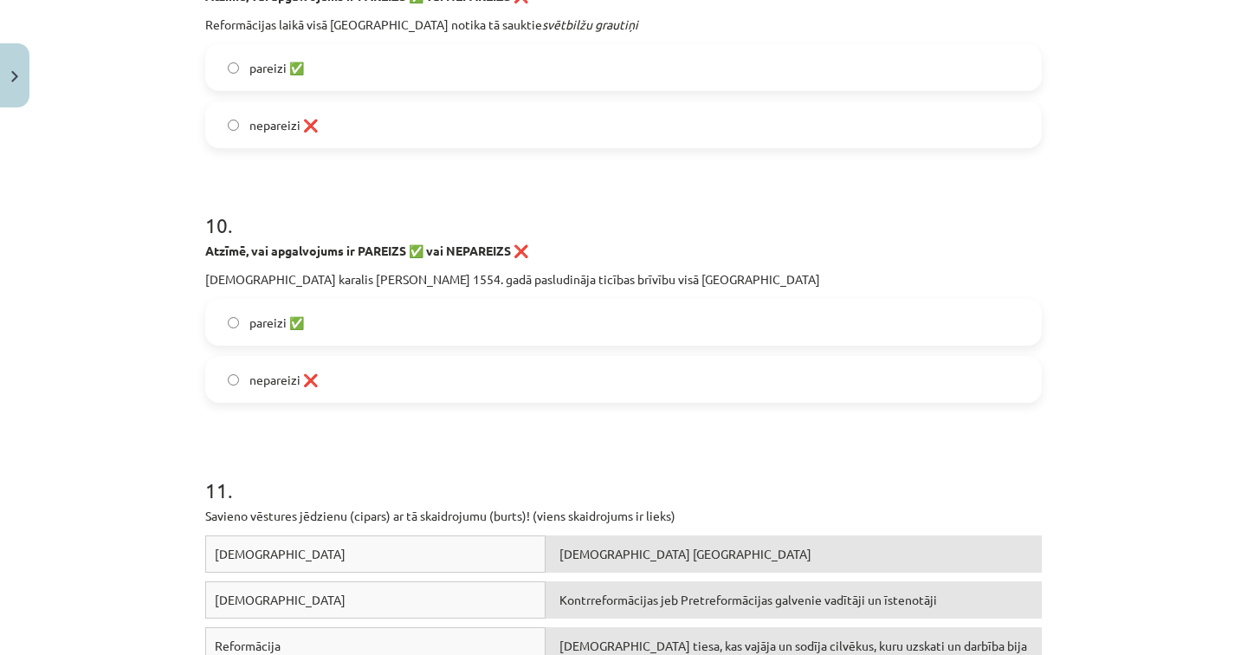
click at [271, 373] on span "nepareizi ❌" at bounding box center [283, 380] width 68 height 18
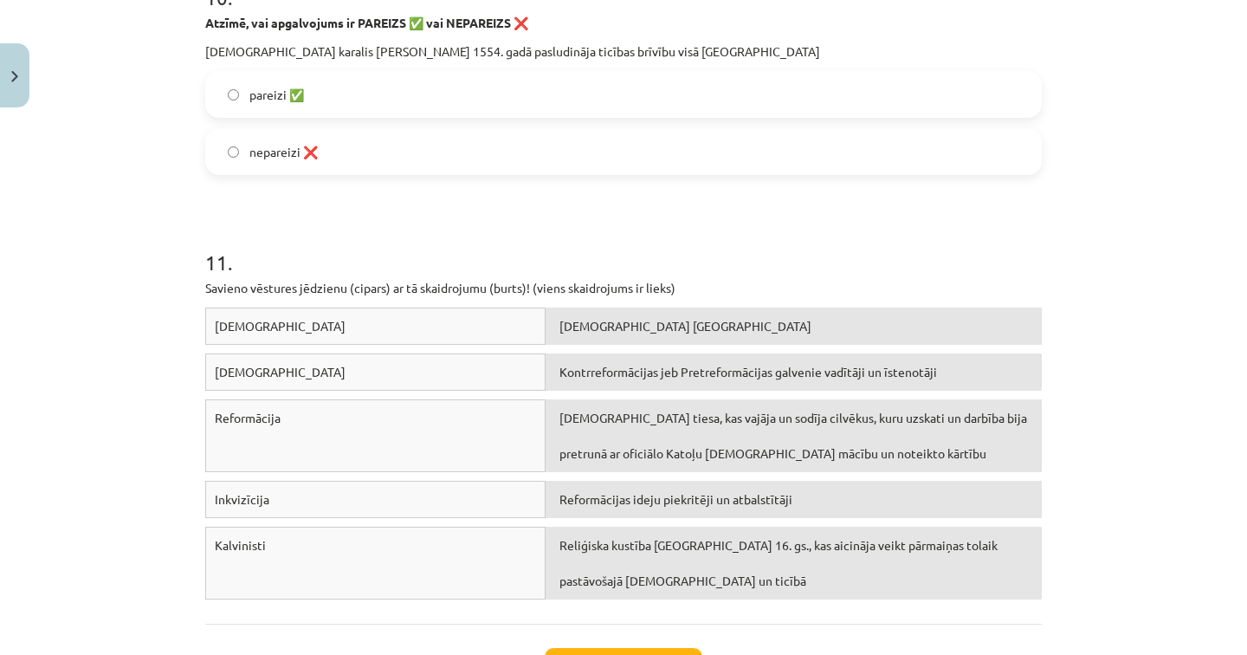
scroll to position [2915, 0]
drag, startPoint x: 330, startPoint y: 332, endPoint x: 337, endPoint y: 371, distance: 39.6
click at [336, 385] on div "Jezuīti Protestanti Šveicē Protestanti Kontrreformācijas jeb Pretreformācijas g…" at bounding box center [623, 457] width 836 height 300
click at [158, 448] on div "Mācību tēma: Latvijas un pasaules vēstures 8. klases 1. ieskaites mācību materi…" at bounding box center [623, 327] width 1247 height 655
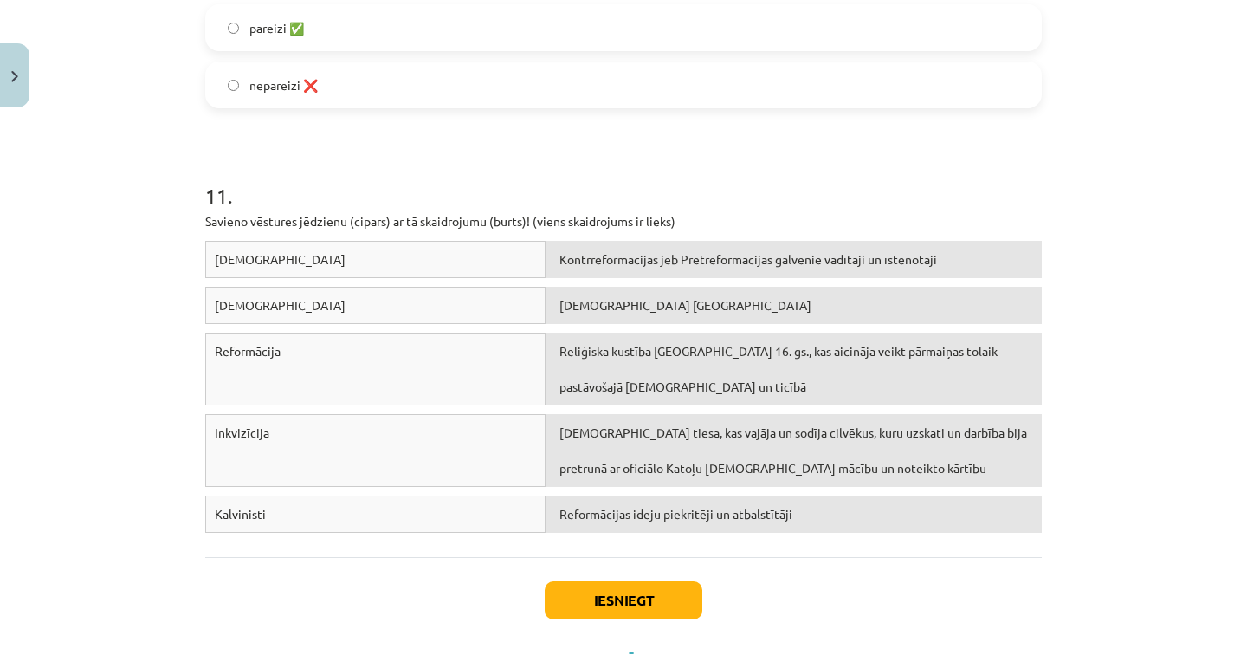
scroll to position [3058, 0]
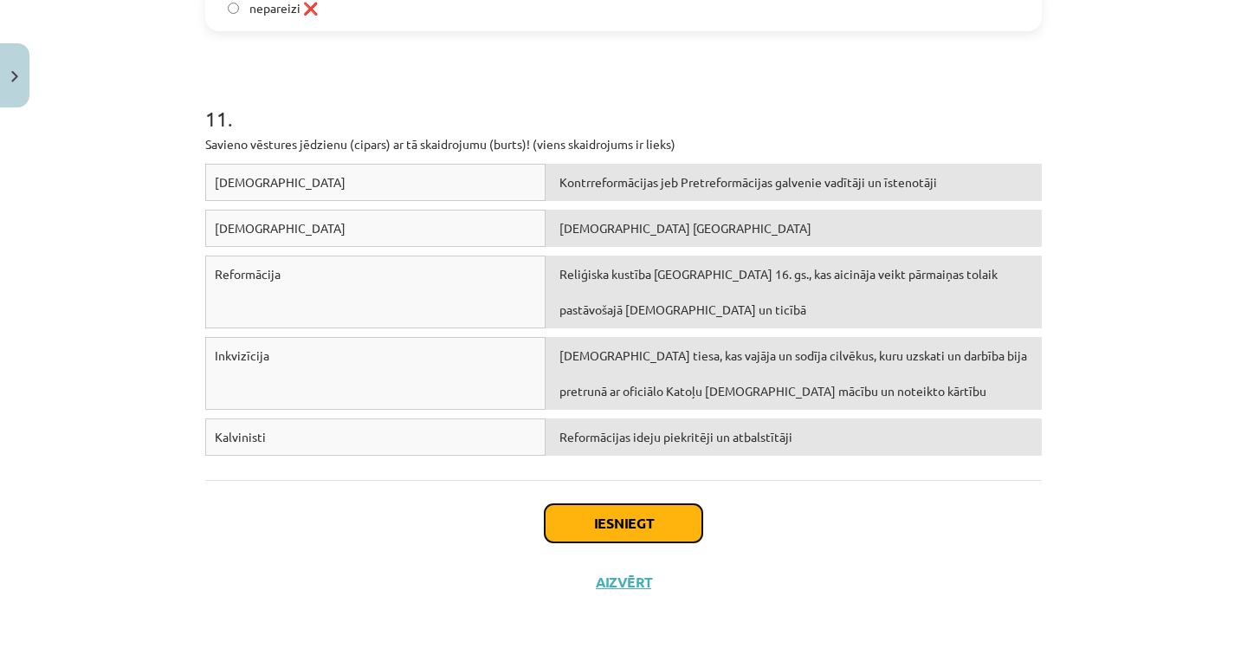
click at [606, 514] on button "Iesniegt" at bounding box center [624, 523] width 158 height 38
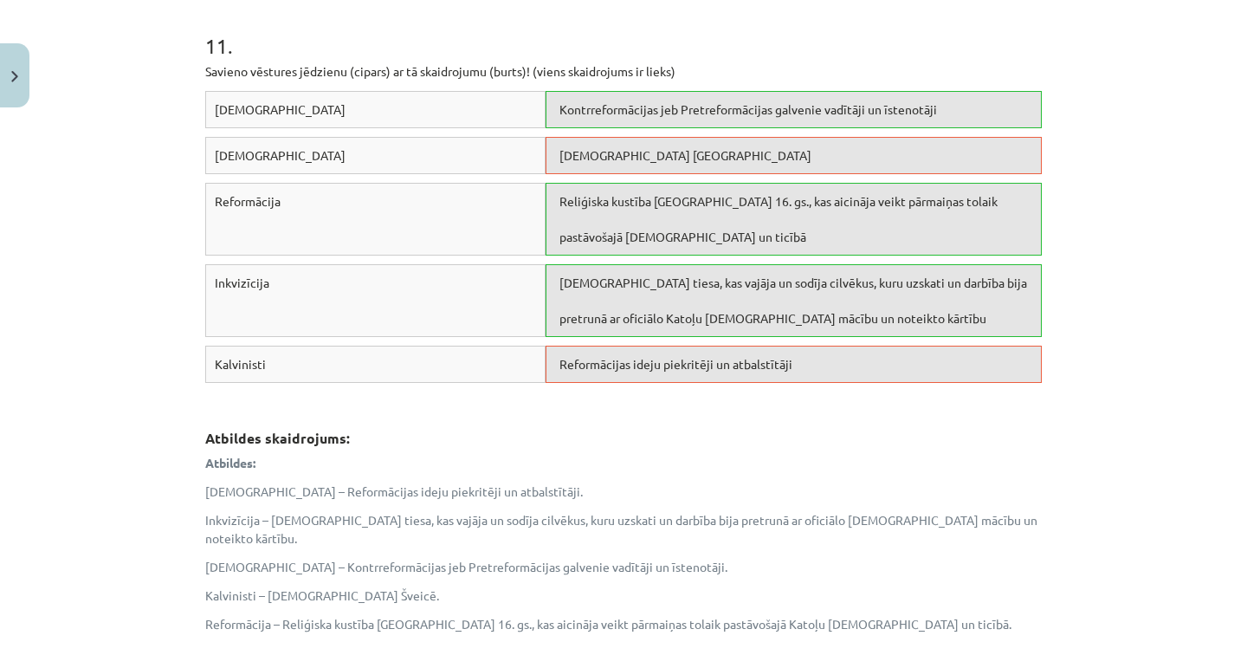
scroll to position [3347, 0]
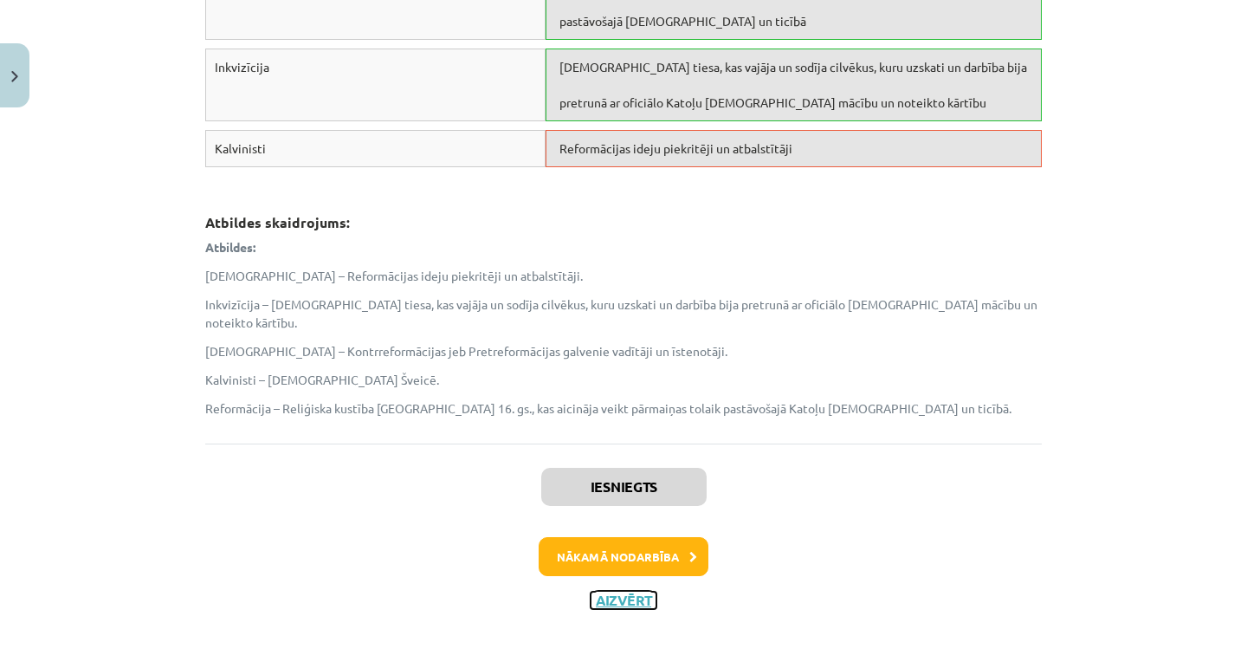
click at [613, 591] on button "Aizvērt" at bounding box center [624, 599] width 66 height 17
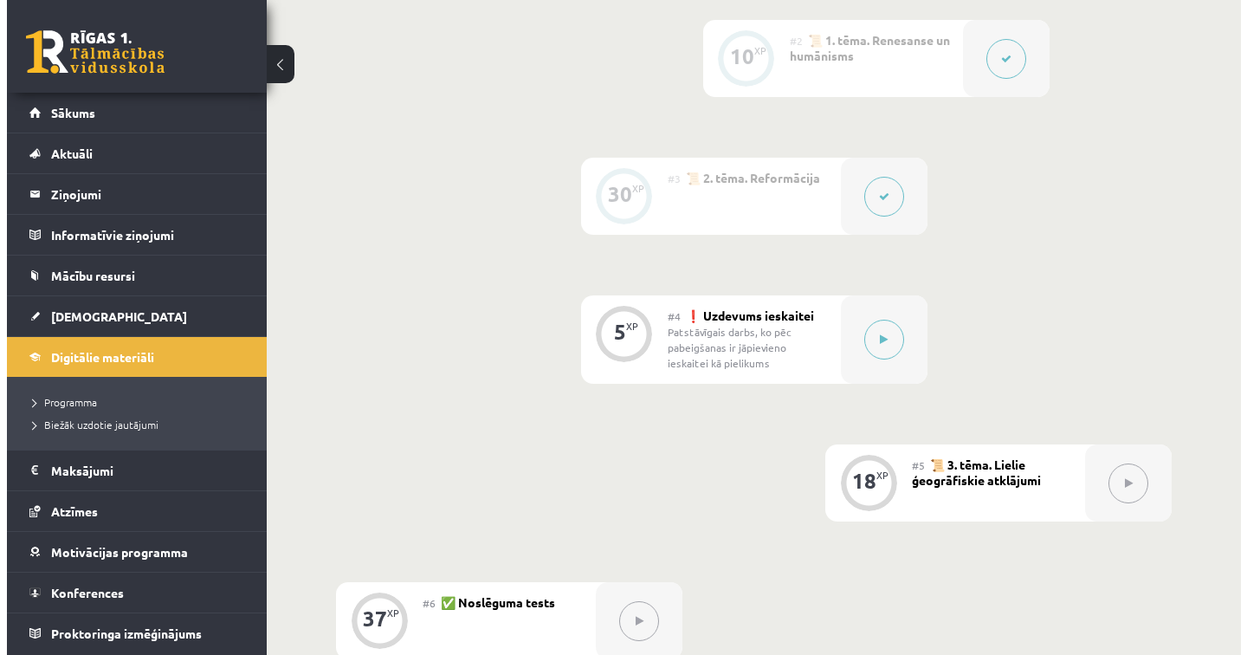
scroll to position [585, 0]
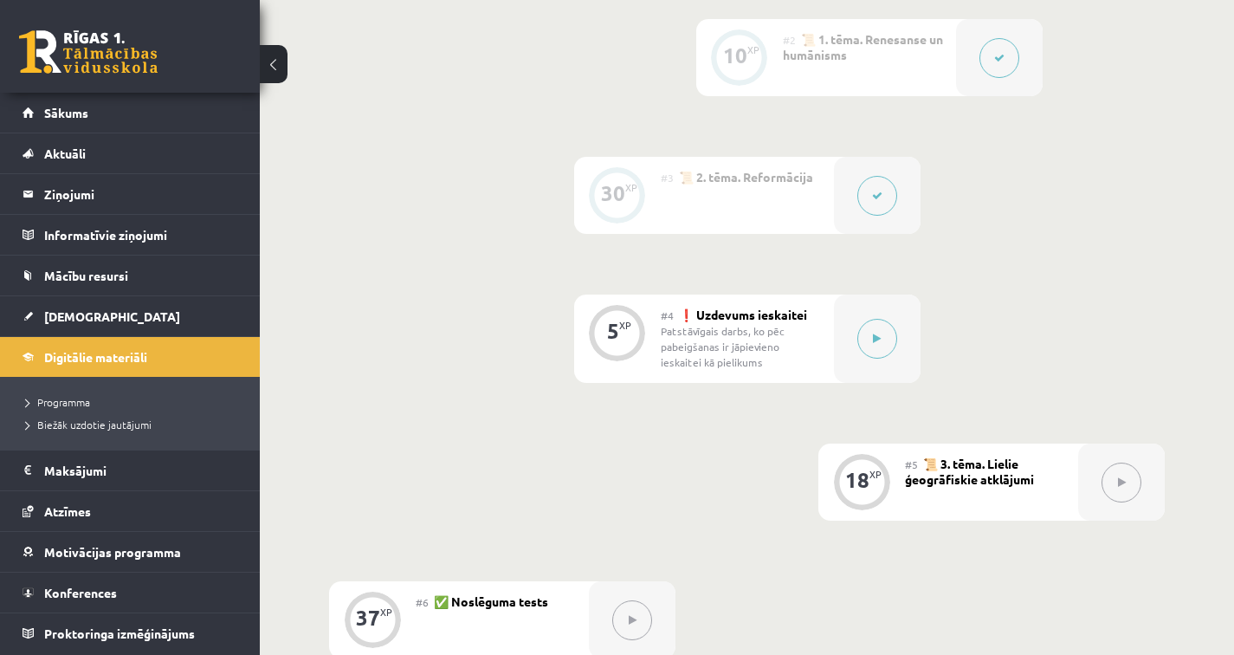
click at [784, 334] on div "Patstāvīgais darbs, ko pēc pabeigšanas ir jāpievieno ieskaitei kā pielikums" at bounding box center [741, 346] width 160 height 47
click at [853, 318] on div at bounding box center [877, 338] width 87 height 88
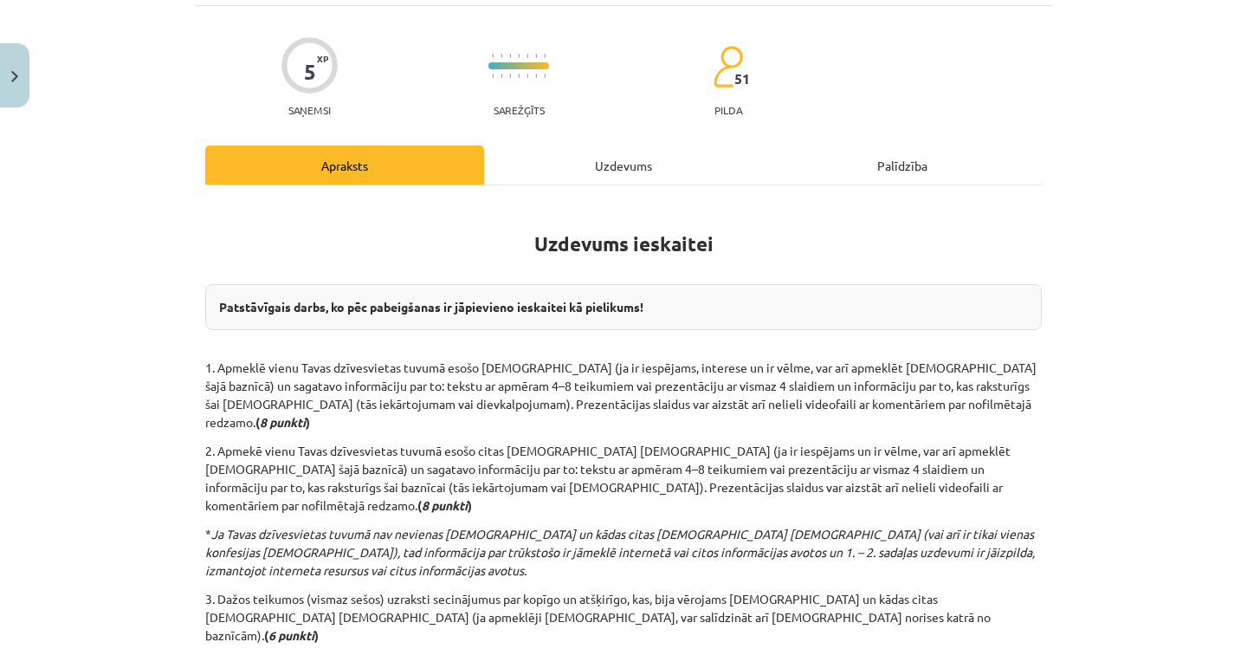
scroll to position [320, 0]
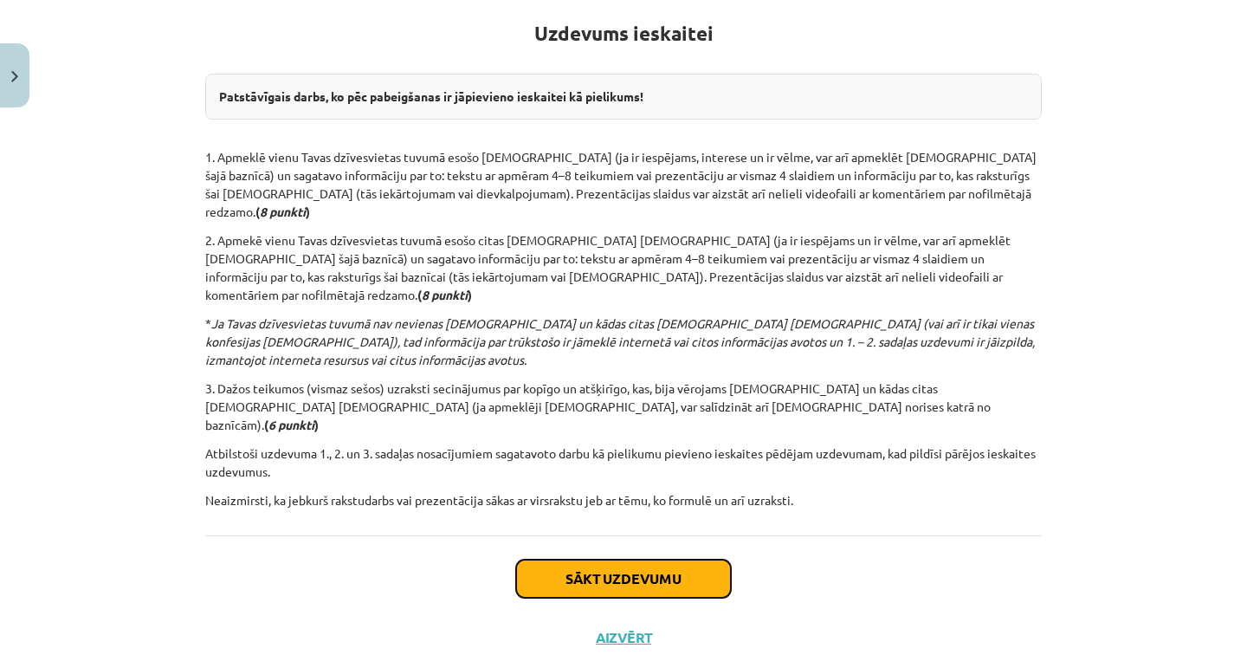
click at [621, 559] on button "Sākt uzdevumu" at bounding box center [623, 578] width 215 height 38
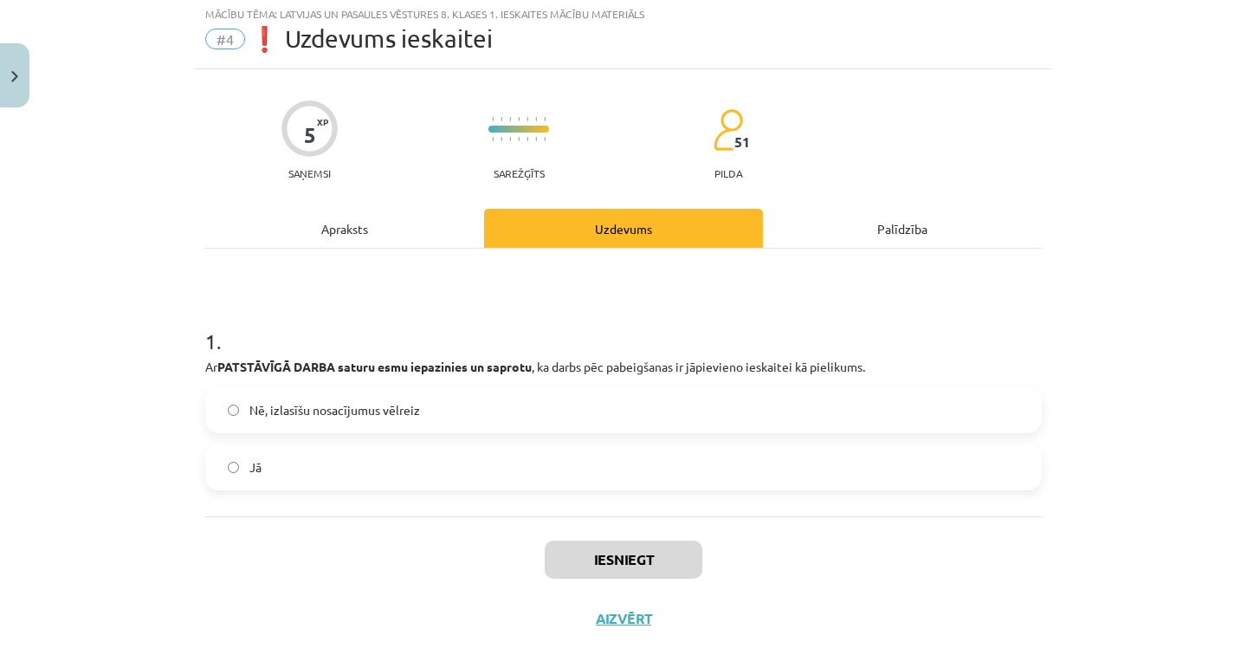
scroll to position [43, 0]
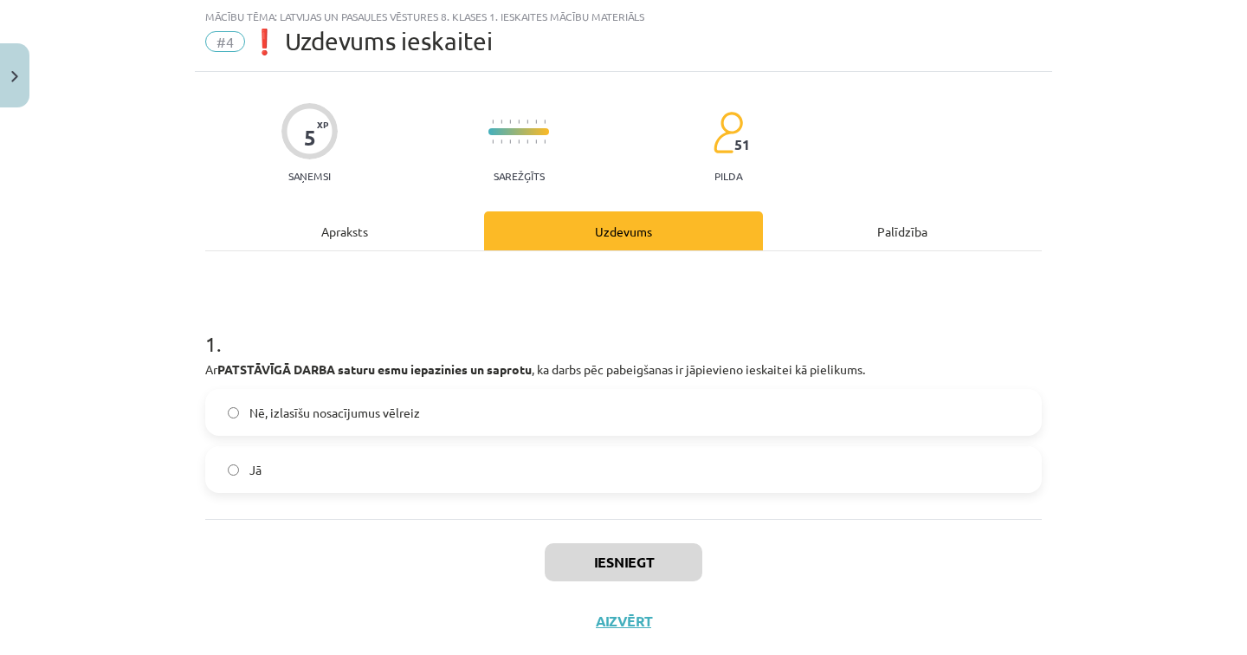
click at [521, 459] on label "Jā" at bounding box center [623, 469] width 833 height 43
click at [624, 563] on button "Iesniegt" at bounding box center [624, 562] width 158 height 38
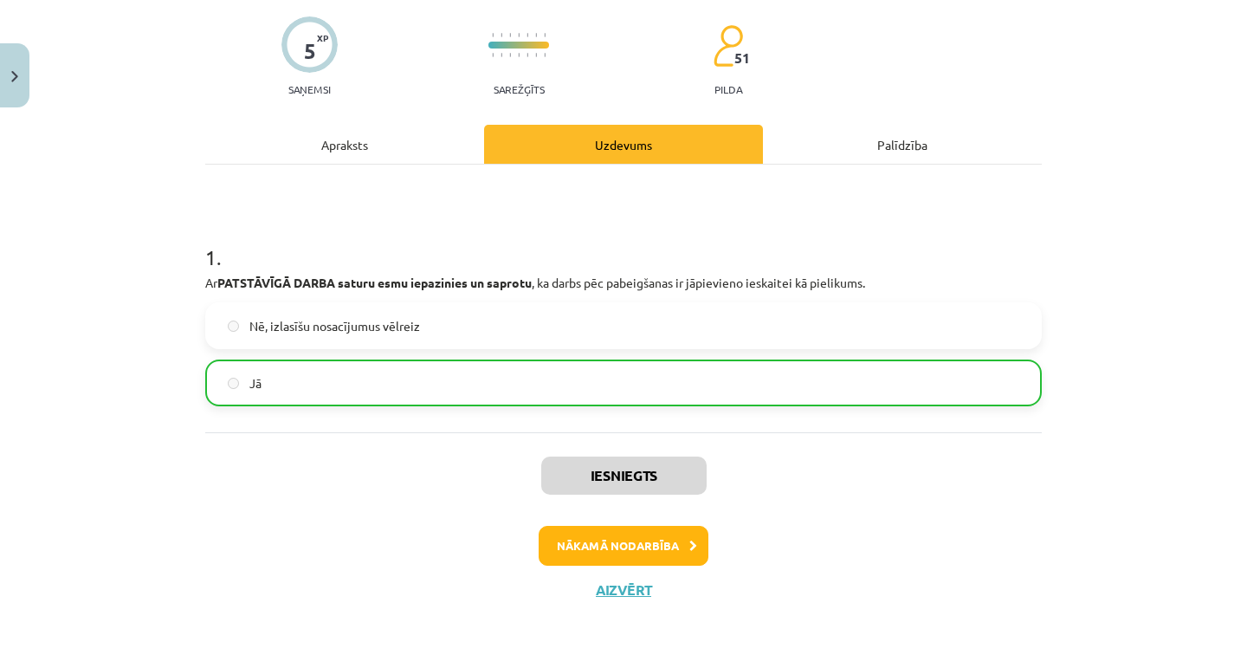
scroll to position [137, 0]
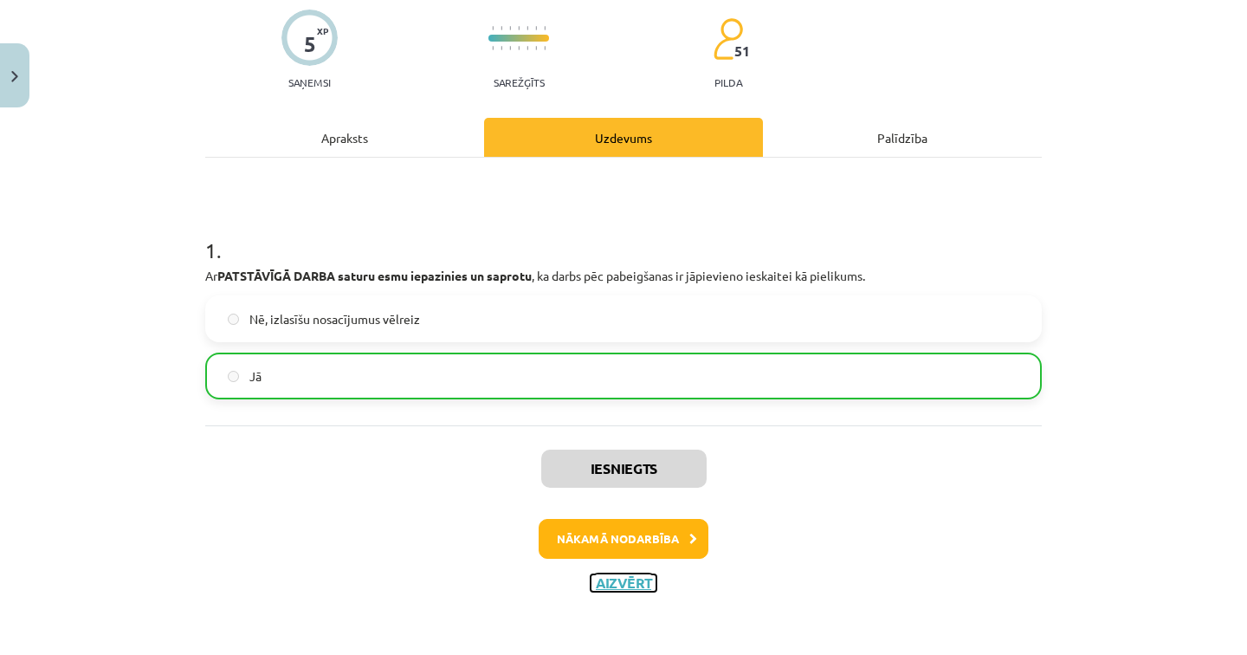
click at [621, 581] on button "Aizvērt" at bounding box center [624, 582] width 66 height 17
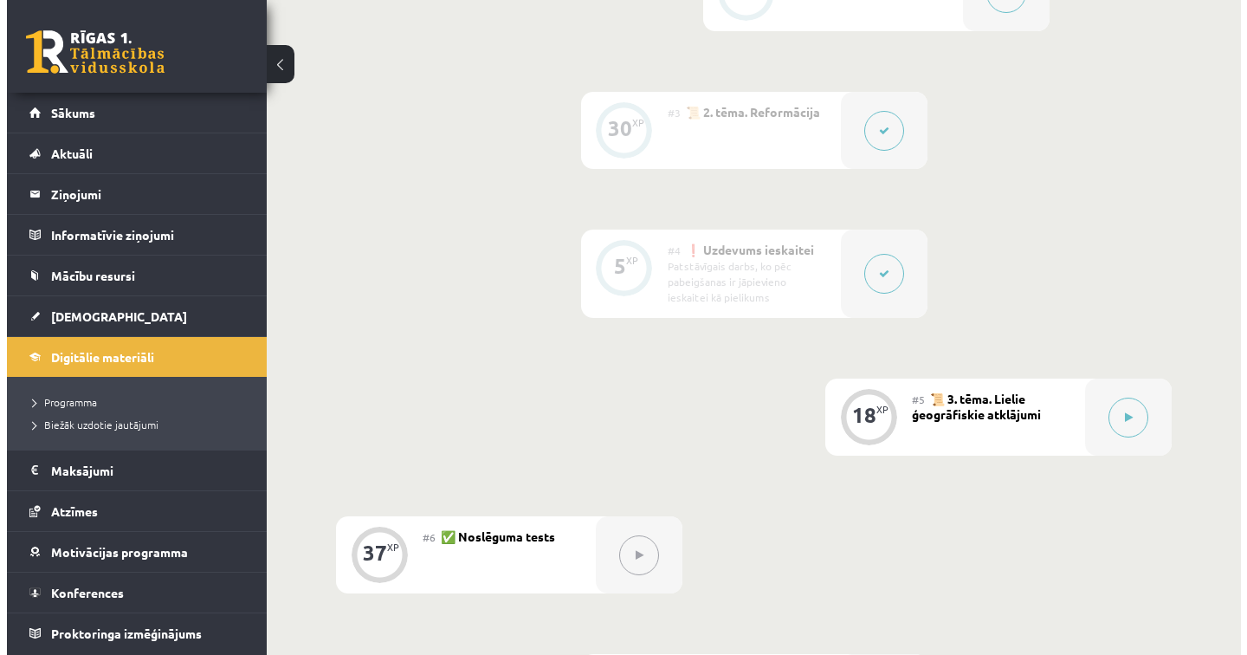
scroll to position [647, 0]
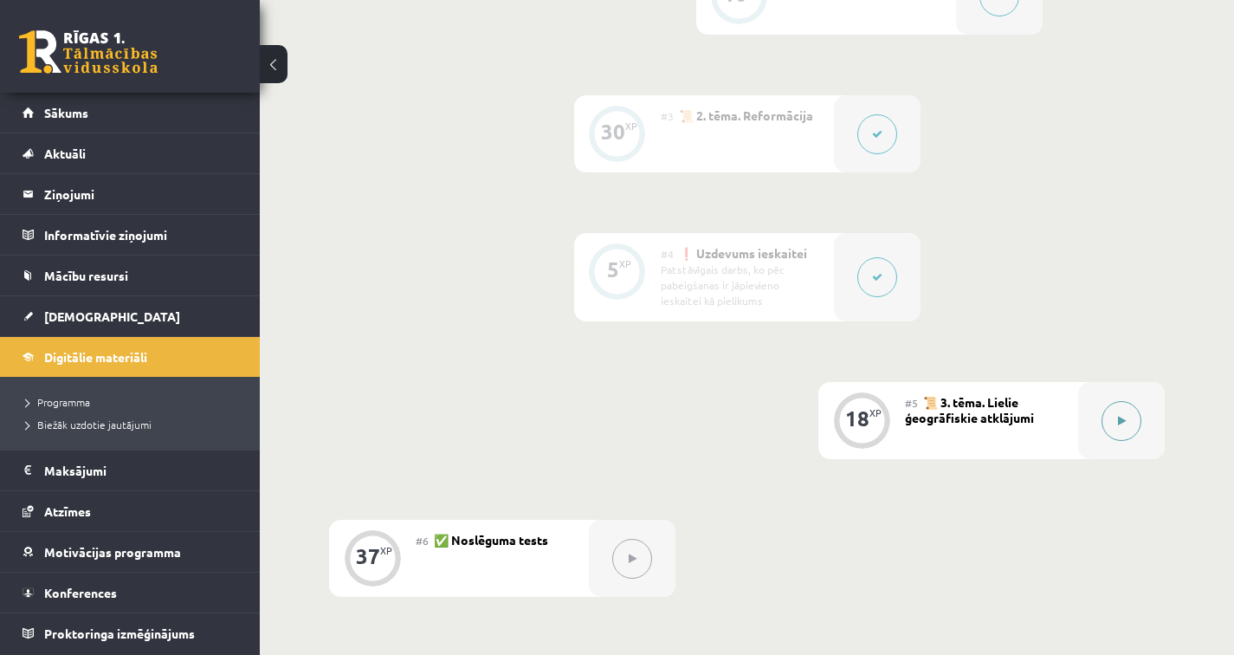
click at [1118, 429] on button at bounding box center [1121, 421] width 40 height 40
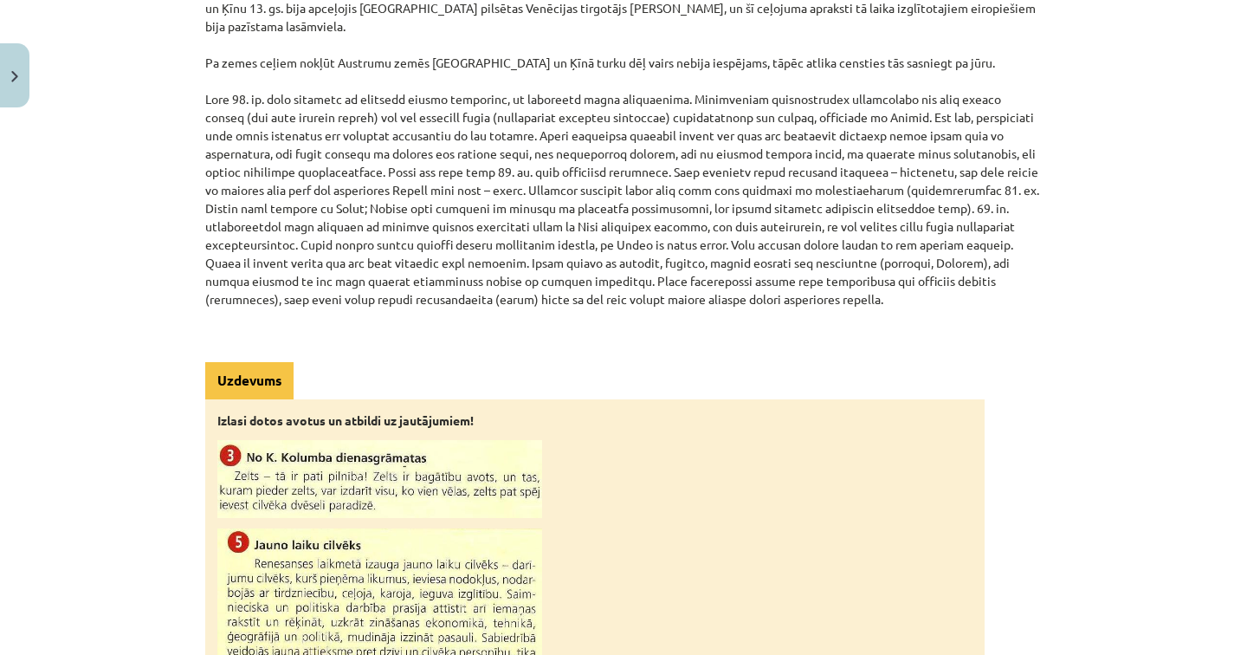
scroll to position [1729, 0]
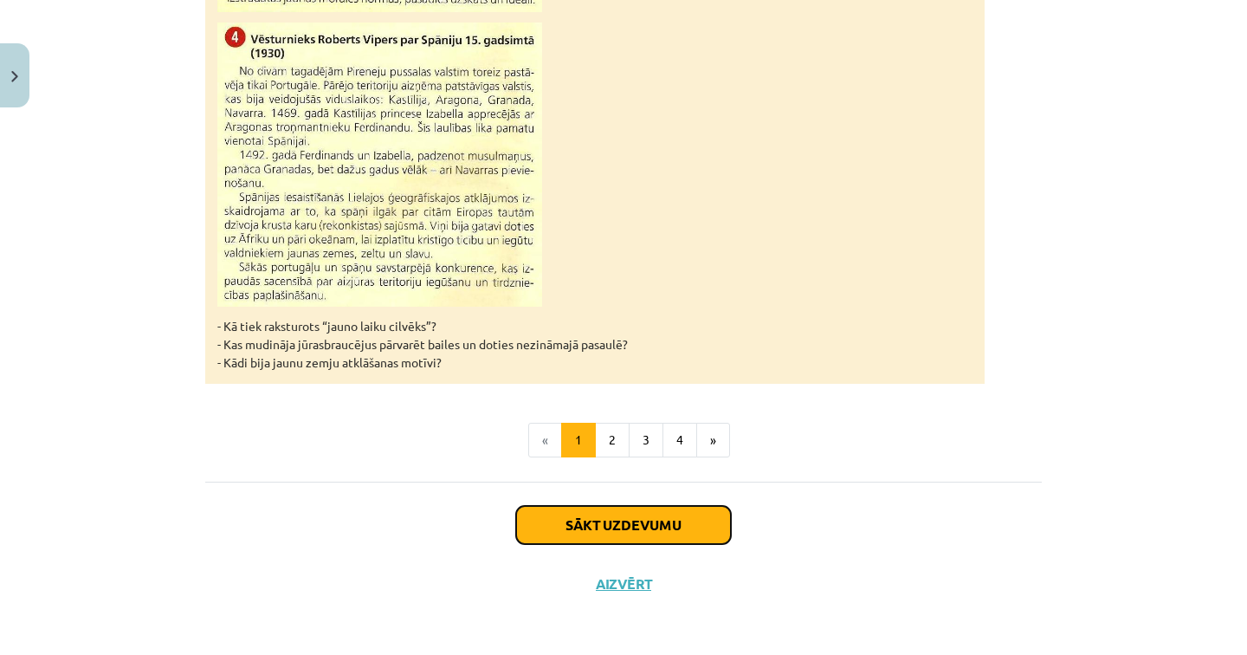
click at [649, 539] on button "Sākt uzdevumu" at bounding box center [623, 525] width 215 height 38
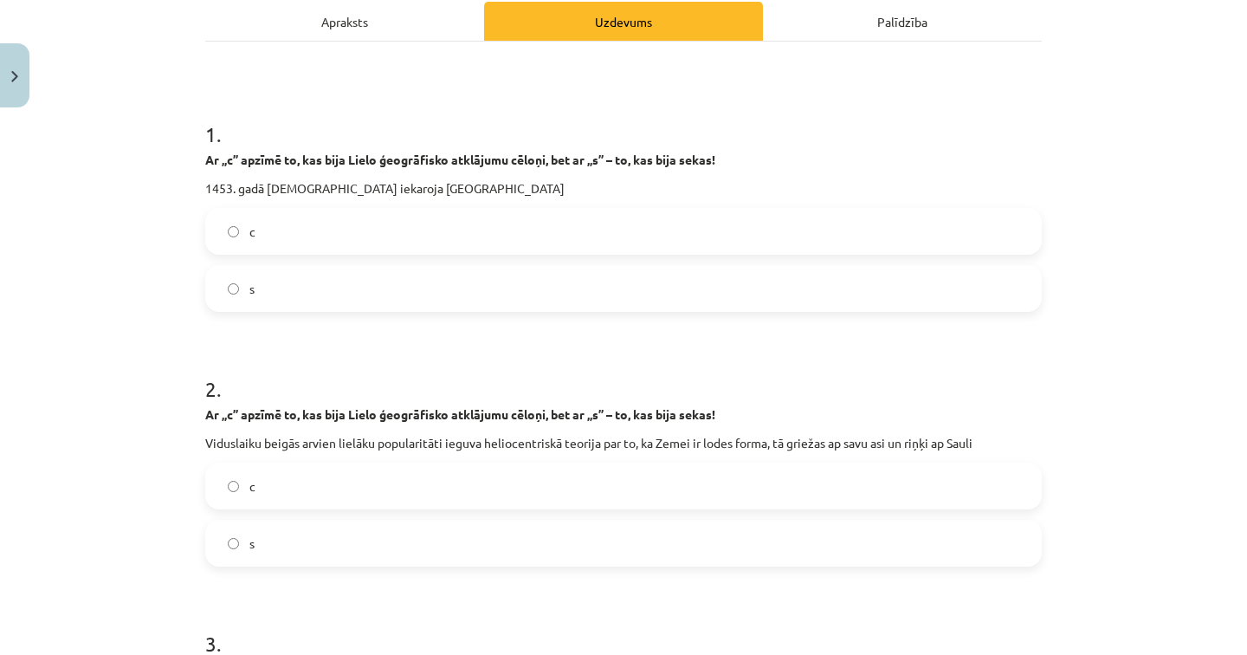
scroll to position [320, 0]
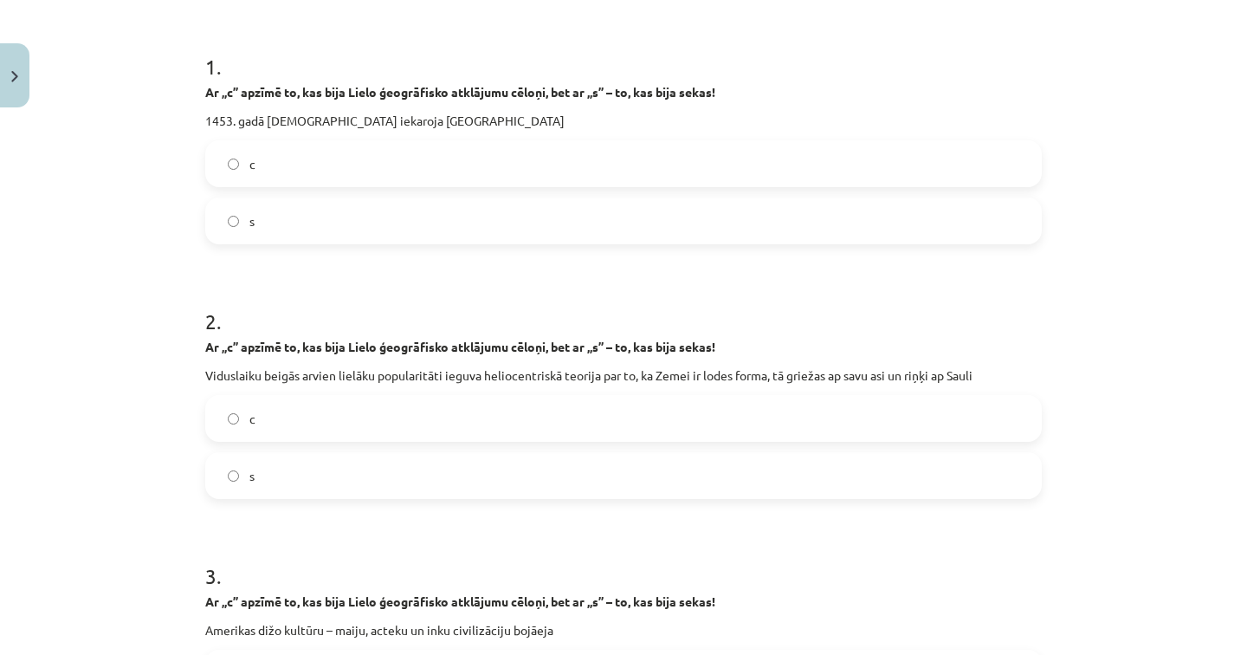
click at [371, 163] on label "c" at bounding box center [623, 163] width 833 height 43
click at [240, 423] on label "c" at bounding box center [623, 418] width 833 height 43
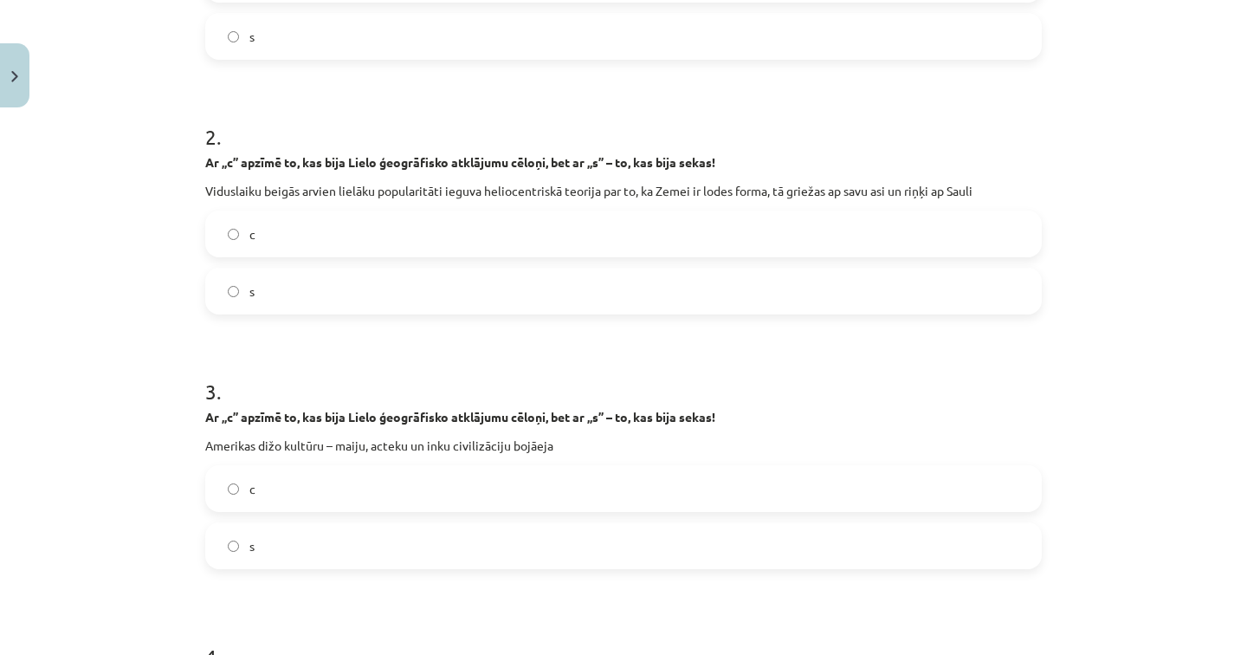
scroll to position [622, 0]
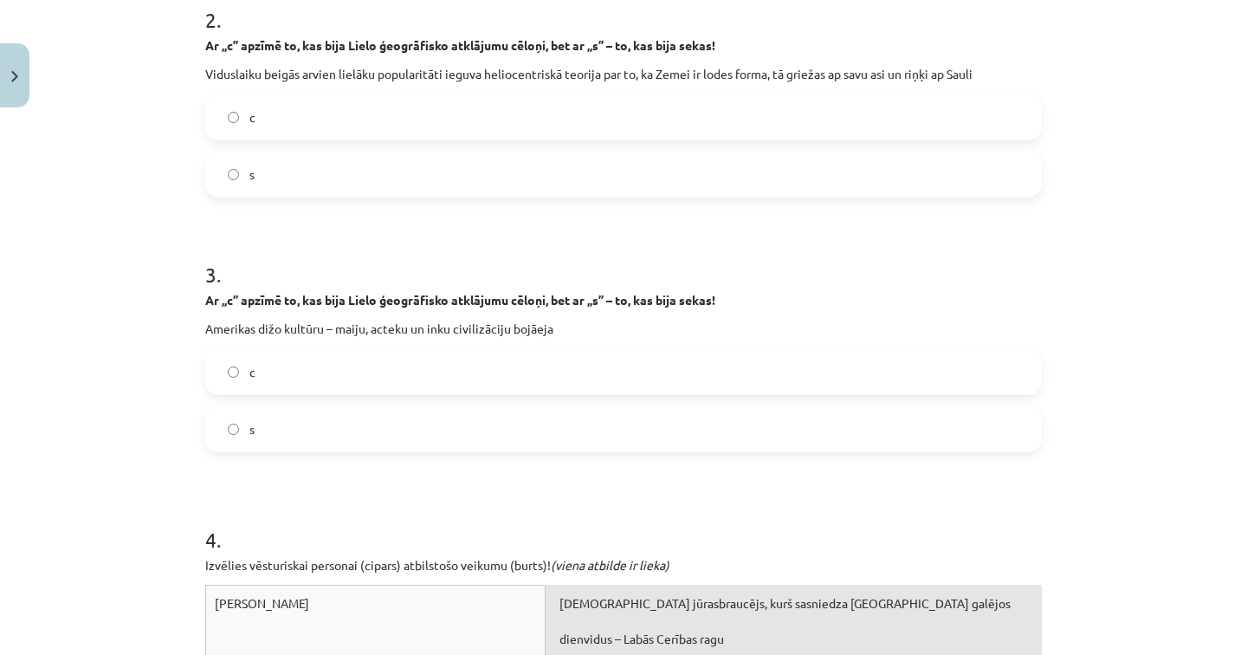
click at [258, 430] on label "s" at bounding box center [623, 428] width 833 height 43
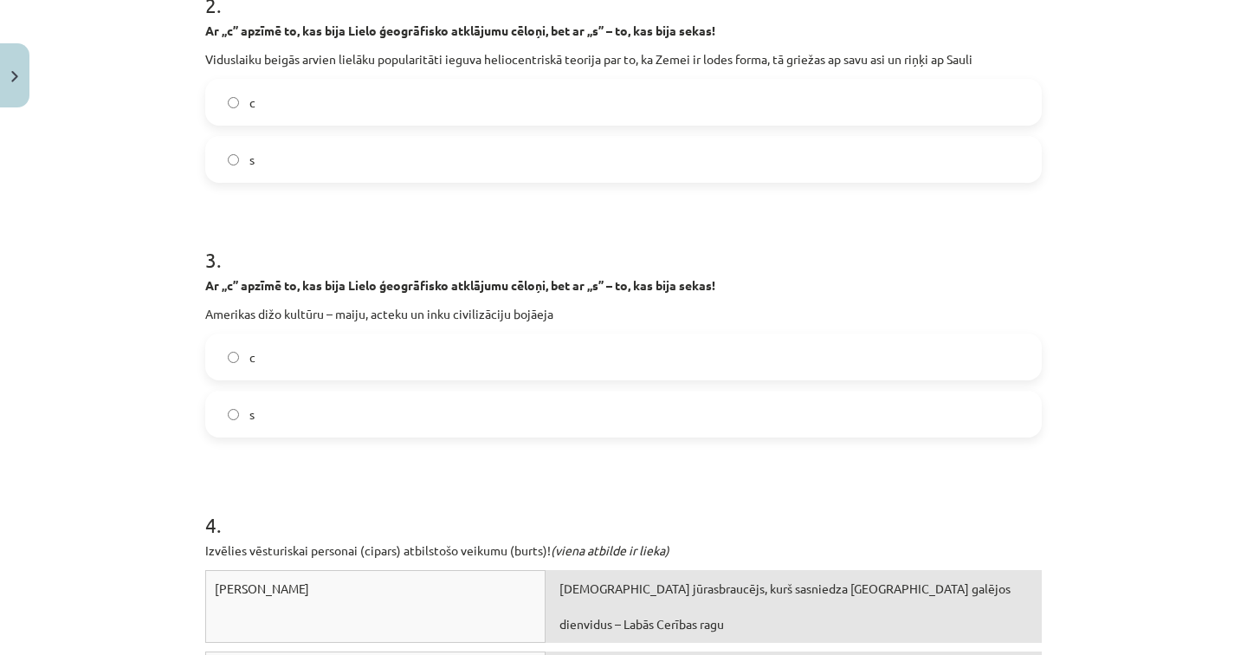
scroll to position [1002, 0]
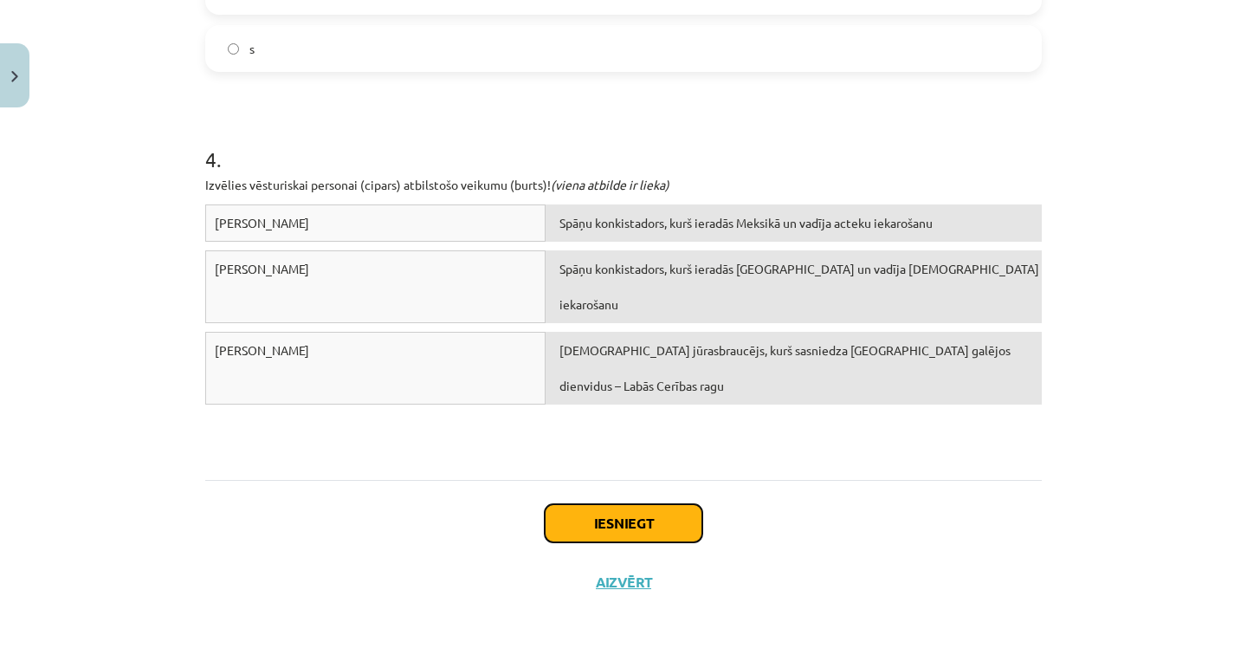
click at [645, 520] on button "Iesniegt" at bounding box center [624, 523] width 158 height 38
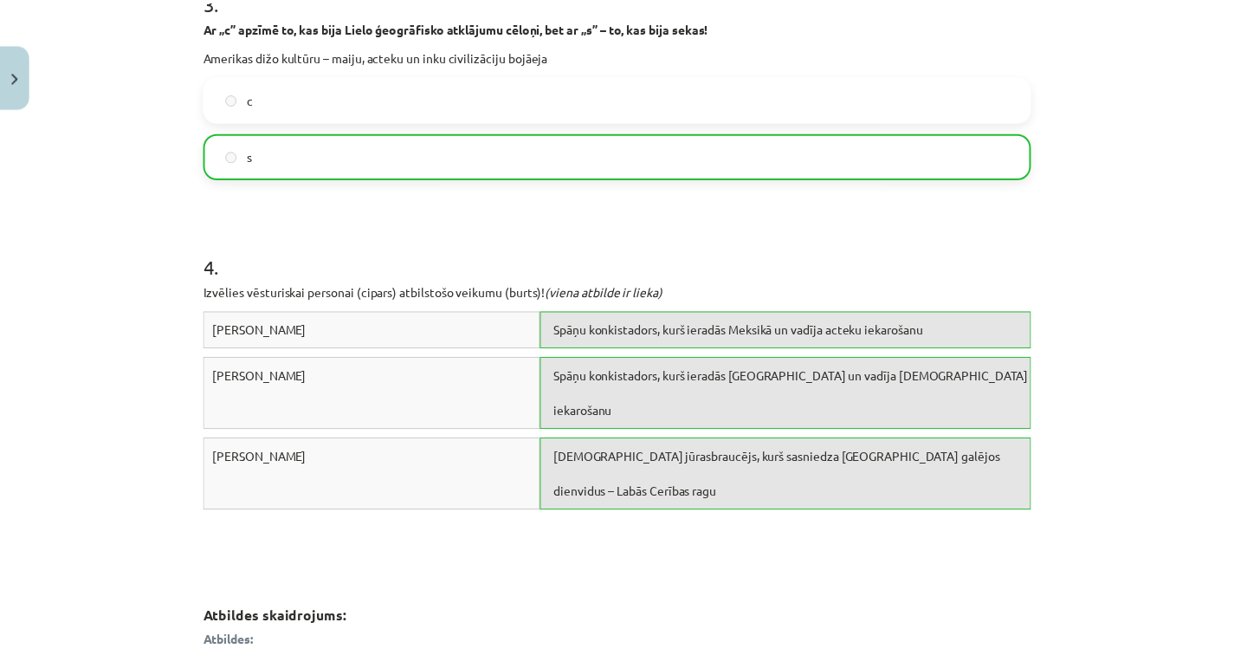
scroll to position [1233, 0]
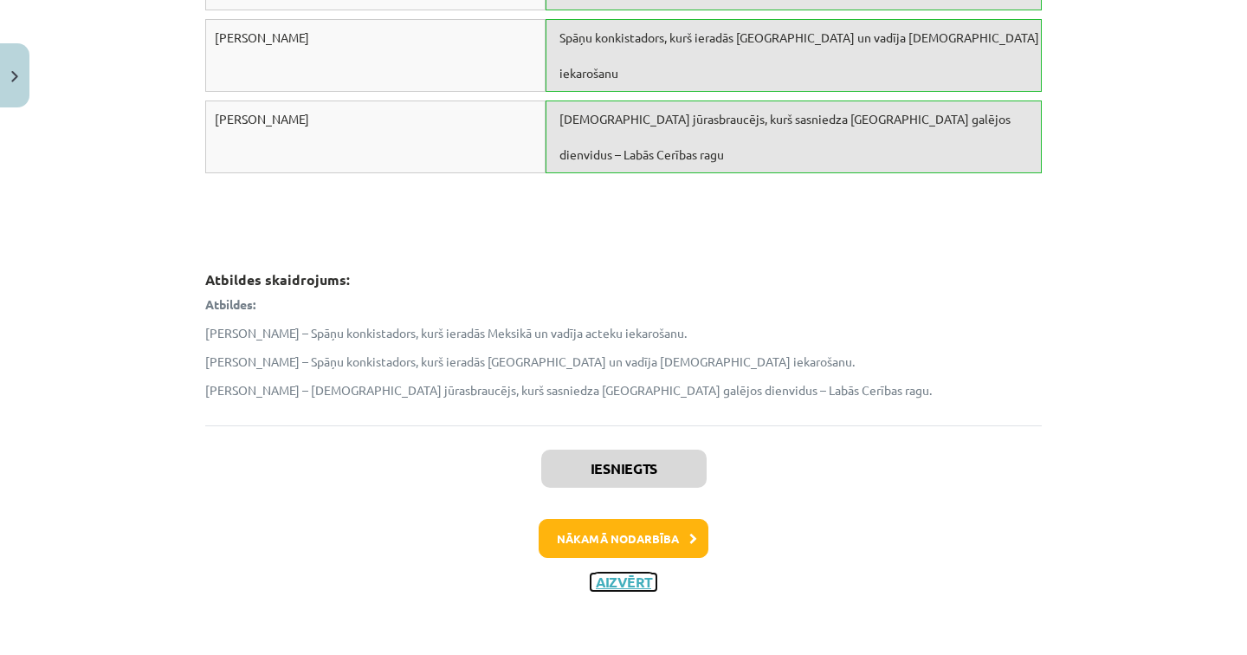
click at [616, 586] on button "Aizvērt" at bounding box center [624, 581] width 66 height 17
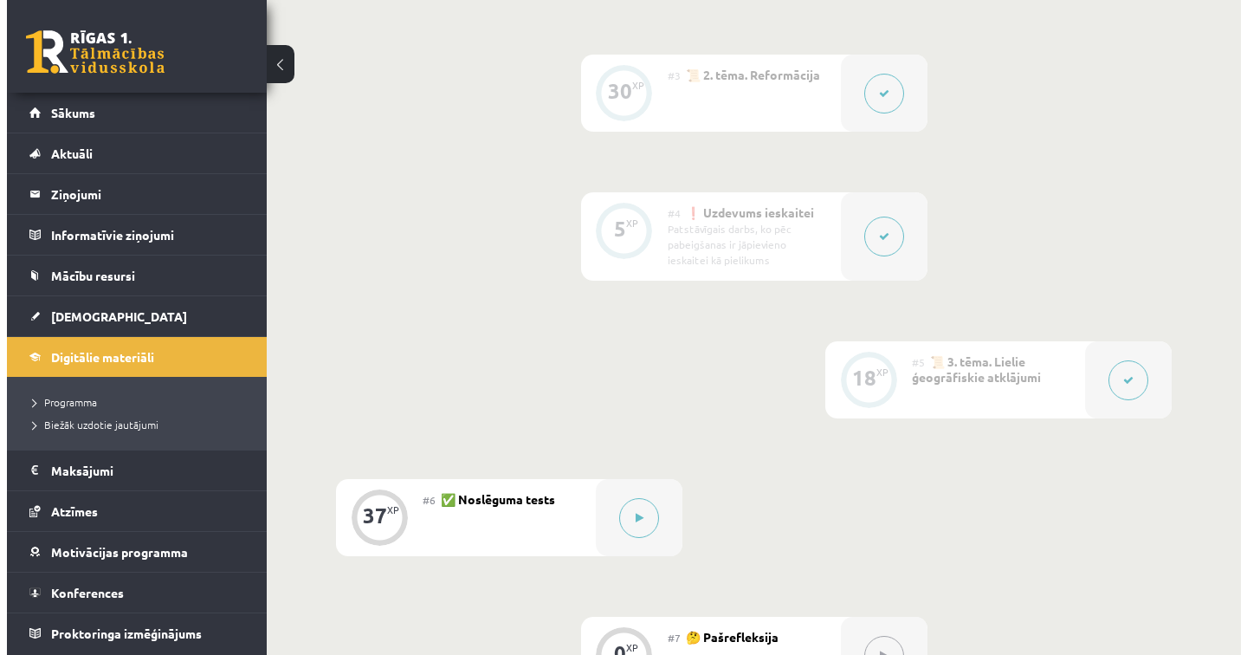
scroll to position [912, 0]
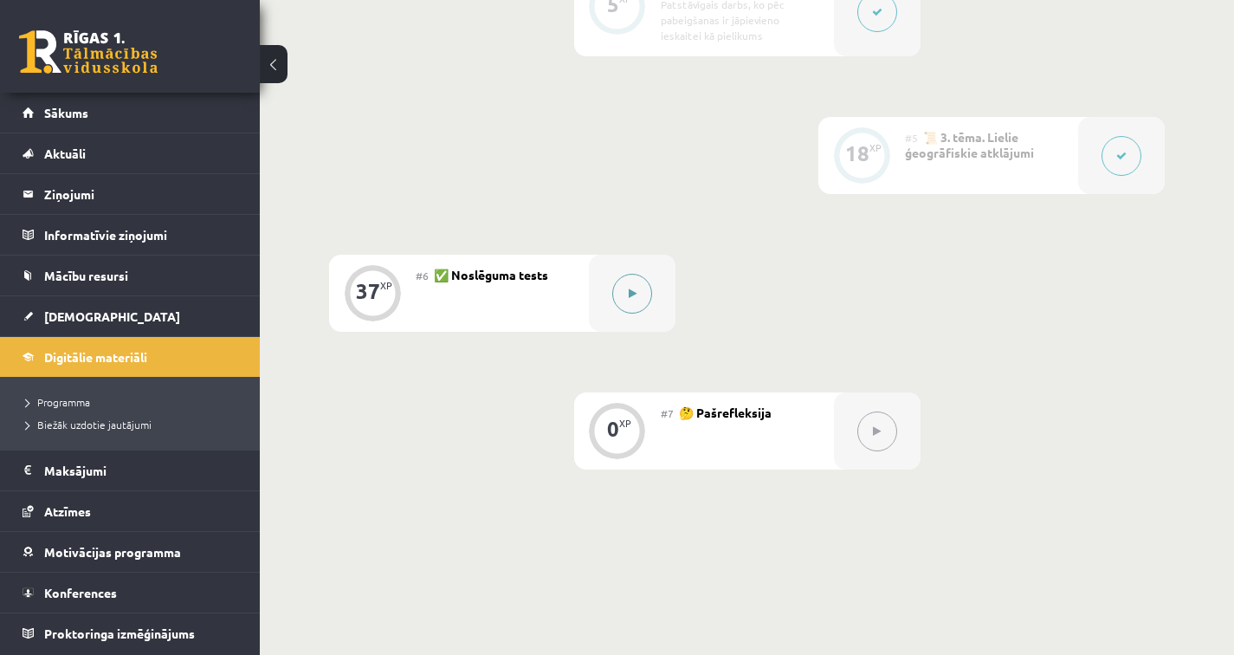
click at [629, 288] on icon at bounding box center [633, 293] width 8 height 10
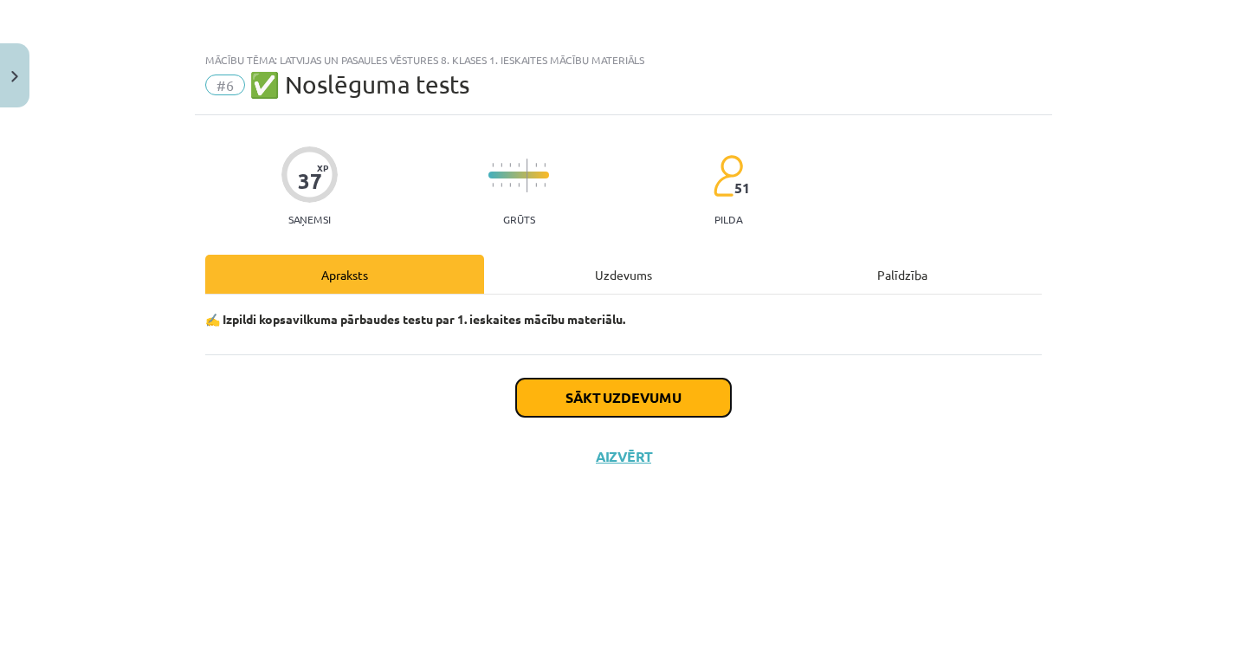
click at [636, 402] on button "Sākt uzdevumu" at bounding box center [623, 397] width 215 height 38
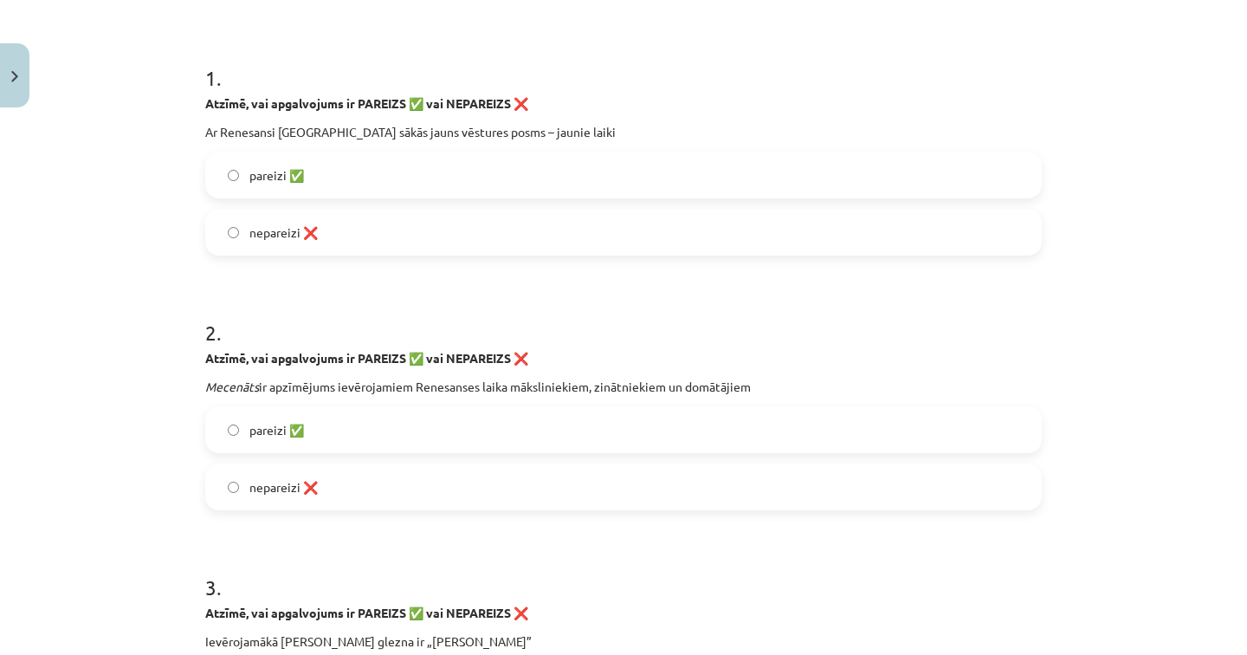
scroll to position [358, 0]
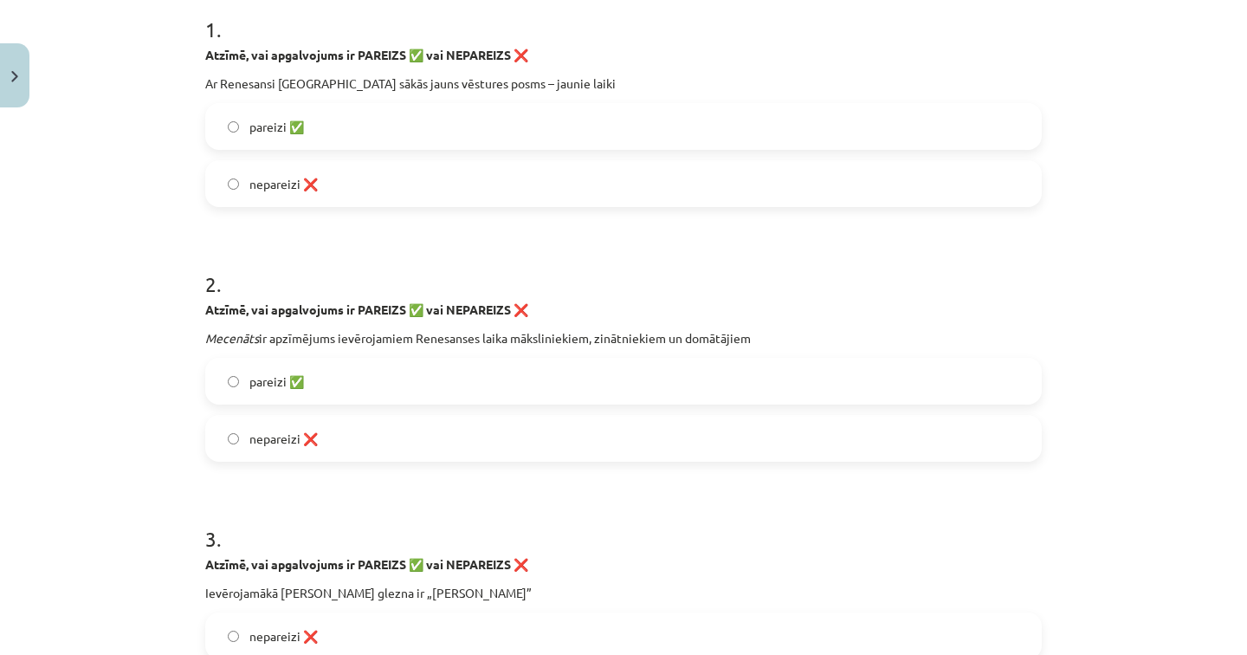
click at [318, 137] on label "pareizi ✅" at bounding box center [623, 126] width 833 height 43
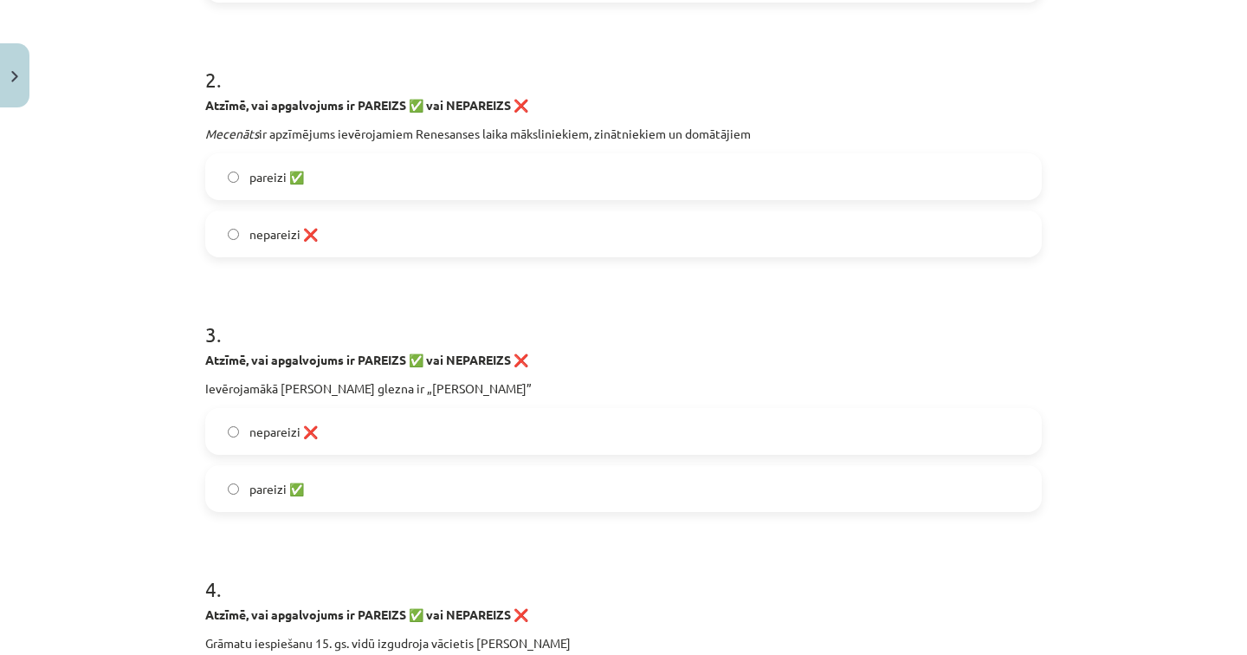
scroll to position [565, 0]
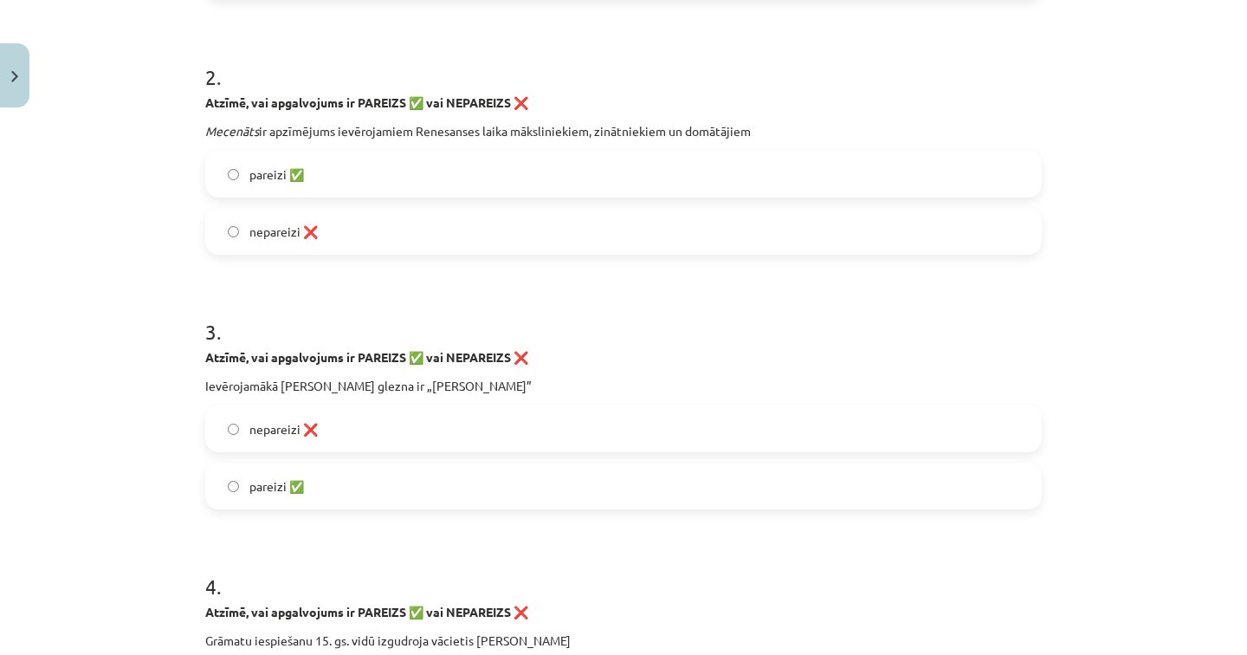
click at [259, 229] on span "nepareizi ❌" at bounding box center [283, 232] width 68 height 18
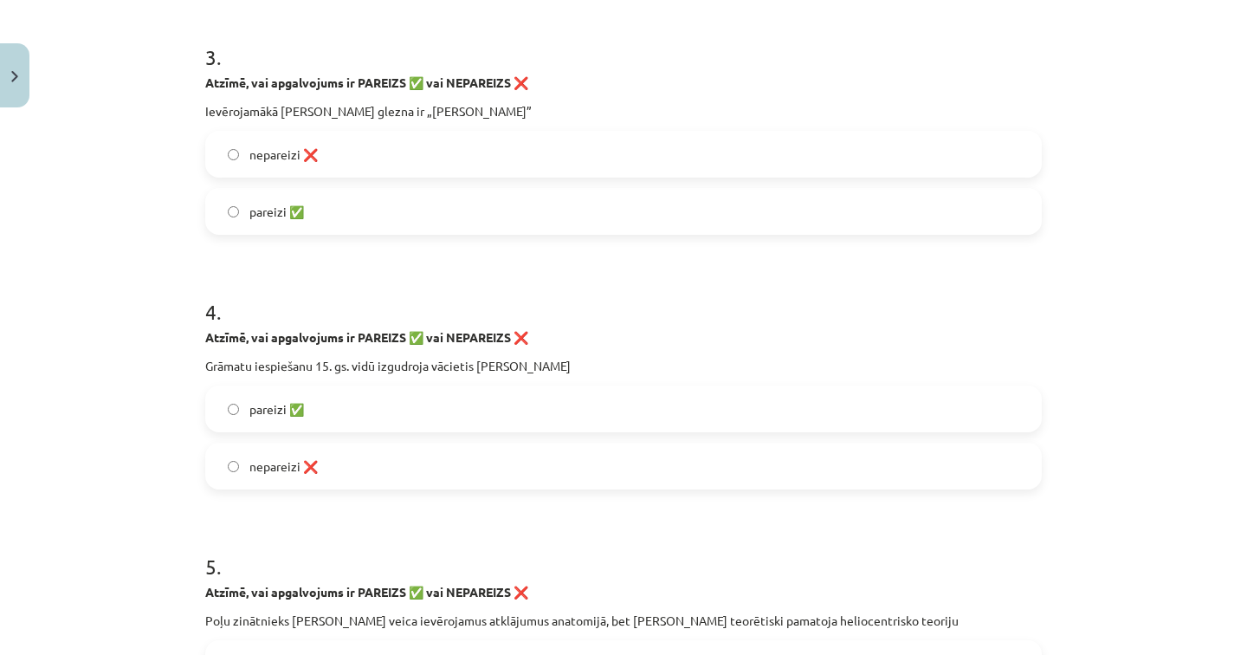
scroll to position [842, 0]
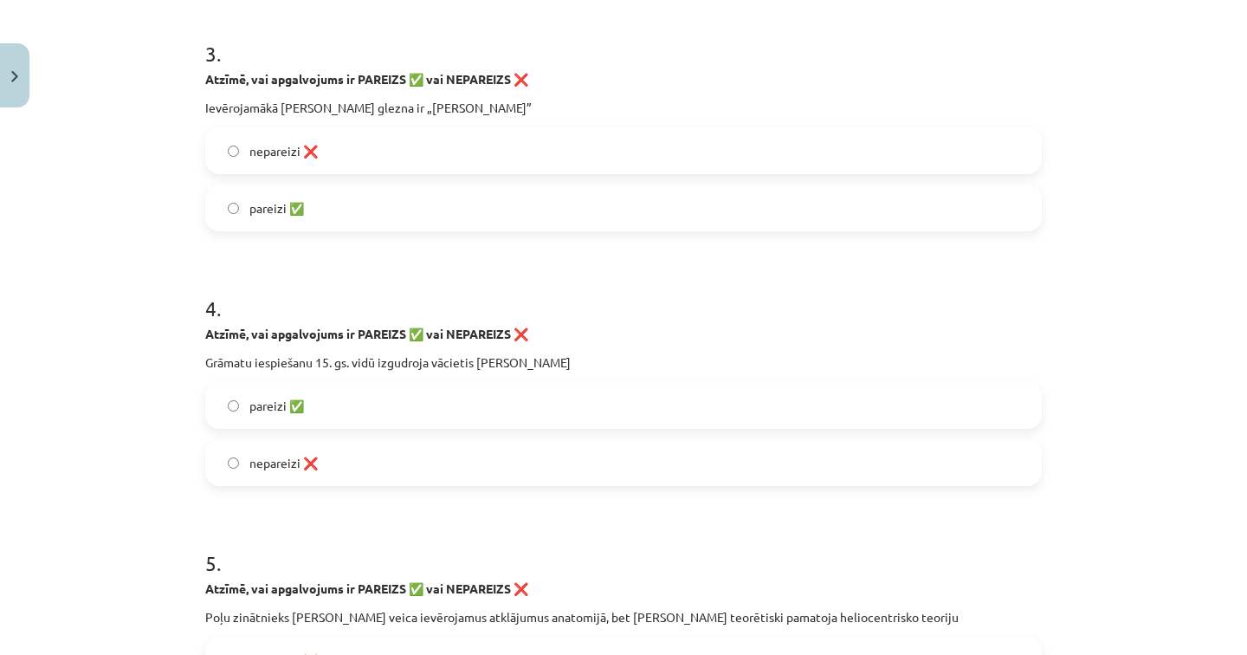
click at [259, 391] on label "pareizi ✅" at bounding box center [623, 405] width 833 height 43
click at [293, 210] on span "pareizi ✅" at bounding box center [276, 208] width 55 height 18
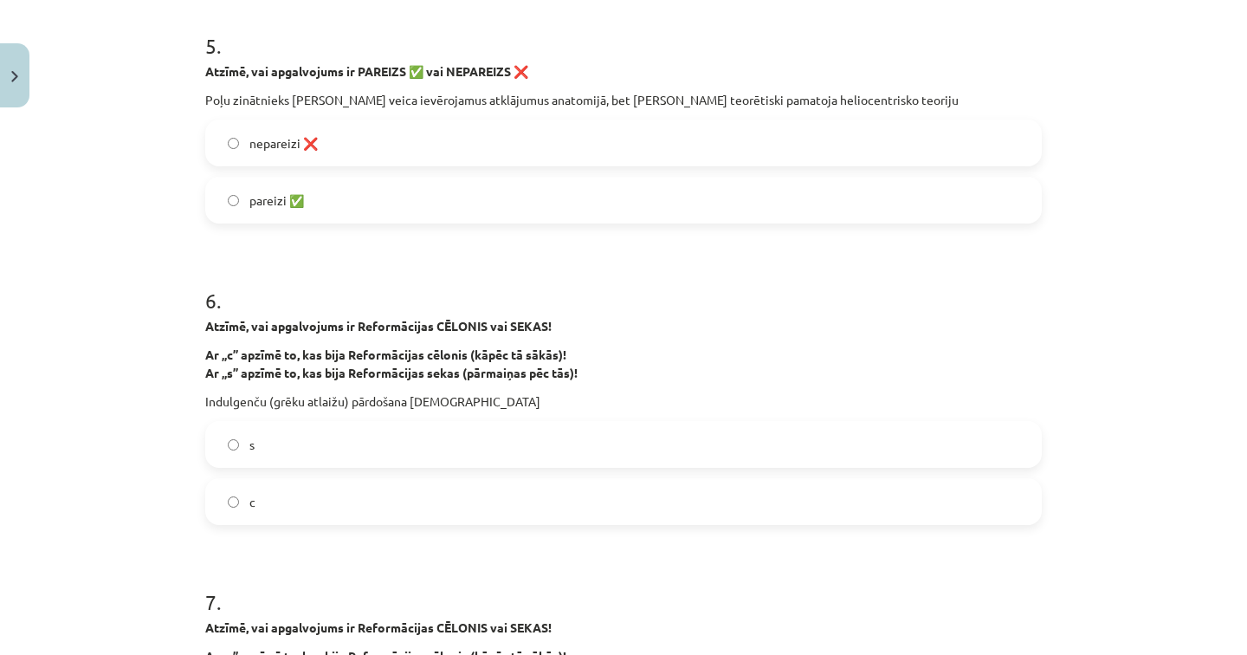
scroll to position [1356, 0]
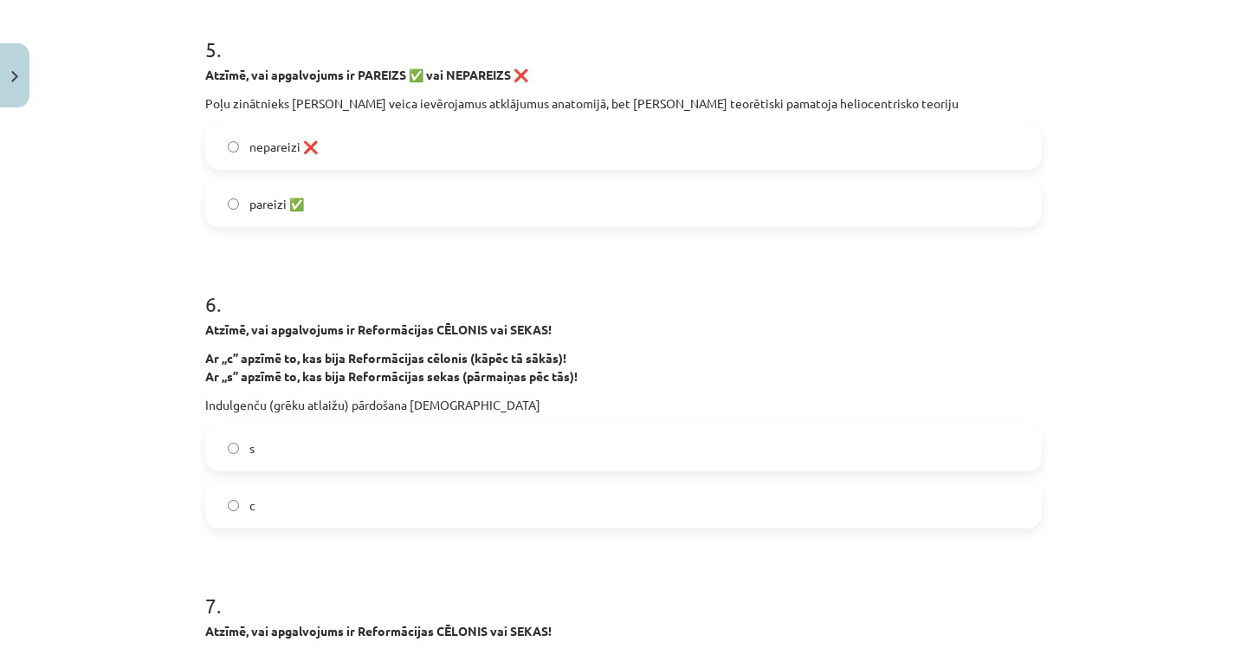
click at [257, 162] on label "nepareizi ❌" at bounding box center [623, 146] width 833 height 43
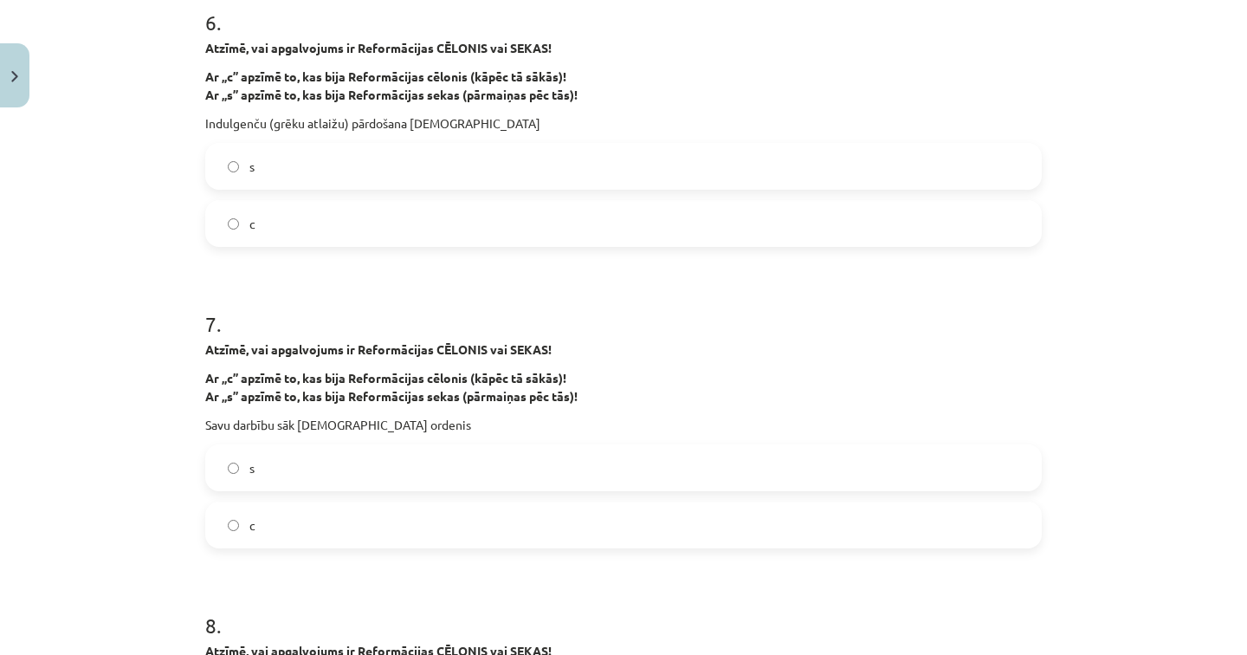
scroll to position [1636, 0]
click at [279, 227] on label "c" at bounding box center [623, 224] width 833 height 43
click at [272, 163] on label "s" at bounding box center [623, 166] width 833 height 43
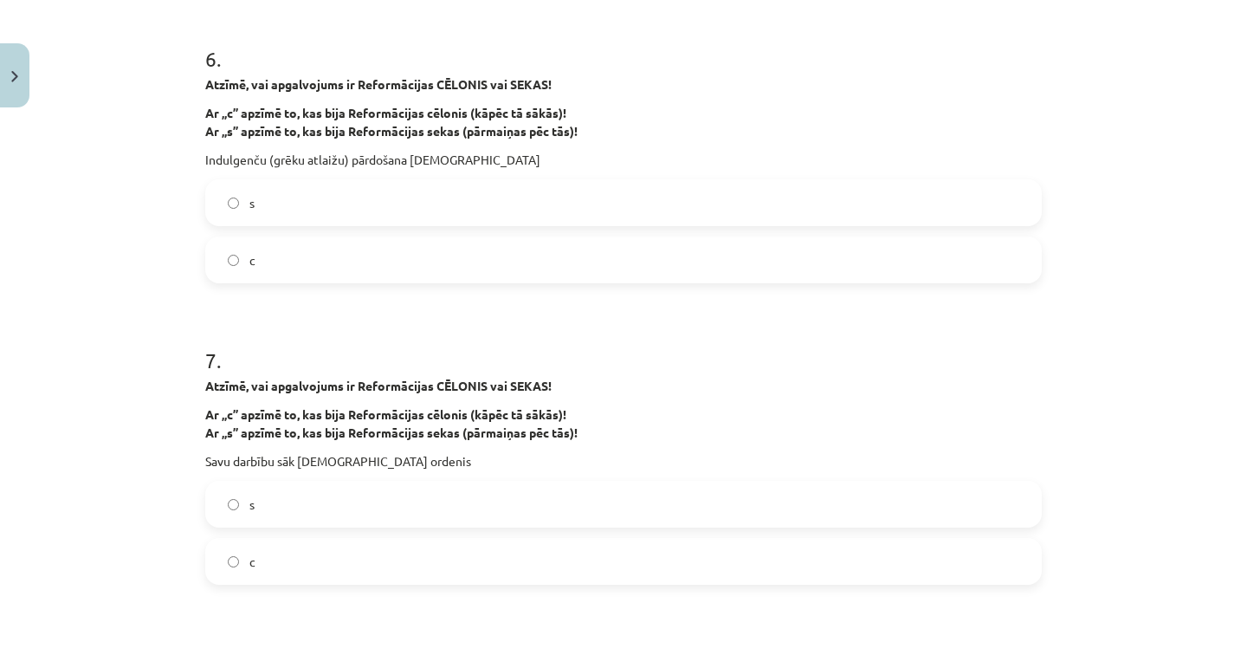
scroll to position [1599, 0]
click at [277, 276] on label "c" at bounding box center [623, 261] width 833 height 43
click at [253, 560] on label "c" at bounding box center [623, 562] width 833 height 43
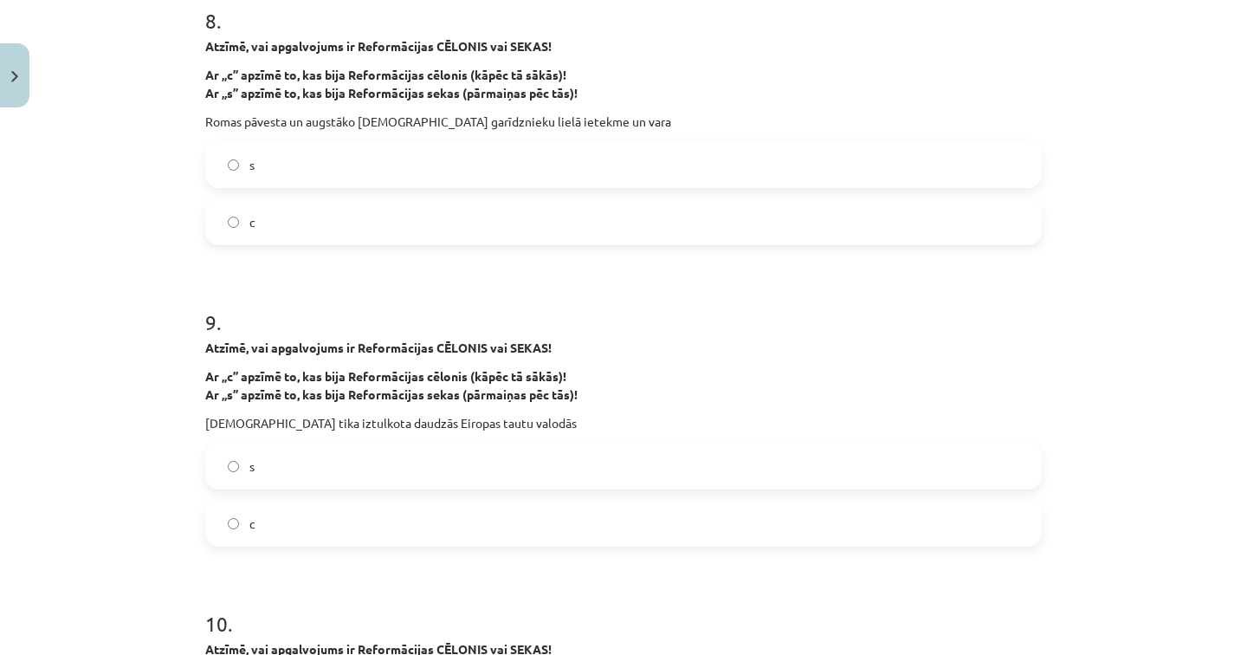
scroll to position [2243, 0]
click at [287, 237] on label "c" at bounding box center [623, 220] width 833 height 43
click at [287, 461] on label "s" at bounding box center [623, 464] width 833 height 43
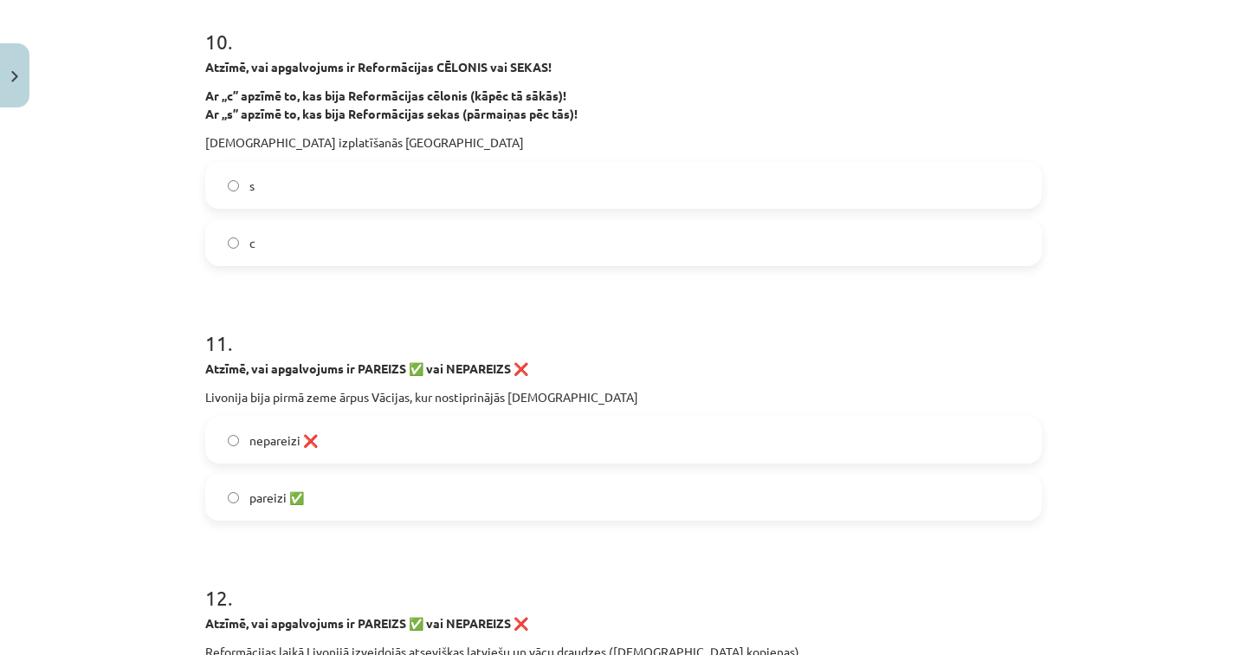
scroll to position [2827, 0]
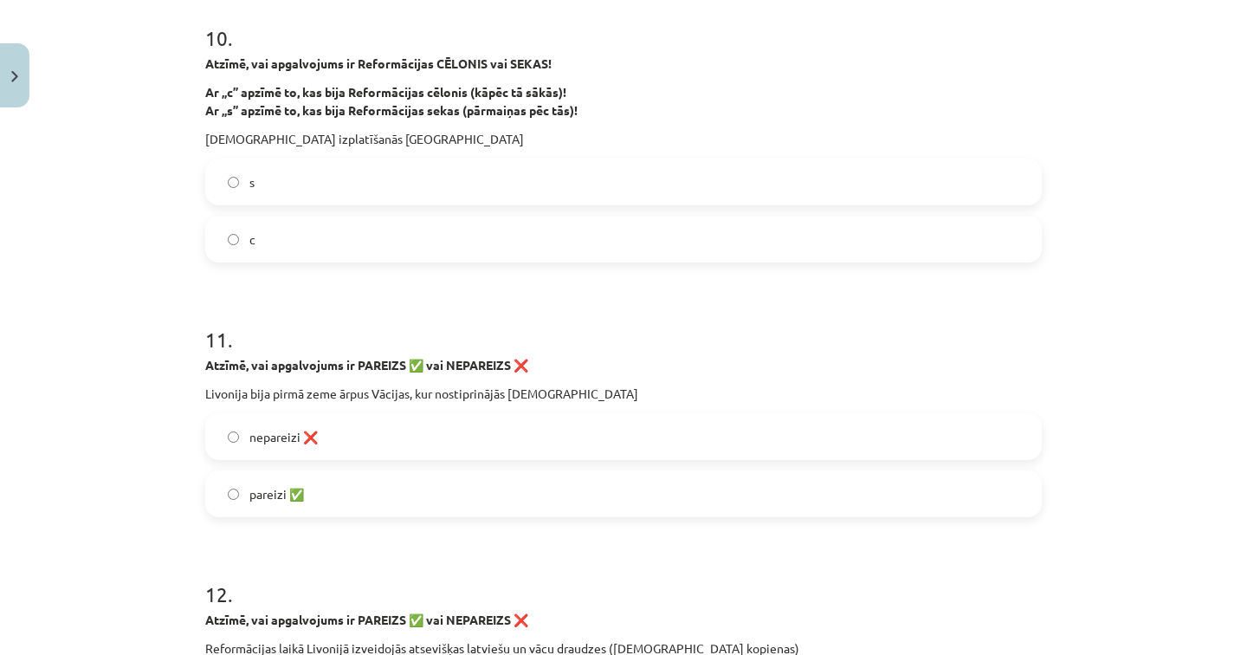
click at [249, 174] on span "s" at bounding box center [251, 182] width 5 height 18
click at [284, 494] on span "pareizi ✅" at bounding box center [276, 494] width 55 height 18
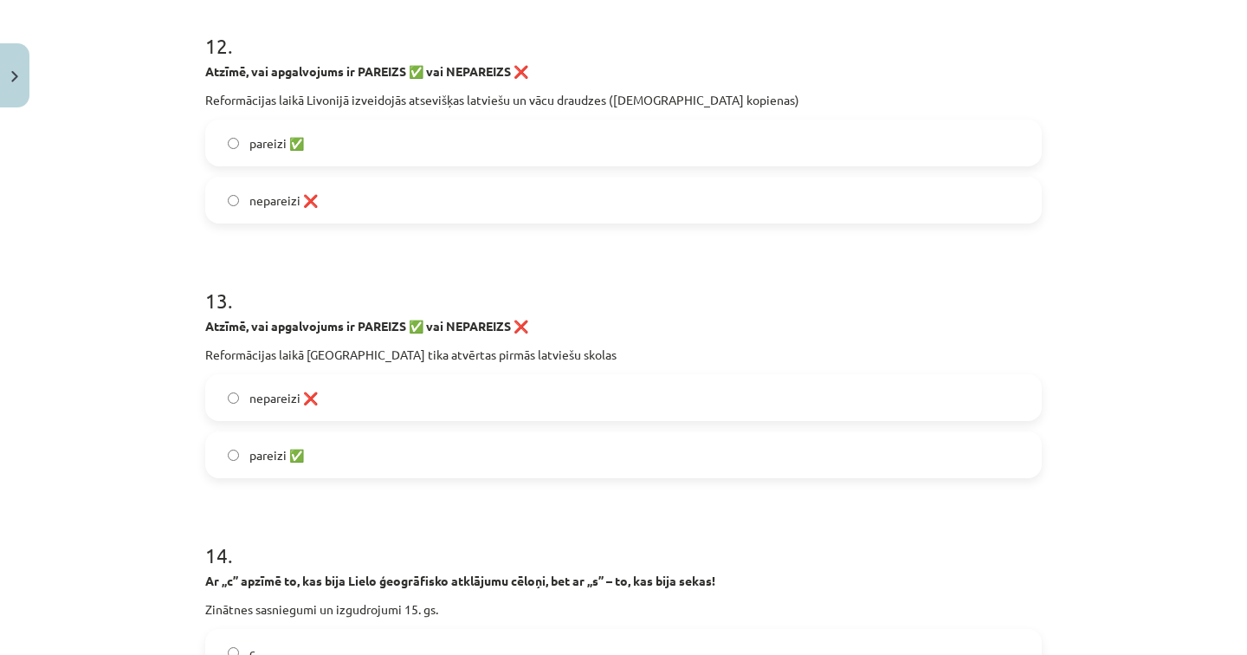
scroll to position [3375, 0]
click at [319, 146] on label "pareizi ✅" at bounding box center [623, 142] width 833 height 43
click at [261, 455] on span "pareizi ✅" at bounding box center [276, 455] width 55 height 18
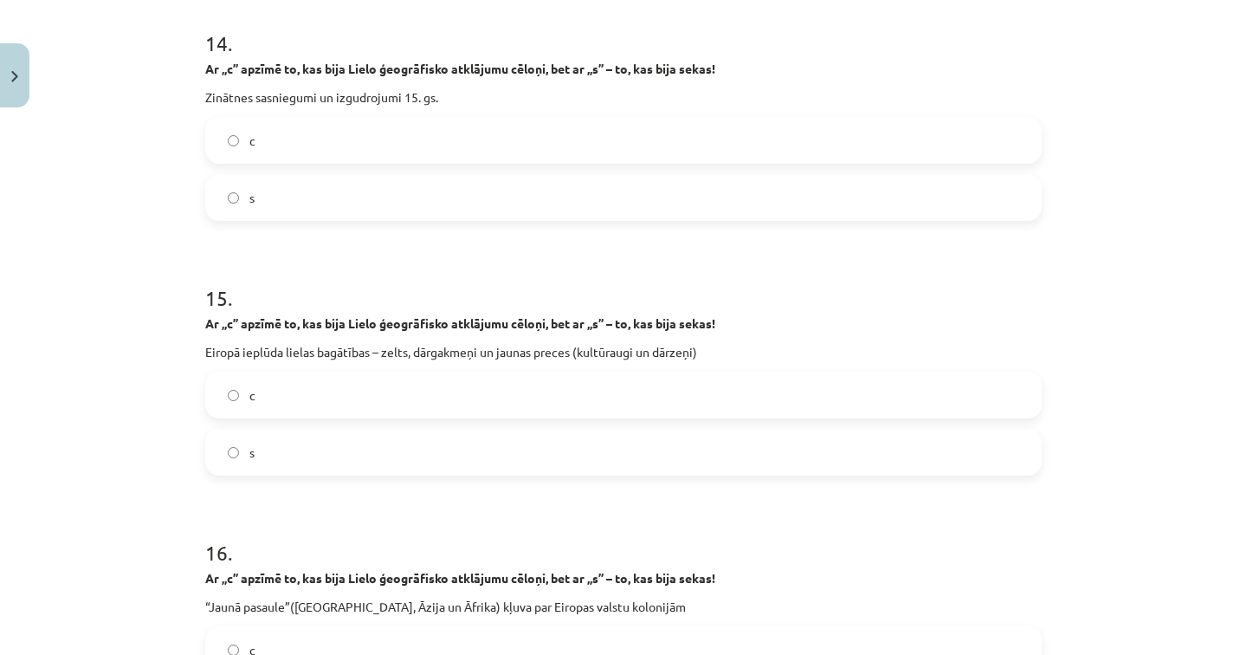
scroll to position [3890, 0]
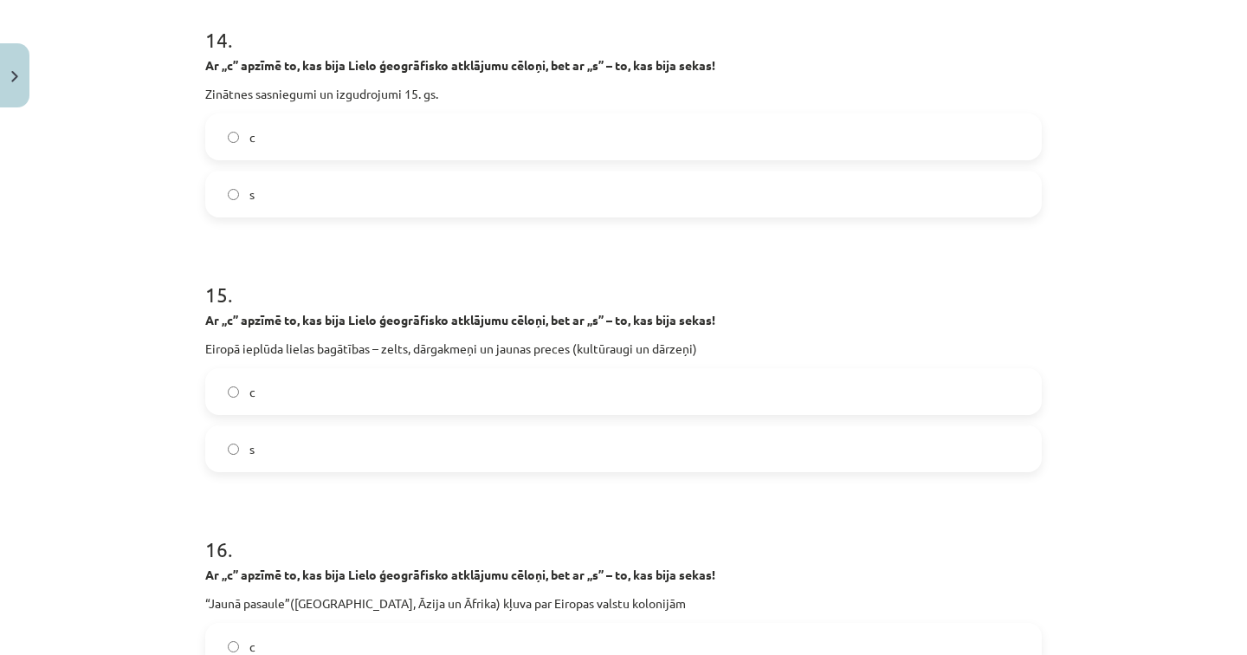
click at [291, 130] on label "c" at bounding box center [623, 136] width 833 height 43
click at [253, 445] on label "s" at bounding box center [623, 448] width 833 height 43
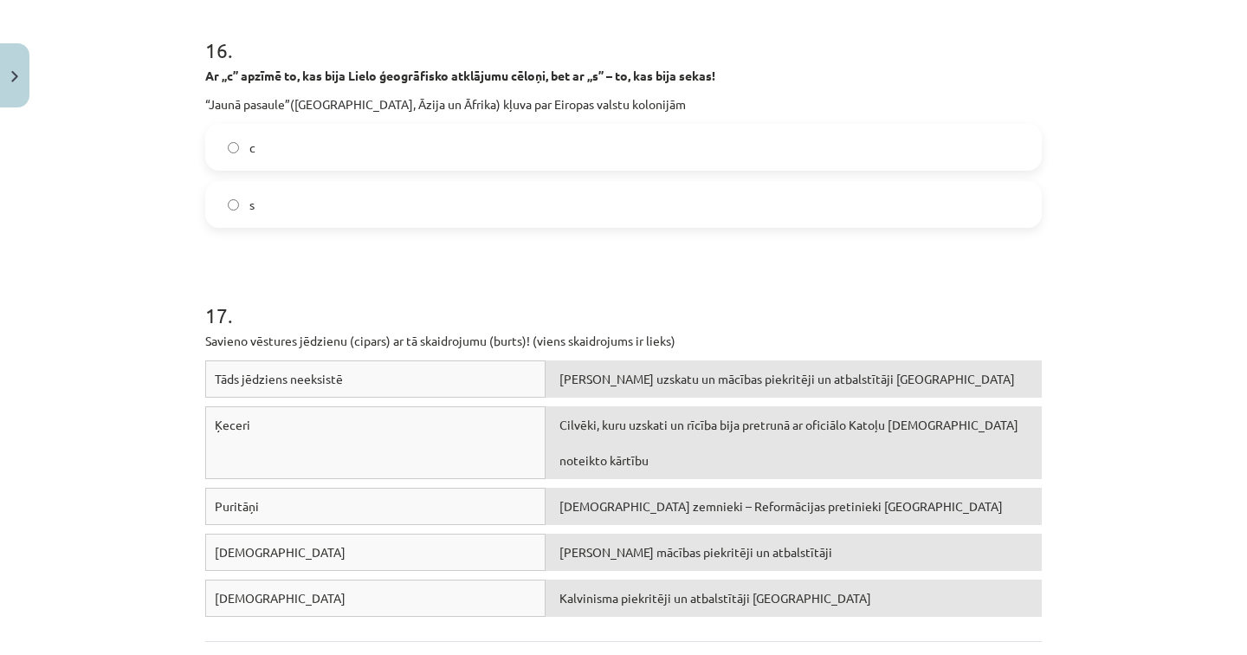
scroll to position [4390, 0]
click at [269, 212] on label "s" at bounding box center [623, 203] width 833 height 43
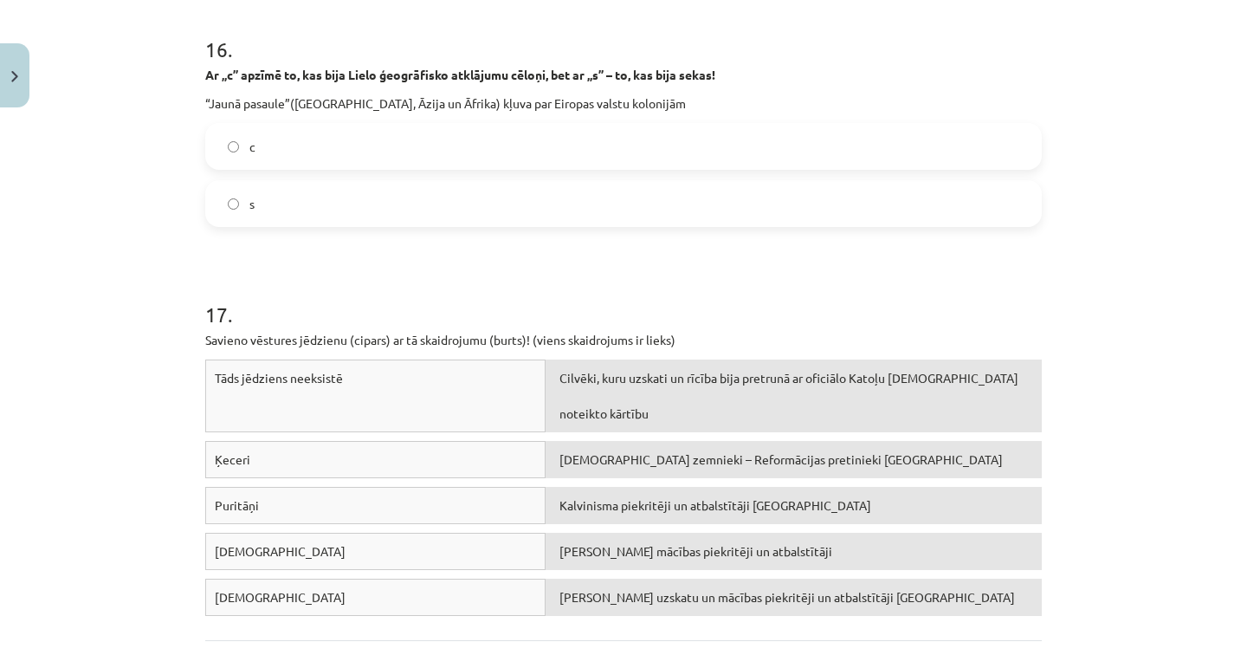
scroll to position [4545, 0]
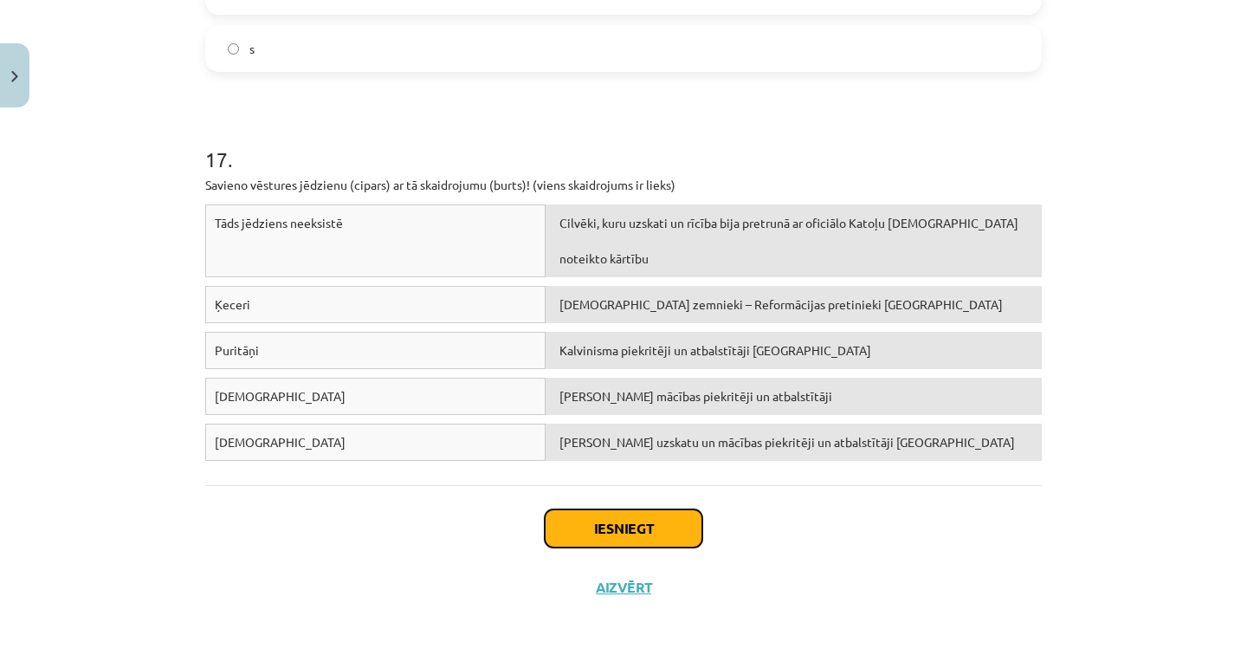
click at [588, 526] on button "Iesniegt" at bounding box center [624, 528] width 158 height 38
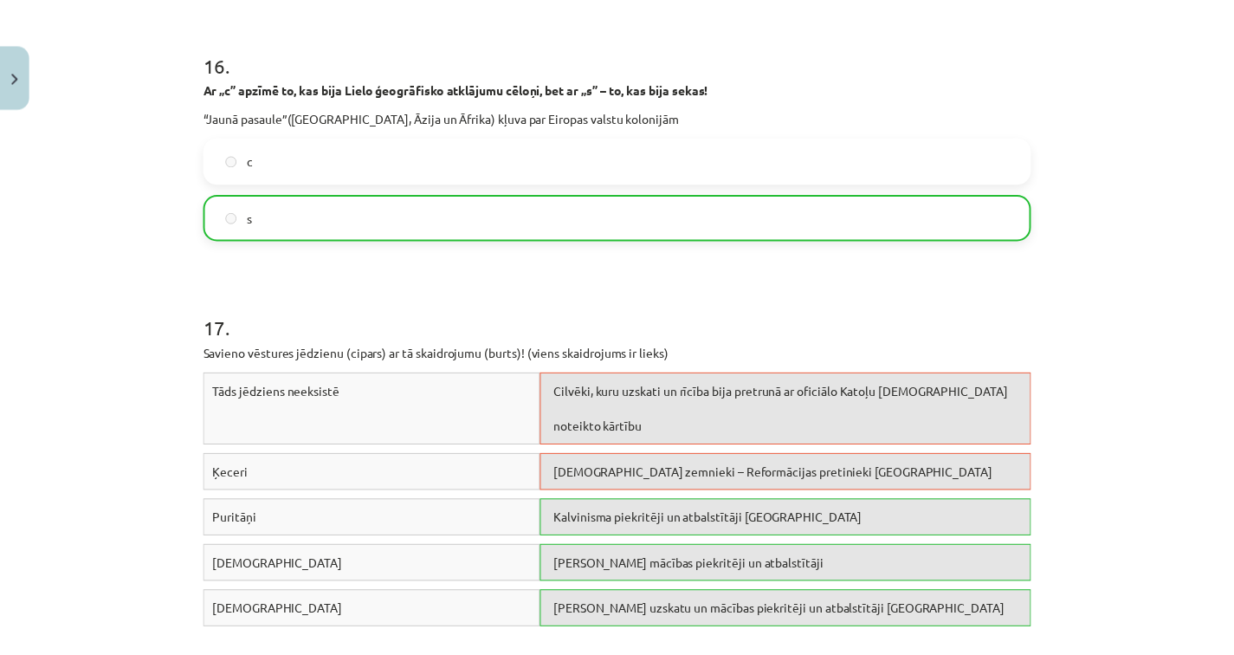
scroll to position [4833, 0]
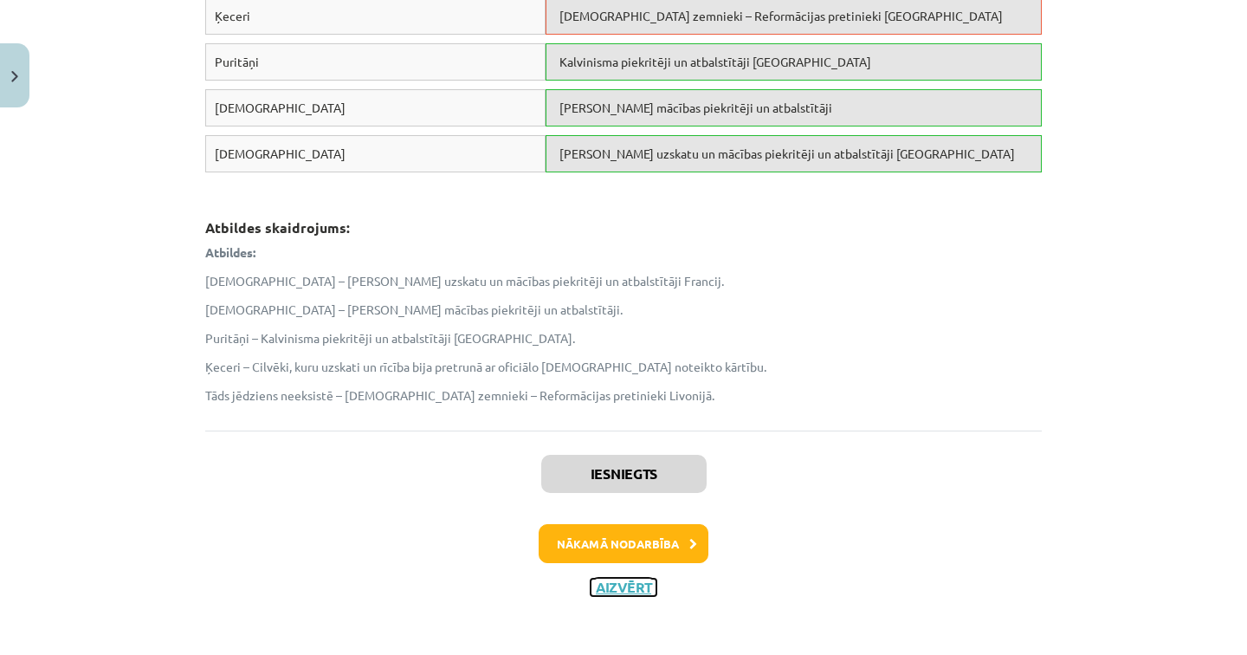
click at [617, 583] on button "Aizvērt" at bounding box center [624, 586] width 66 height 17
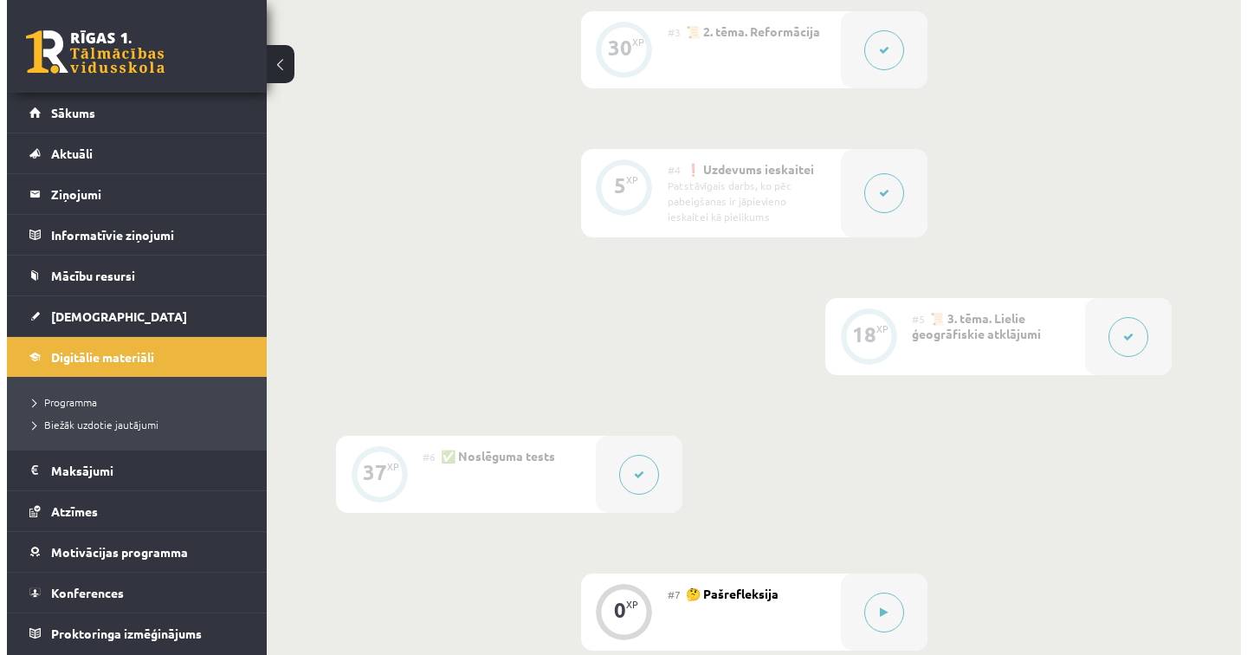
scroll to position [1030, 0]
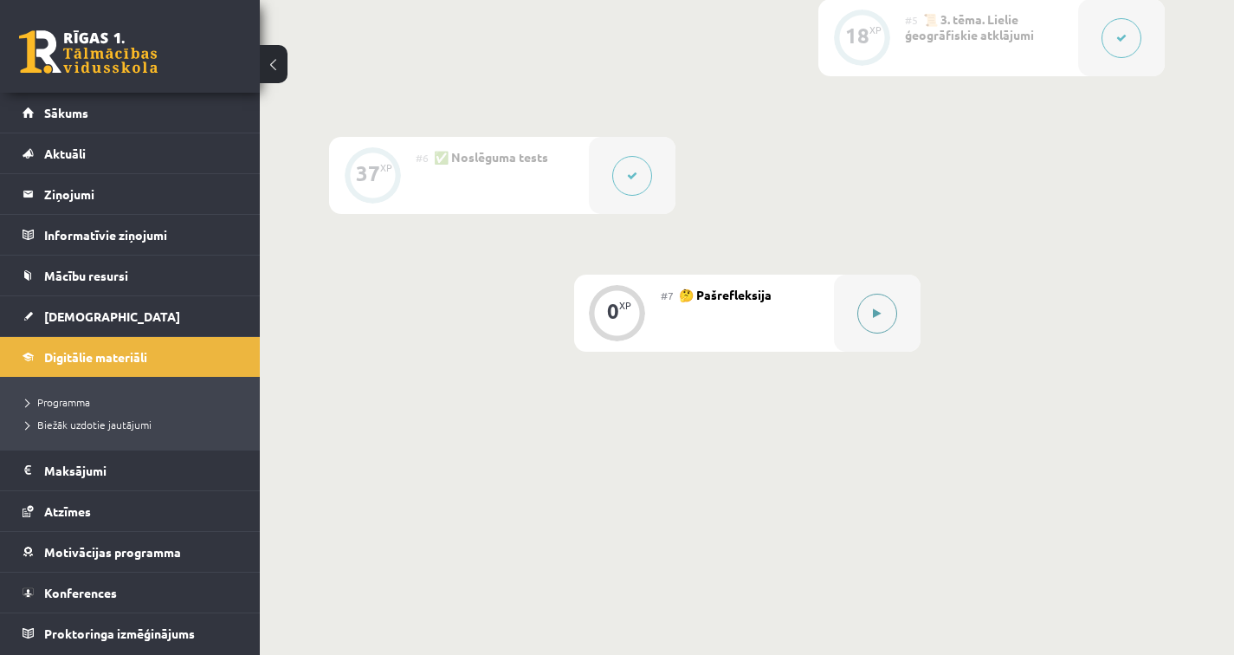
click at [875, 332] on button at bounding box center [877, 314] width 40 height 40
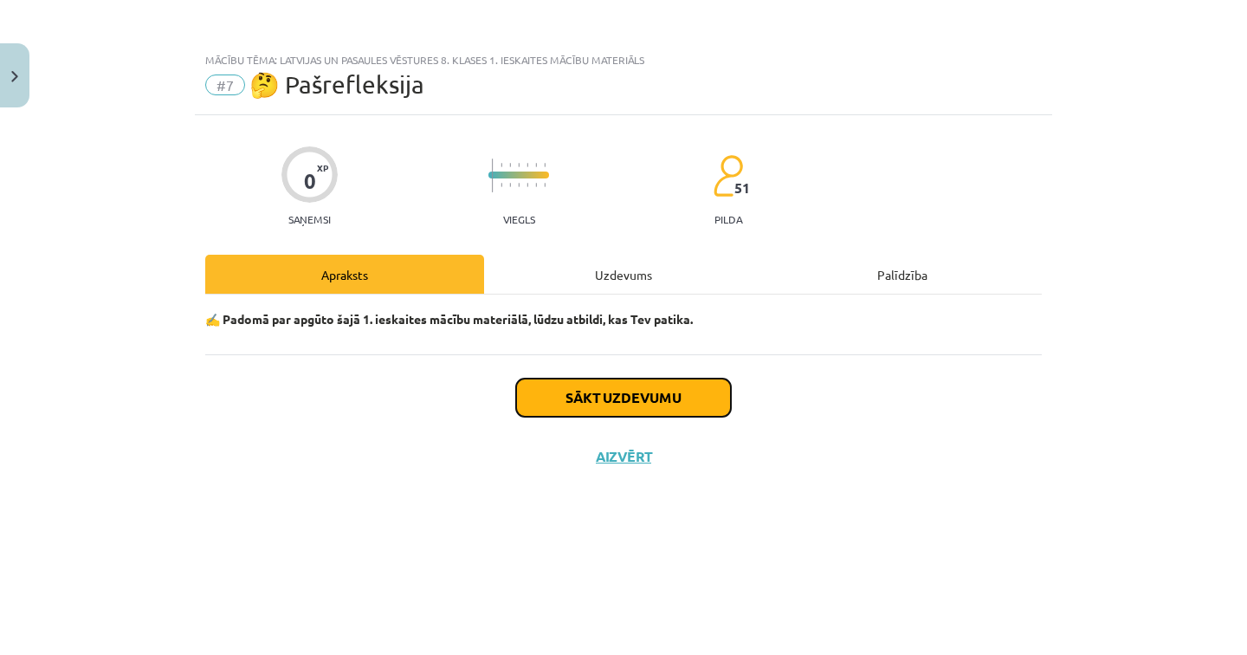
click at [608, 406] on button "Sākt uzdevumu" at bounding box center [623, 397] width 215 height 38
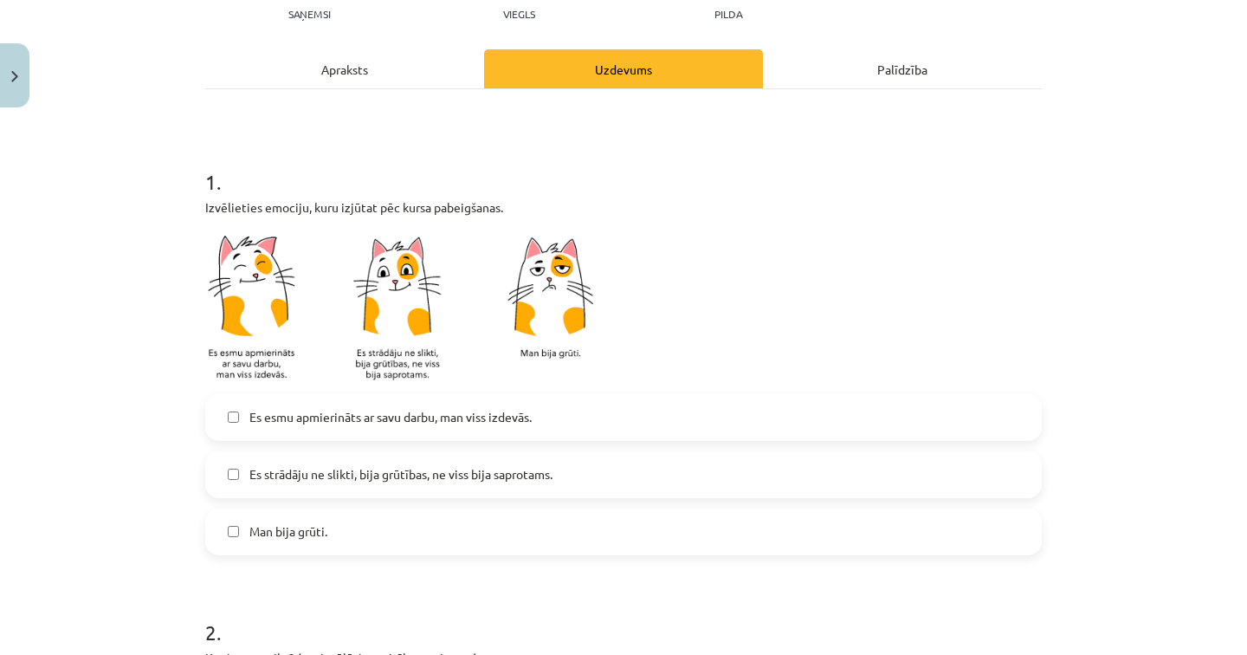
scroll to position [286, 0]
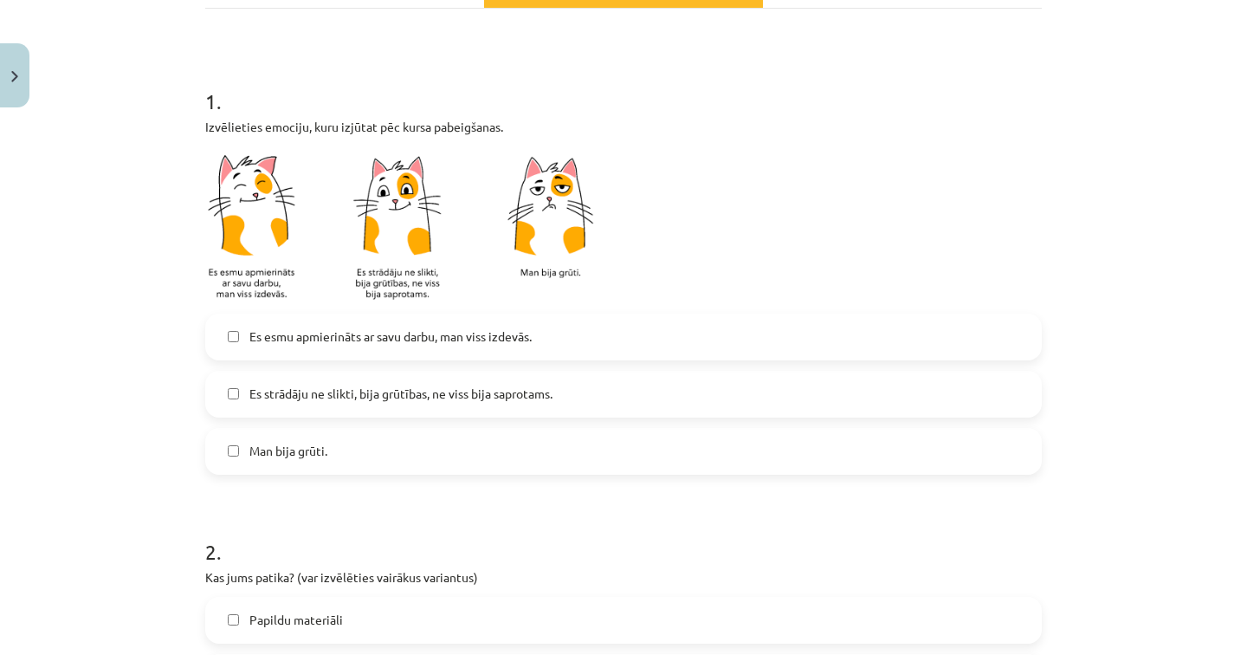
click at [316, 407] on label "Es strādāju ne slikti, bija grūtības, ne viss bija saprotams." at bounding box center [623, 393] width 833 height 43
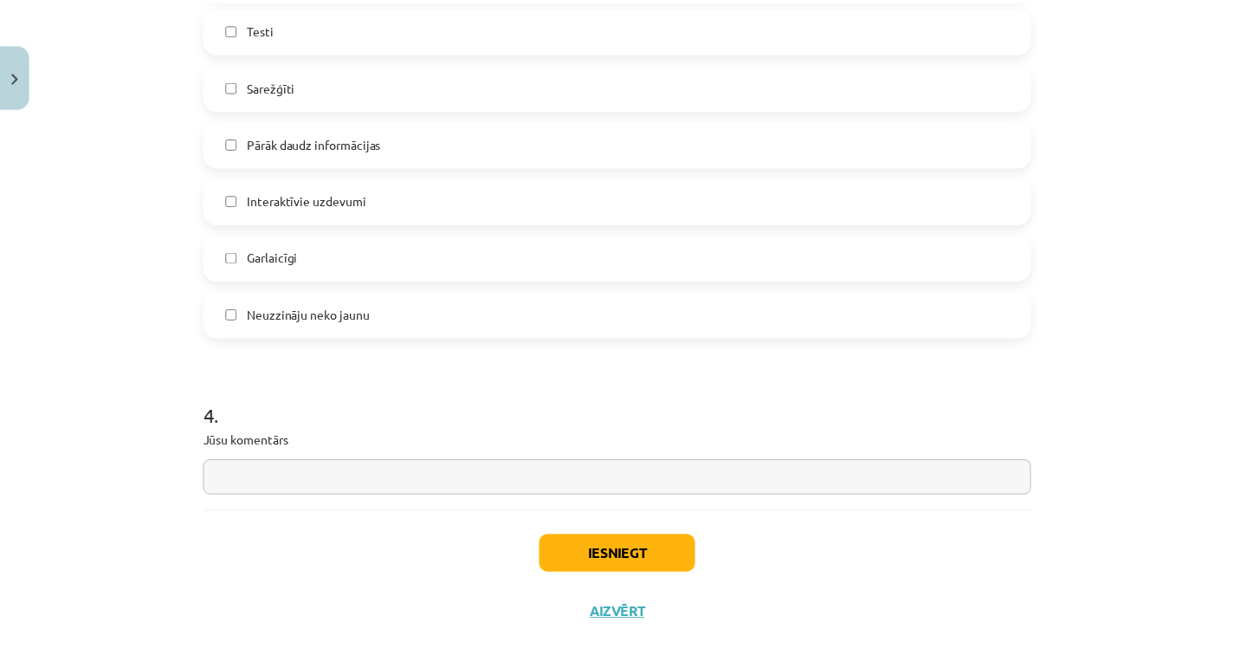
scroll to position [1477, 0]
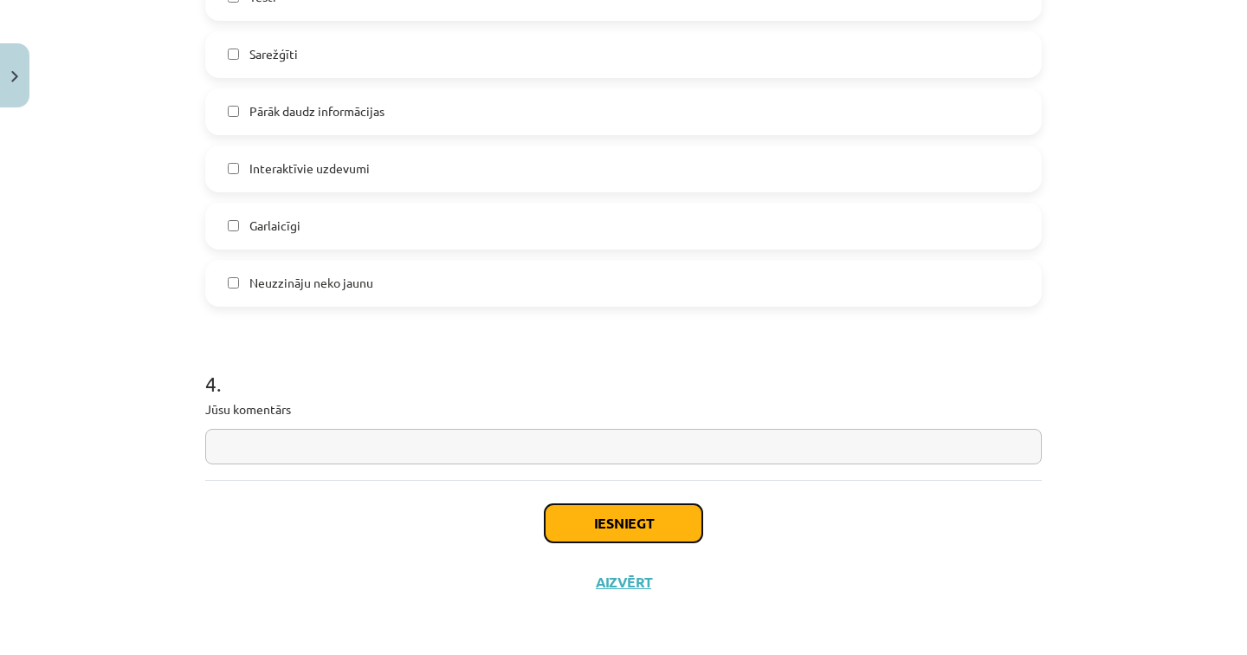
click at [588, 527] on button "Iesniegt" at bounding box center [624, 523] width 158 height 38
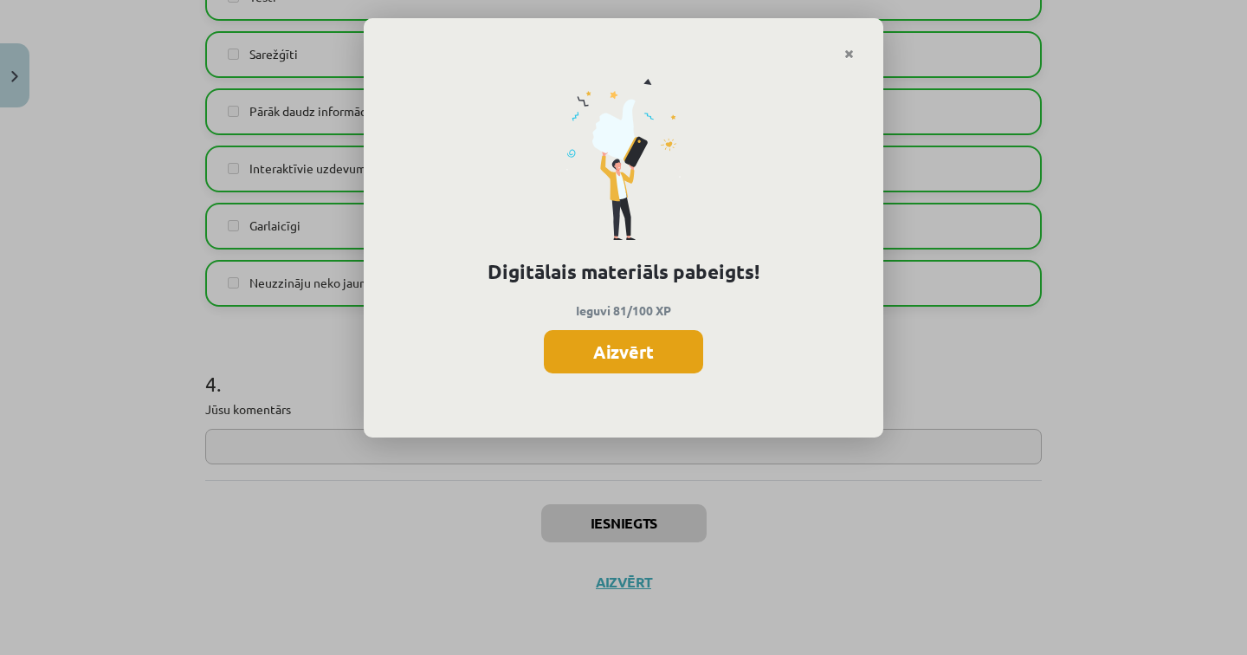
click at [627, 352] on button "Aizvērt" at bounding box center [623, 351] width 159 height 43
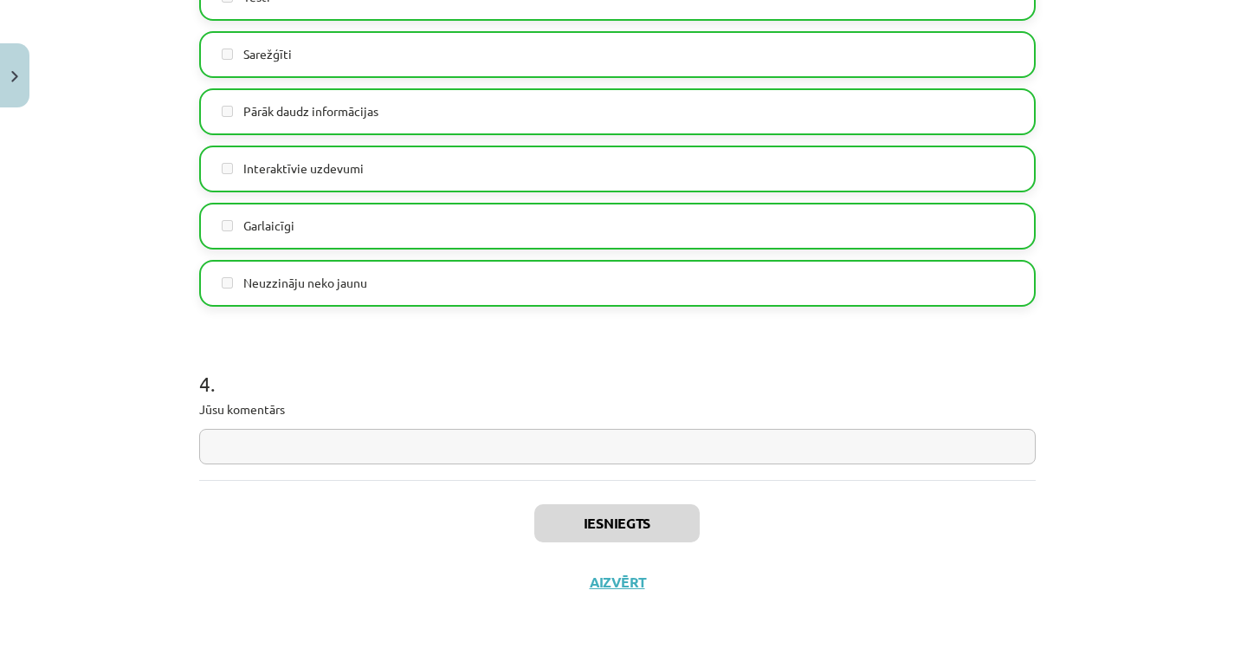
click at [609, 571] on div "Iesniegts Aizvērt" at bounding box center [617, 540] width 836 height 121
click at [606, 583] on button "Aizvērt" at bounding box center [617, 581] width 66 height 17
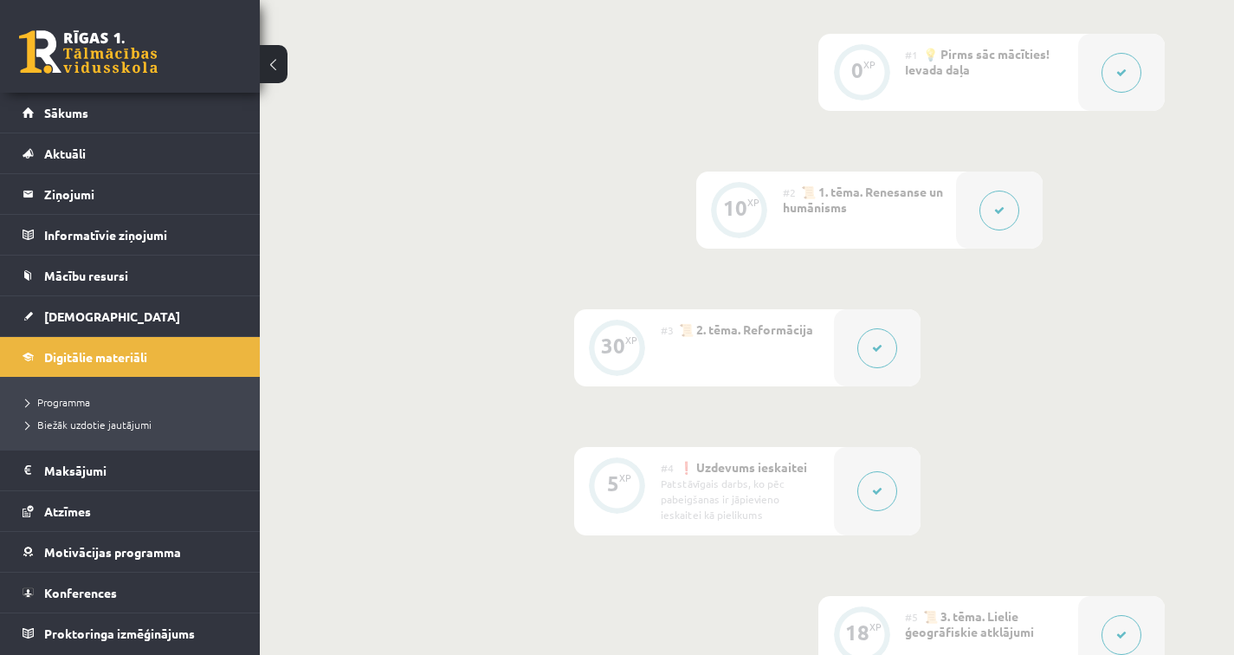
scroll to position [0, 0]
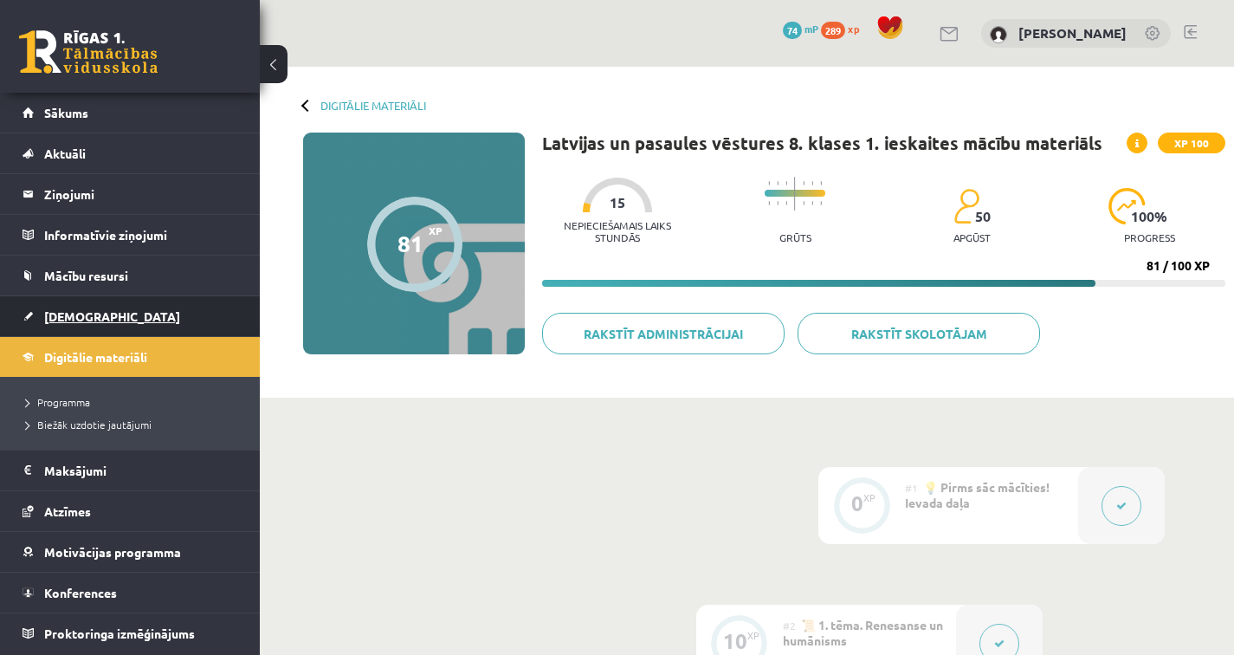
click at [114, 299] on link "[DEMOGRAPHIC_DATA]" at bounding box center [131, 316] width 216 height 40
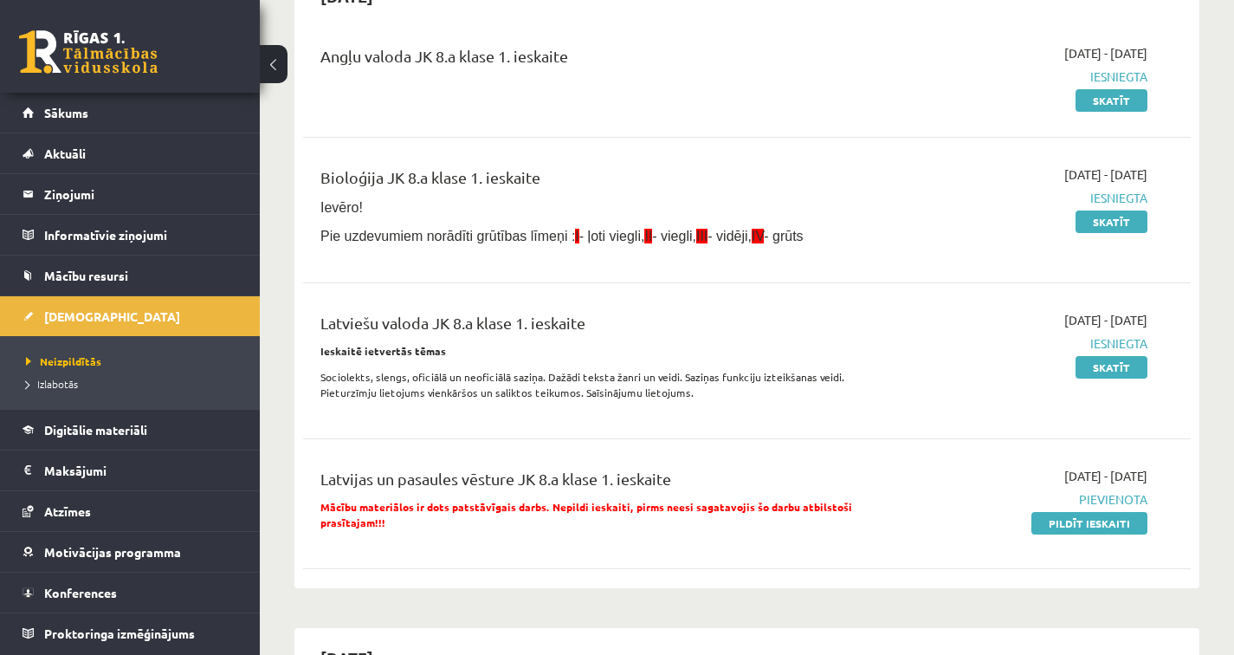
scroll to position [240, 0]
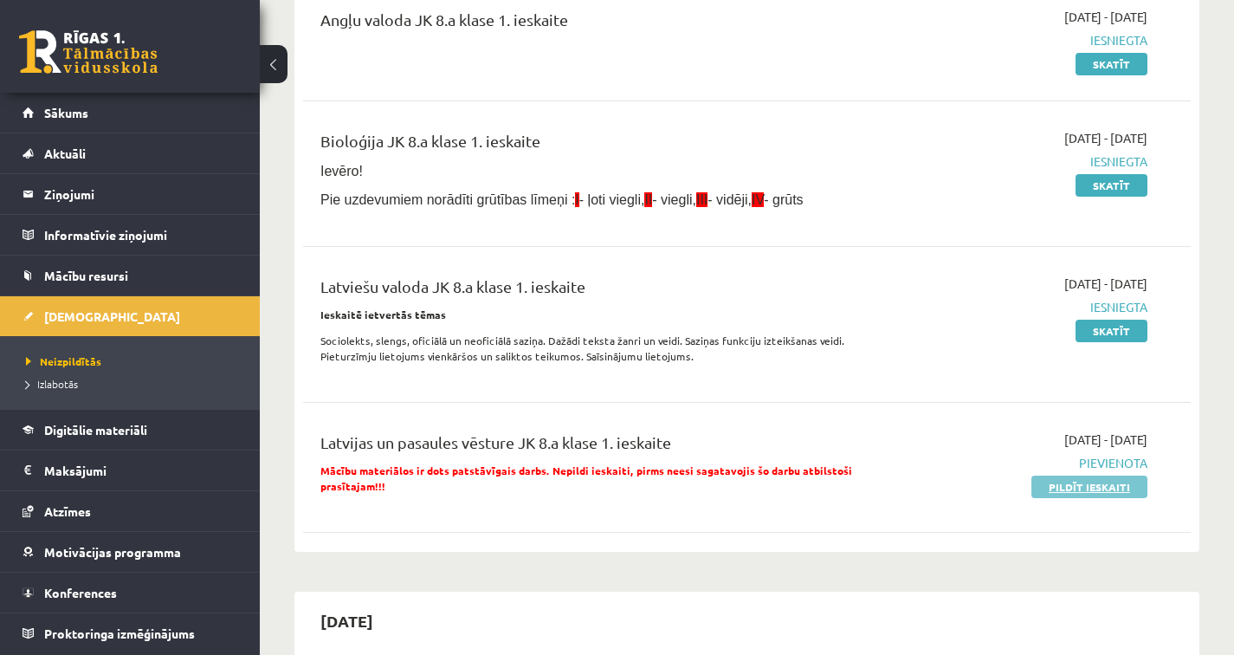
click at [1083, 493] on link "Pildīt ieskaiti" at bounding box center [1089, 486] width 116 height 23
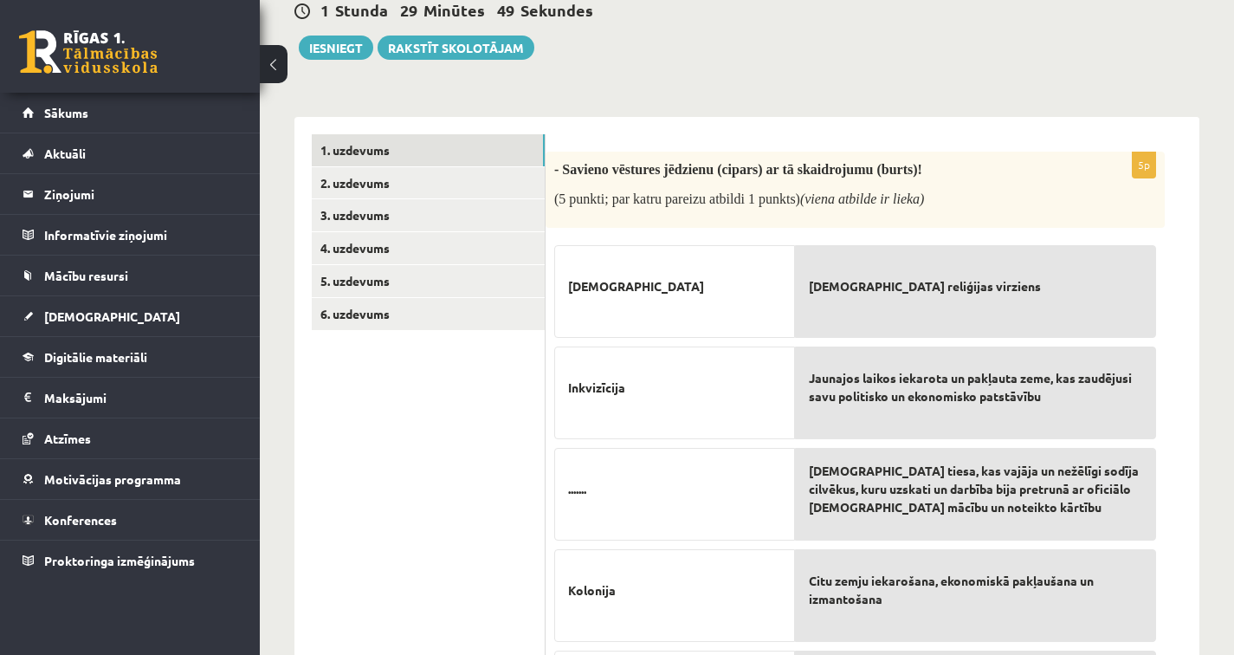
scroll to position [203, 0]
click at [586, 487] on span "......." at bounding box center [577, 488] width 18 height 18
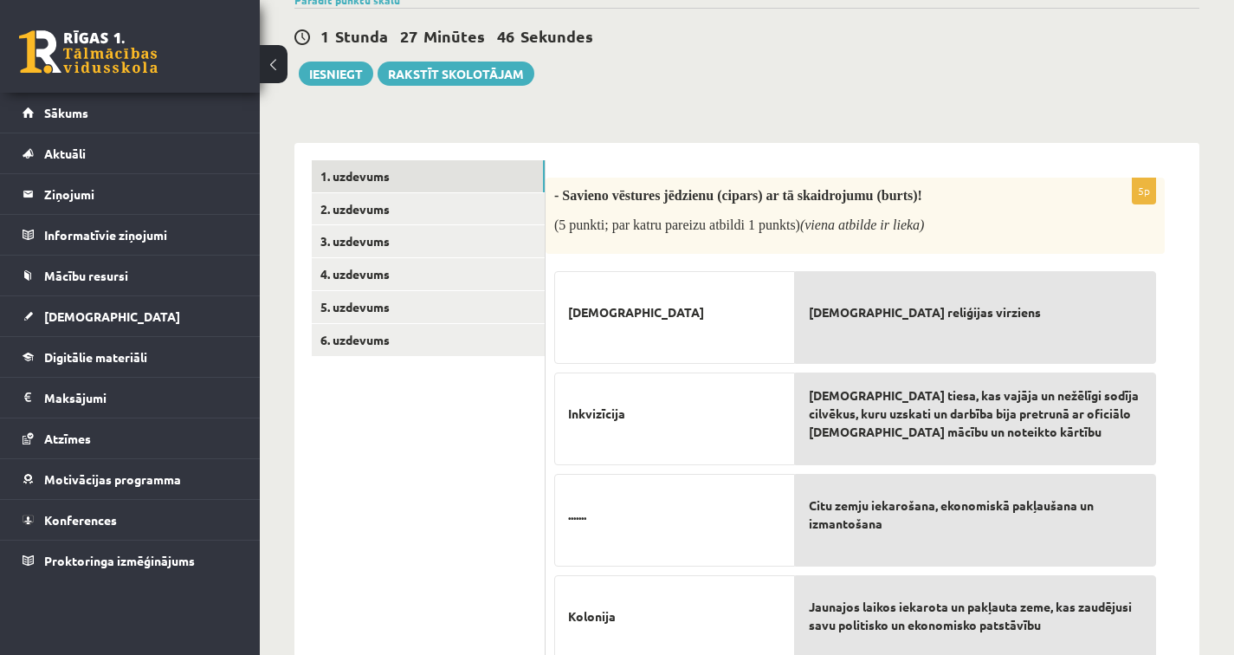
scroll to position [0, 0]
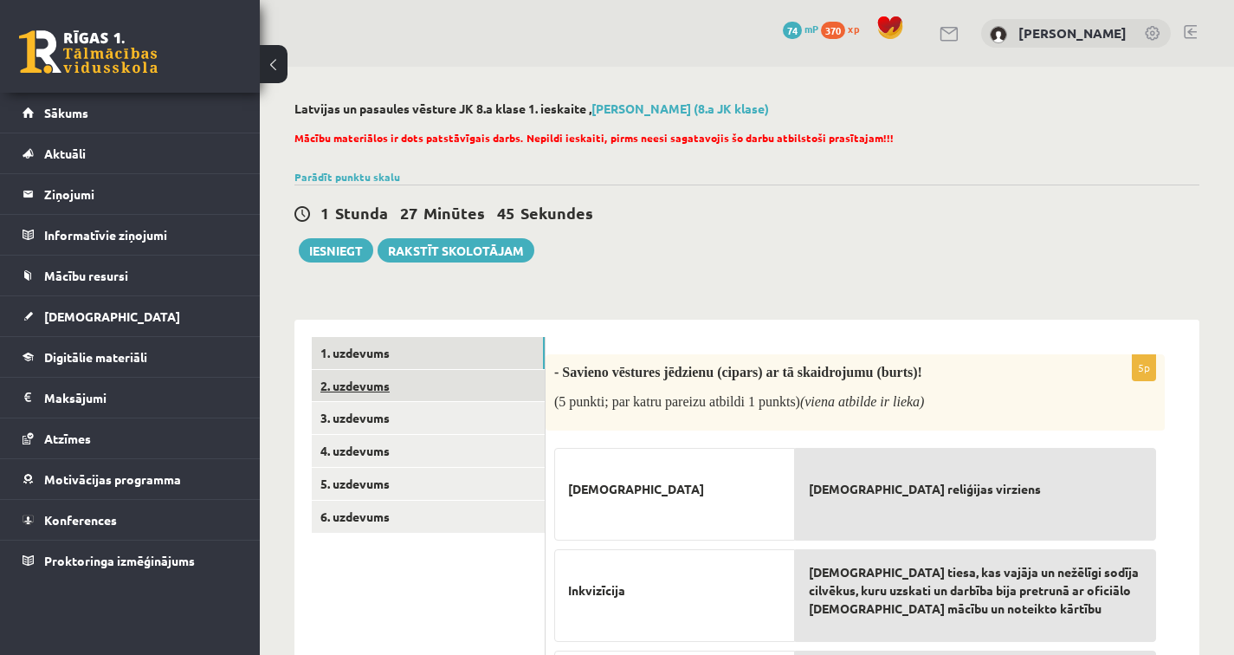
click at [411, 371] on link "2. uzdevums" at bounding box center [428, 386] width 233 height 32
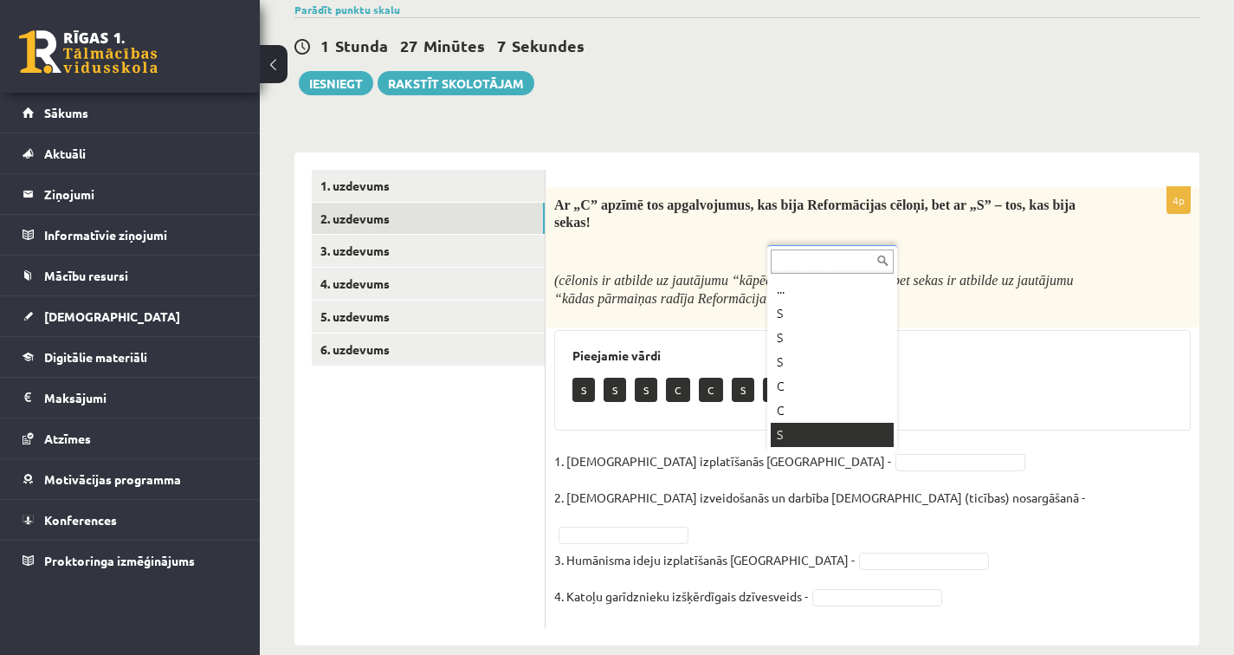
scroll to position [21, 0]
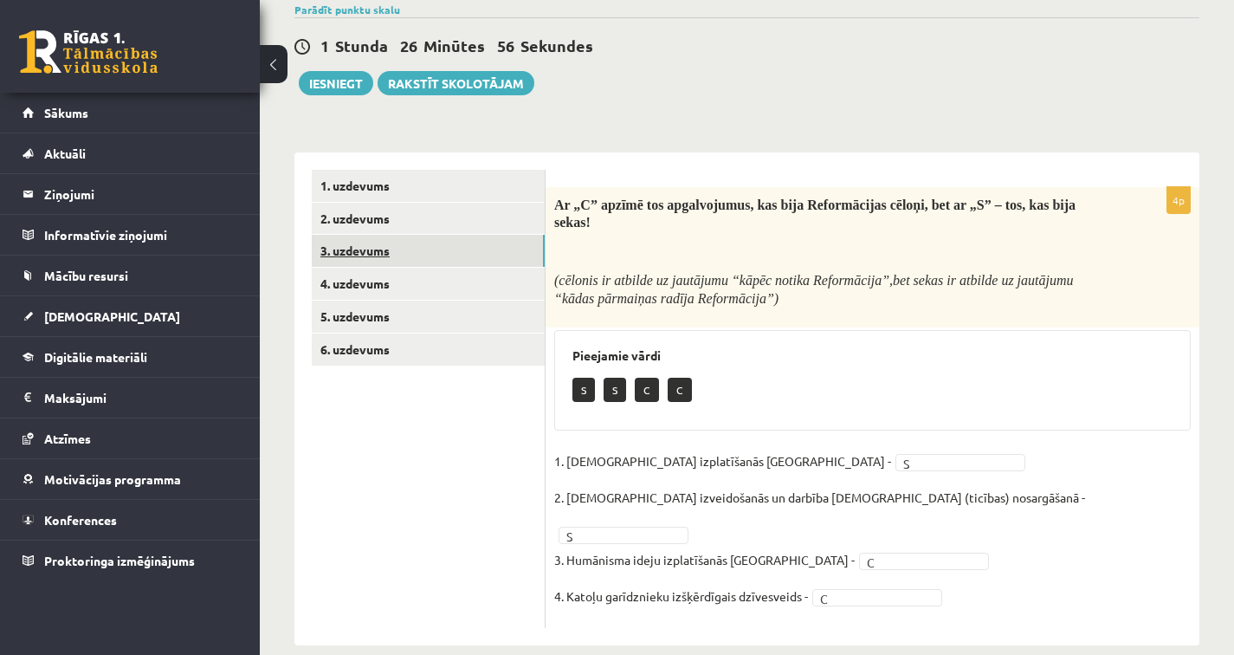
click at [453, 242] on link "3. uzdevums" at bounding box center [428, 251] width 233 height 32
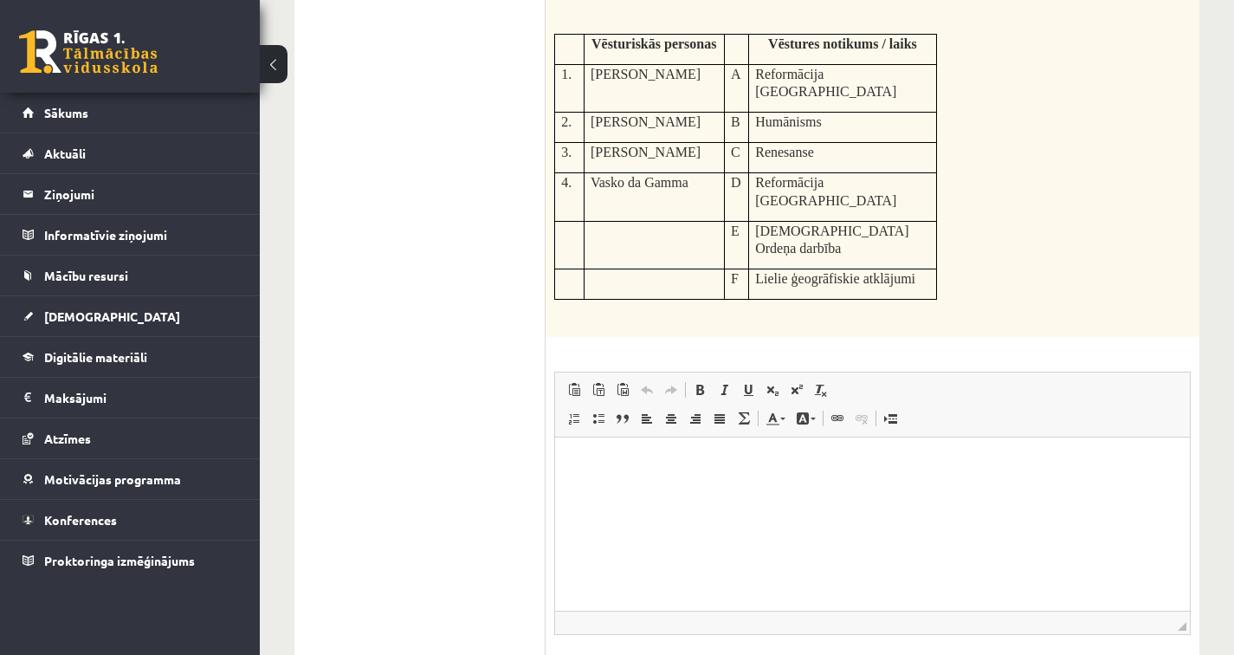
scroll to position [603, 0]
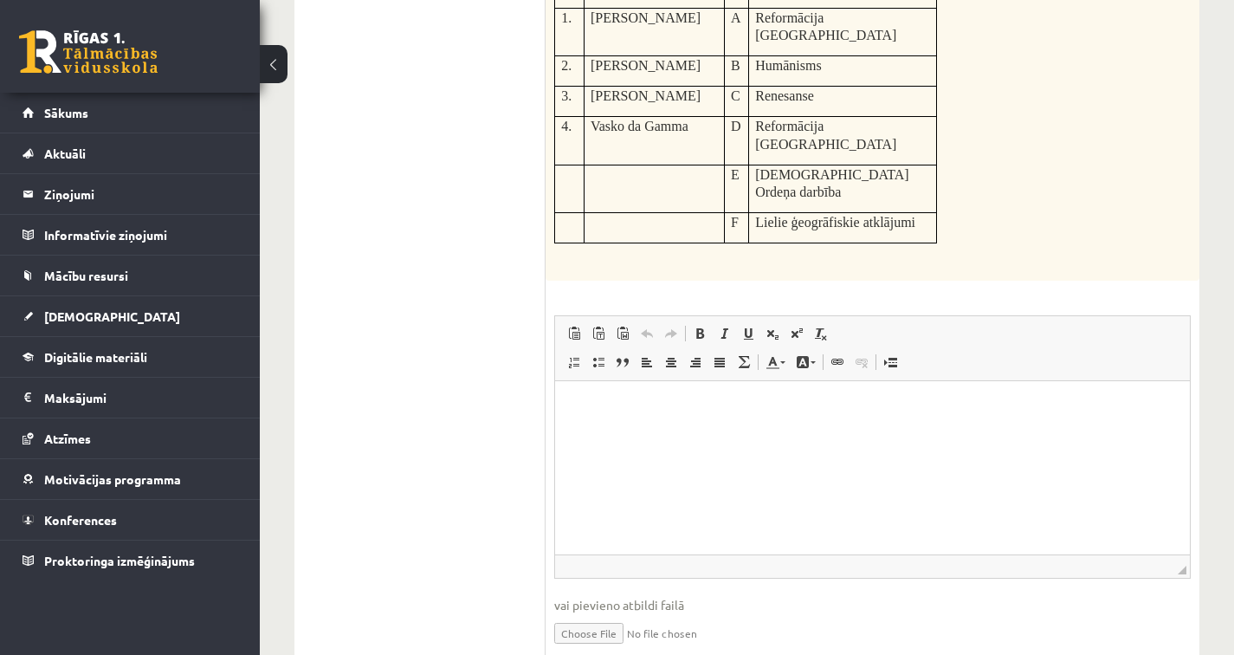
click at [597, 403] on p "Bagātinātā teksta redaktors, wiswyg-editor-user-answer-47024777907780" at bounding box center [872, 406] width 600 height 18
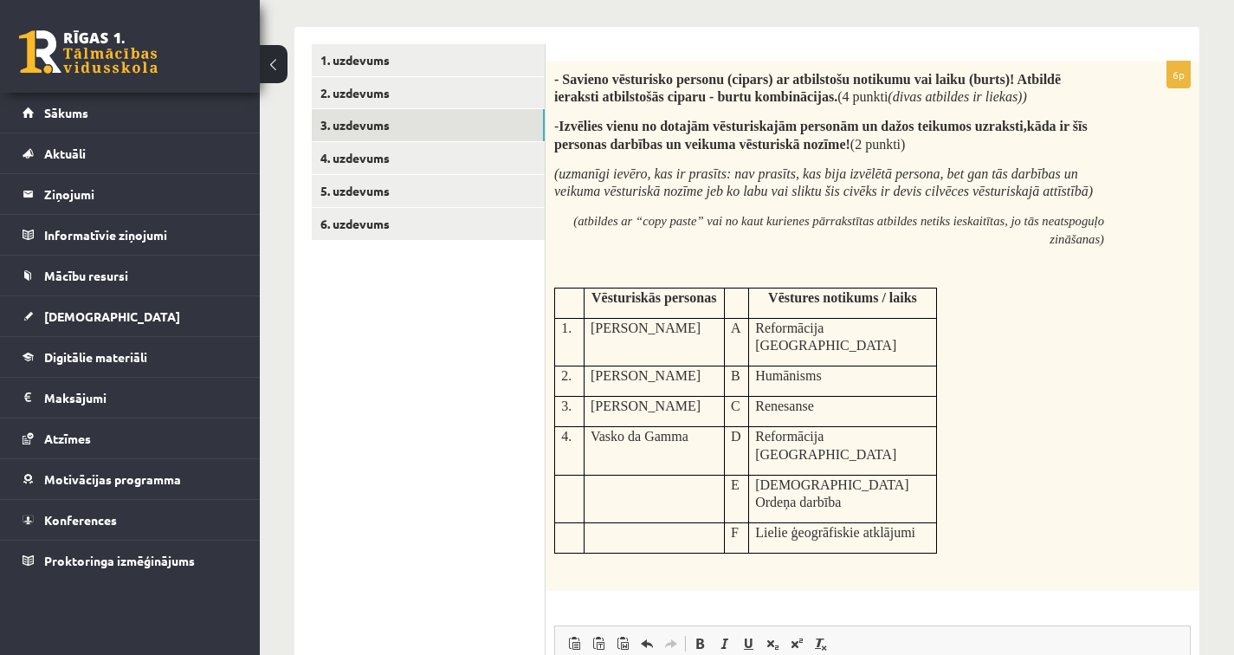
scroll to position [0, 0]
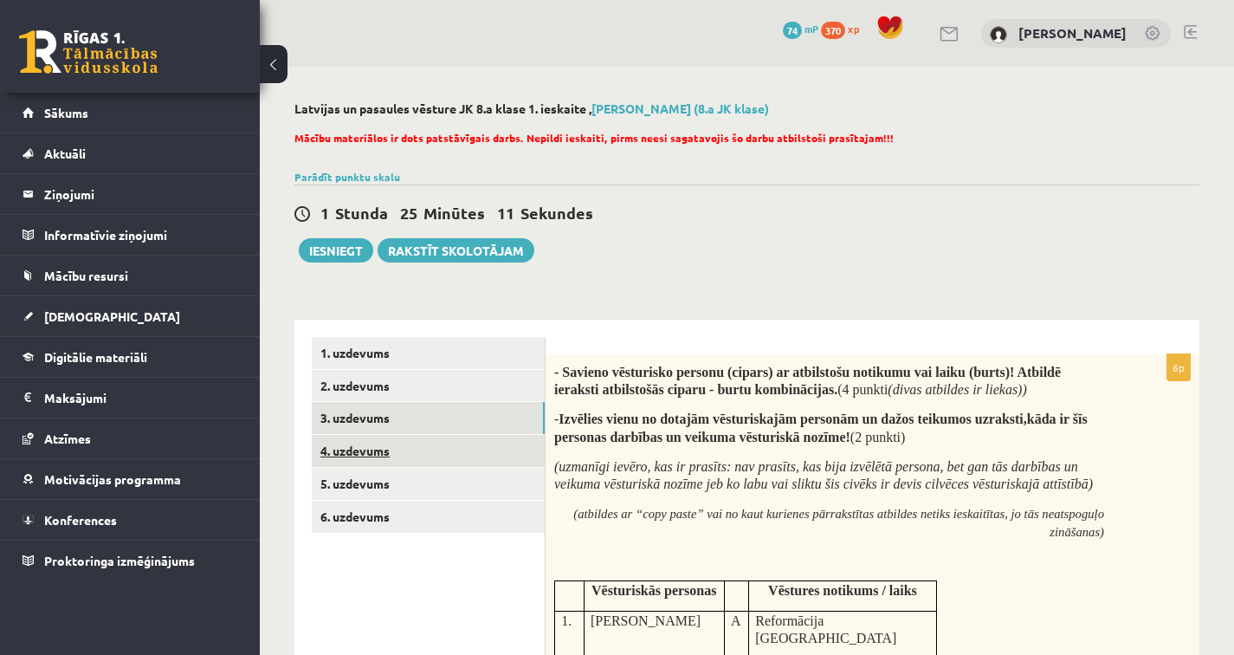
click at [439, 442] on link "4. uzdevums" at bounding box center [428, 451] width 233 height 32
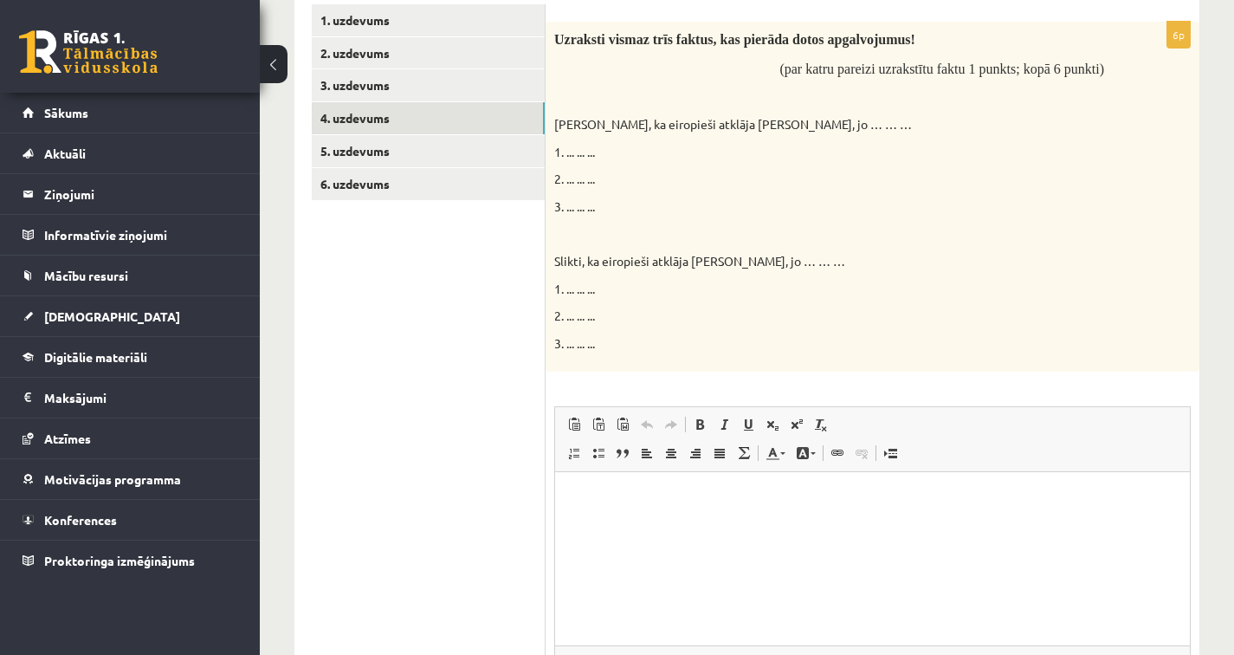
scroll to position [498, 0]
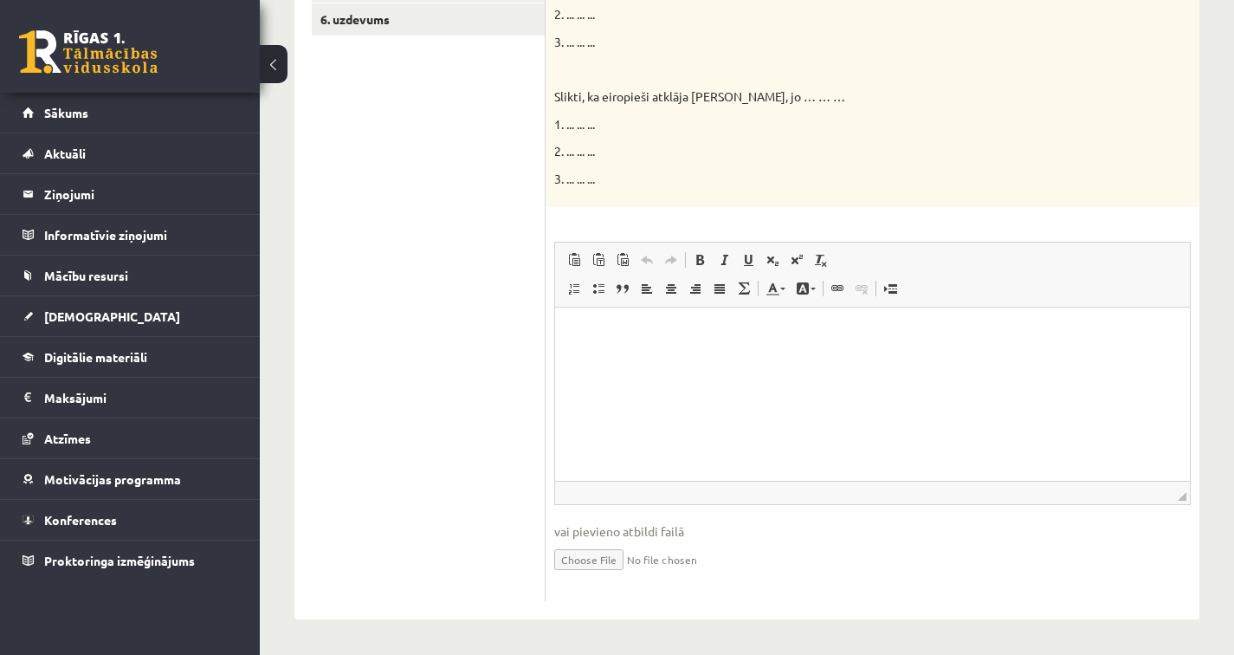
click at [693, 337] on p "Bagātinātā teksta redaktors, wiswyg-editor-user-answer-47024900769400" at bounding box center [872, 333] width 600 height 18
click at [593, 356] on p "**" at bounding box center [872, 362] width 600 height 18
click at [610, 384] on p "**" at bounding box center [872, 391] width 600 height 18
click at [656, 416] on p "**" at bounding box center [872, 420] width 600 height 18
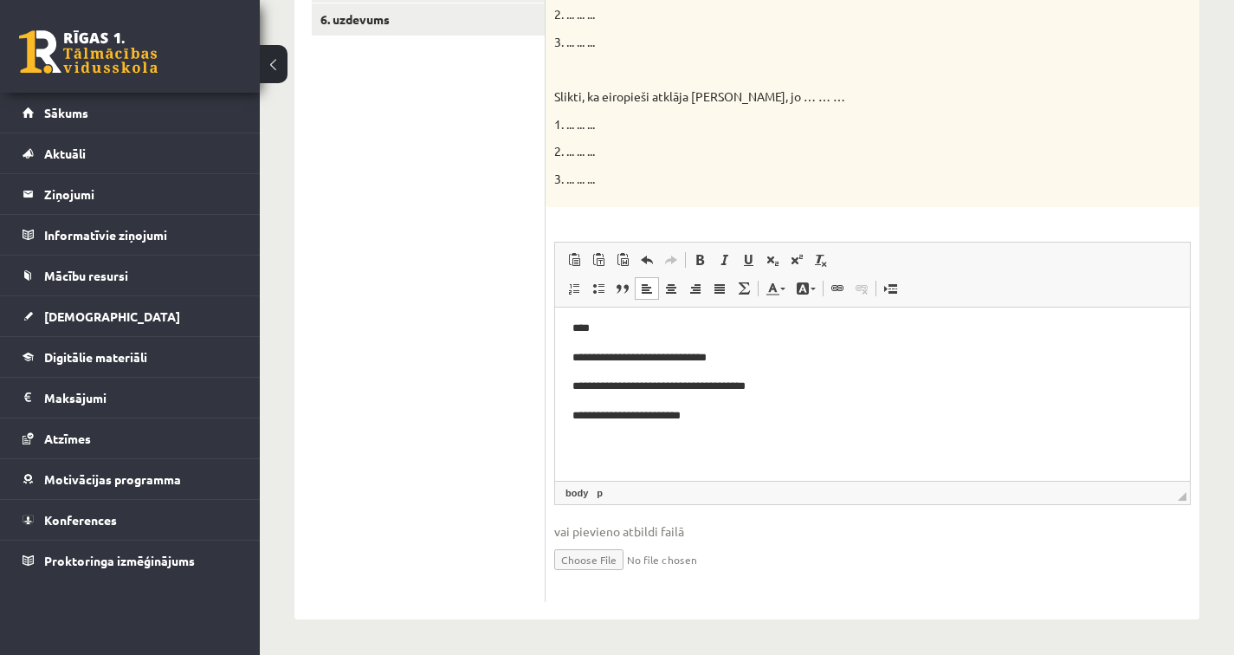
scroll to position [0, 0]
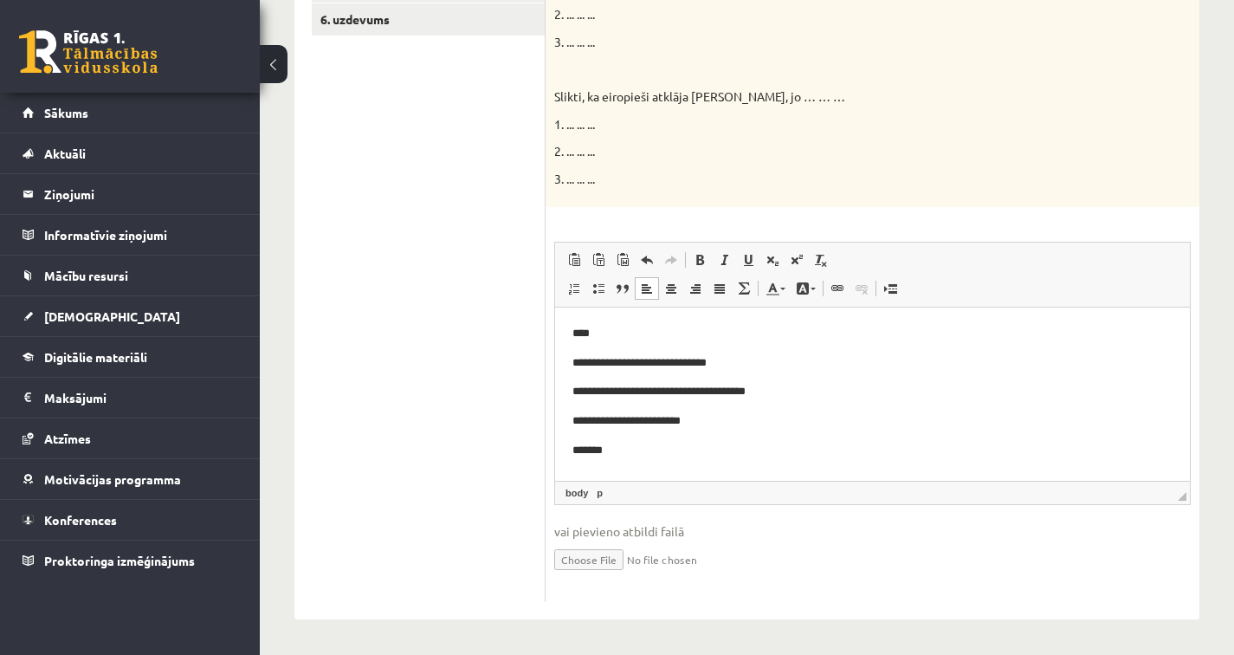
click at [634, 317] on html "**********" at bounding box center [872, 391] width 635 height 169
click at [629, 321] on html "**********" at bounding box center [872, 391] width 635 height 169
click at [593, 329] on p "****" at bounding box center [872, 333] width 600 height 18
click at [632, 451] on p "*******" at bounding box center [872, 450] width 600 height 18
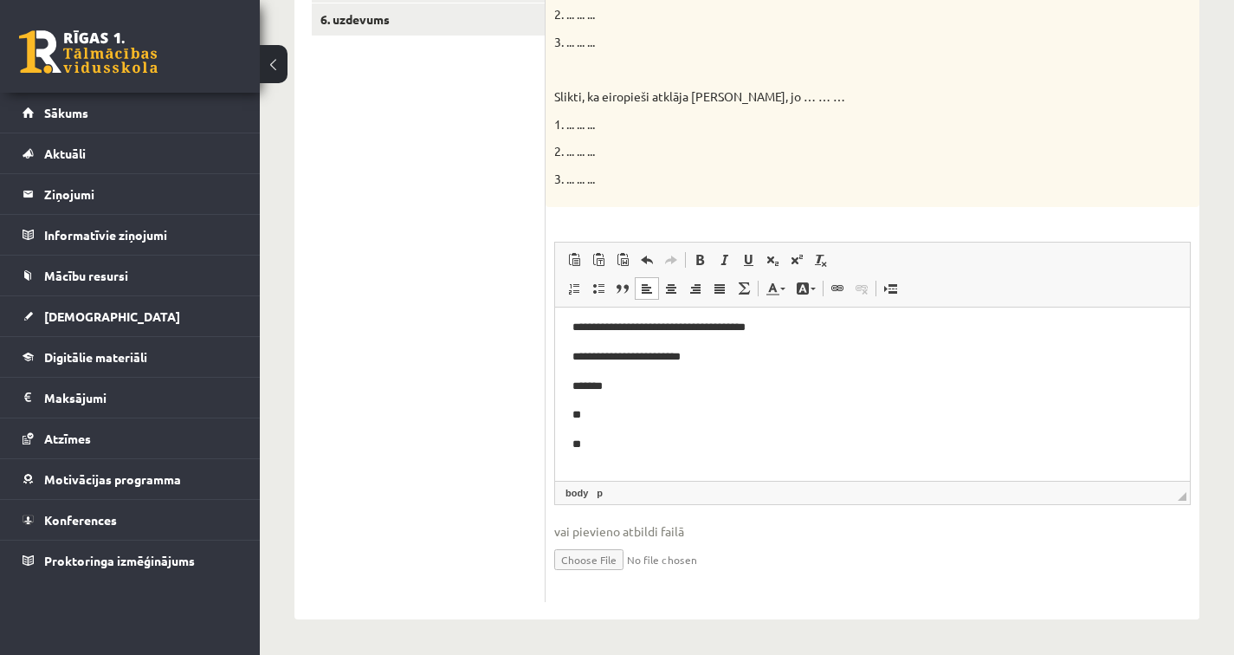
scroll to position [64, 0]
click at [630, 436] on p "**" at bounding box center [865, 444] width 587 height 18
click at [599, 403] on body "**********" at bounding box center [872, 371] width 600 height 223
click at [610, 416] on p "**" at bounding box center [865, 414] width 587 height 18
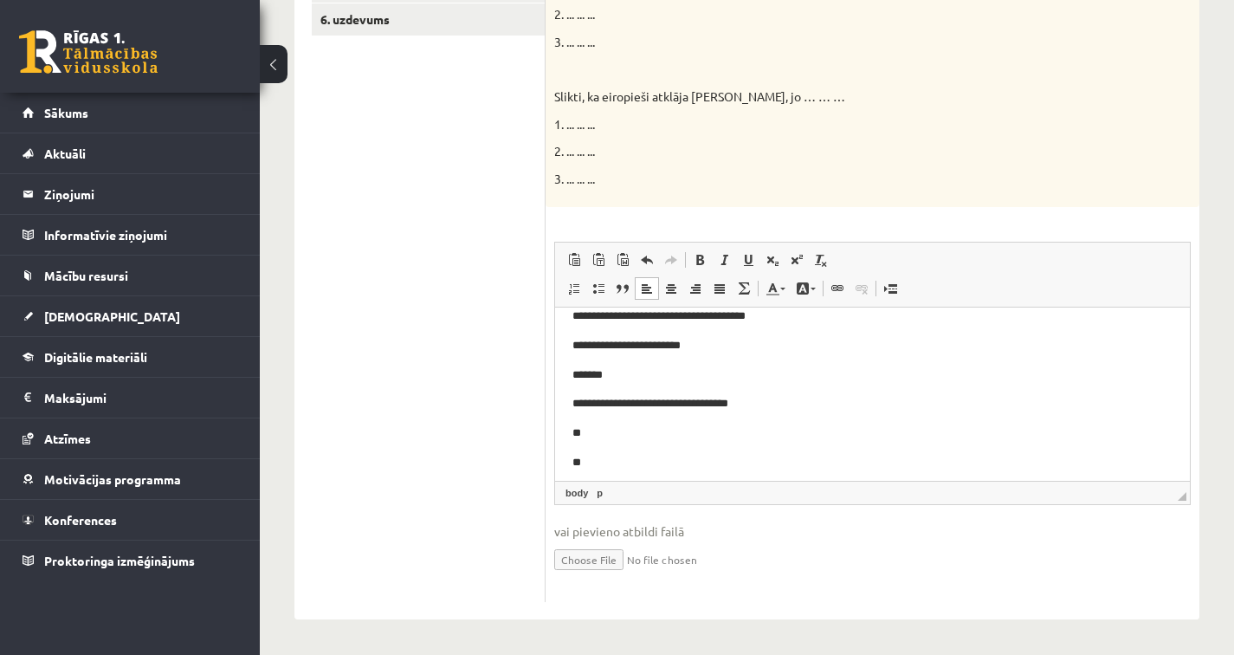
scroll to position [84, 0]
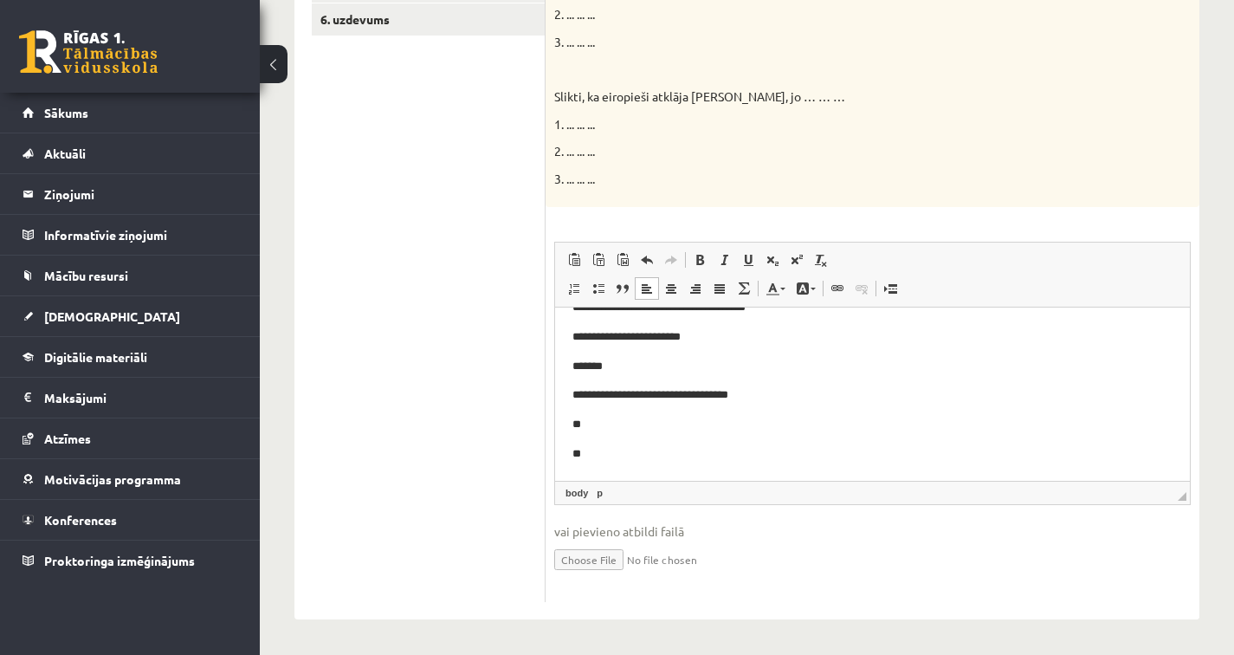
click at [618, 429] on p "**" at bounding box center [865, 424] width 587 height 18
click at [621, 455] on p "**" at bounding box center [865, 453] width 587 height 18
click at [621, 455] on p "**********" at bounding box center [865, 453] width 587 height 18
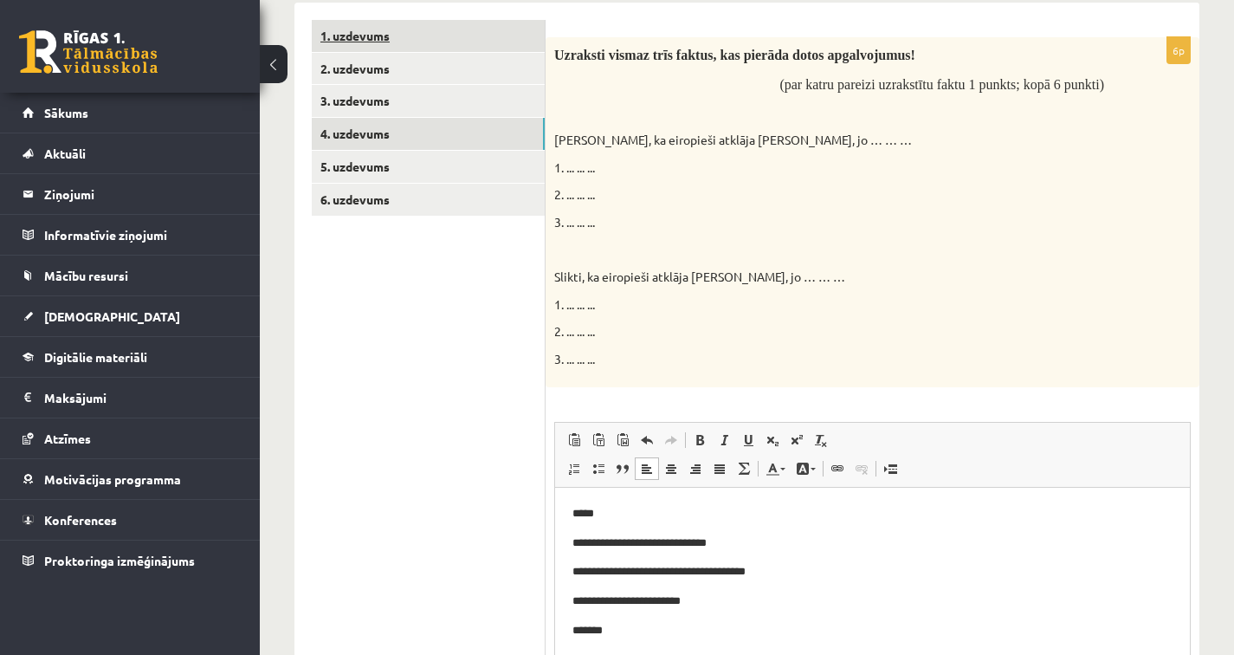
scroll to position [197, 0]
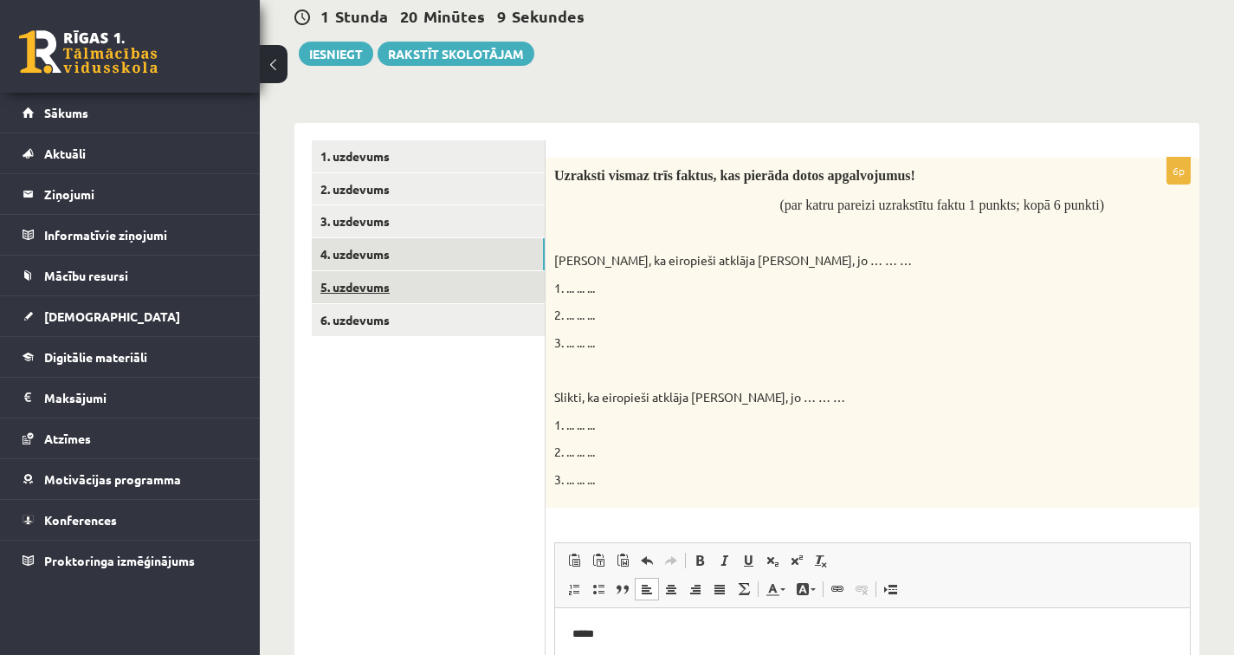
click at [423, 293] on link "5. uzdevums" at bounding box center [428, 287] width 233 height 32
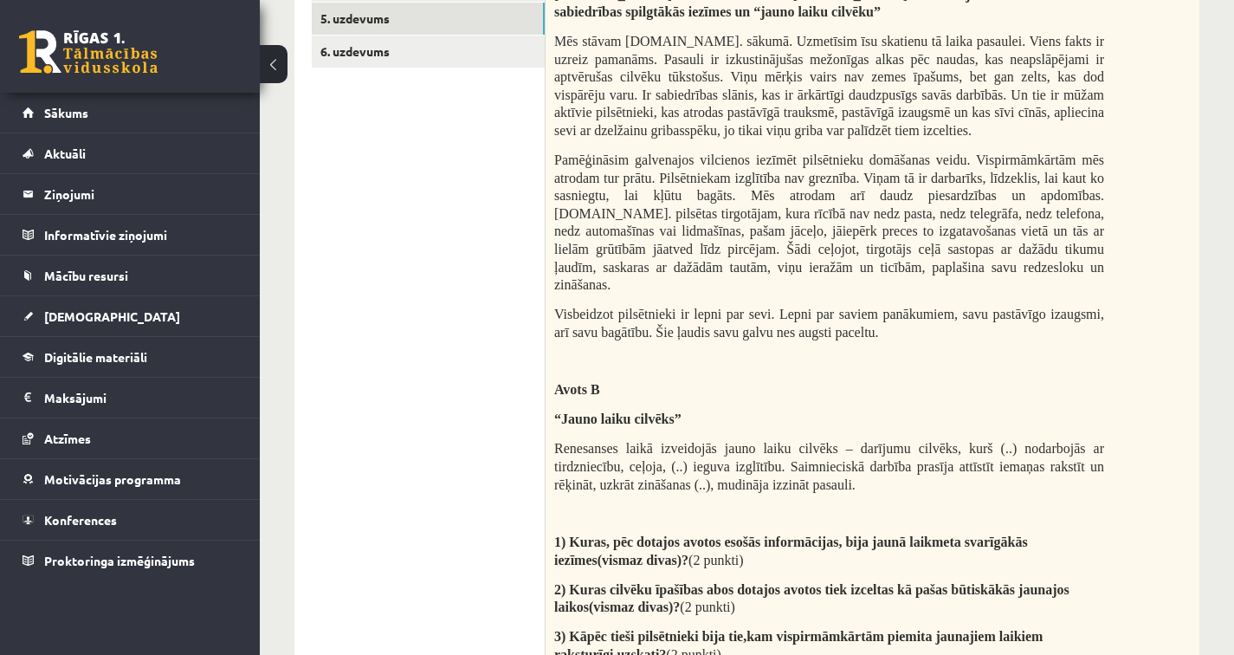
scroll to position [352, 0]
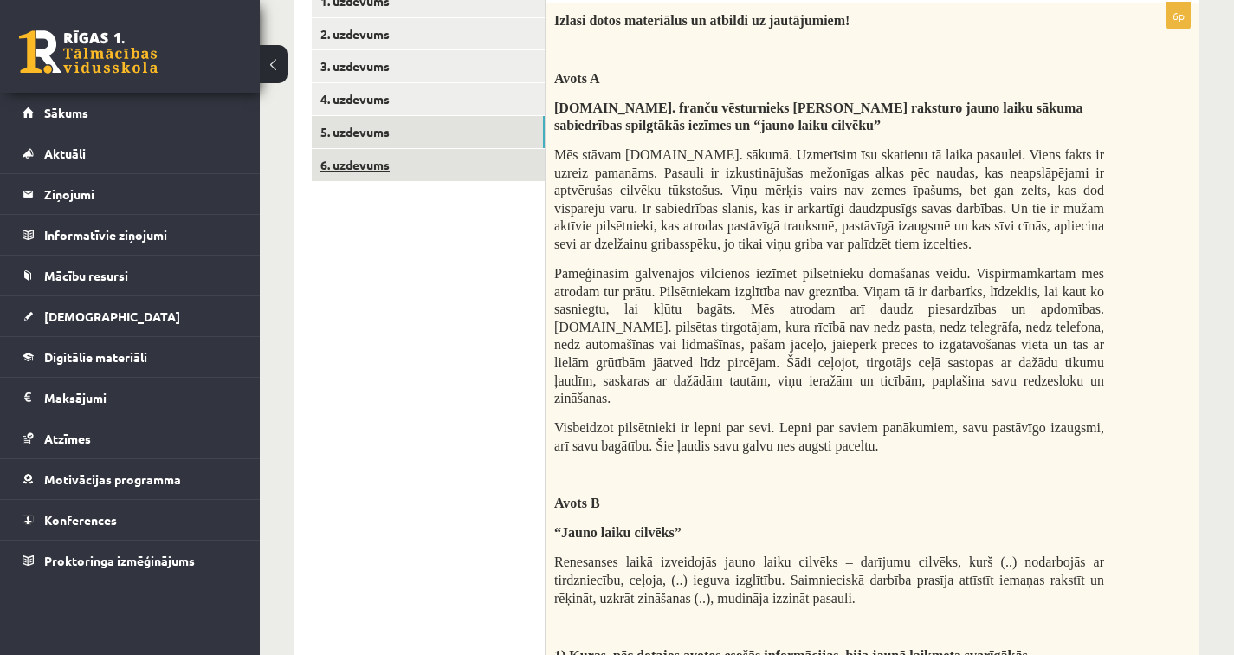
click at [435, 156] on link "6. uzdevums" at bounding box center [428, 165] width 233 height 32
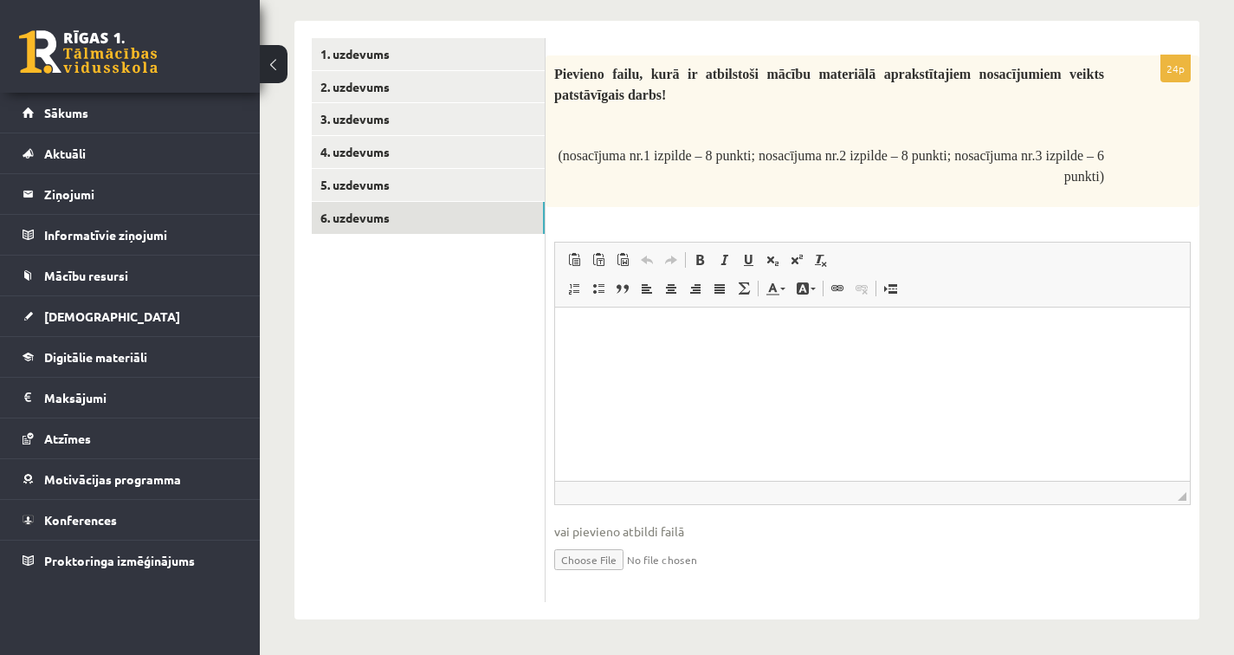
scroll to position [0, 0]
click at [423, 173] on link "5. uzdevums" at bounding box center [428, 185] width 233 height 32
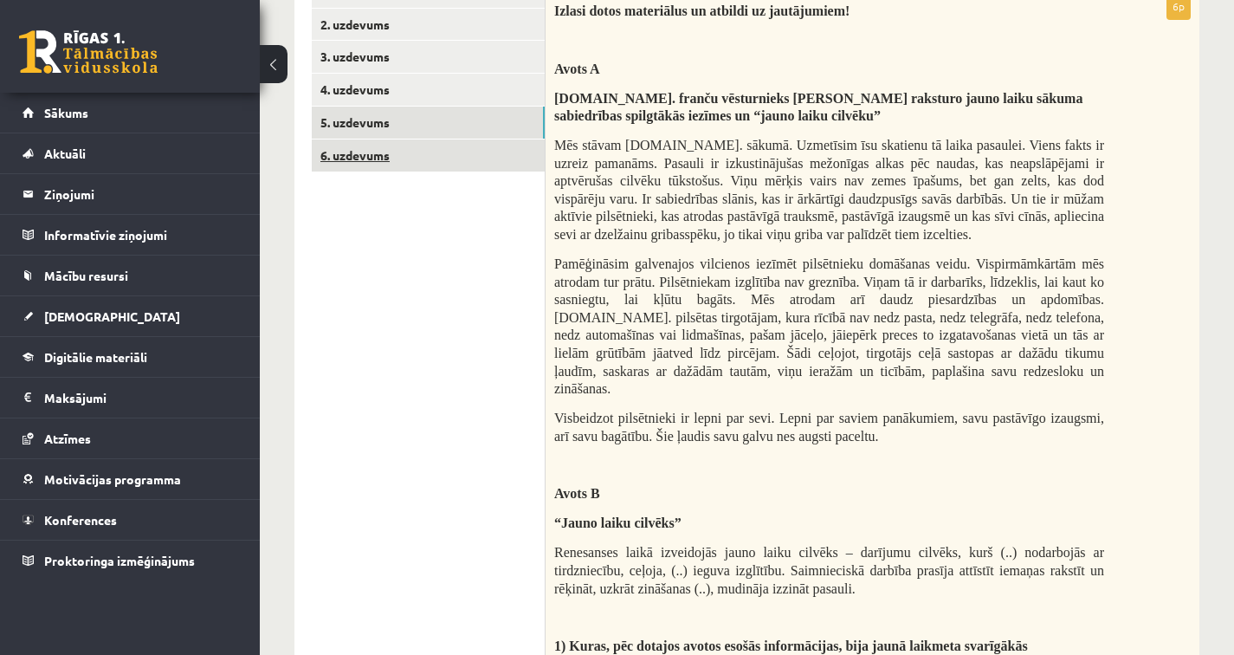
click at [455, 162] on link "6. uzdevums" at bounding box center [428, 155] width 233 height 32
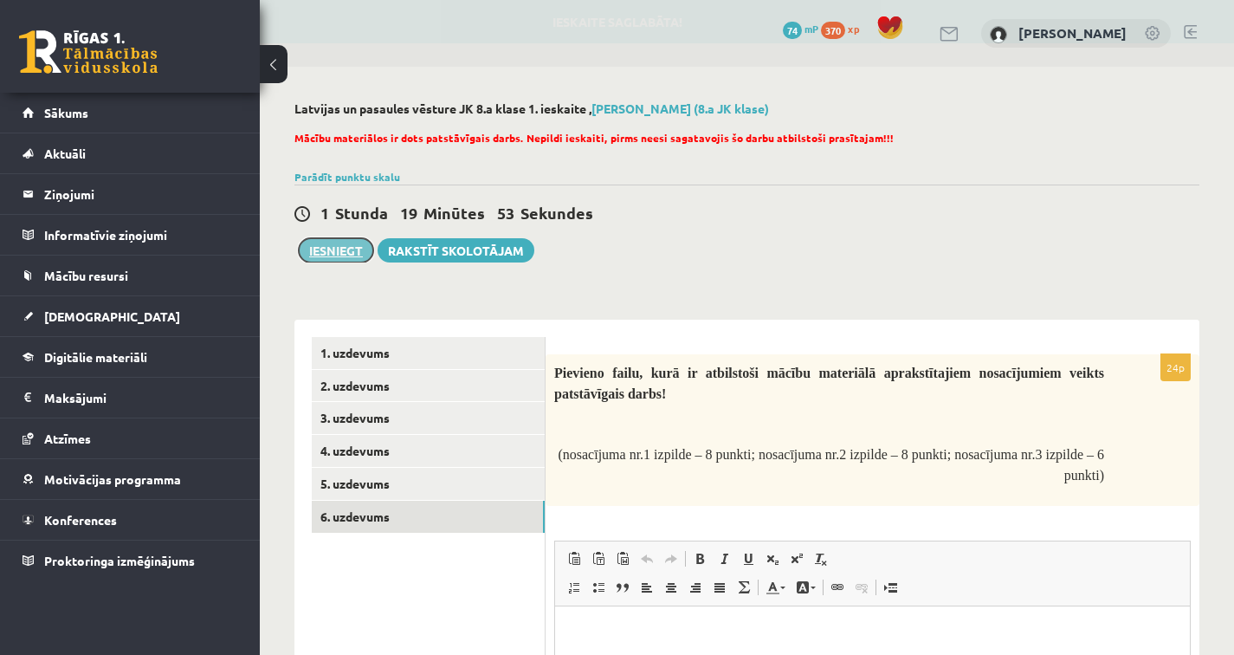
click at [352, 245] on button "Iesniegt" at bounding box center [336, 250] width 74 height 24
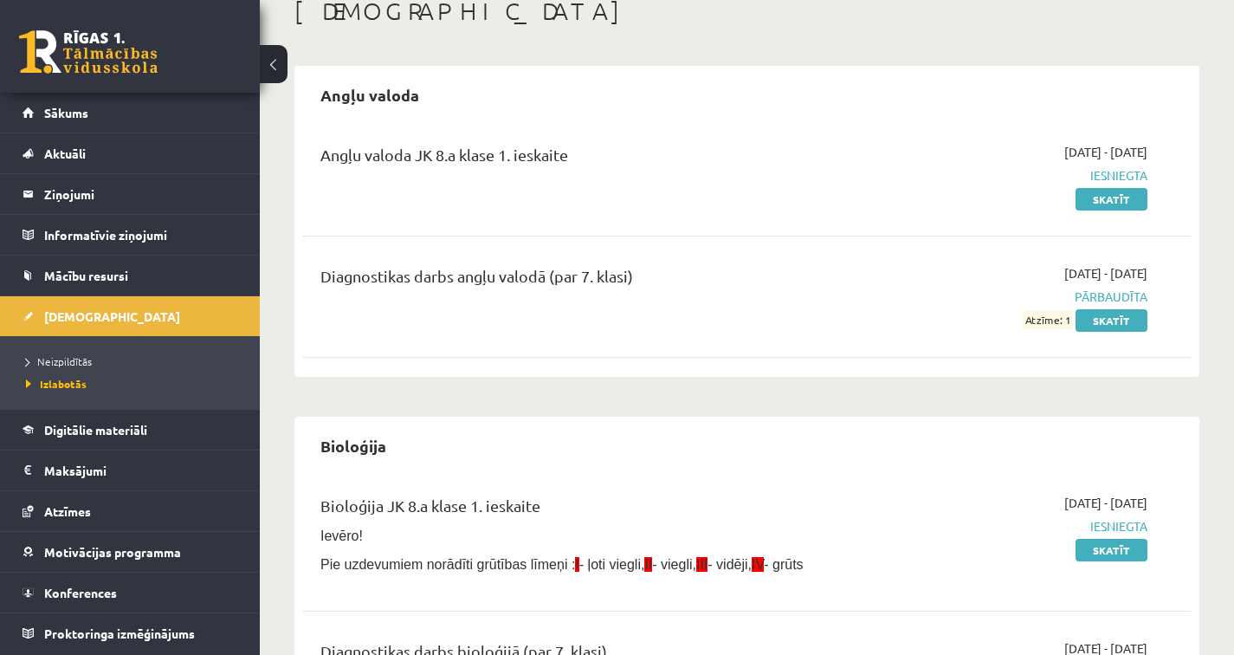
scroll to position [297, 0]
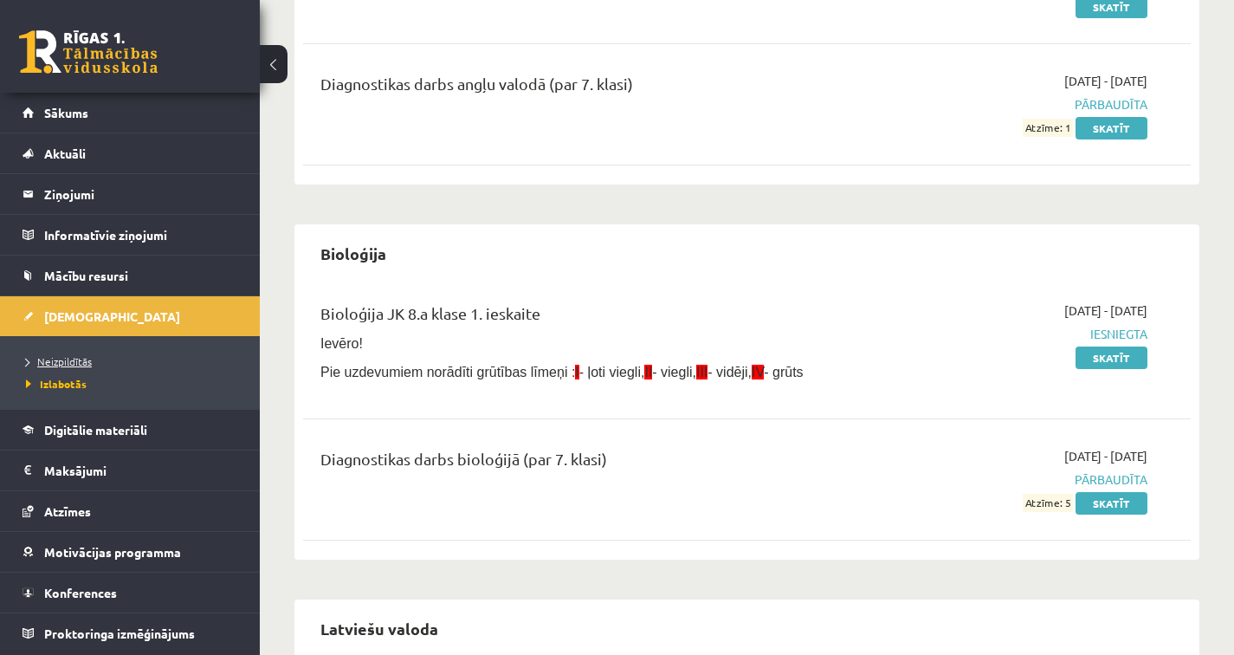
click at [117, 360] on link "Neizpildītās" at bounding box center [134, 361] width 216 height 16
